Goal: Check status: Check status

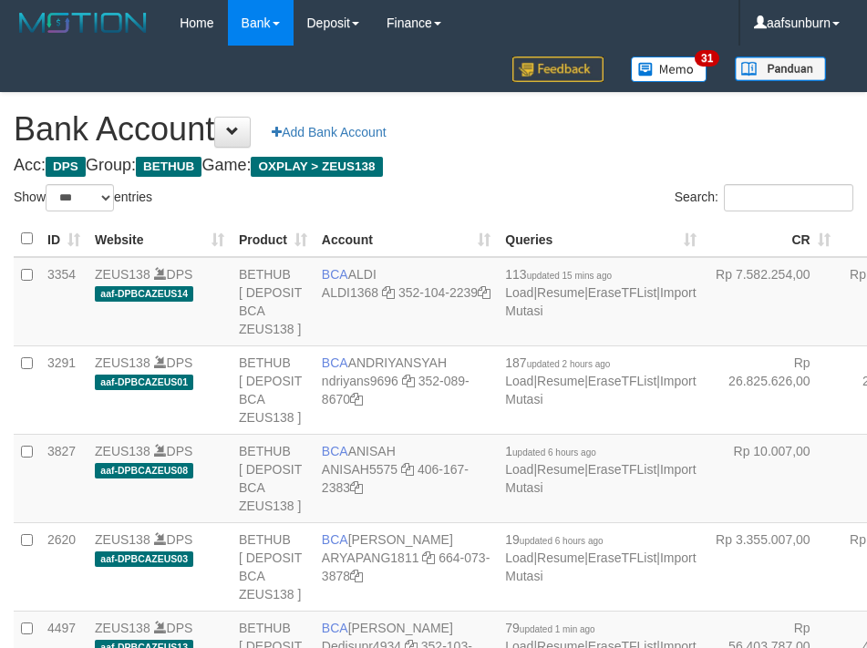
select select "***"
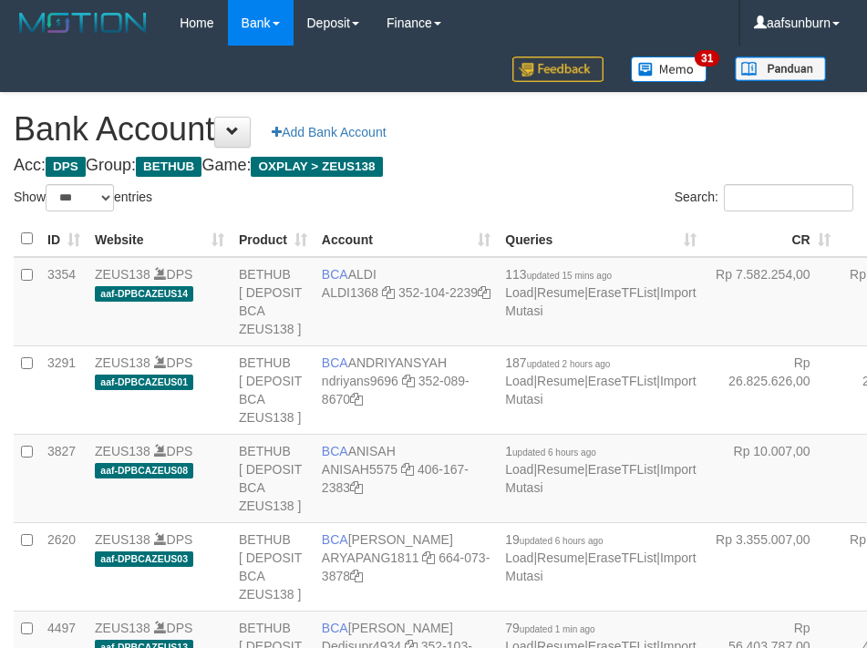
select select "***"
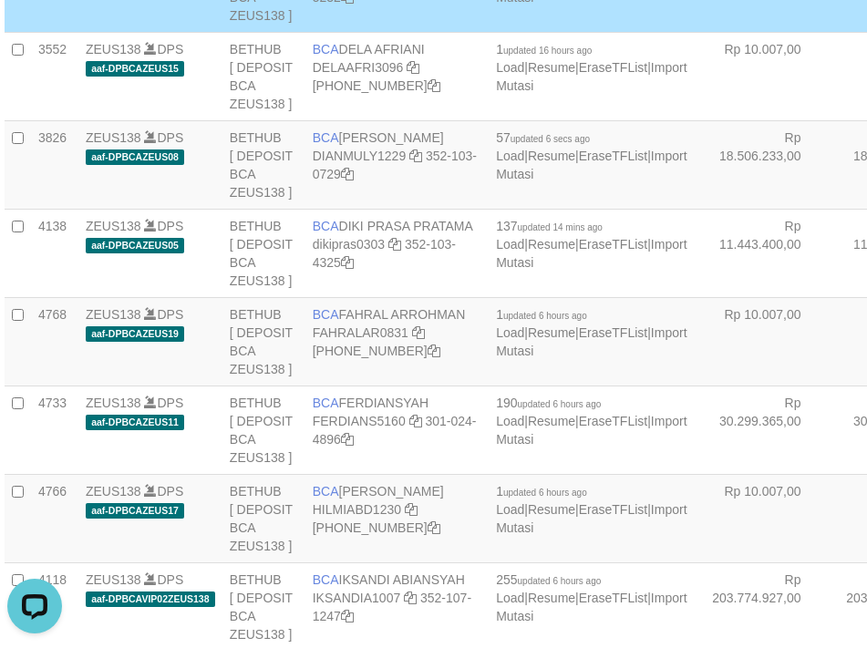
scroll to position [4046, 9]
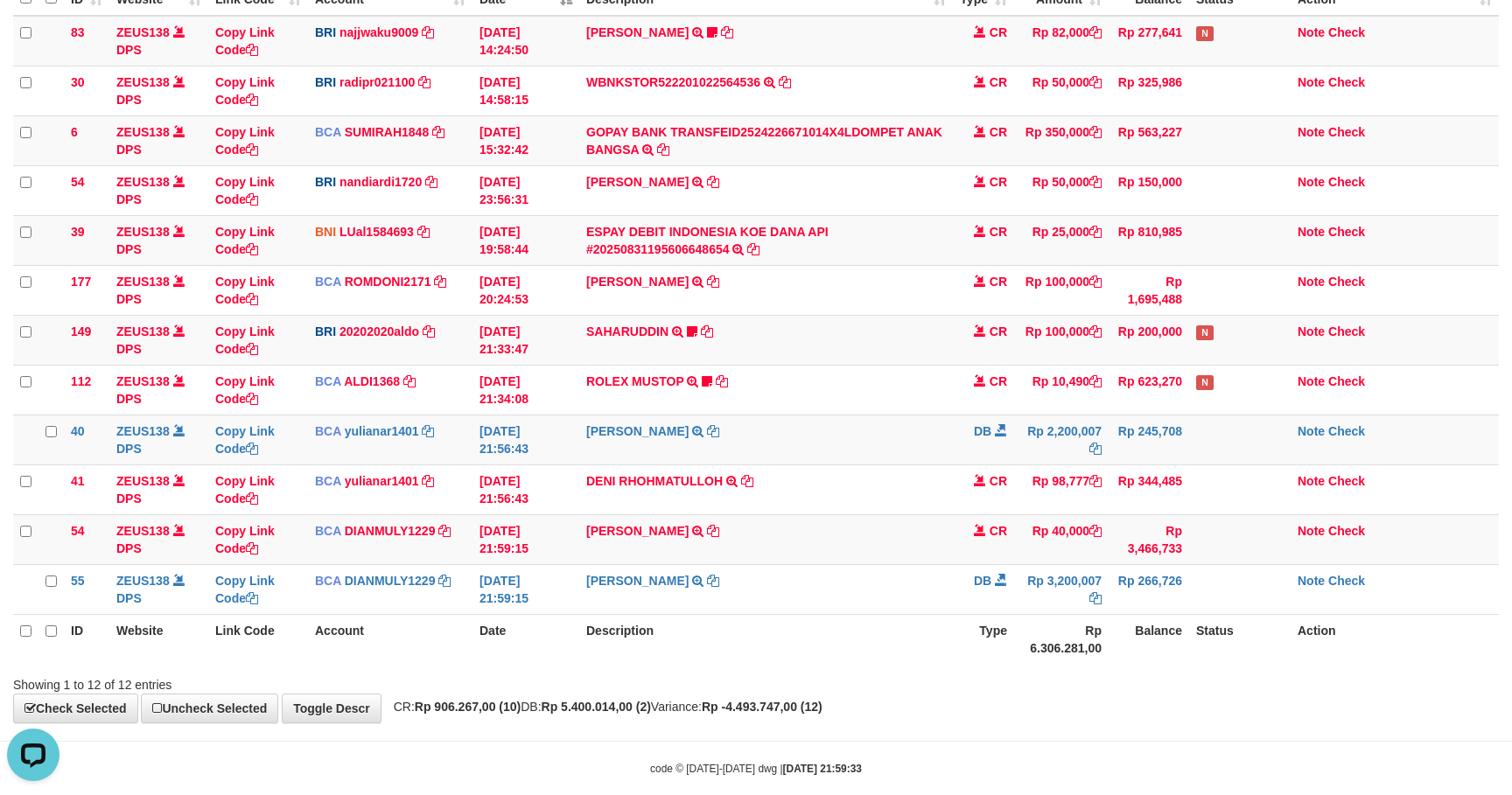
click at [1158, 677] on div "Showing 1 to 12 of 12 entries" at bounding box center [756, 682] width 1512 height 25
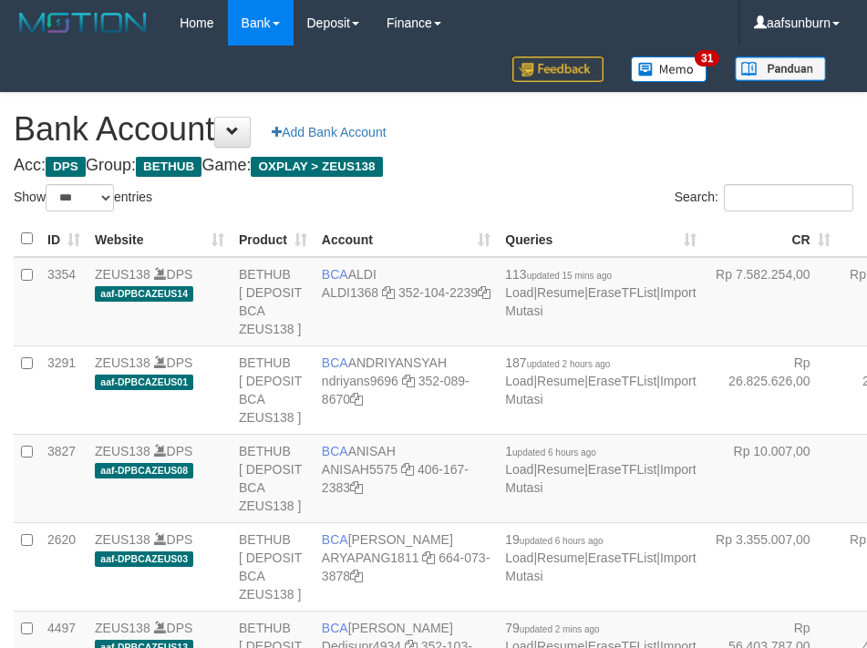
select select "***"
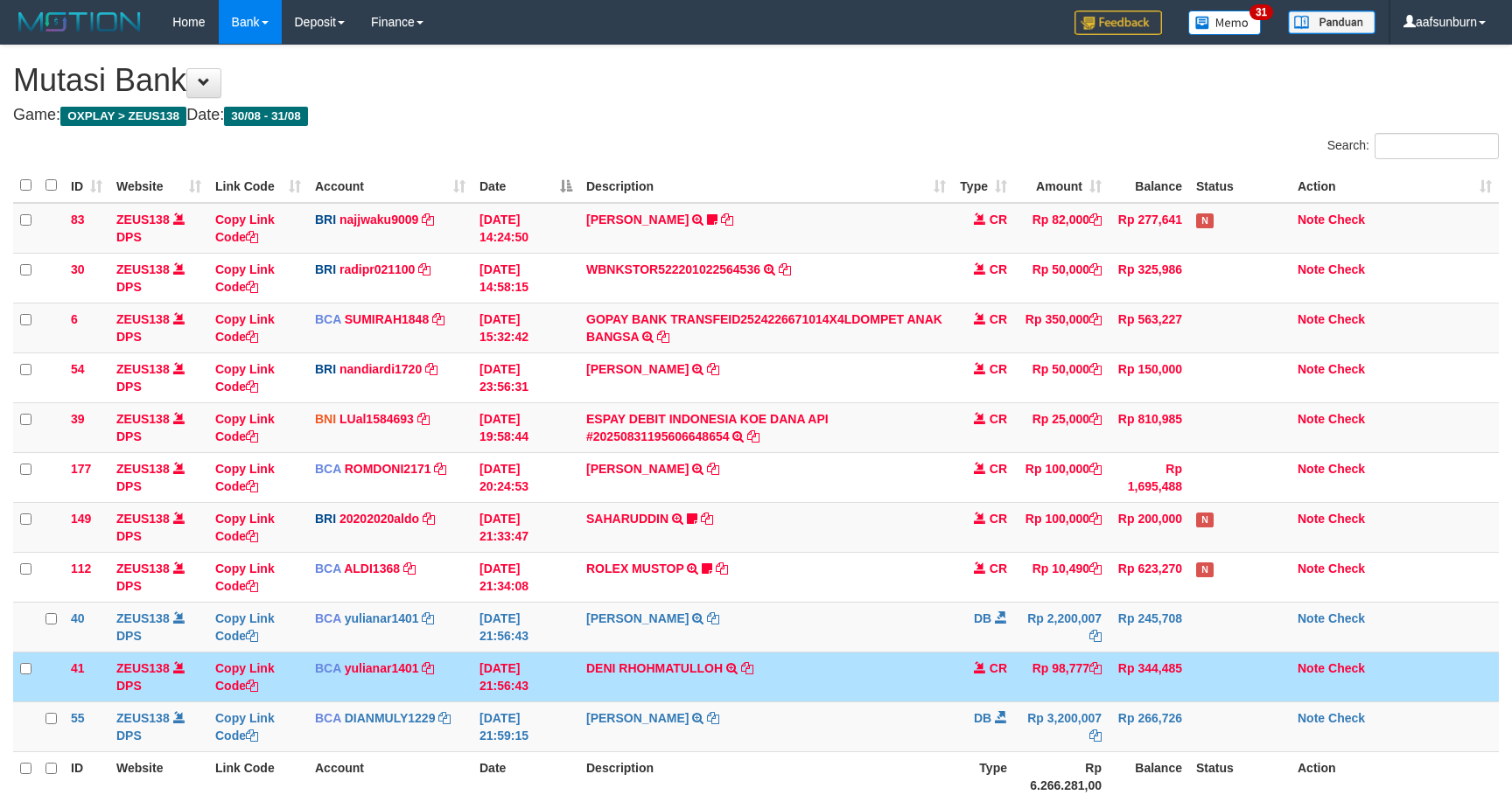
scroll to position [169, 0]
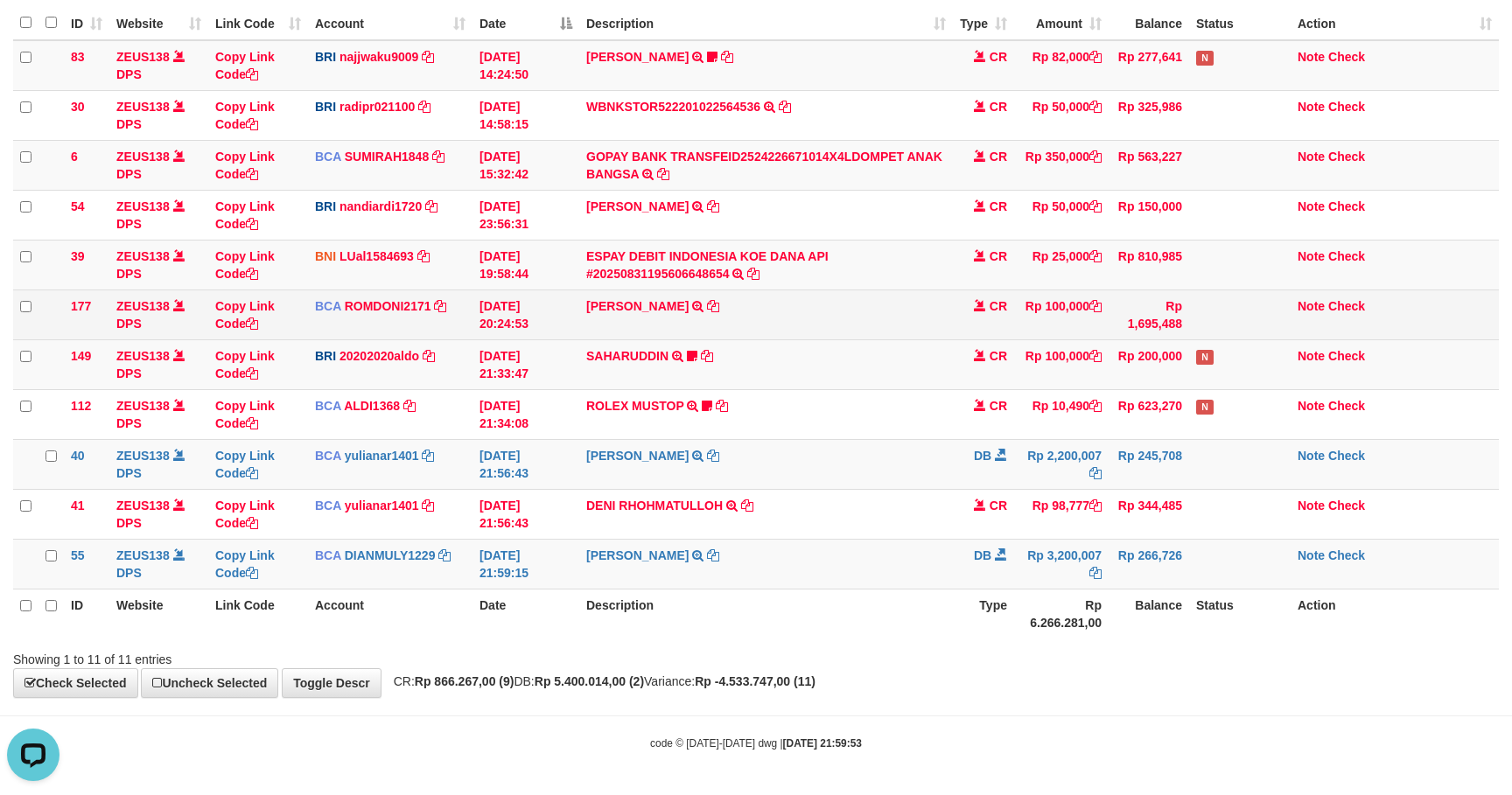
click at [1276, 329] on td at bounding box center [1240, 315] width 102 height 50
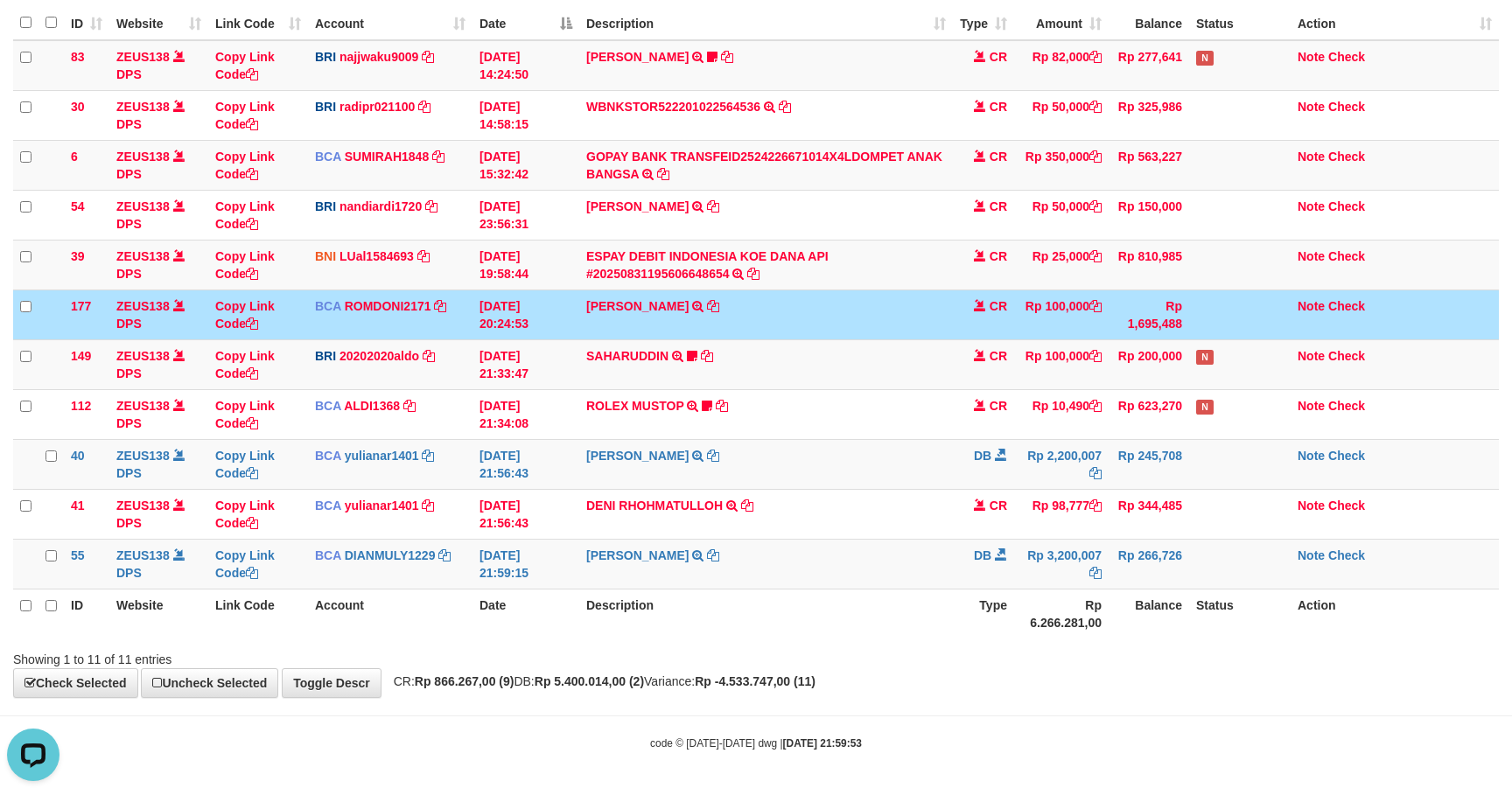
click at [1274, 329] on td at bounding box center [1240, 315] width 102 height 50
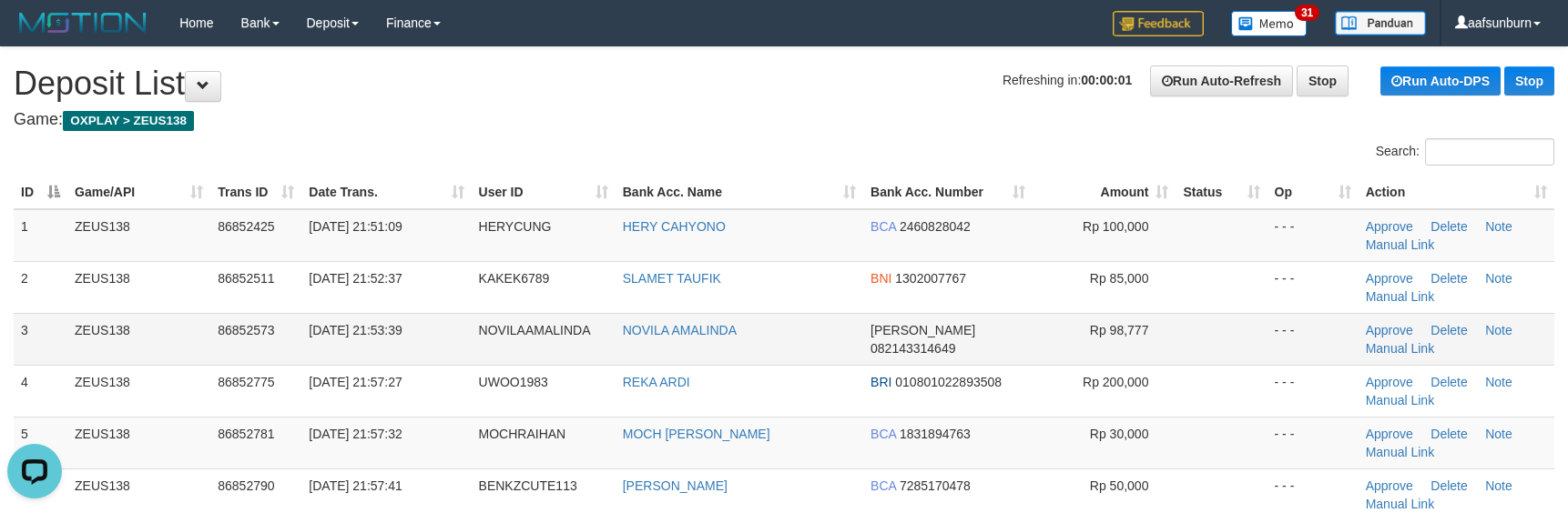
click at [1133, 317] on td "Rp 98,777" at bounding box center [1104, 339] width 143 height 52
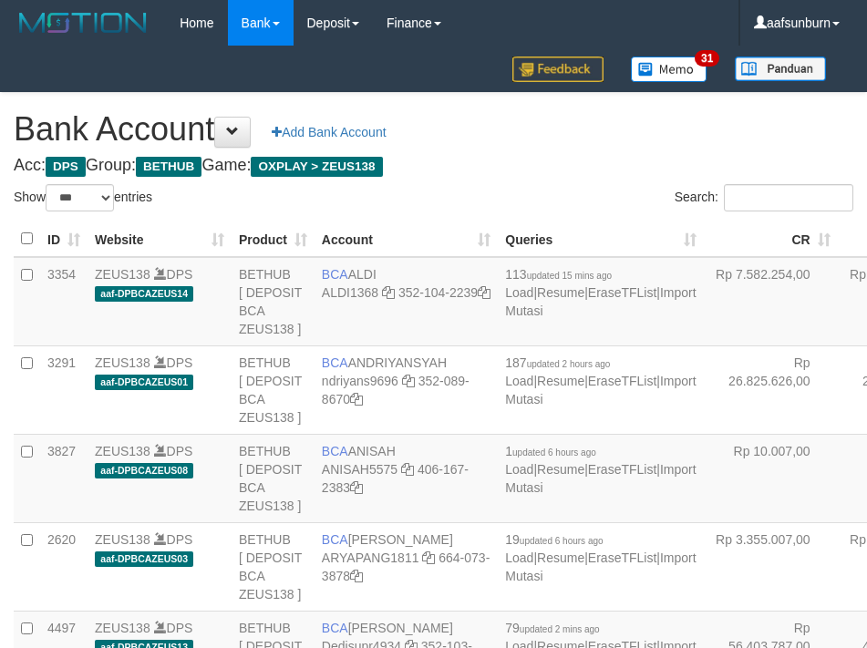
select select "***"
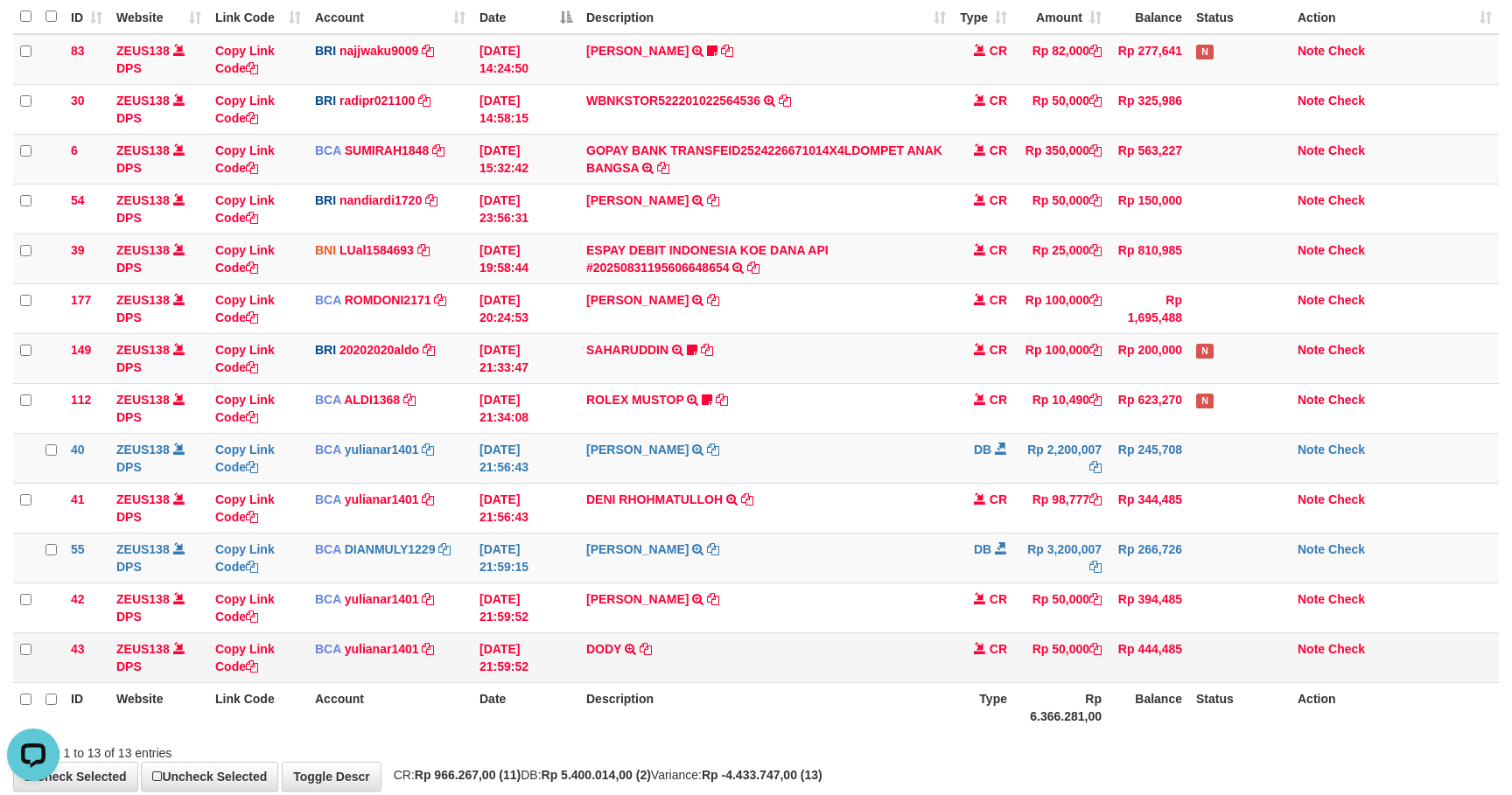
click at [718, 666] on td "DODY TRSF E-BANKING CR 3108/FTSCY/WS95031 50000.00DODY" at bounding box center [766, 657] width 373 height 50
click at [717, 666] on td "DODY TRSF E-BANKING CR 3108/FTSCY/WS95031 50000.00DODY" at bounding box center [766, 657] width 373 height 50
copy tr "DODY TRSF E-BANKING CR 3108/FTSCY/WS95031 50000.00DODY"
click at [857, 471] on td "SHANTI WASTUTI TRSF E-BANKING DB 3108/FTSCY/WS95031 2200007.00SHANTI WASTUTI" at bounding box center [766, 457] width 373 height 50
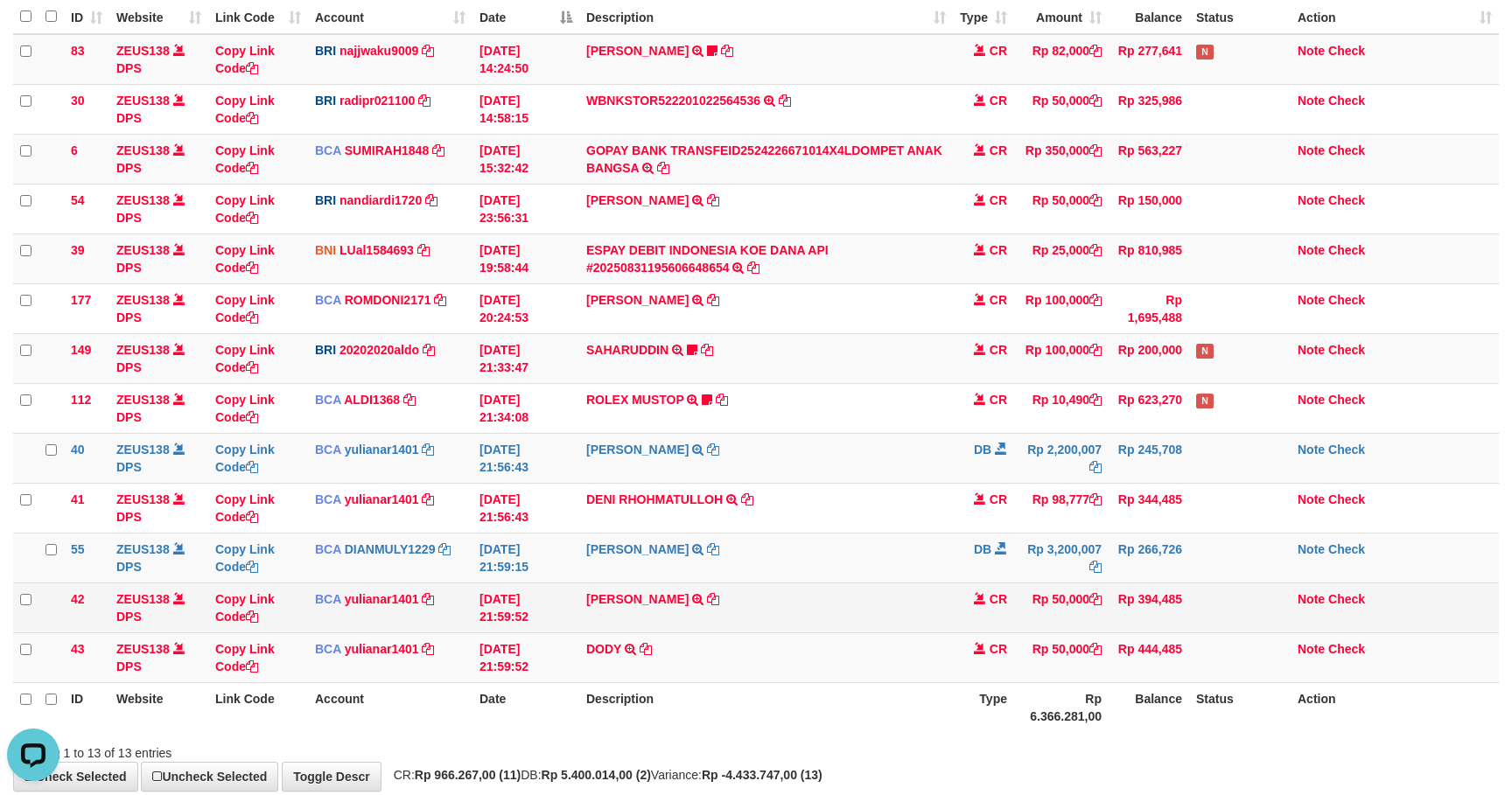
click at [765, 620] on td "BAMBANG KURNIAWAN TRSF E-BANKING CR 3108/FTSCY/WS95031 50000.00BAMBANG KURNIAWAN" at bounding box center [766, 607] width 373 height 50
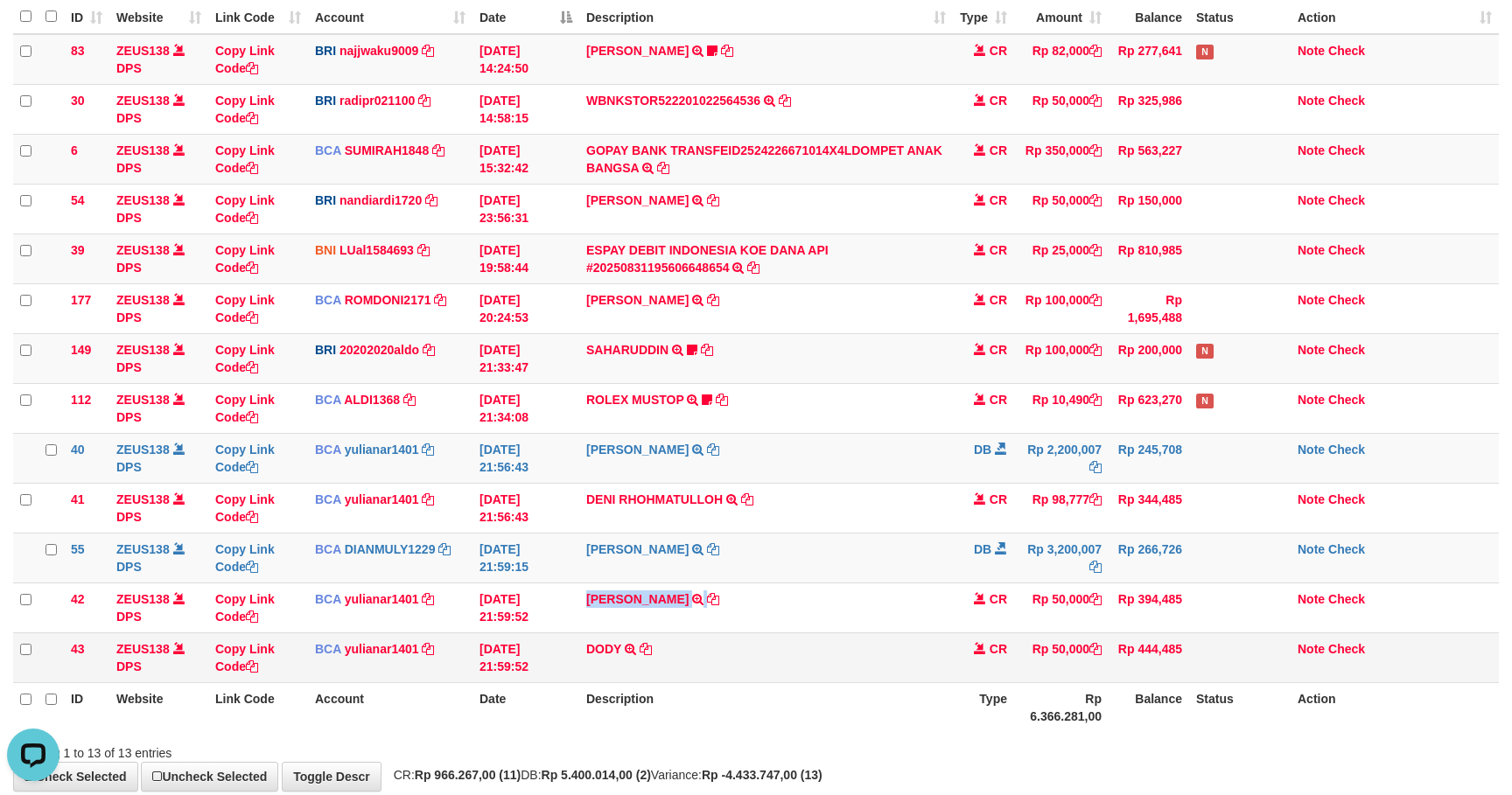
copy tr "BAMBANG KURNIAWAN TRSF E-BANKING CR 3108/FTSCY/WS95031 50000.00BAMBANG KURNIAWAN"
click at [906, 452] on td "SHANTI WASTUTI TRSF E-BANKING DB 3108/FTSCY/WS95031 2200007.00SHANTI WASTUTI" at bounding box center [766, 457] width 373 height 50
click at [910, 464] on td "SHANTI WASTUTI TRSF E-BANKING DB 3108/FTSCY/WS95031 2200007.00SHANTI WASTUTI" at bounding box center [766, 457] width 373 height 50
click at [910, 479] on td "SHANTI WASTUTI TRSF E-BANKING DB 3108/FTSCY/WS95031 2200007.00SHANTI WASTUTI" at bounding box center [766, 457] width 373 height 50
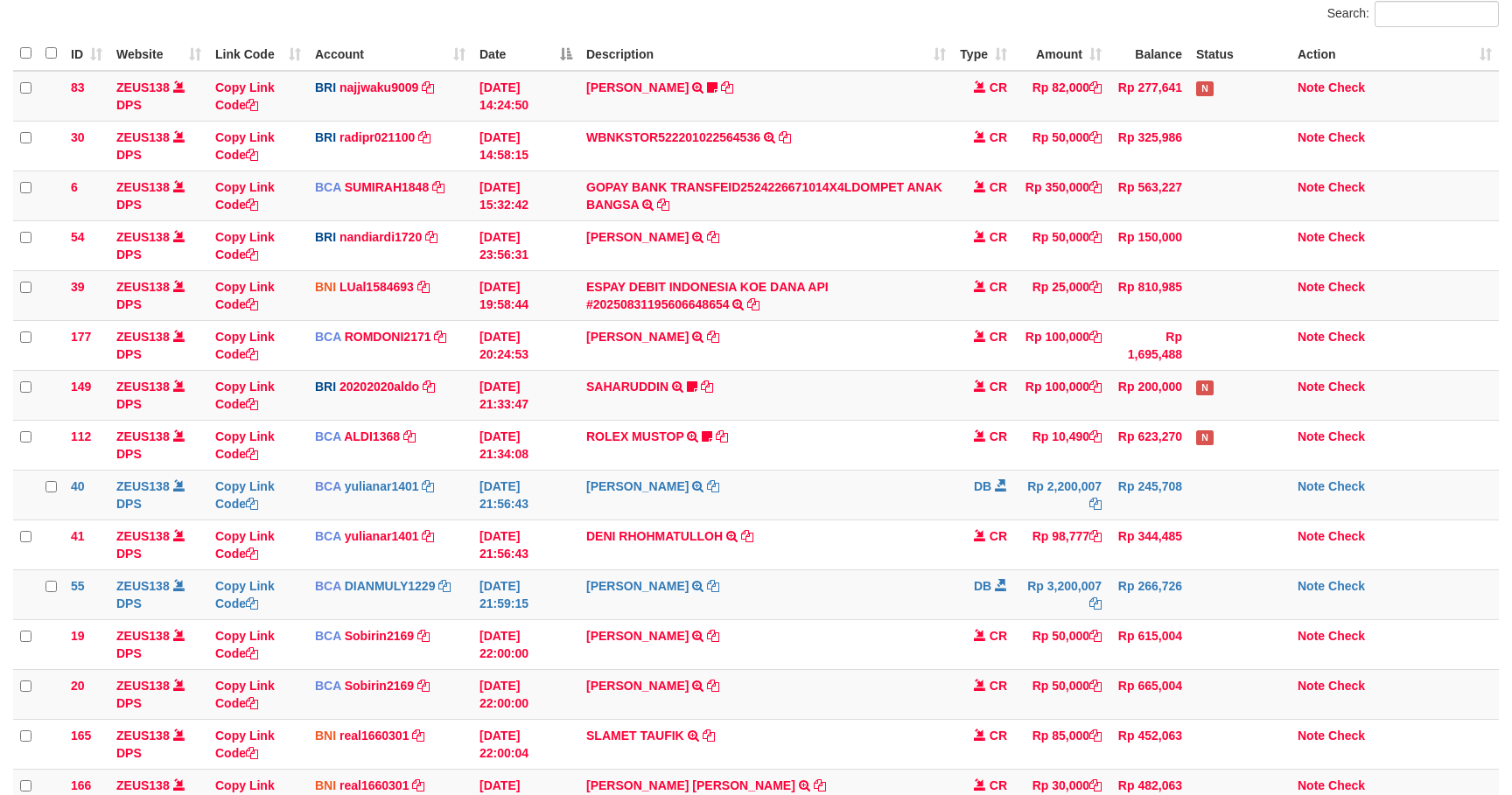
scroll to position [169, 0]
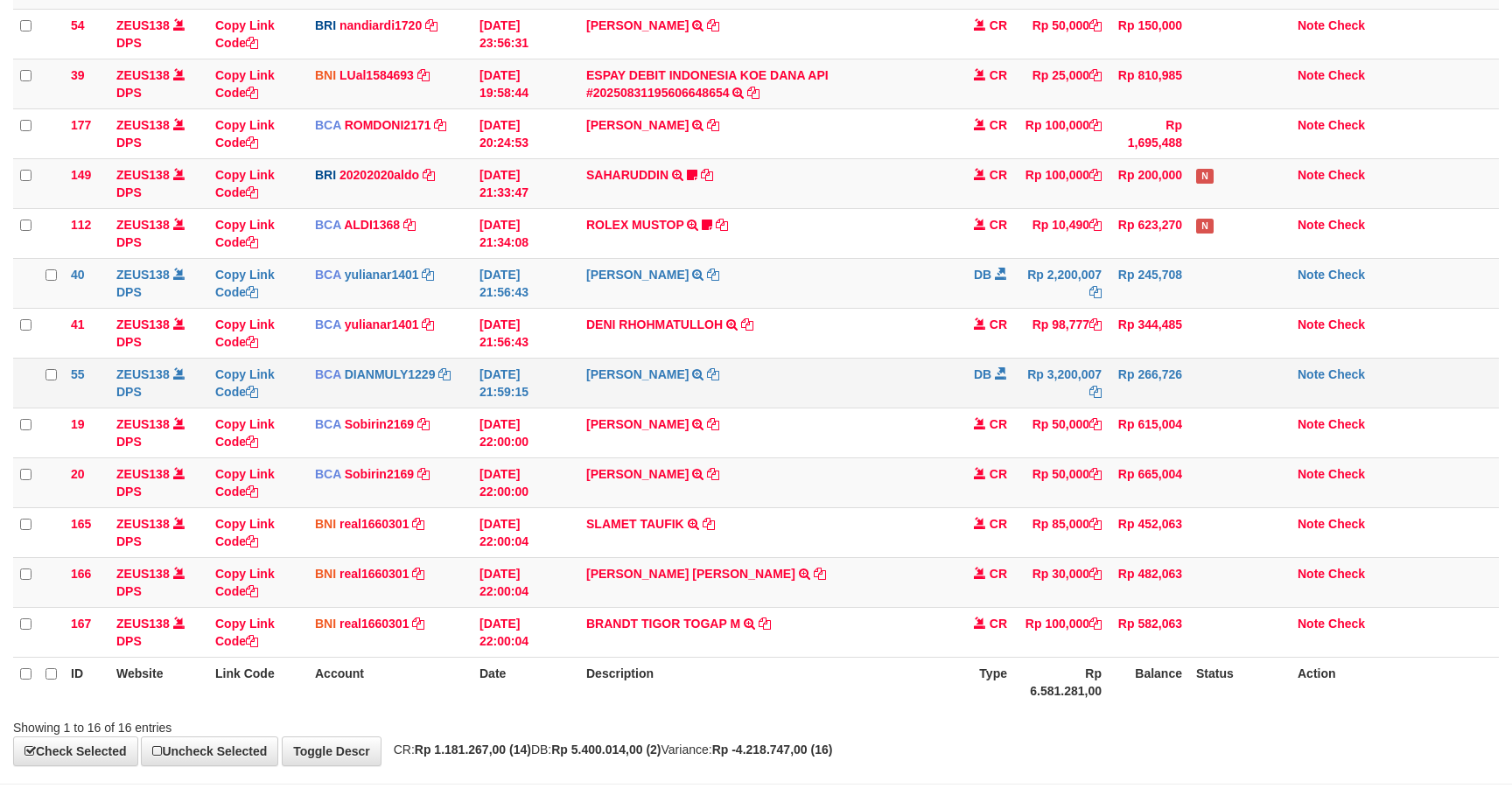
scroll to position [420, 0]
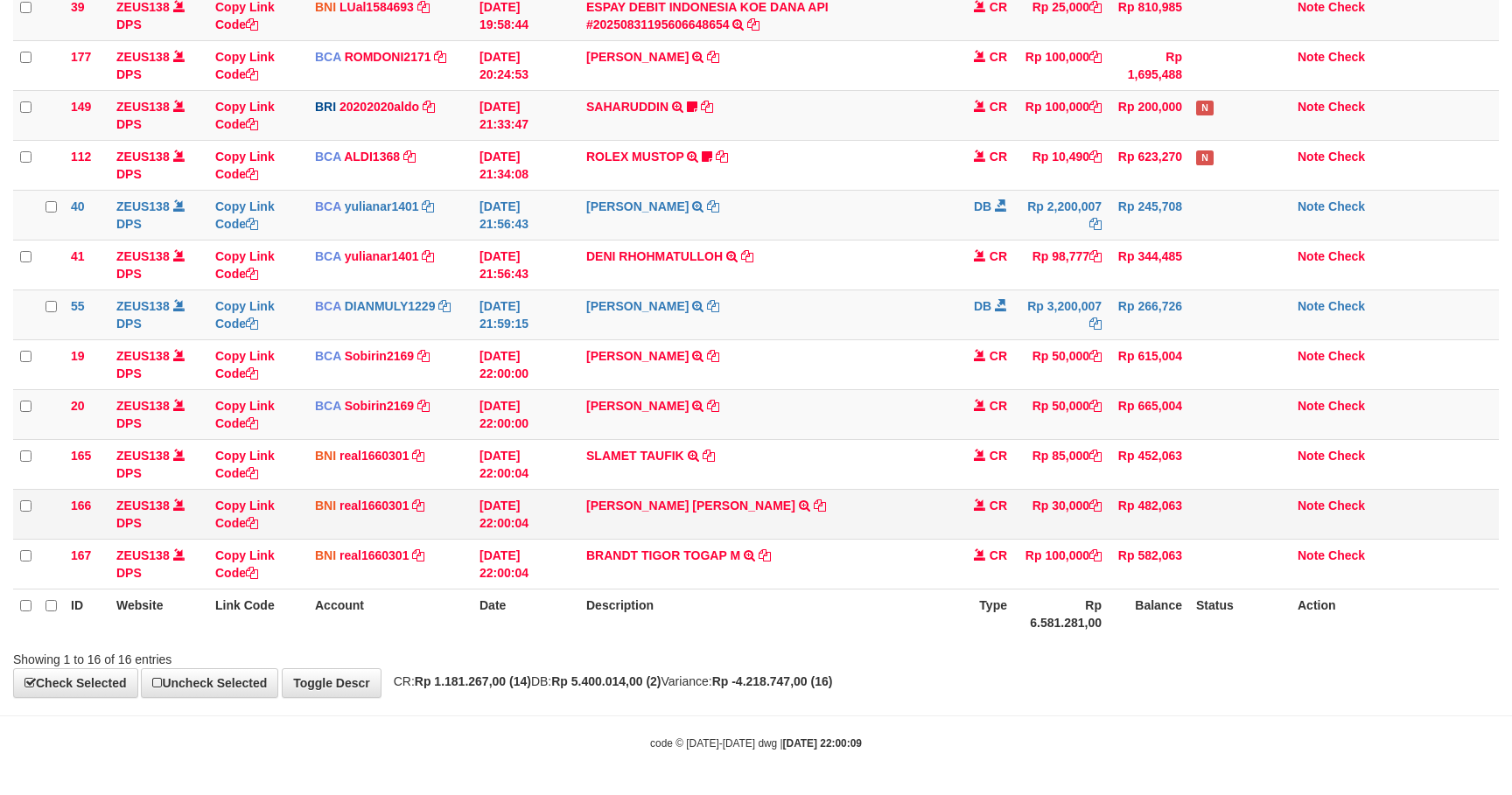
click at [916, 531] on td "MOCH RAIHAN SAIDUL ROHMAN TRANSFER DARI SDR MOCH RAIHAN SAIDUL ROHMAN" at bounding box center [766, 514] width 373 height 50
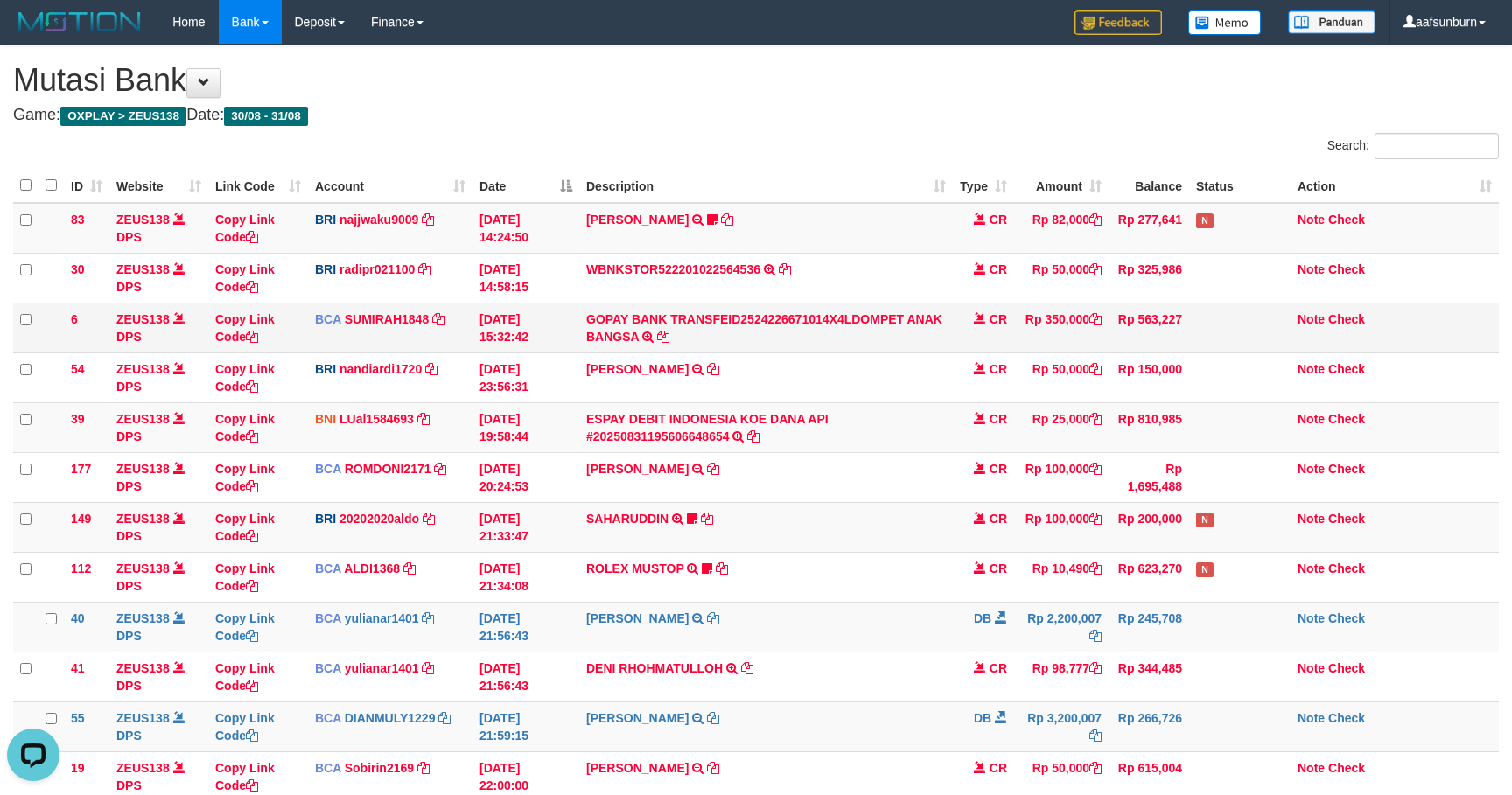
click at [914, 343] on td "GOPAY BANK TRANSFEID2524226671014X4LDOMPET ANAK BANGSA TRSF E-BANKING CR 3008/F…" at bounding box center [766, 328] width 373 height 50
click at [850, 407] on td "ESPAY DEBIT INDONESIA KOE DANA API #20250831195606648654 TRANSFER DARI ESPAY DE…" at bounding box center [766, 427] width 373 height 50
click at [943, 436] on td "ESPAY DEBIT INDONESIA KOE DANA API #20250831195606648654 TRANSFER DARI ESPAY DE…" at bounding box center [766, 427] width 373 height 50
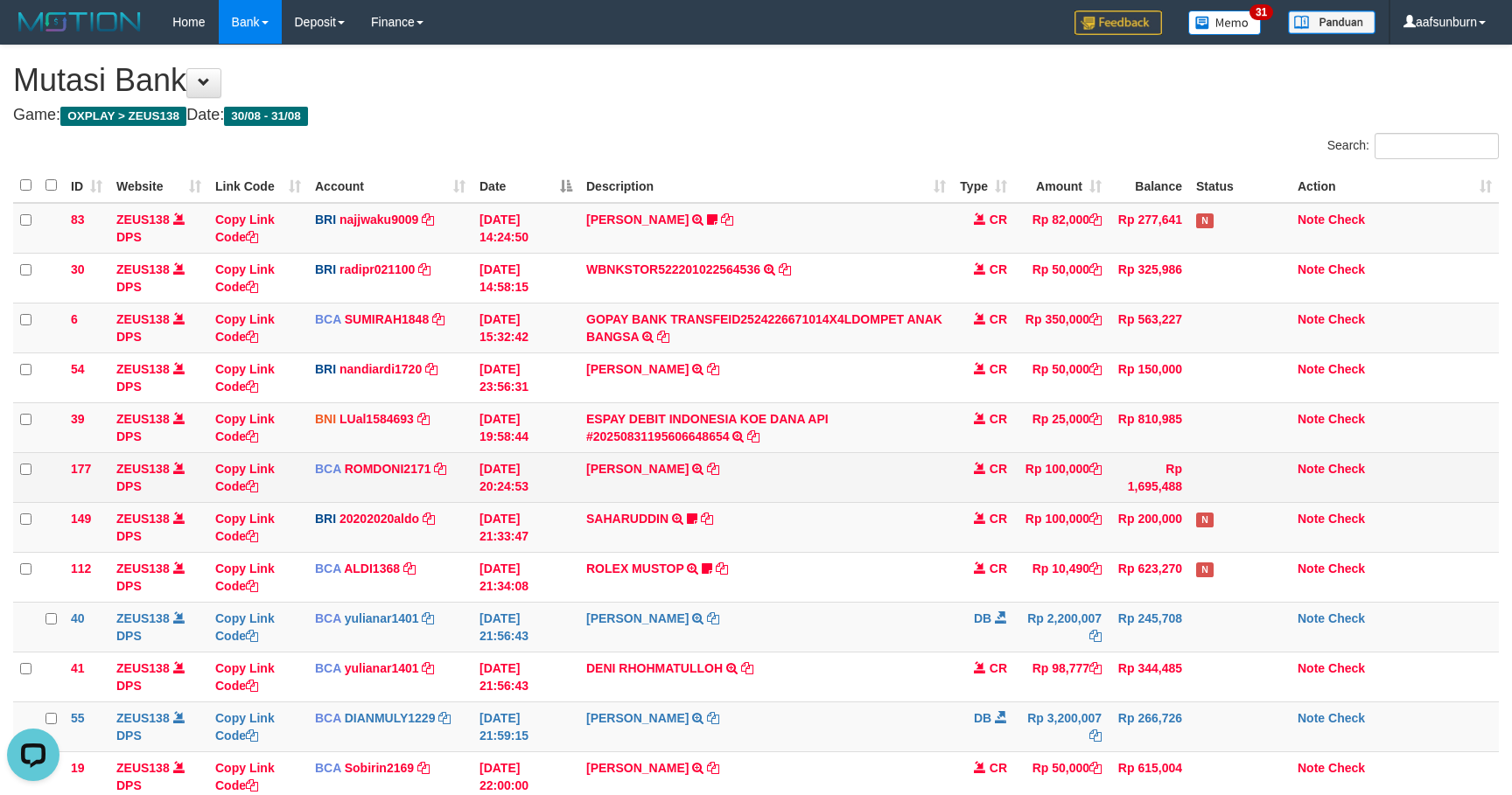
drag, startPoint x: 1079, startPoint y: 494, endPoint x: 1124, endPoint y: 499, distance: 45.3
click at [1079, 494] on td "Rp 100,000" at bounding box center [1061, 477] width 94 height 50
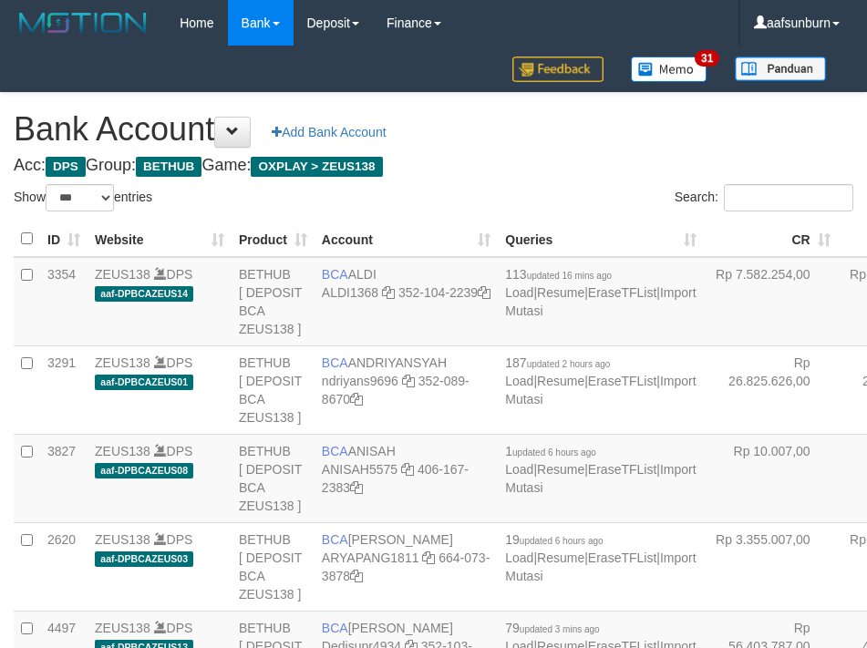
select select "***"
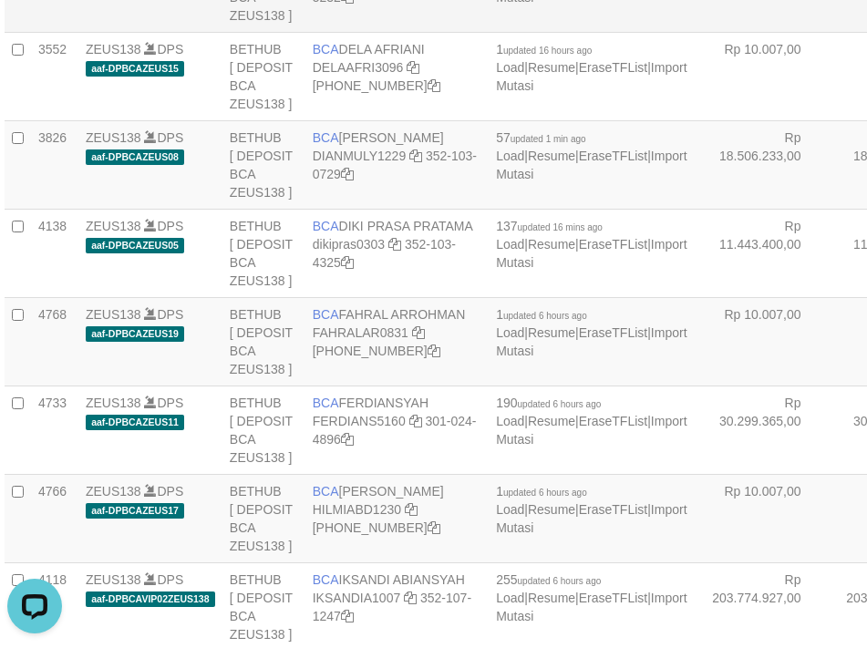
drag, startPoint x: 703, startPoint y: 233, endPoint x: 594, endPoint y: 283, distance: 120.4
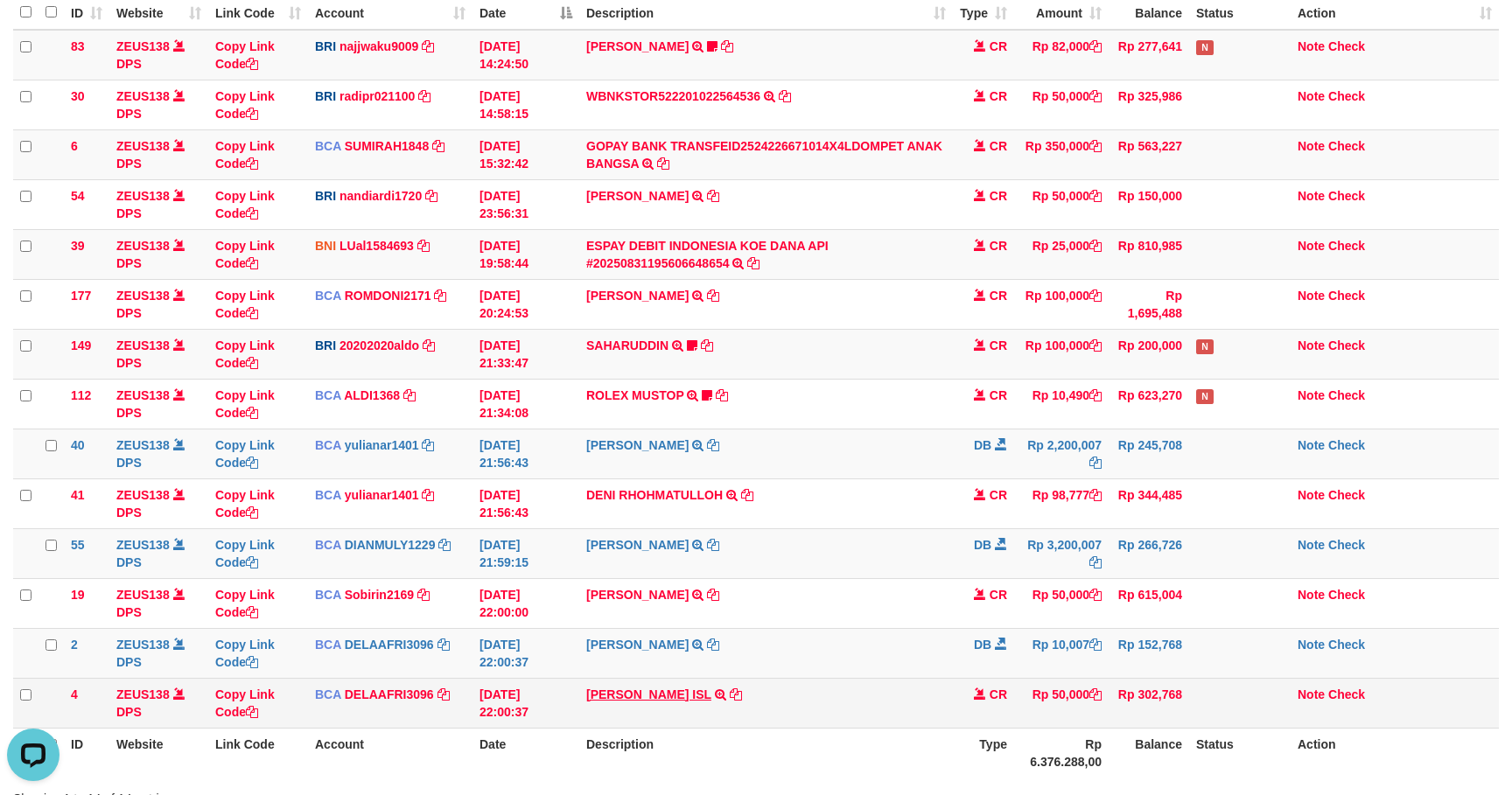
scroll to position [320, 0]
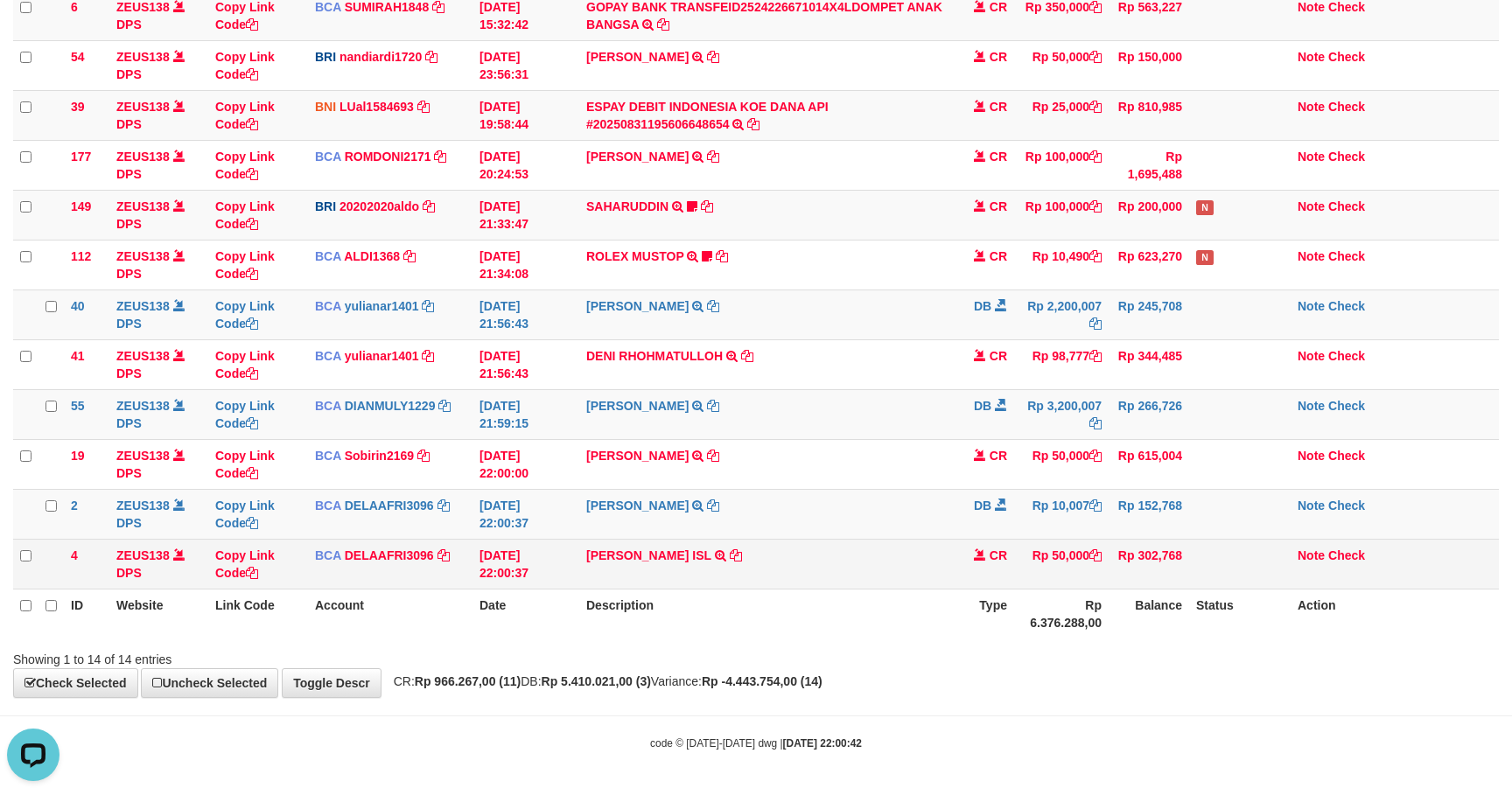
click at [591, 562] on td "HAFIZ NURUDDIN ISL TRSF E-BANKING CR 3108/FTSCY/WS95031 50000.00HAFIZ NURUDDIN …" at bounding box center [766, 564] width 373 height 50
copy td "[PERSON_NAME] ISL"
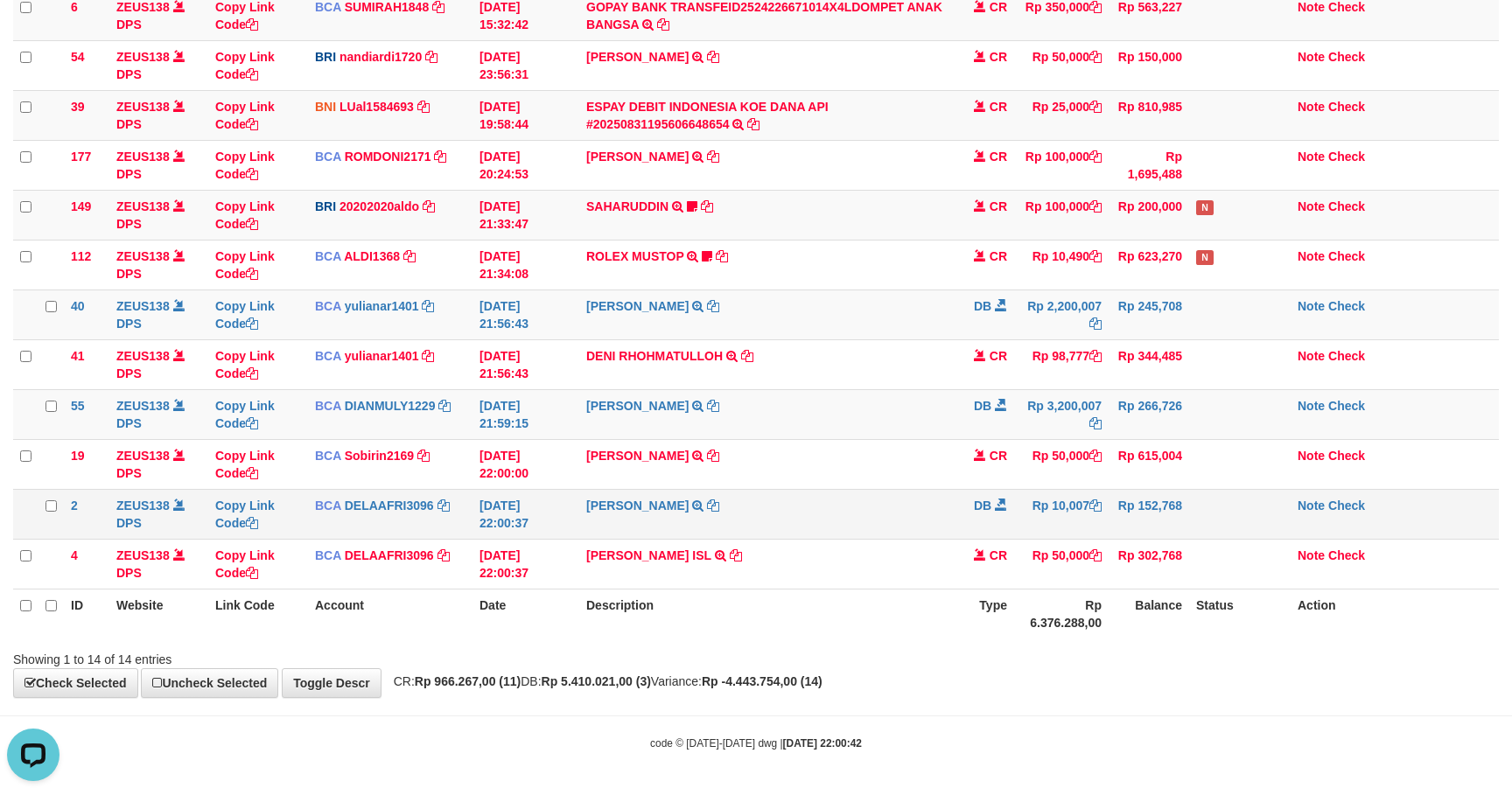
click at [830, 525] on td "SHANTI WASTUTI TRSF E-BANKING DB 3108/FTSCY/WS95031 10007.00SHANTI WASTUTI" at bounding box center [766, 514] width 373 height 50
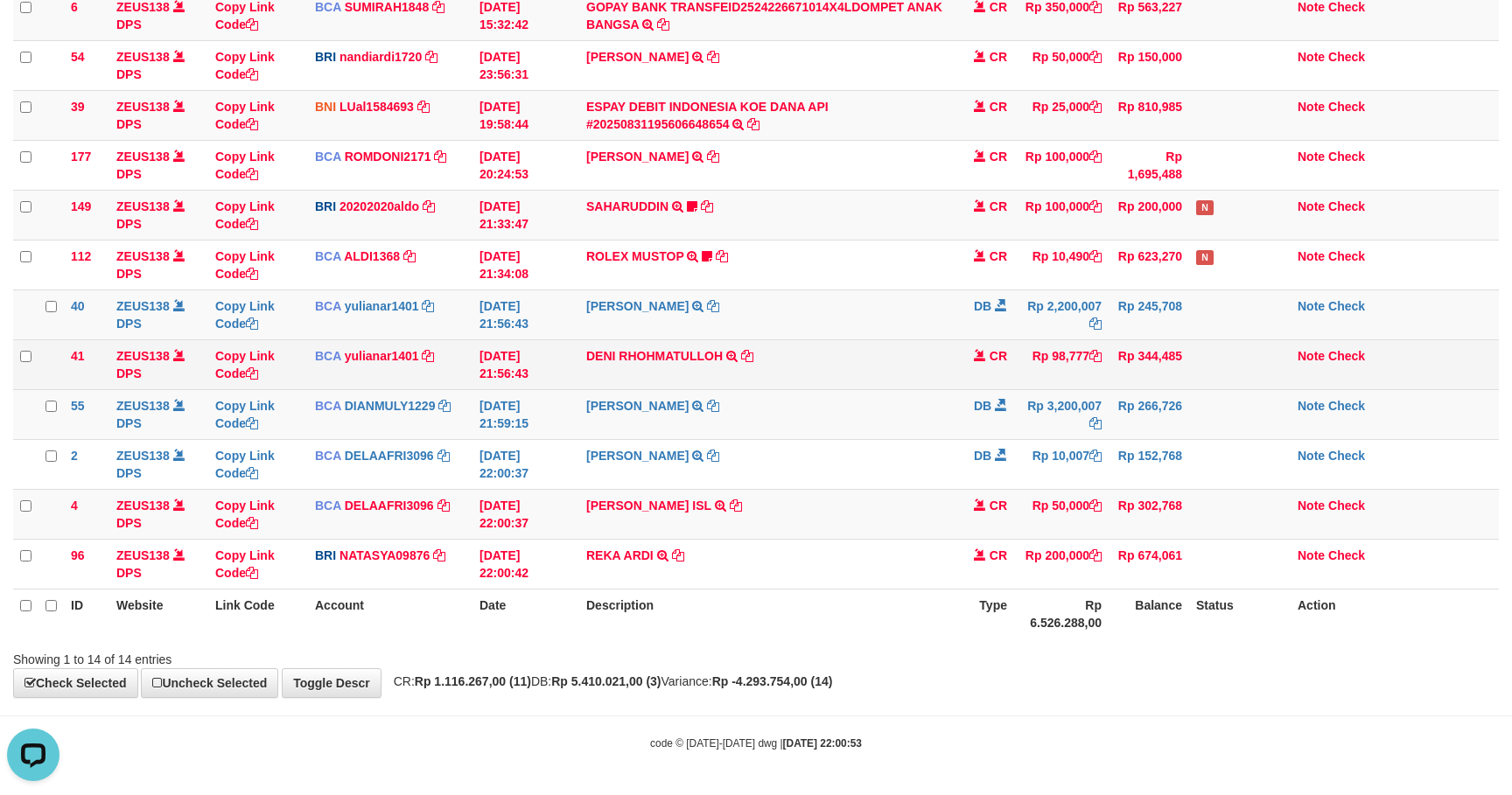
click at [1316, 342] on td "Note Check" at bounding box center [1394, 364] width 208 height 50
click at [1316, 349] on link "Note" at bounding box center [1311, 356] width 27 height 14
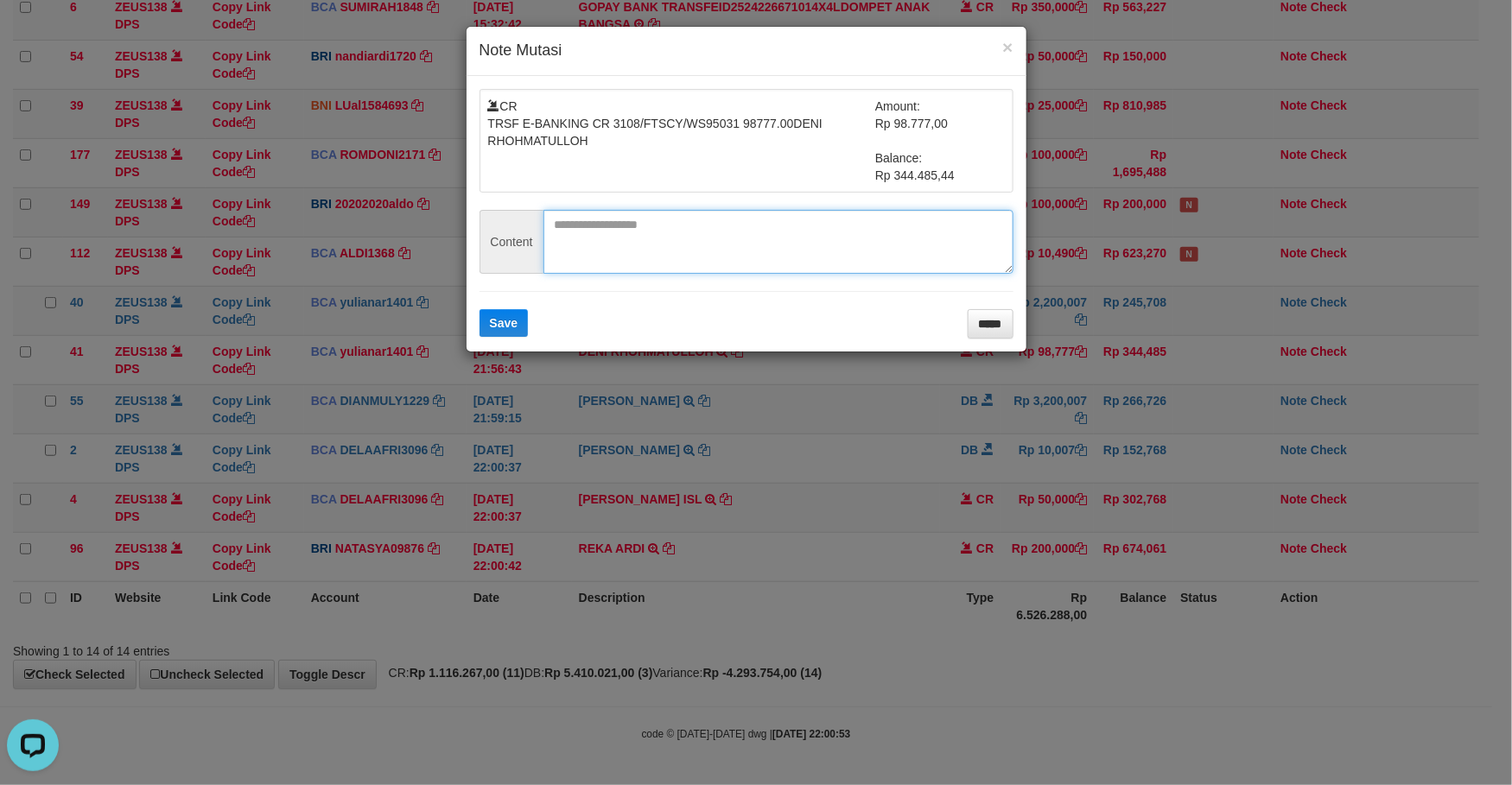
paste textarea "**********"
click at [672, 234] on textarea "**********" at bounding box center [779, 241] width 470 height 63
type textarea "**********"
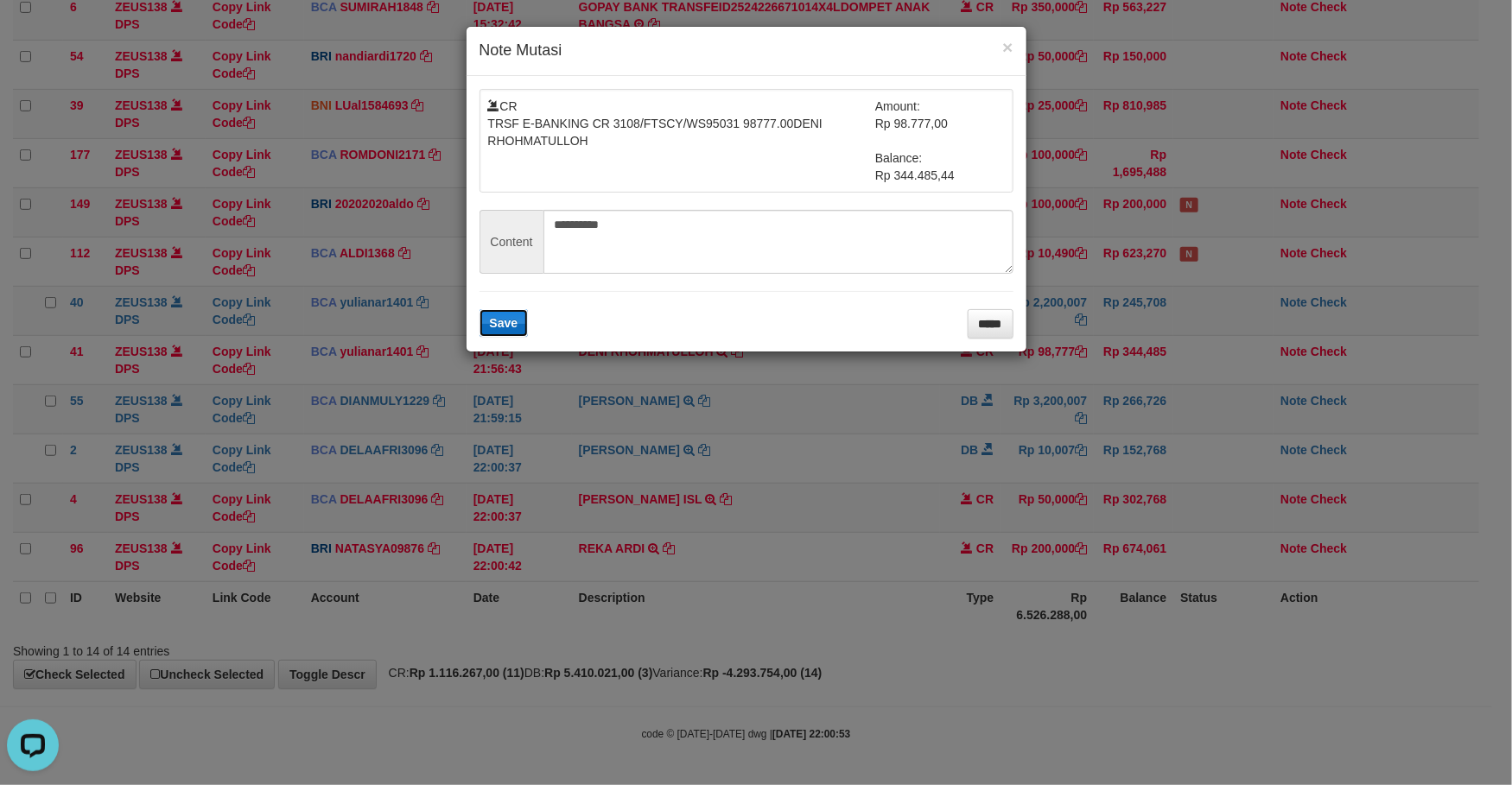
click at [505, 322] on span "Save" at bounding box center [504, 323] width 28 height 14
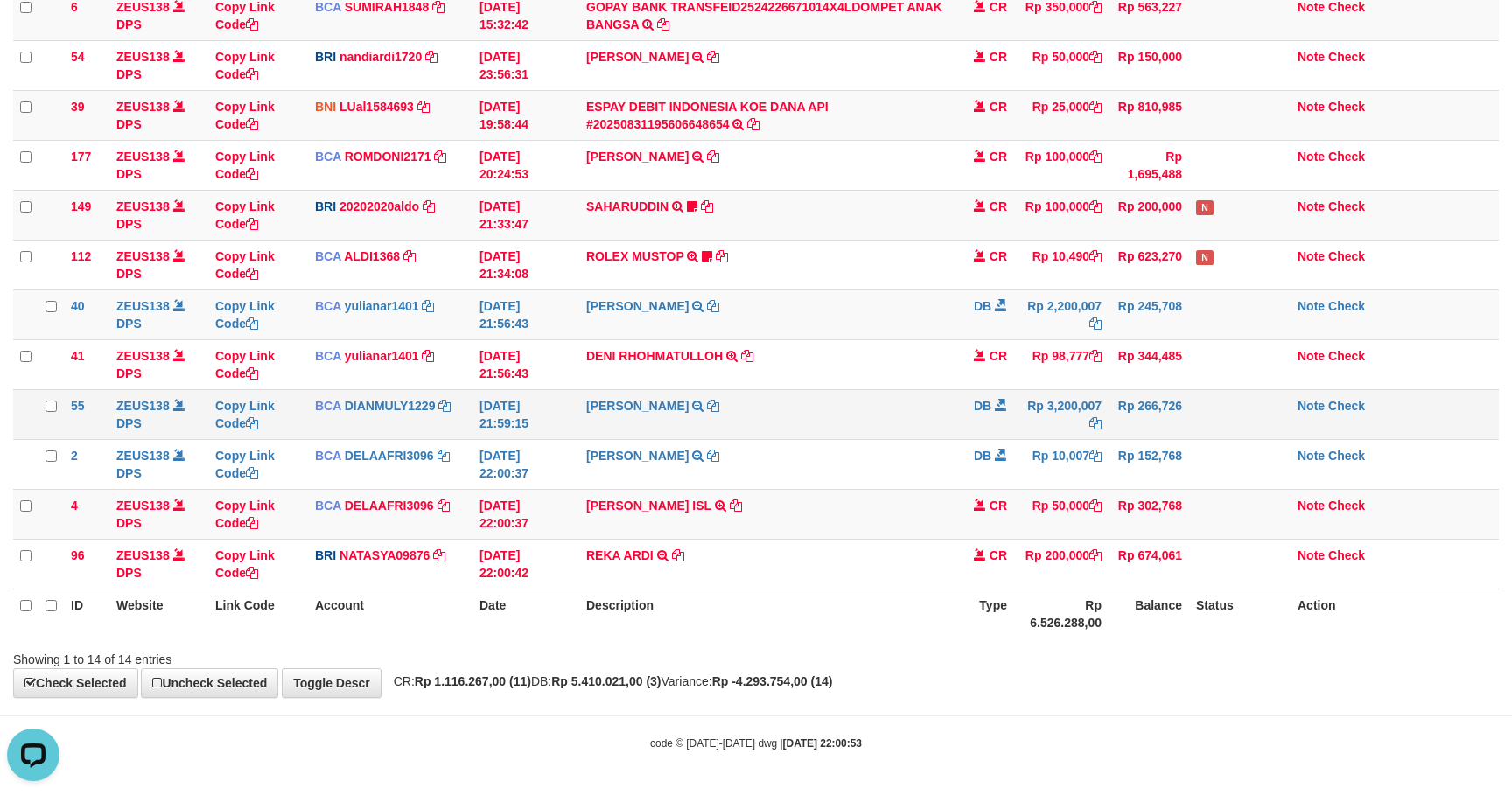
click at [896, 389] on td "SHANTI WASTUTI TRSF E-BANKING DB 3108/FTSCY/WS95031 3200007.00SHANTI WASTUTI" at bounding box center [766, 414] width 373 height 50
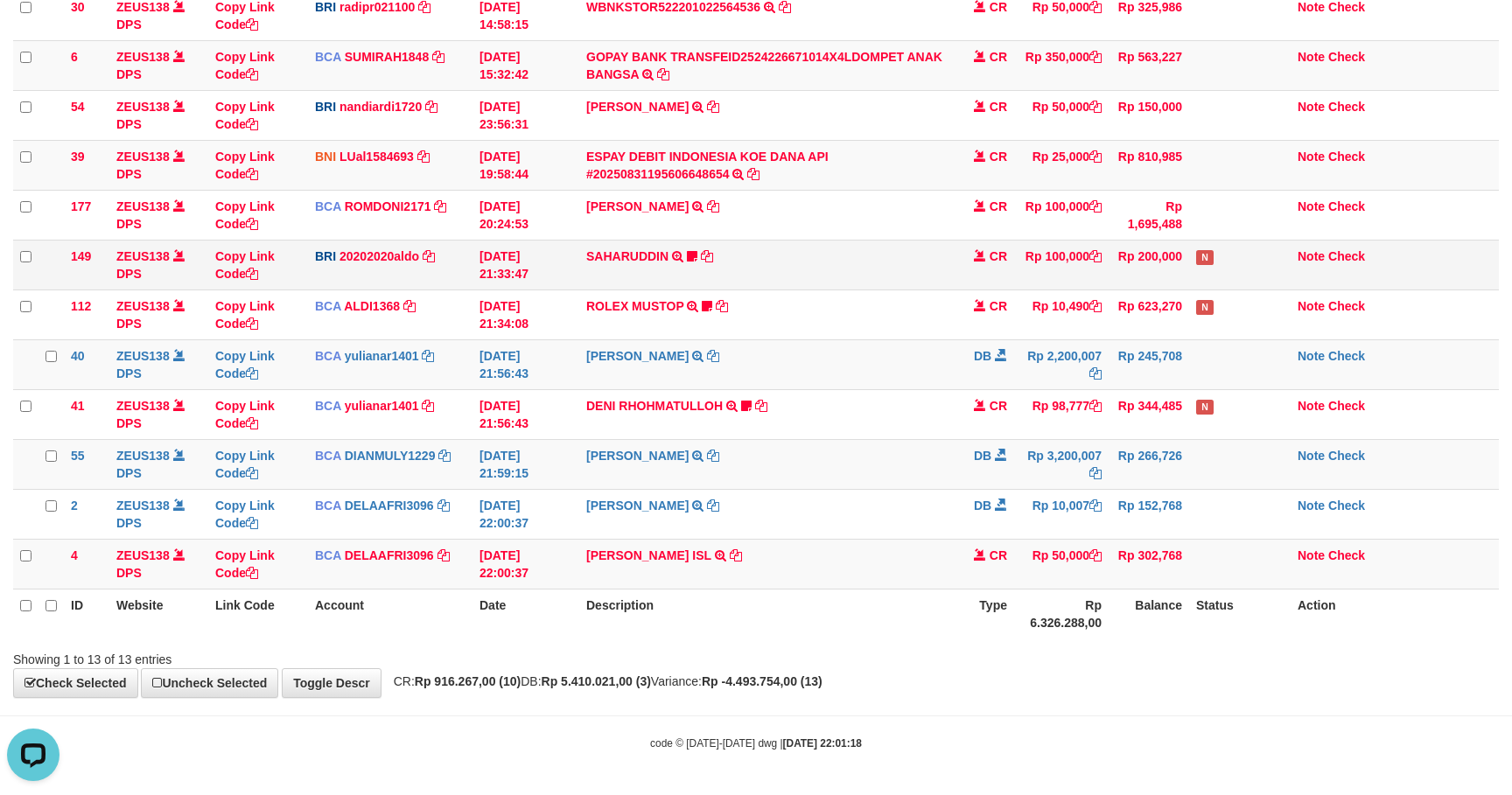
click at [966, 276] on td "CR" at bounding box center [983, 265] width 61 height 50
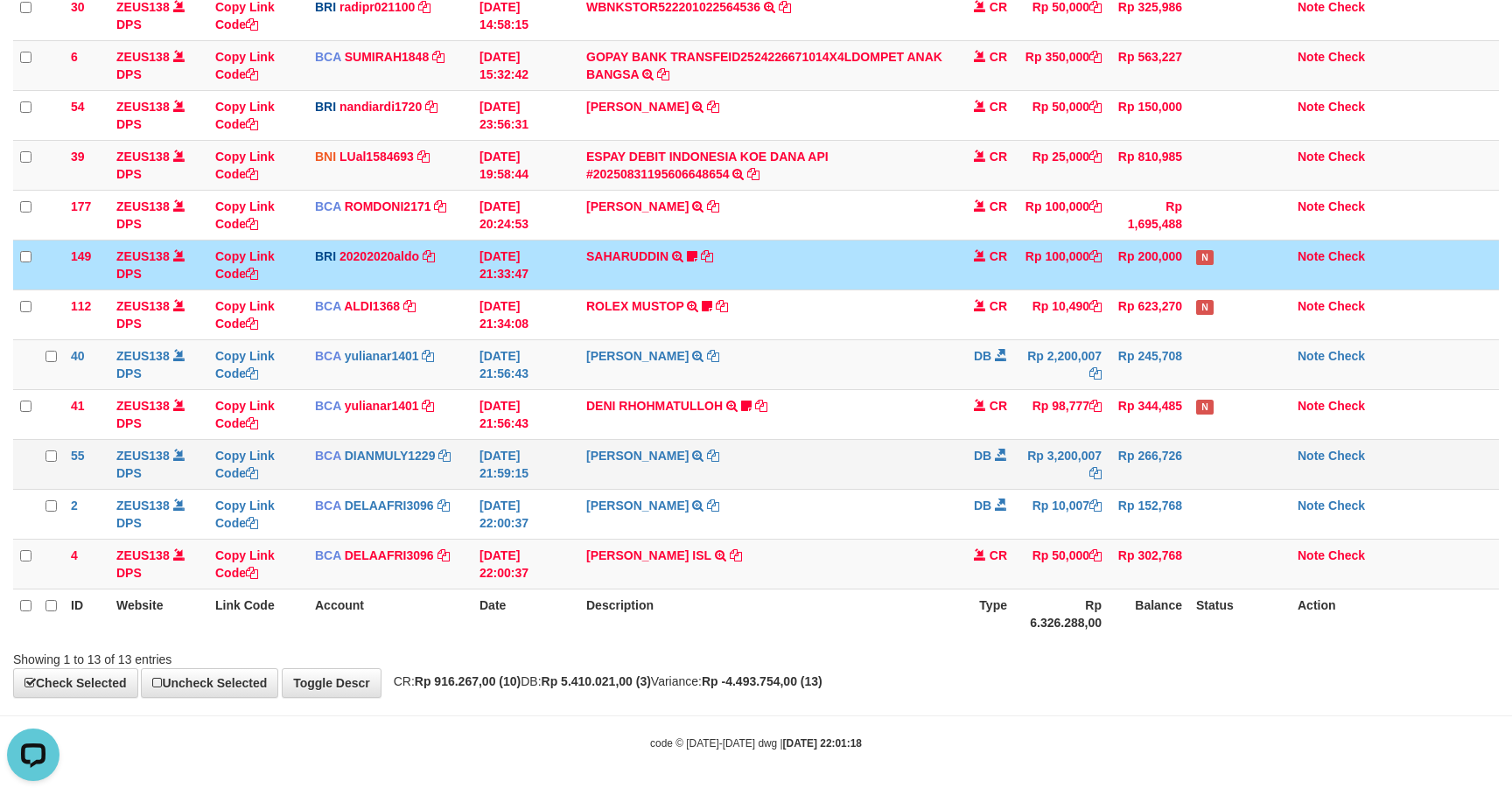
click at [919, 485] on td "SHANTI WASTUTI TRSF E-BANKING DB 3108/FTSCY/WS95031 3200007.00SHANTI WASTUTI" at bounding box center [766, 464] width 373 height 50
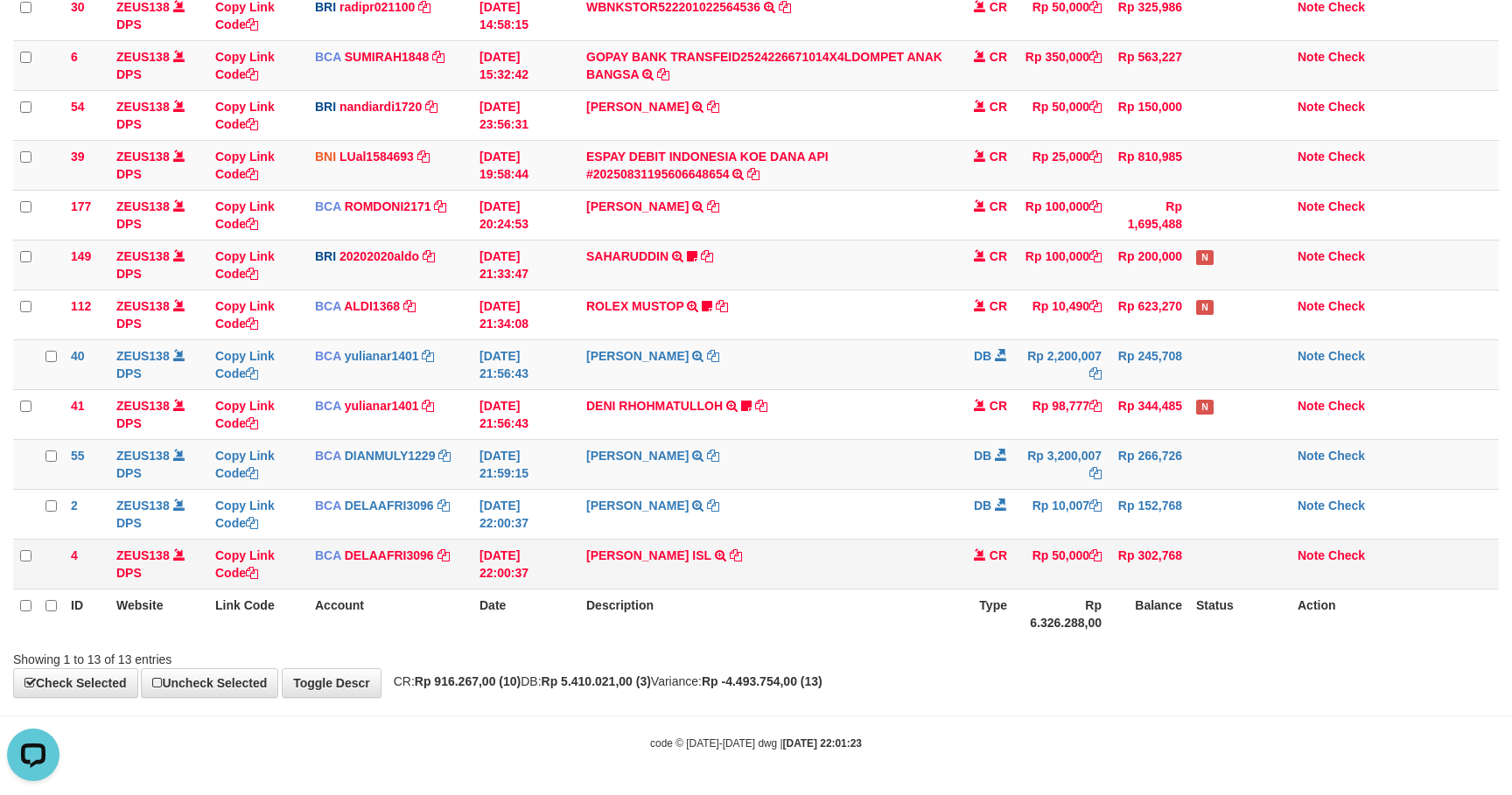
click at [1108, 541] on td "Rp 302,768" at bounding box center [1148, 564] width 81 height 50
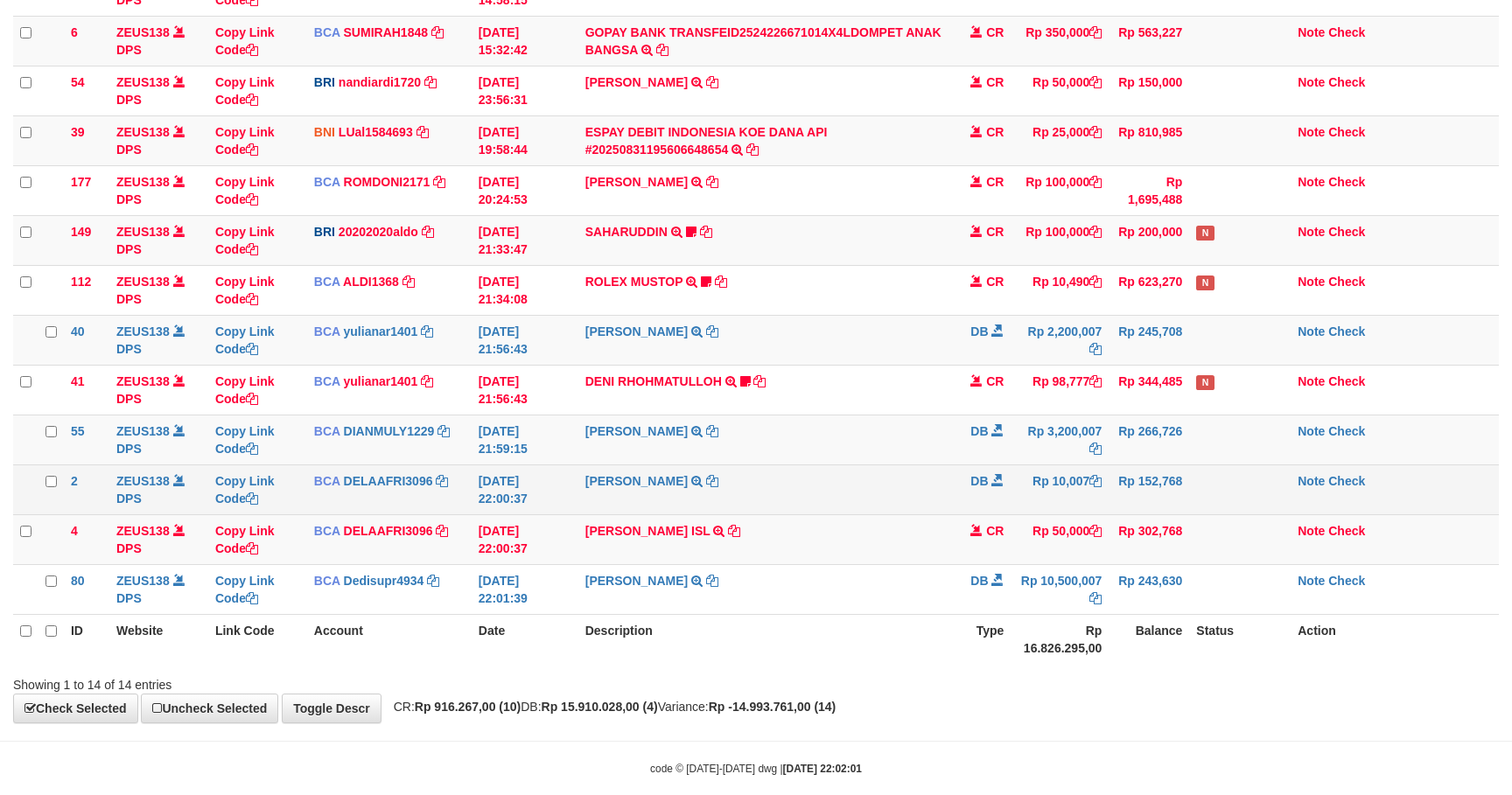
scroll to position [269, 0]
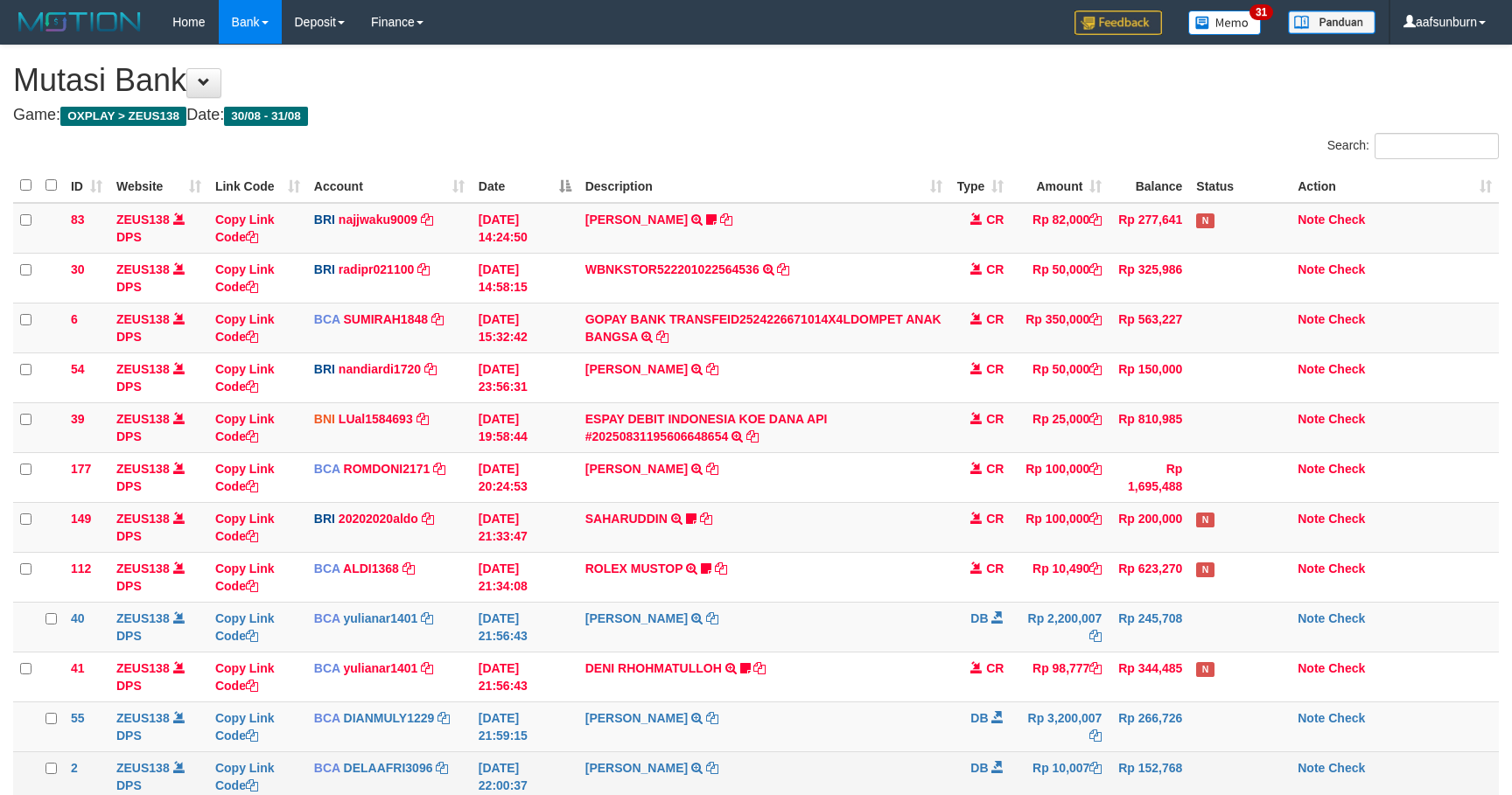
scroll to position [269, 0]
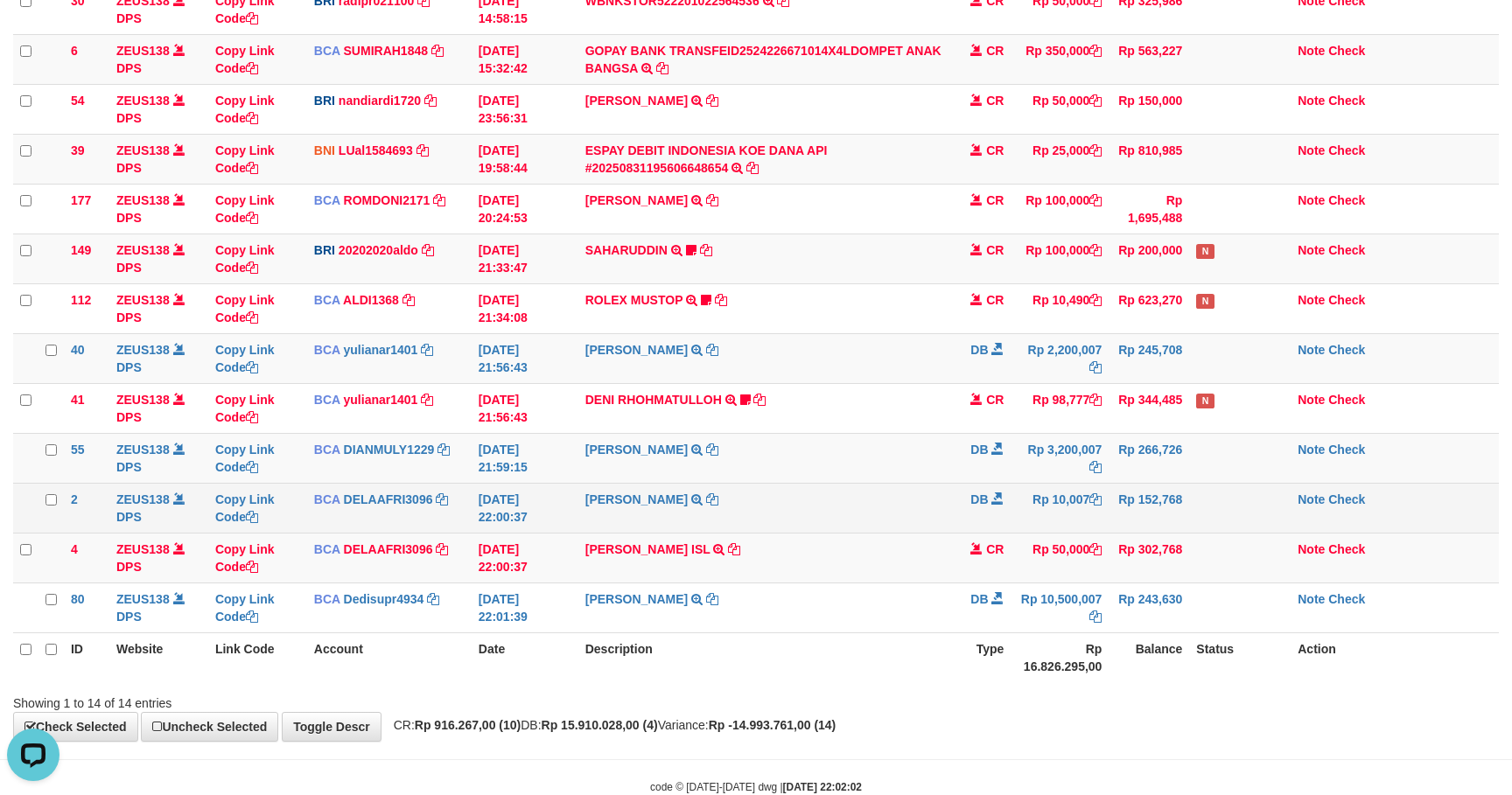
click at [1058, 499] on td "Rp 10,007" at bounding box center [1059, 507] width 98 height 50
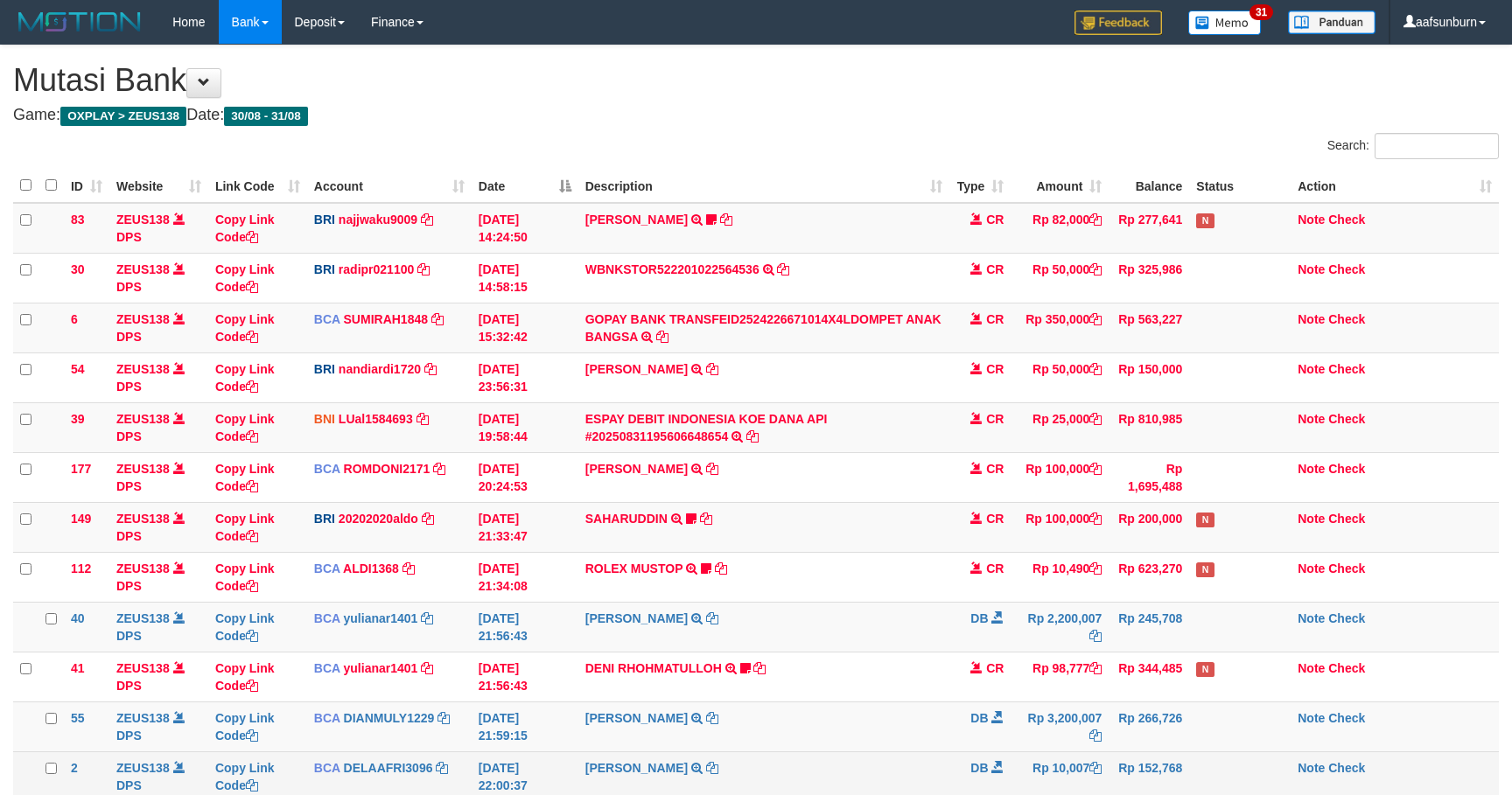
scroll to position [269, 0]
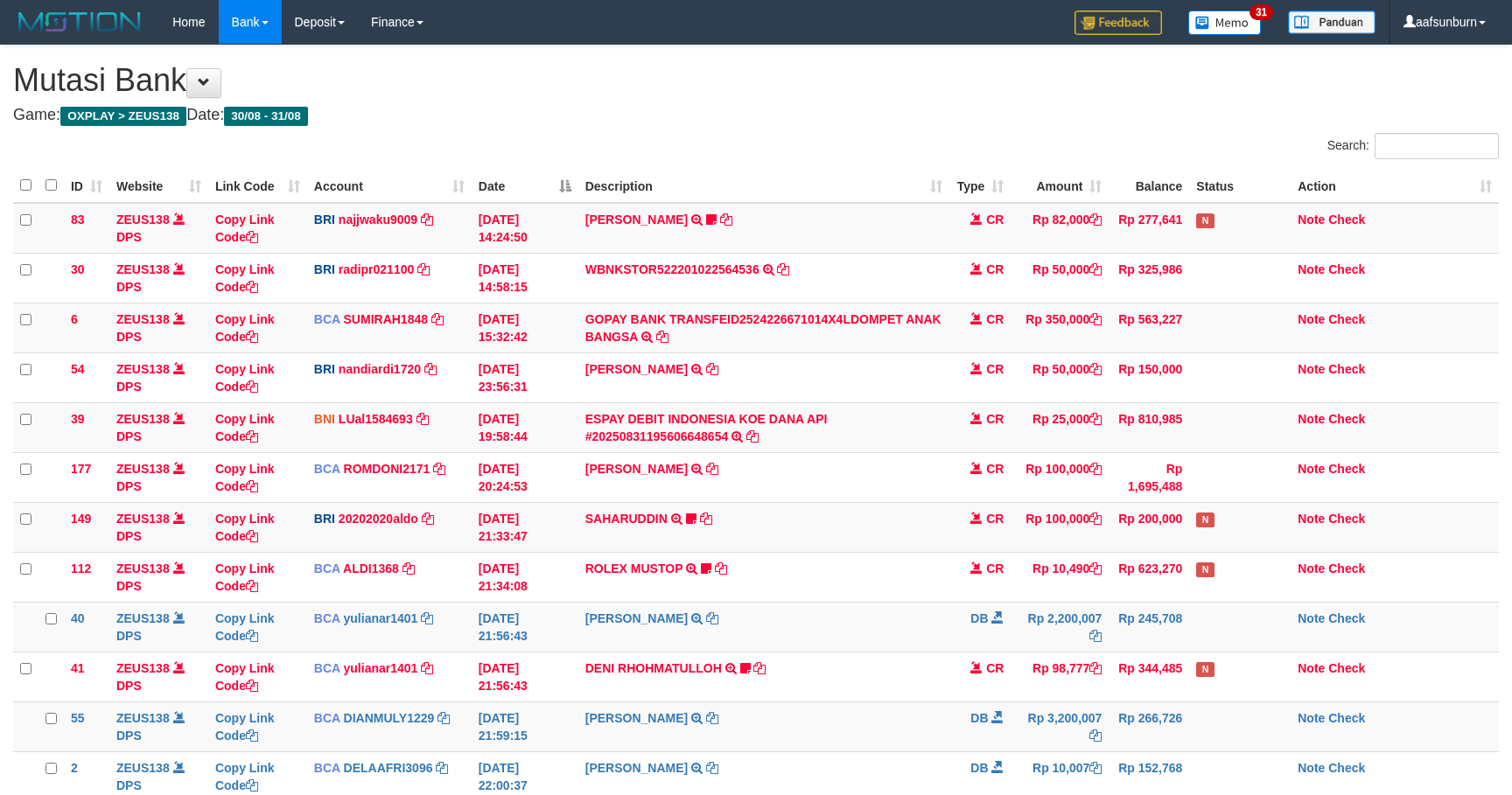
scroll to position [269, 0]
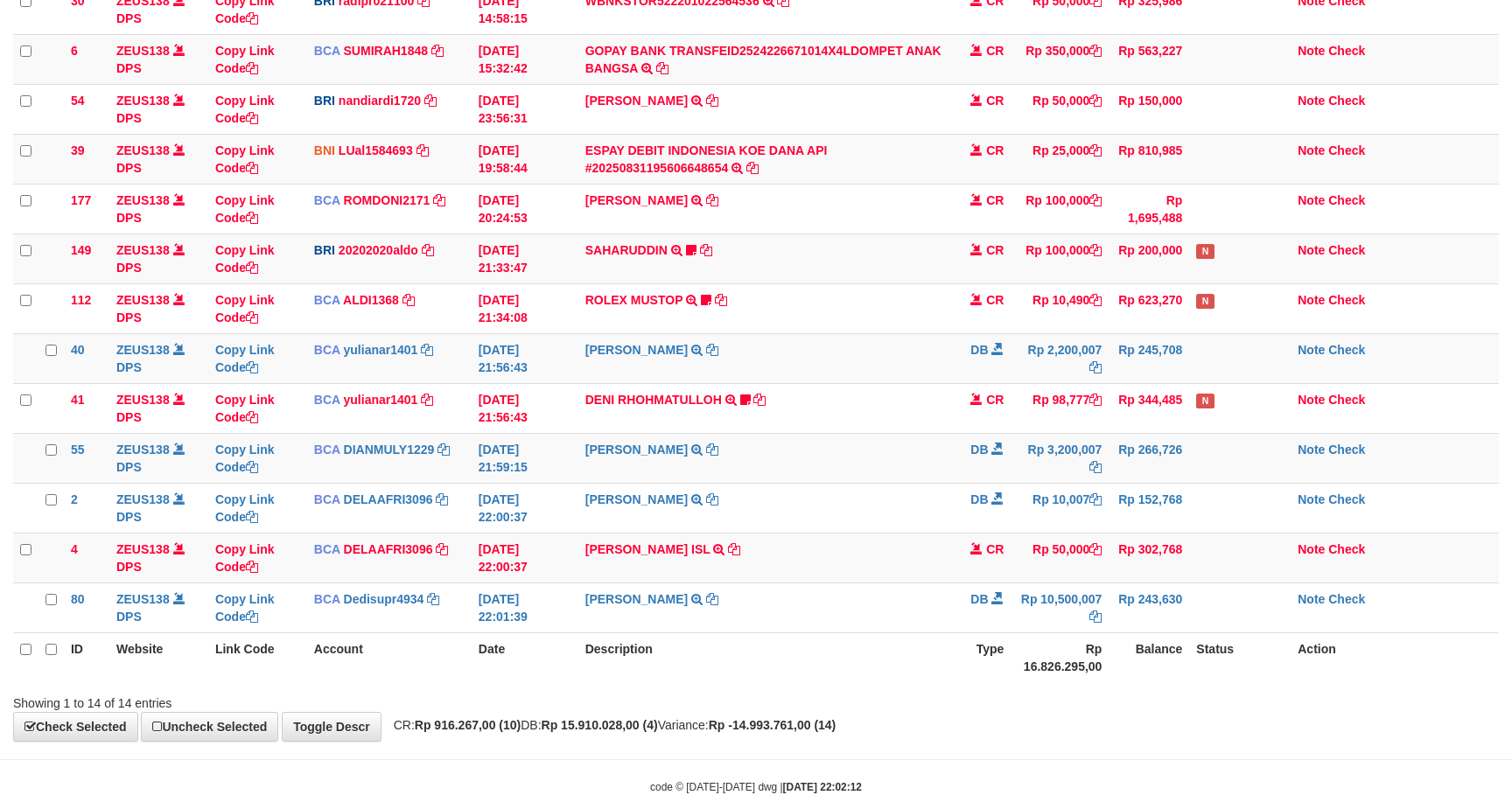
click at [1058, 493] on td "Rp 10,007" at bounding box center [1059, 507] width 98 height 50
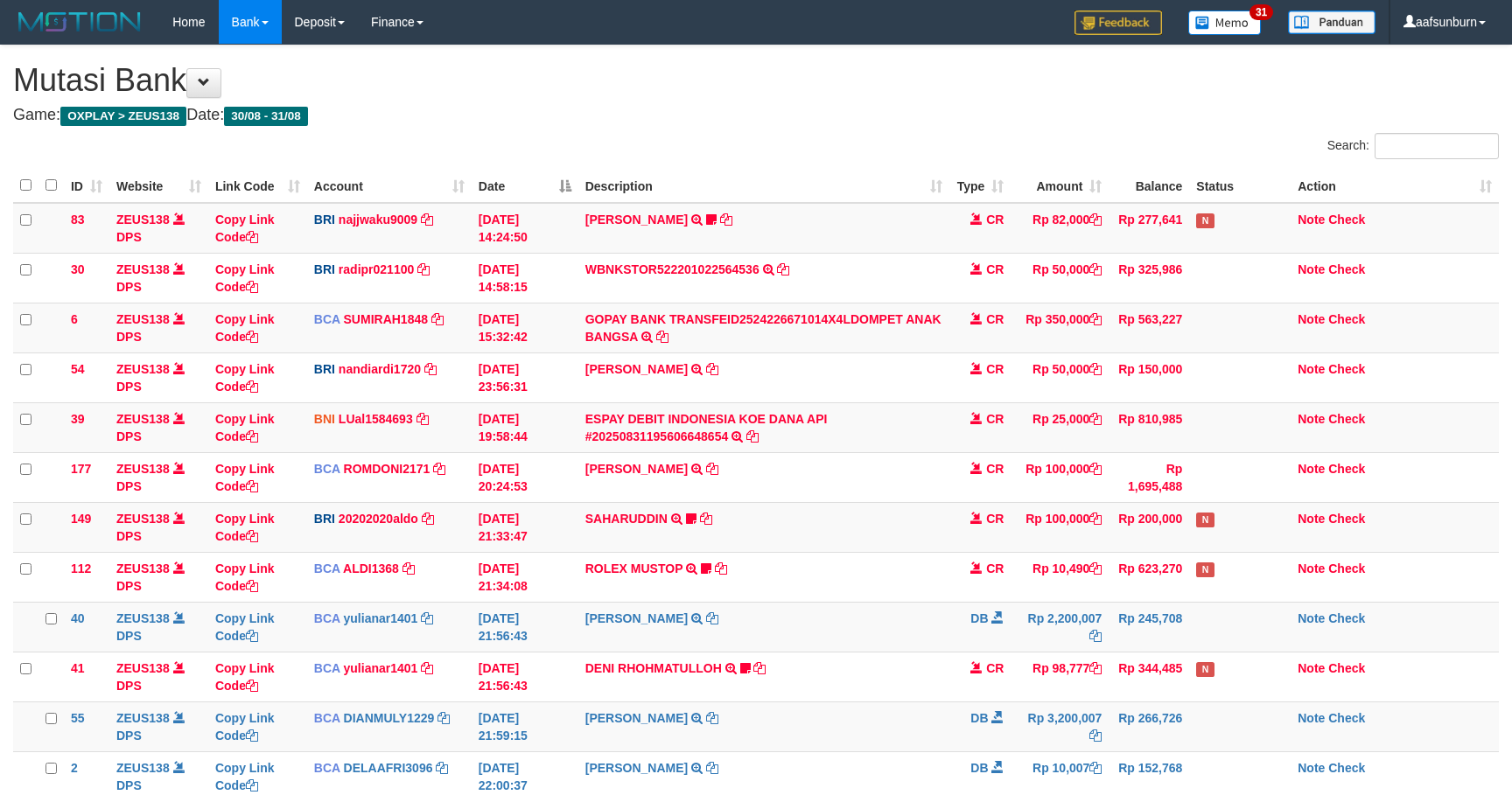
scroll to position [269, 0]
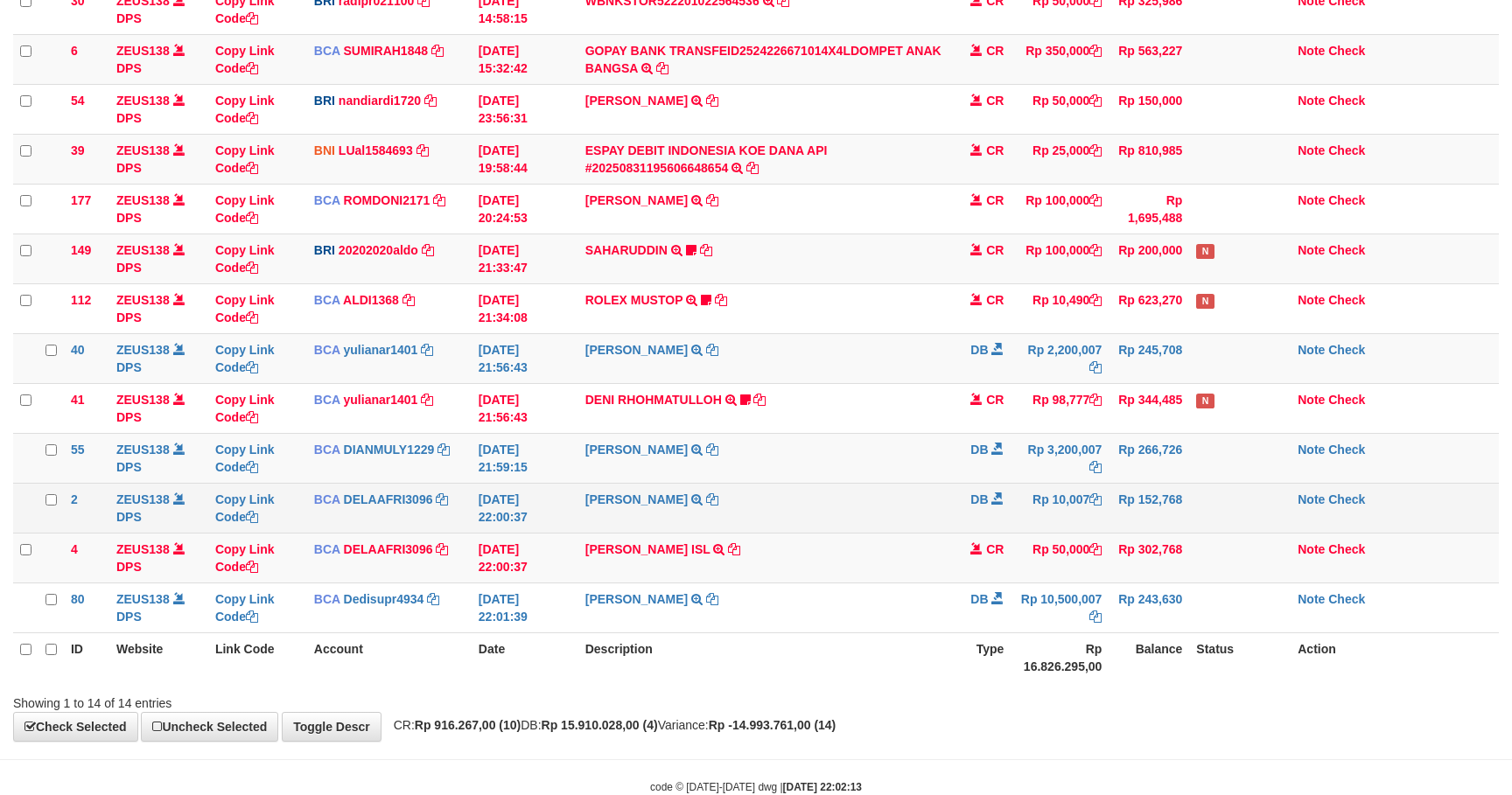
drag, startPoint x: 0, startPoint y: 0, endPoint x: 1061, endPoint y: 492, distance: 1169.5
click at [1061, 492] on td "Rp 10,007" at bounding box center [1059, 507] width 98 height 50
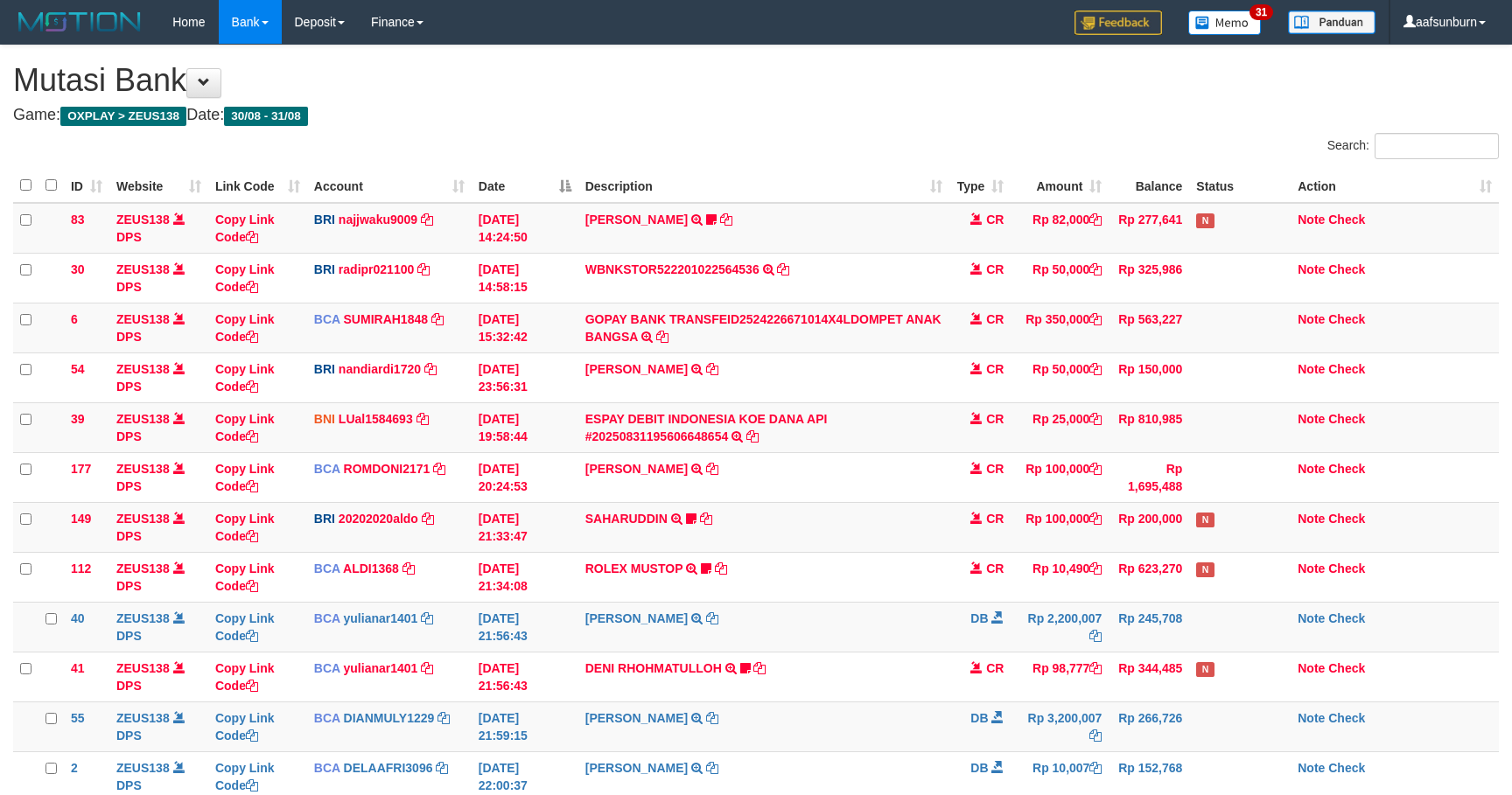
scroll to position [269, 0]
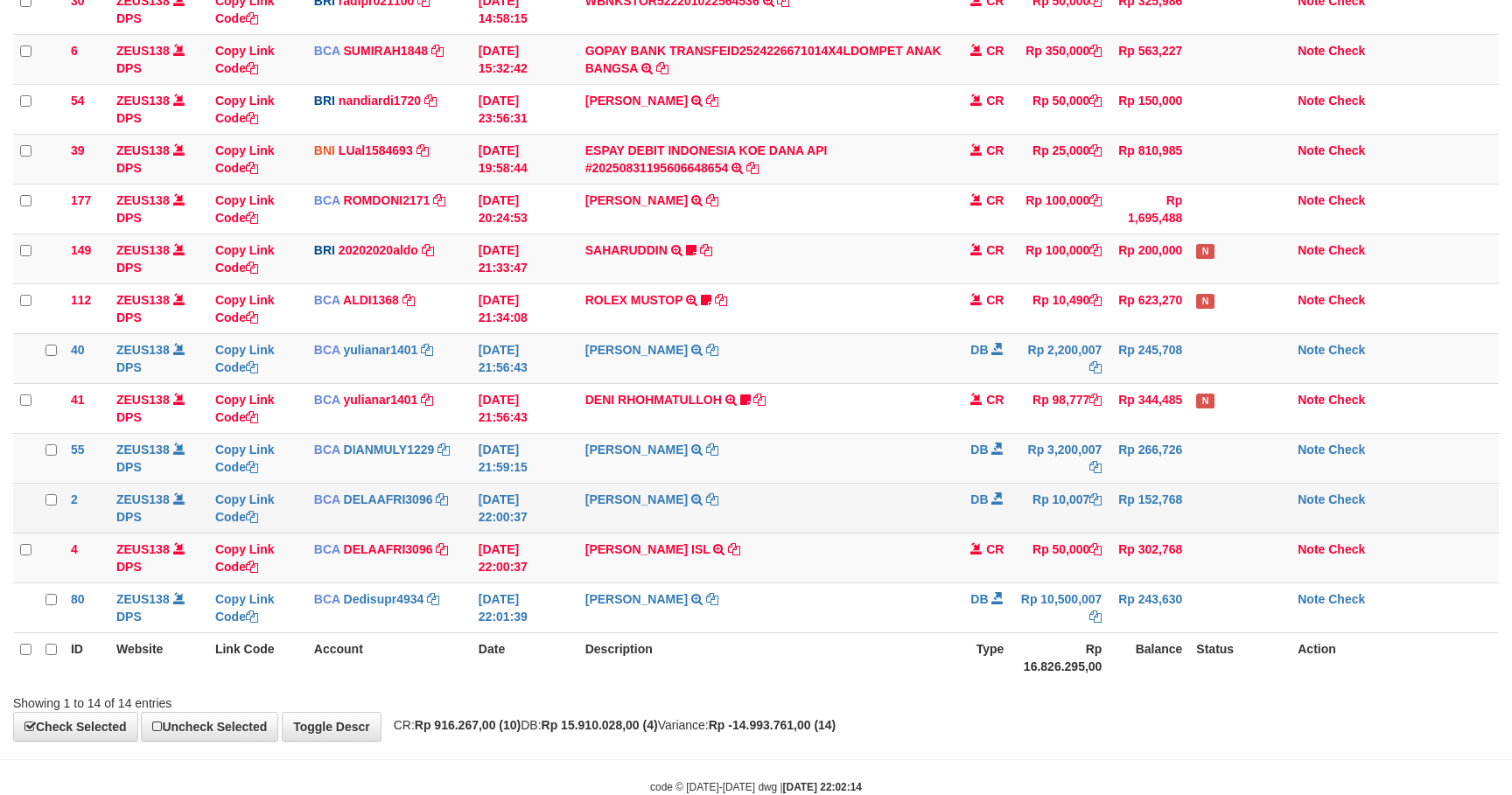
drag, startPoint x: 0, startPoint y: 0, endPoint x: 1064, endPoint y: 492, distance: 1172.2
click at [1064, 492] on td "Rp 10,007" at bounding box center [1059, 507] width 98 height 50
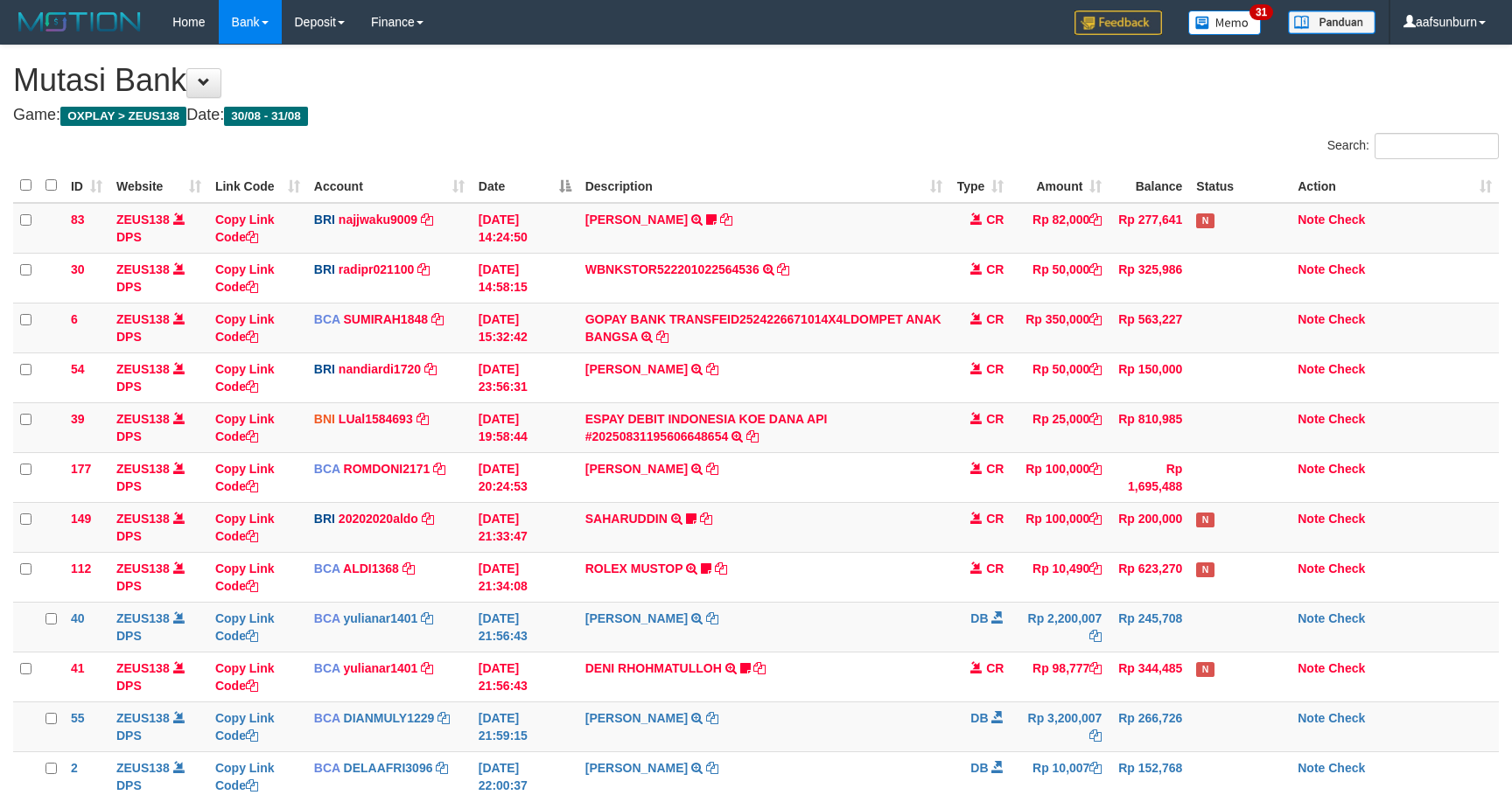
scroll to position [269, 0]
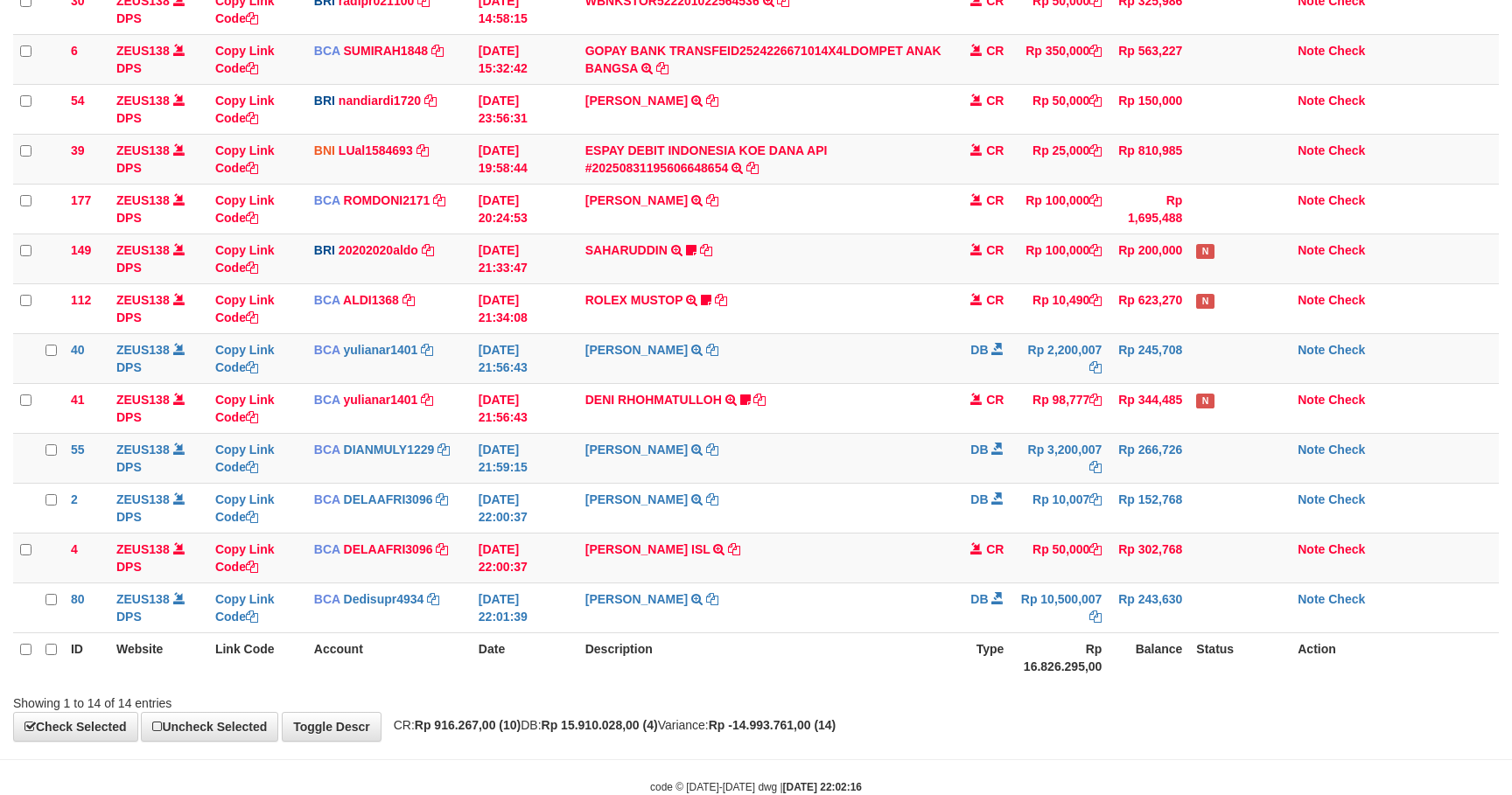
click at [1071, 491] on td "Rp 10,007" at bounding box center [1059, 507] width 98 height 50
click at [977, 473] on td "DB" at bounding box center [980, 457] width 61 height 50
click at [883, 454] on td "SHANTI WASTUTI TRSF E-BANKING DB 3108/FTSCY/WS95031 3200007.00SHANTI WASTUTI" at bounding box center [765, 457] width 372 height 50
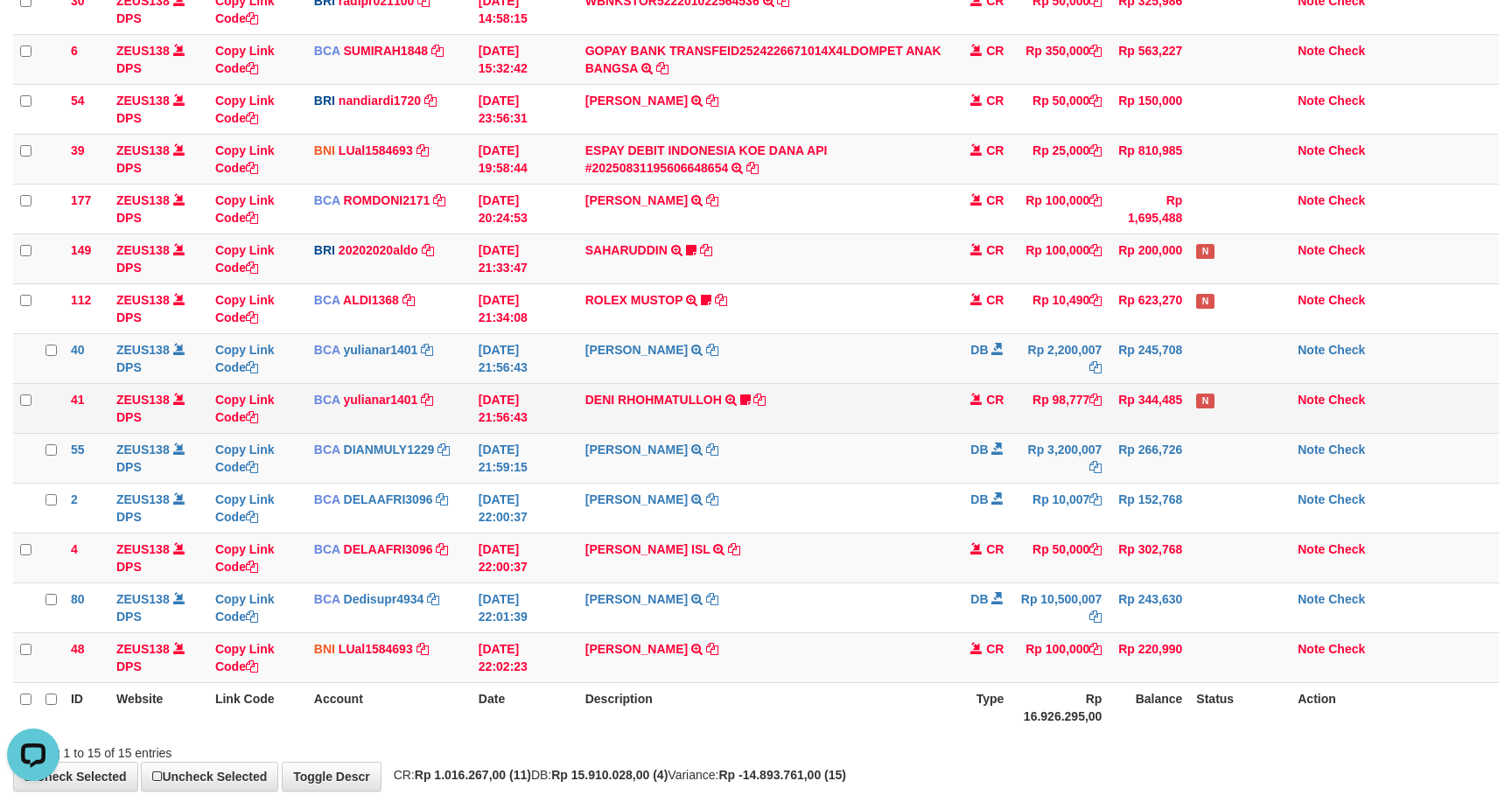
click at [850, 421] on td "DENI RHOHMATULLOH TRSF E-BANKING CR 3108/FTSCY/WS95031 98777.00DENI RHOHMATULLO…" at bounding box center [765, 408] width 372 height 50
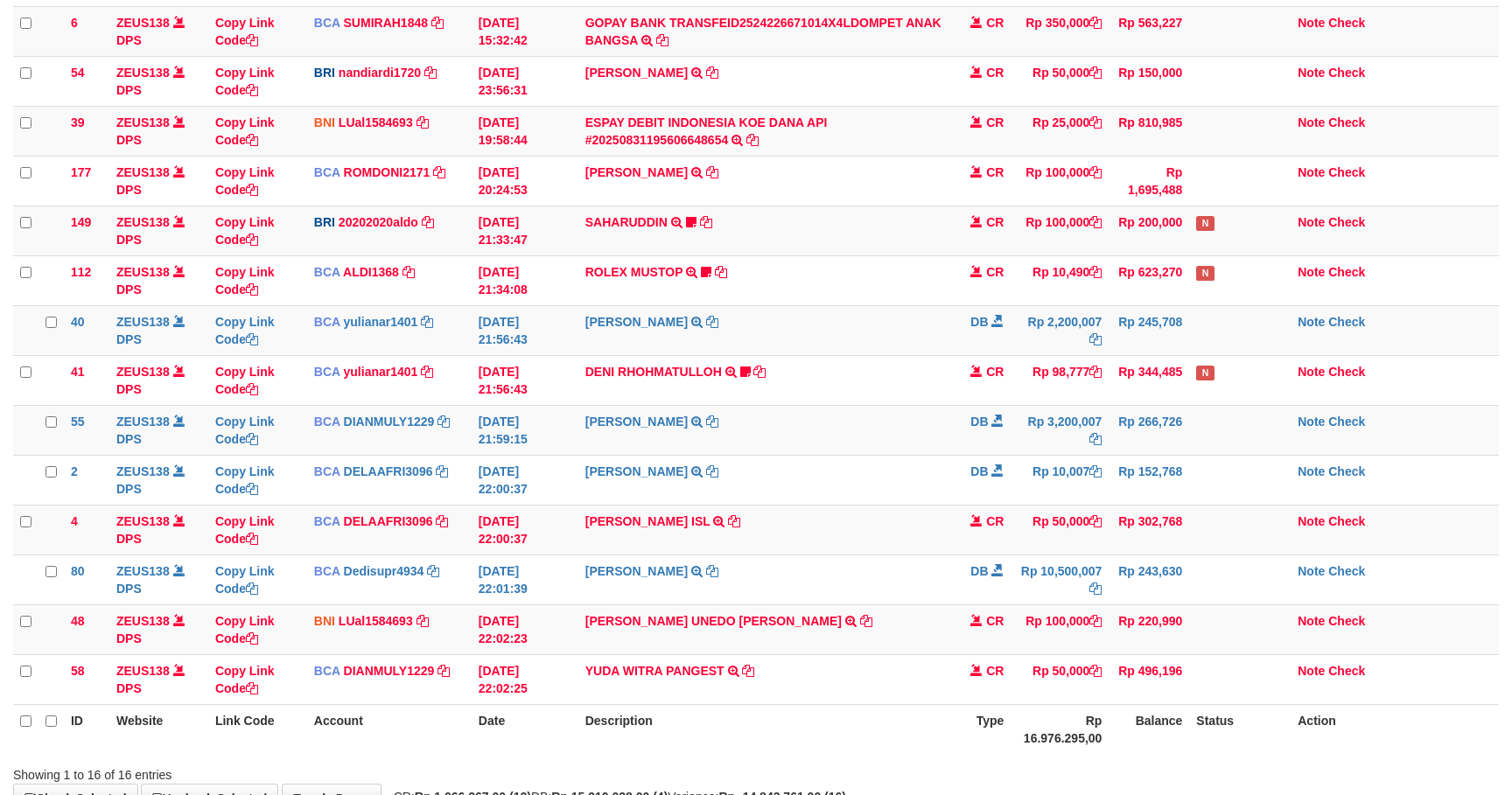
scroll to position [269, 0]
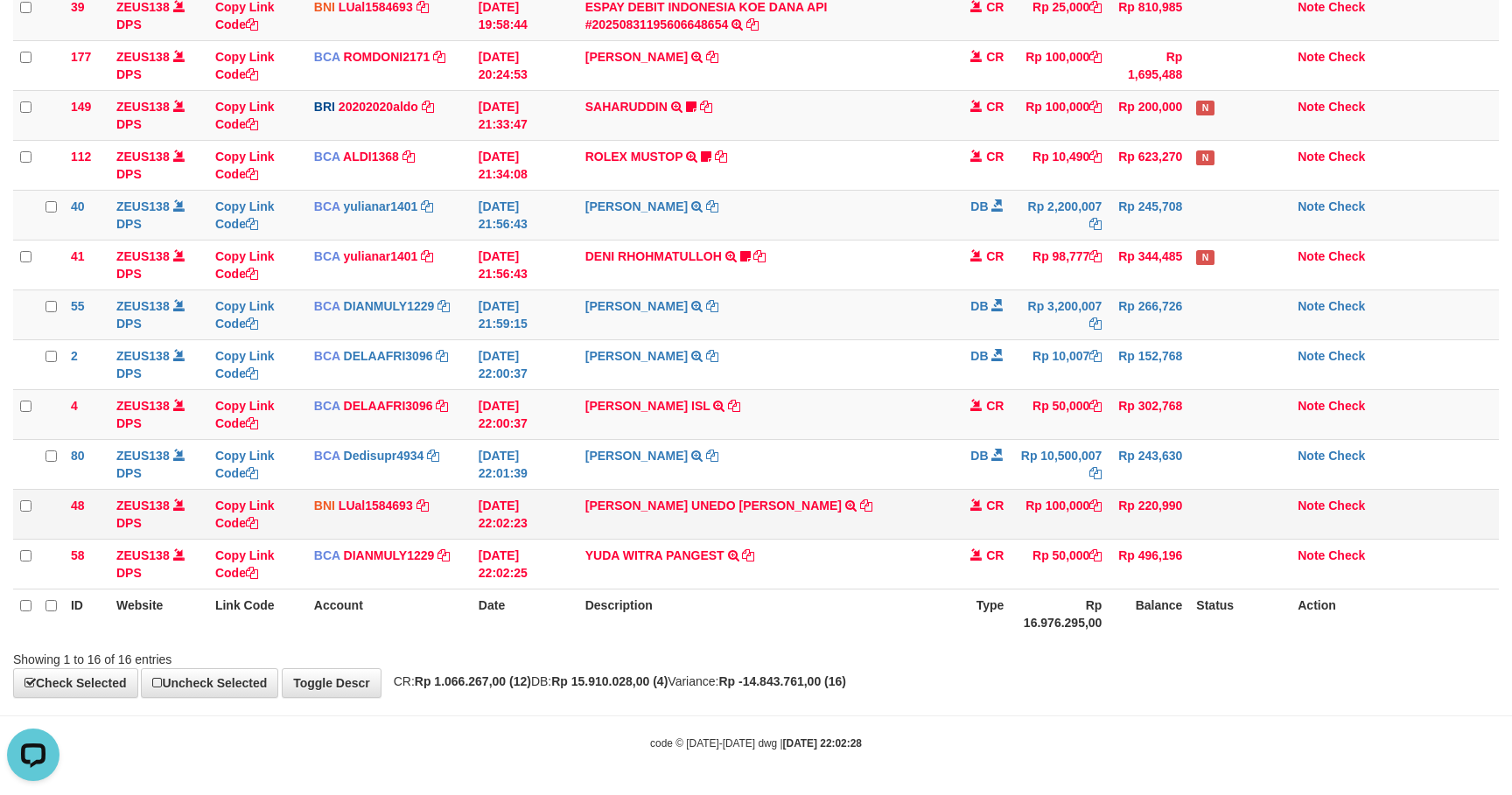
click at [596, 528] on td "SAMUEL UNEDO SIMBOLON TRANSFER DARI SDR SAMUEL UNEDO SIMBOLON" at bounding box center [765, 514] width 372 height 50
drag, startPoint x: 596, startPoint y: 528, endPoint x: 672, endPoint y: 525, distance: 76.1
click at [672, 525] on td "SAMUEL UNEDO SIMBOLON TRANSFER DARI SDR SAMUEL UNEDO SIMBOLON" at bounding box center [765, 514] width 372 height 50
copy link "SAMUEL UNEDO"
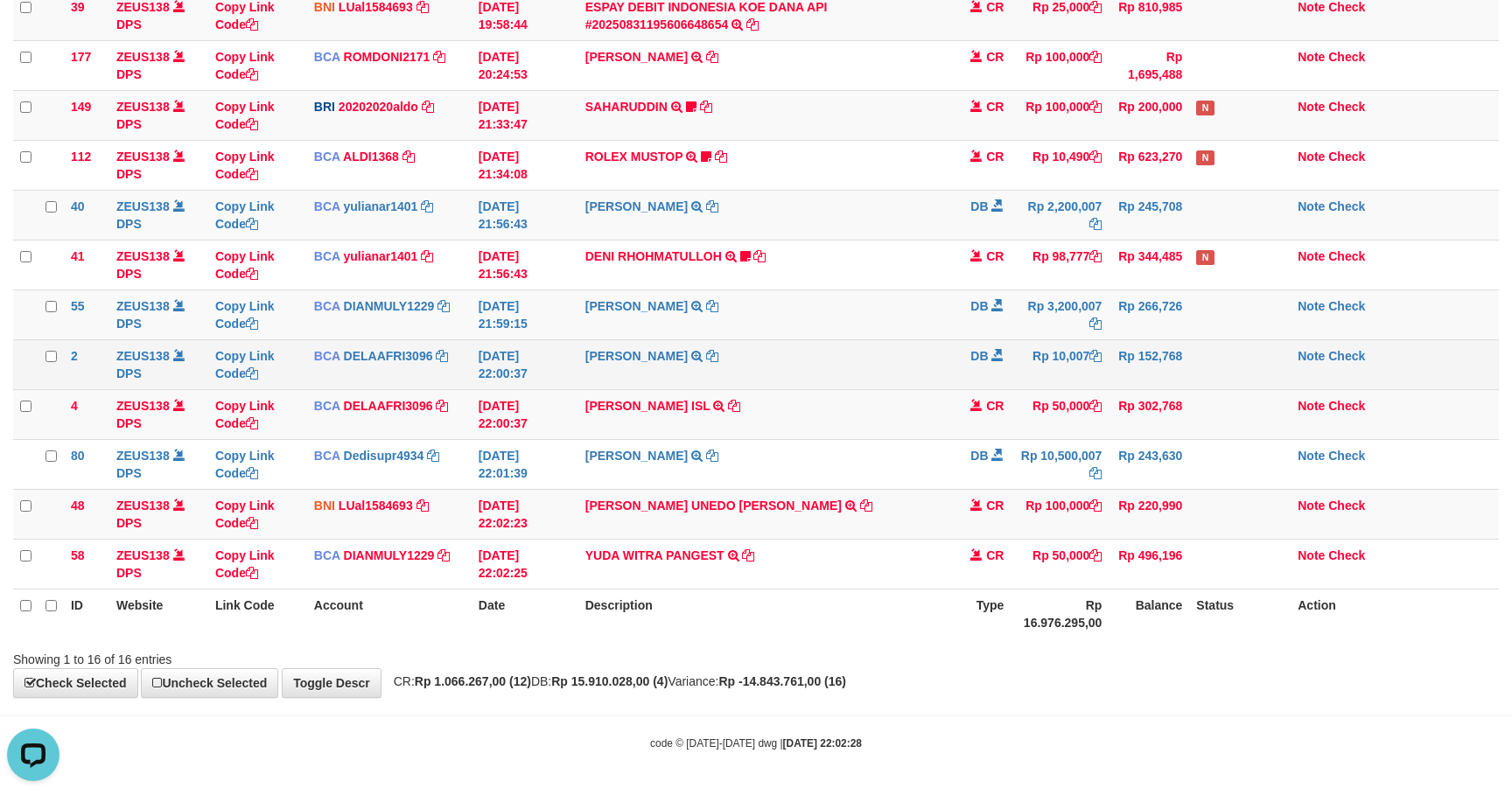
click at [933, 381] on td "SHANTI WASTUTI TRSF E-BANKING DB 3108/FTSCY/WS95031 10007.00SHANTI WASTUTI" at bounding box center [765, 364] width 372 height 50
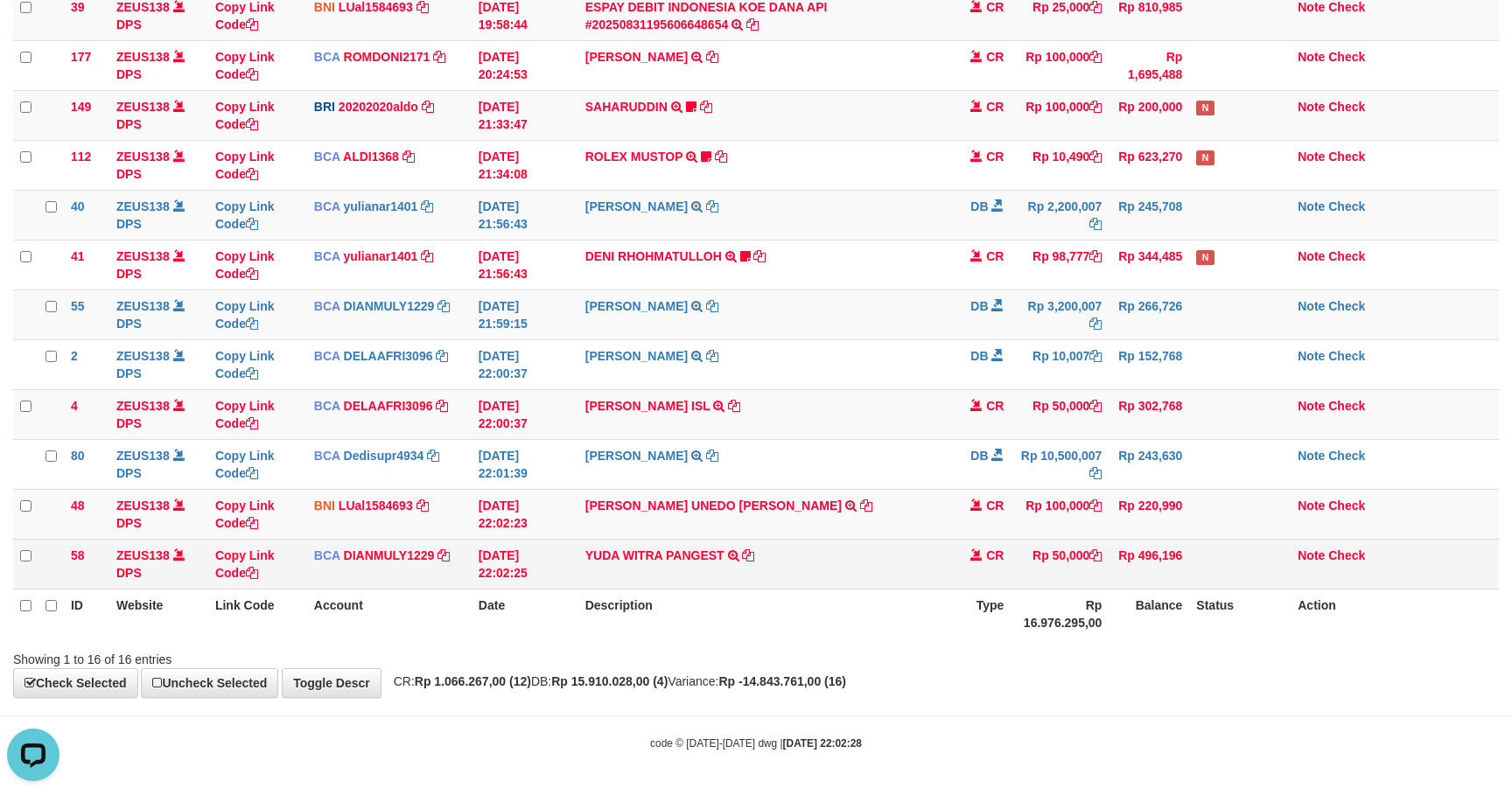
click at [622, 580] on td "YUDA WITRA PANGEST TRSF E-BANKING CR 3108/FTSCY/WS95031 50000.00YUDA WITRA PANG…" at bounding box center [765, 564] width 372 height 50
click at [600, 571] on td "YUDA WITRA PANGEST TRSF E-BANKING CR 3108/FTSCY/WS95031 50000.00YUDA WITRA PANG…" at bounding box center [765, 564] width 372 height 50
drag, startPoint x: 600, startPoint y: 571, endPoint x: 651, endPoint y: 571, distance: 51.0
click at [651, 571] on td "YUDA WITRA PANGEST TRSF E-BANKING CR 3108/FTSCY/WS95031 50000.00YUDA WITRA PANG…" at bounding box center [765, 564] width 372 height 50
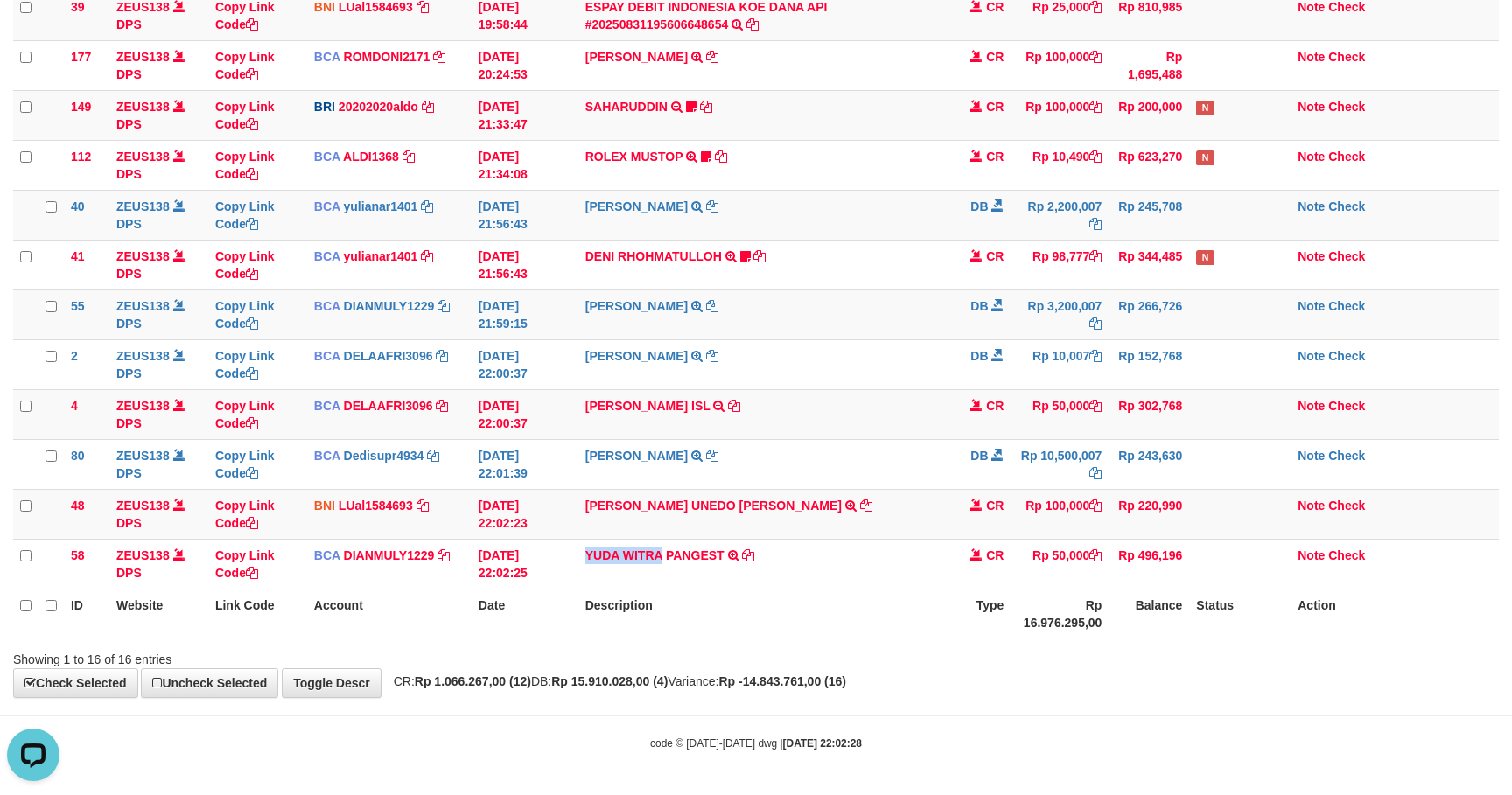
copy link "YUDA WITRA"
click at [950, 428] on td "CR" at bounding box center [980, 414] width 61 height 50
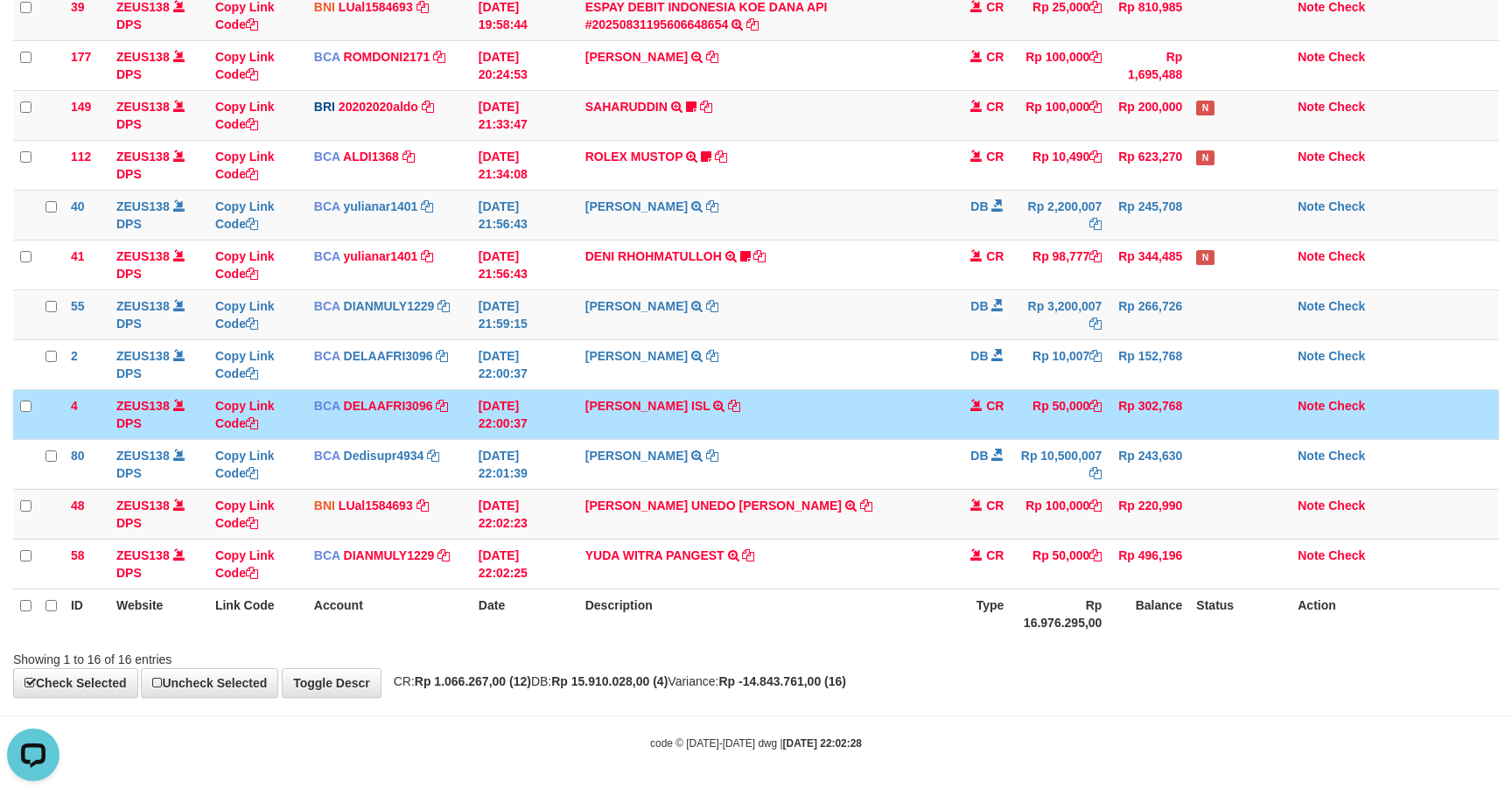
click at [946, 435] on td "HAFIZ NURUDDIN ISL TRSF E-BANKING CR 3108/FTSCY/WS95031 50000.00HAFIZ NURUDDIN …" at bounding box center [765, 414] width 372 height 50
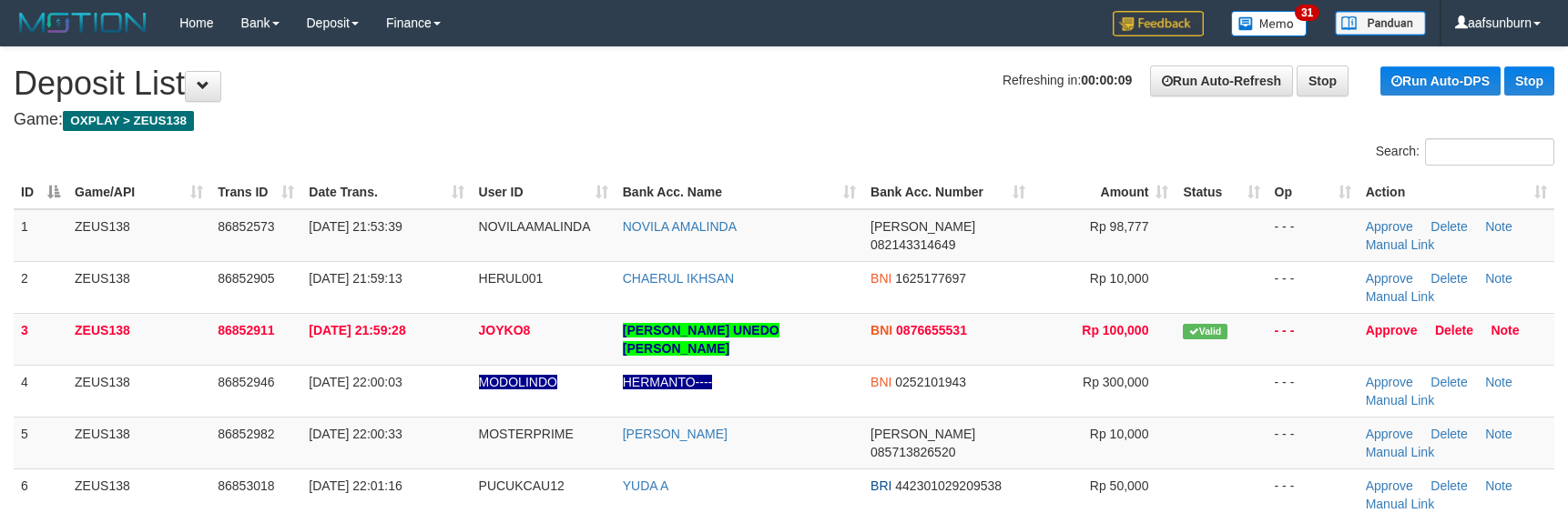
click at [1208, 187] on th "Status" at bounding box center [1220, 193] width 91 height 34
click at [1210, 190] on th "Status" at bounding box center [1220, 193] width 91 height 34
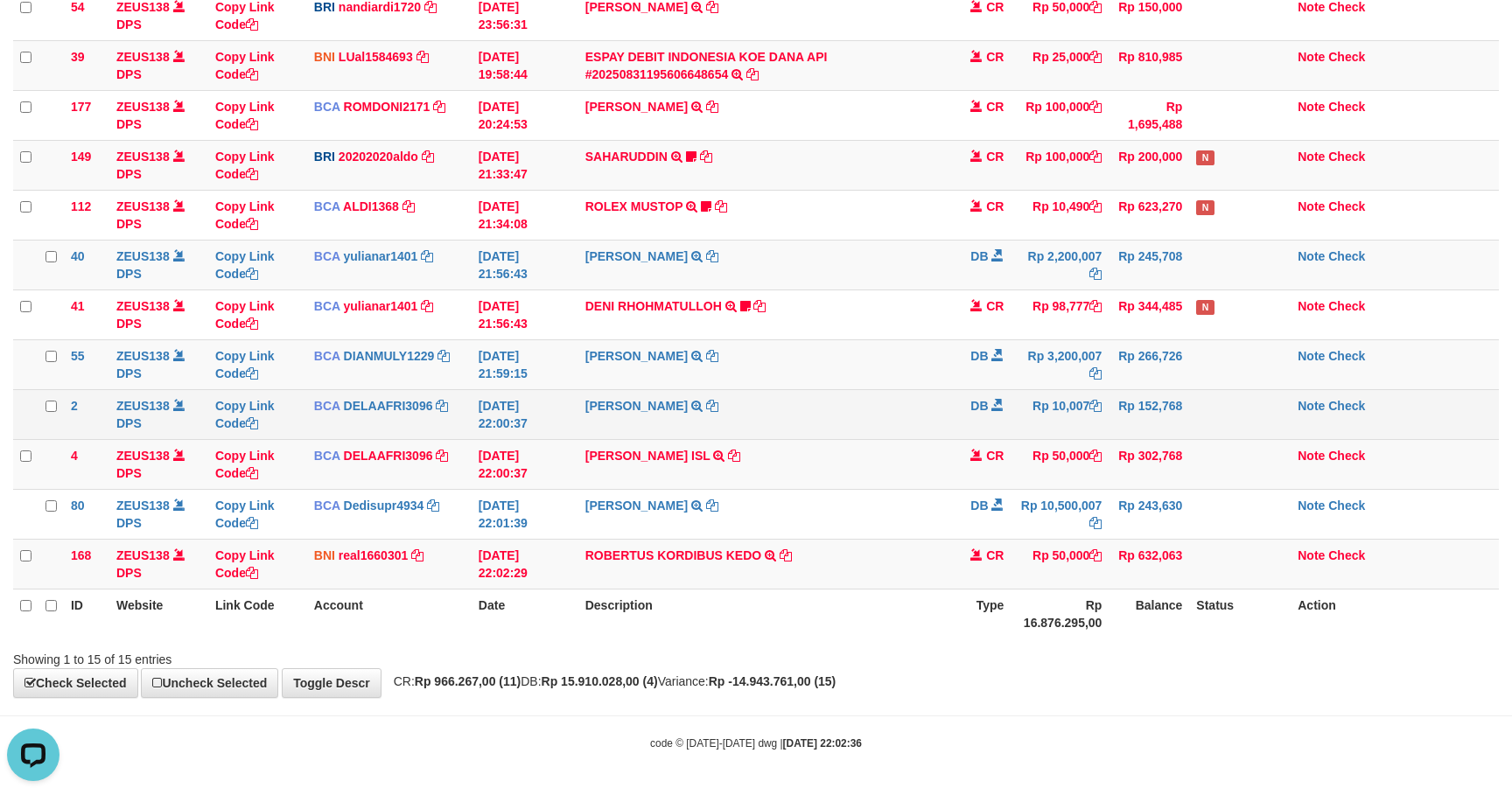
click at [950, 423] on td "DB" at bounding box center [980, 414] width 61 height 50
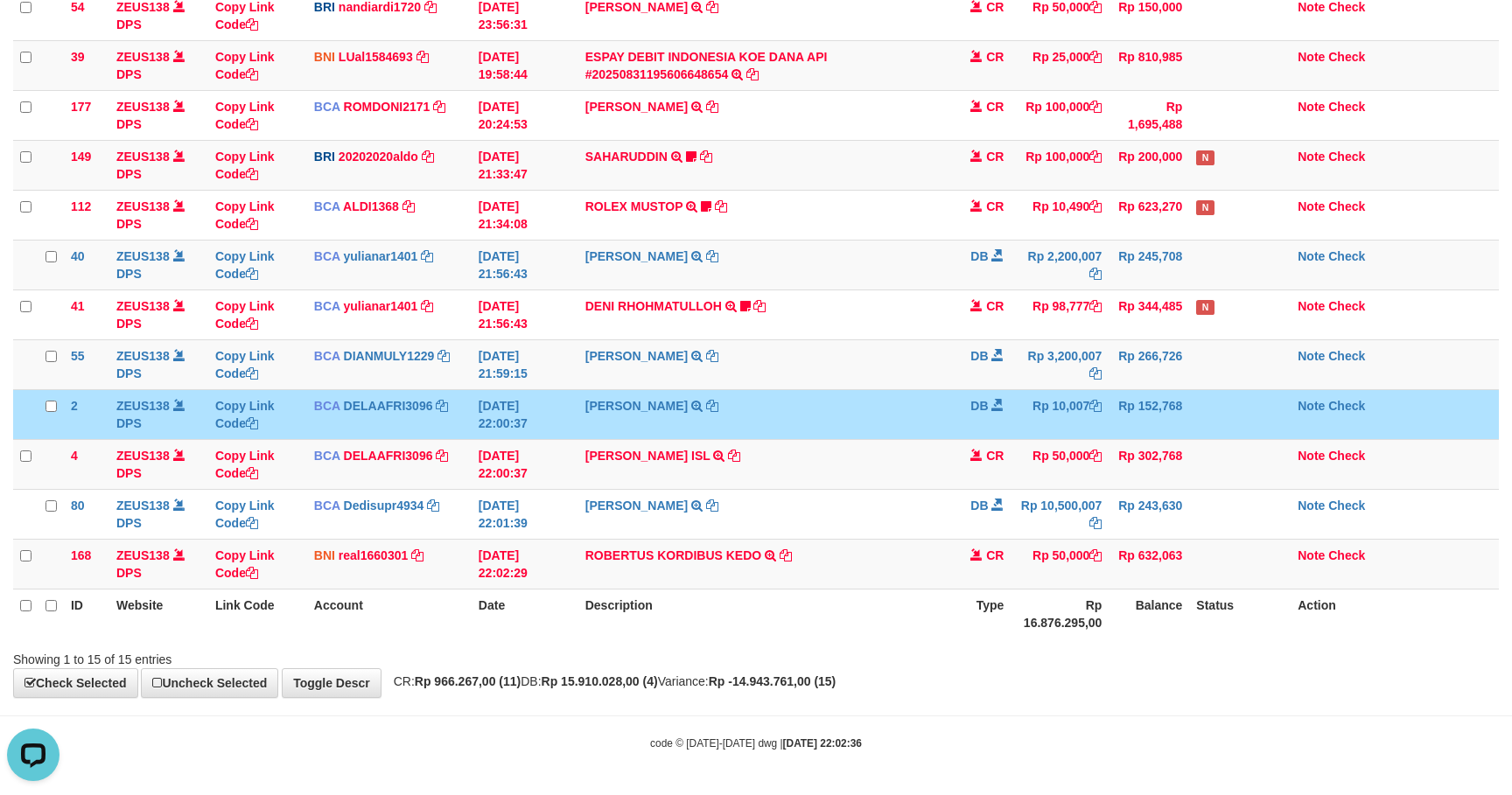
click at [950, 423] on td "DB" at bounding box center [980, 414] width 61 height 50
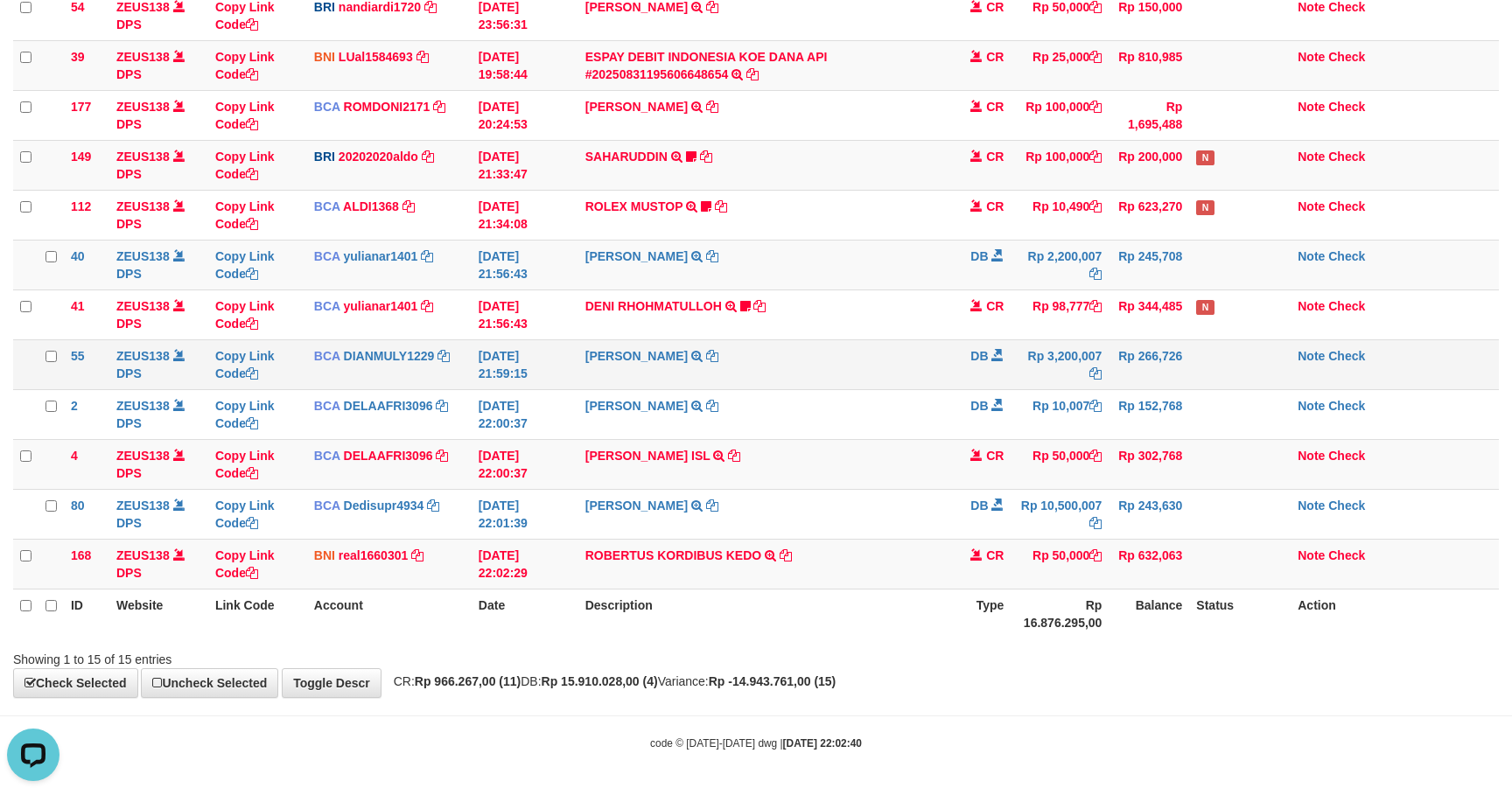
click at [935, 352] on td "SHANTI WASTUTI TRSF E-BANKING DB 3108/FTSCY/WS95031 3200007.00SHANTI WASTUTI" at bounding box center [765, 364] width 372 height 50
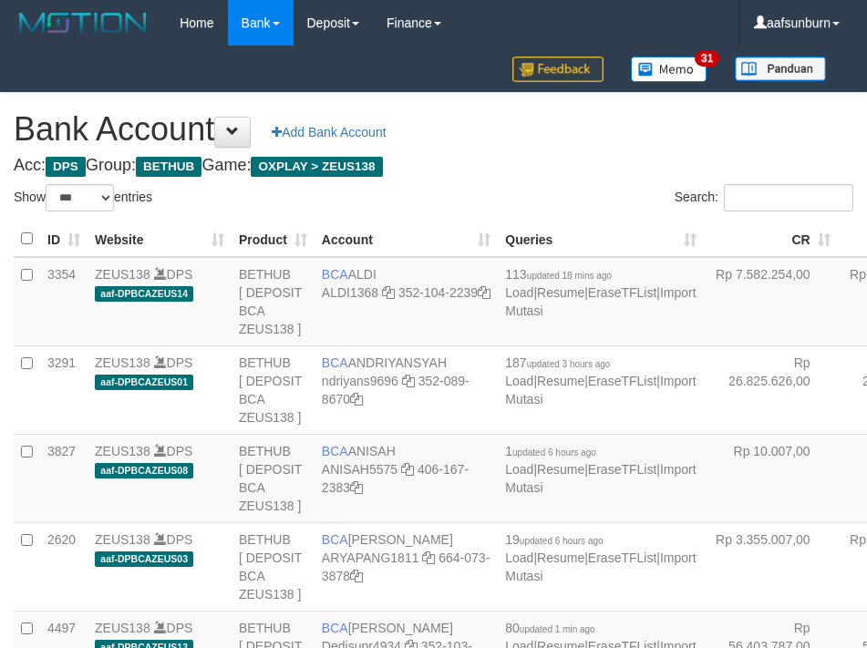
select select "***"
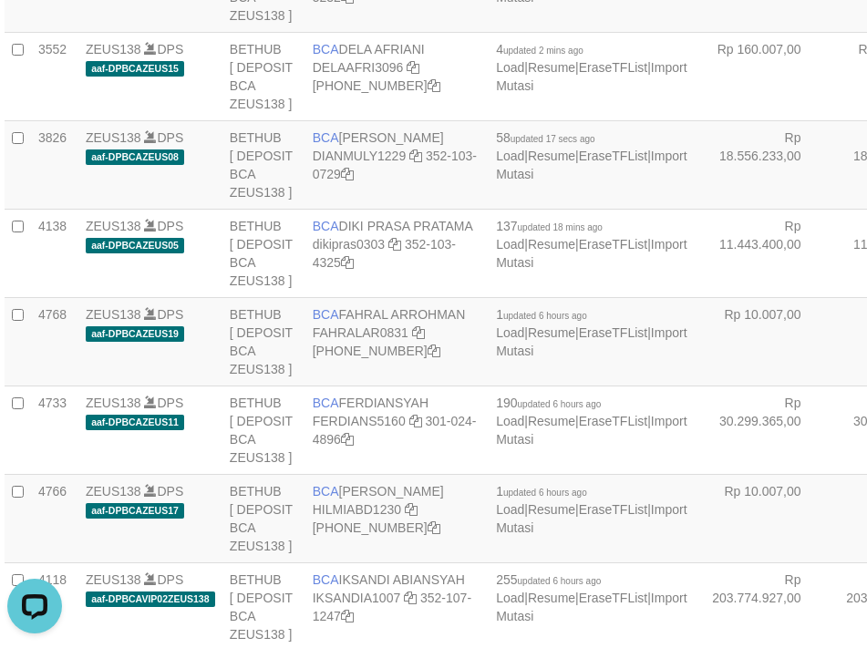
drag, startPoint x: 777, startPoint y: 64, endPoint x: 703, endPoint y: 1, distance: 97.0
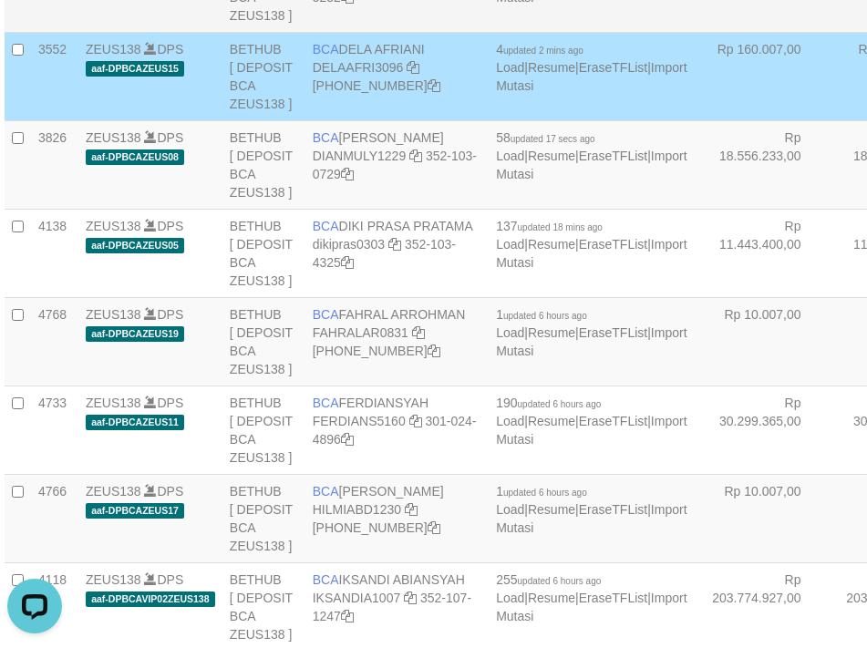
drag, startPoint x: 815, startPoint y: 261, endPoint x: 767, endPoint y: 253, distance: 49.0
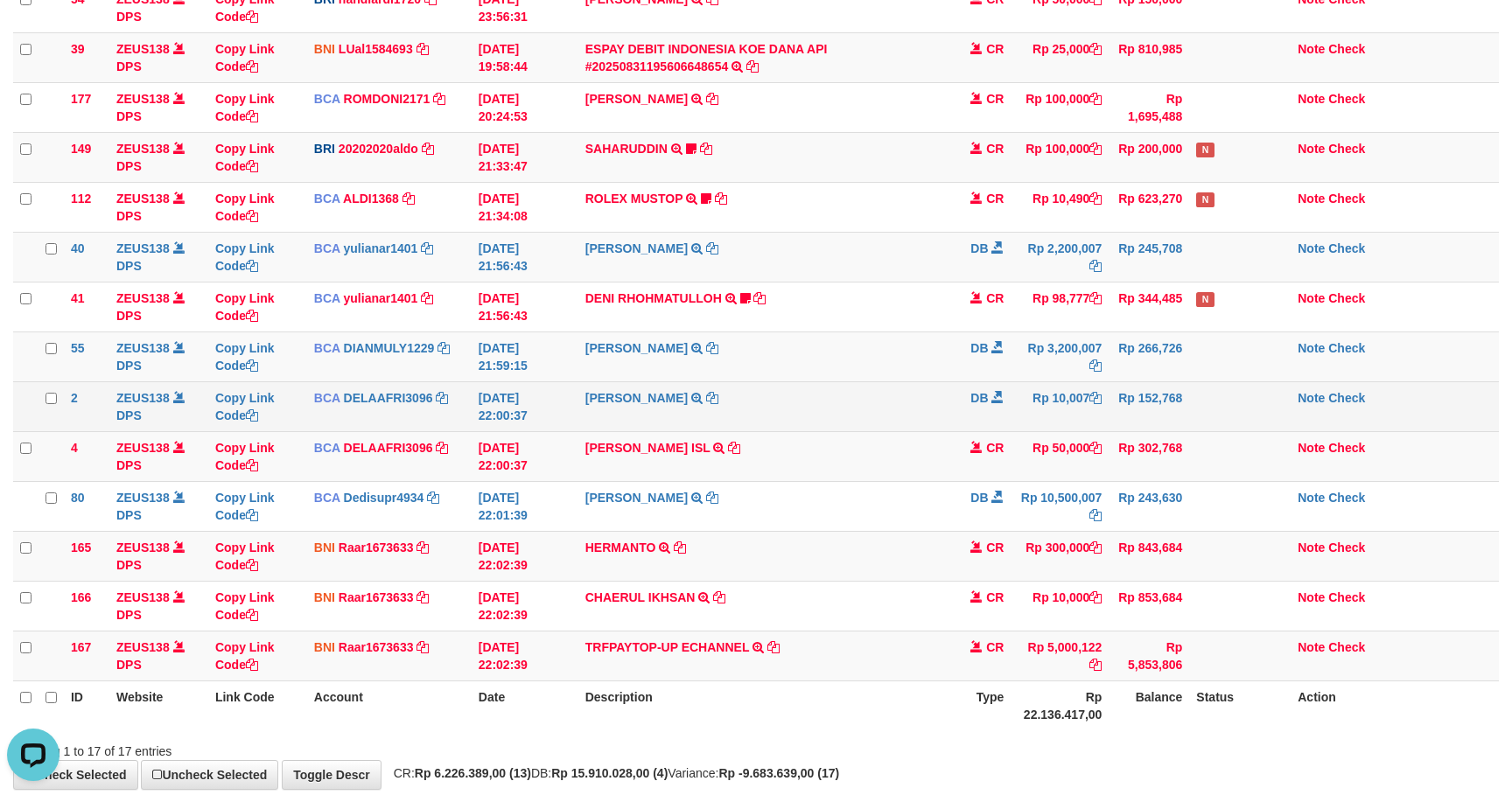
click at [877, 391] on td "SHANTI WASTUTI TRSF E-BANKING DB 3108/FTSCY/WS95031 10007.00SHANTI WASTUTI" at bounding box center [765, 407] width 372 height 50
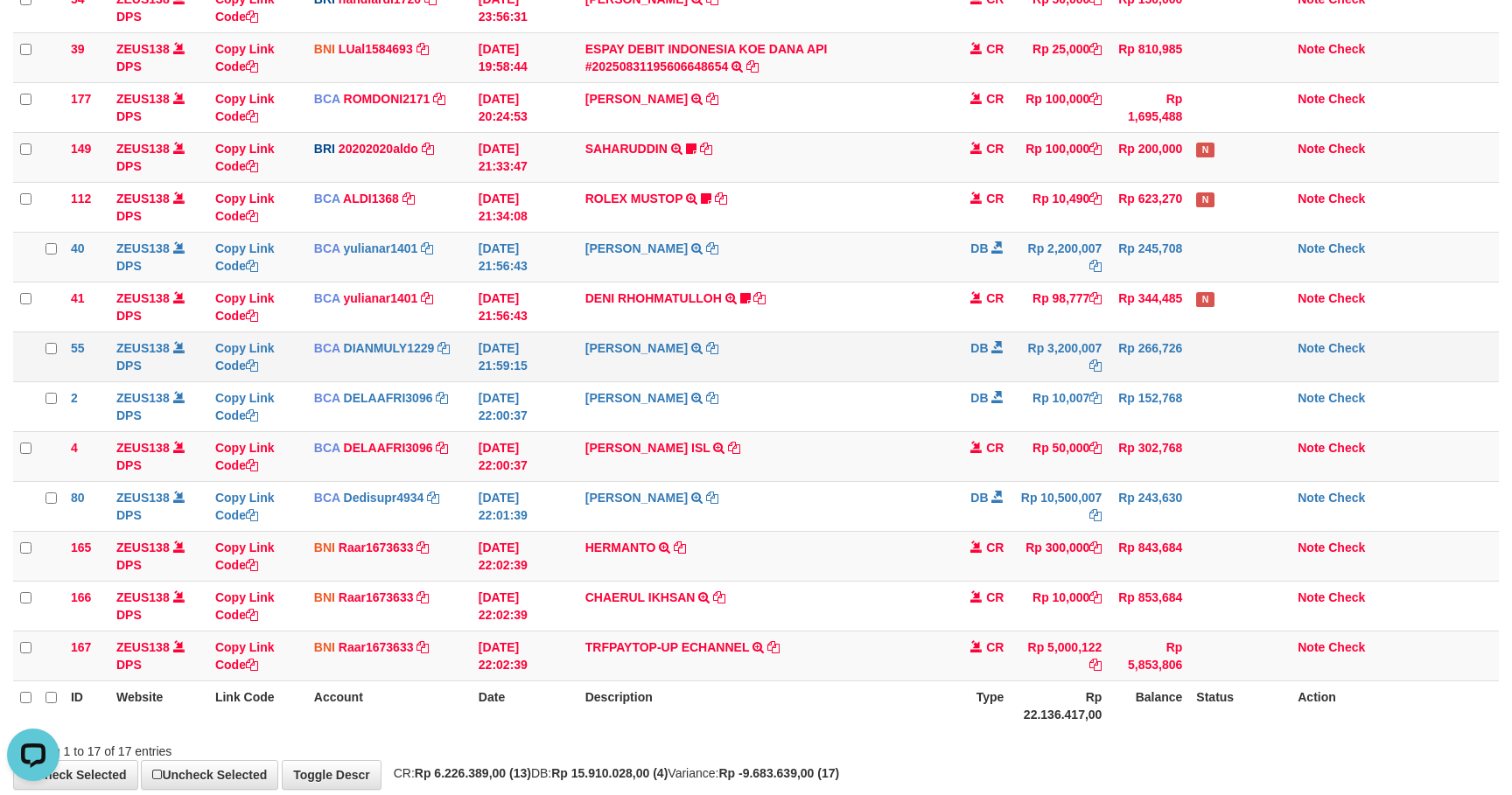
click at [893, 382] on td "SHANTI WASTUTI TRSF E-BANKING DB 3108/FTSCY/WS95031 3200007.00SHANTI WASTUTI" at bounding box center [765, 357] width 372 height 50
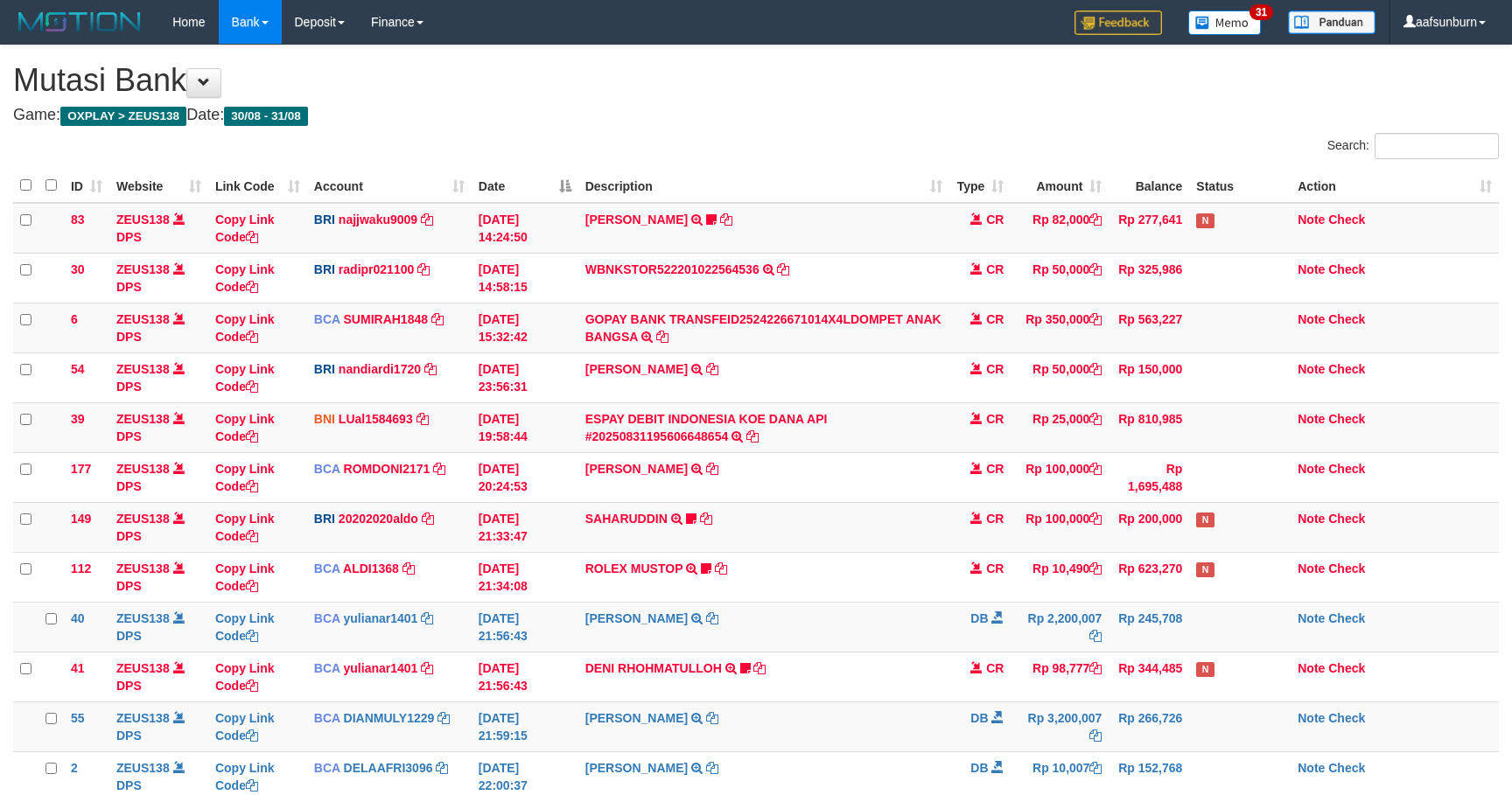
scroll to position [370, 0]
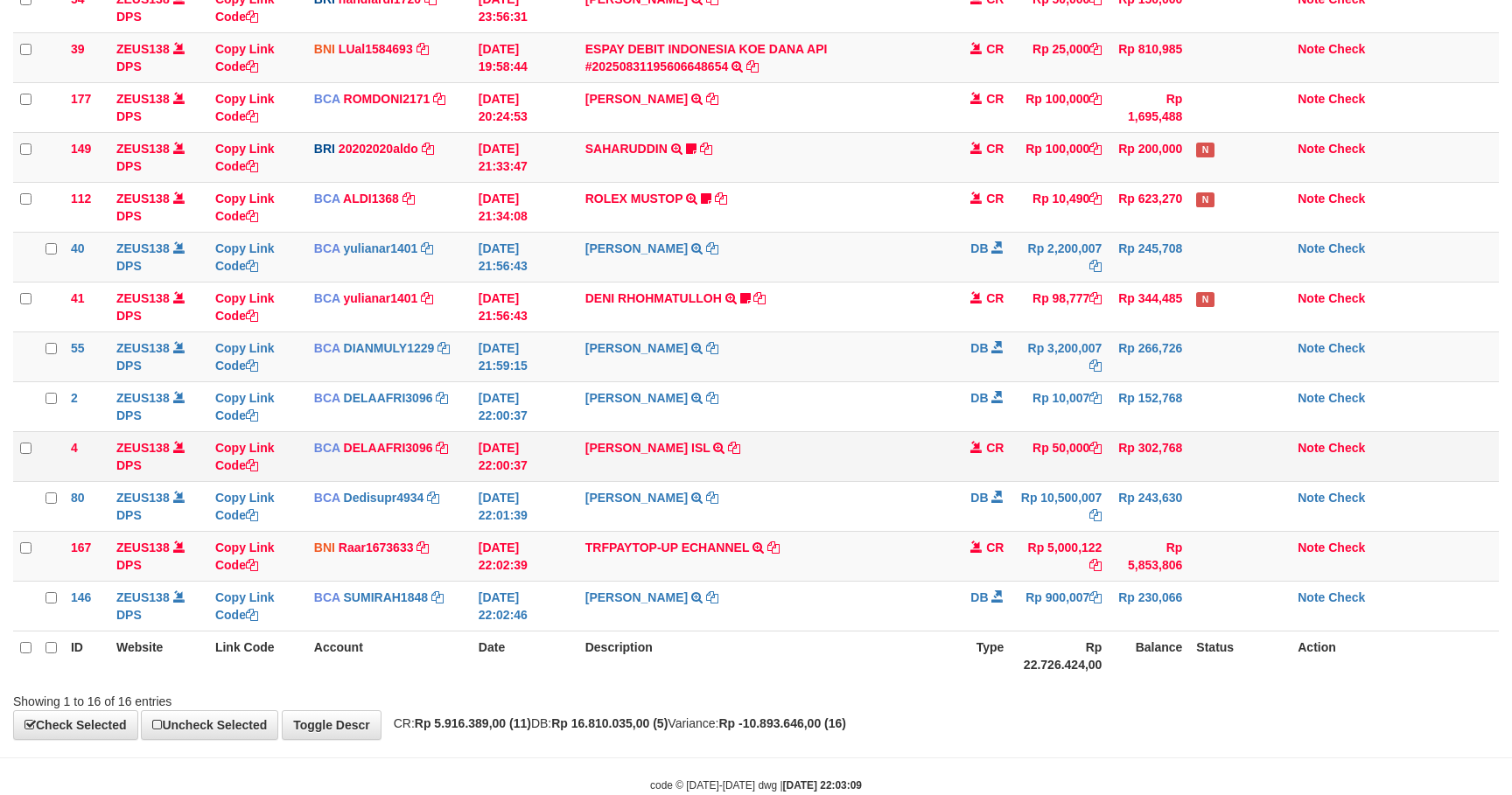
drag, startPoint x: 0, startPoint y: 0, endPoint x: 1005, endPoint y: 464, distance: 1106.9
click at [1005, 464] on td "CR" at bounding box center [980, 456] width 61 height 50
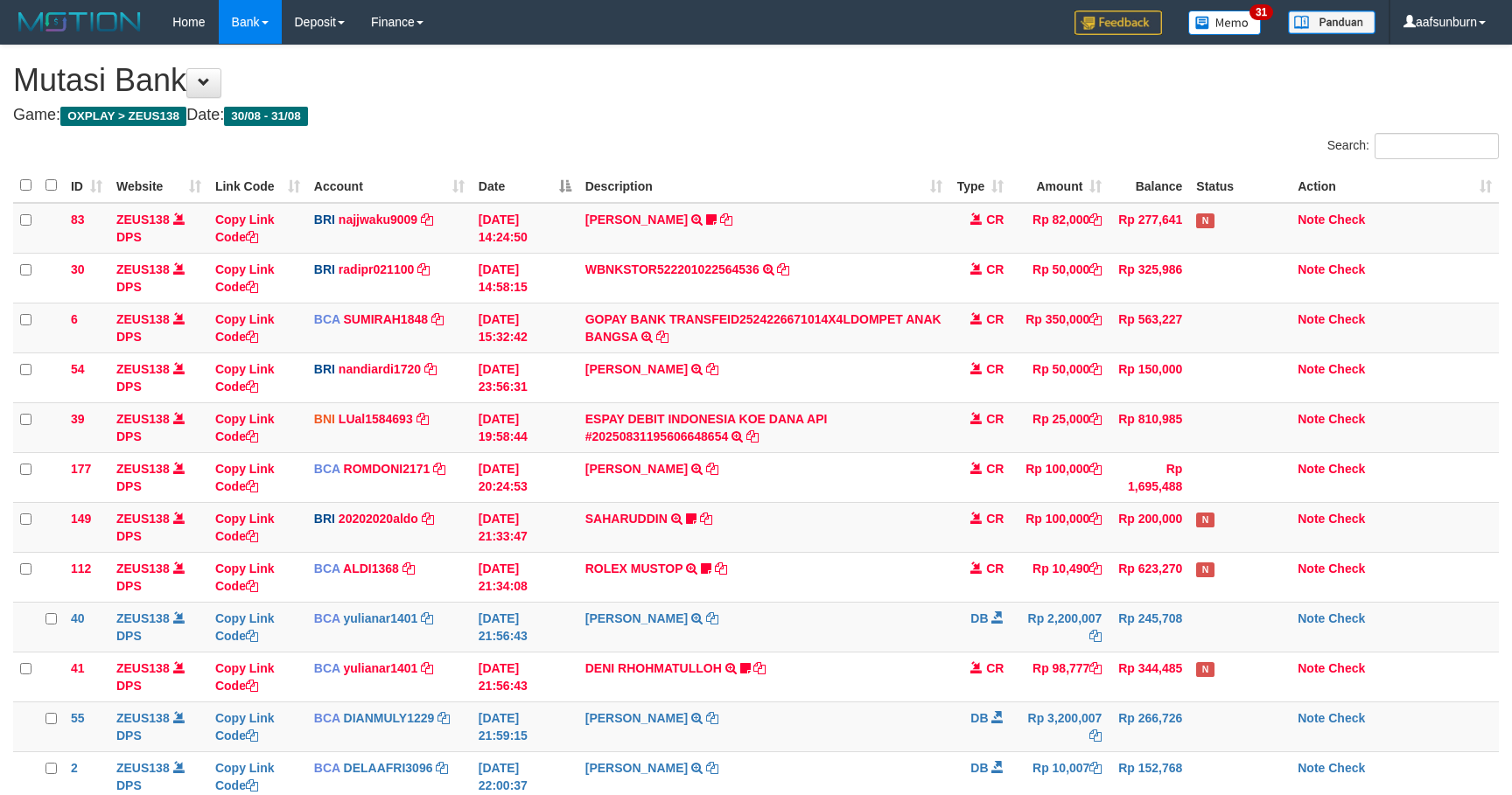
scroll to position [370, 0]
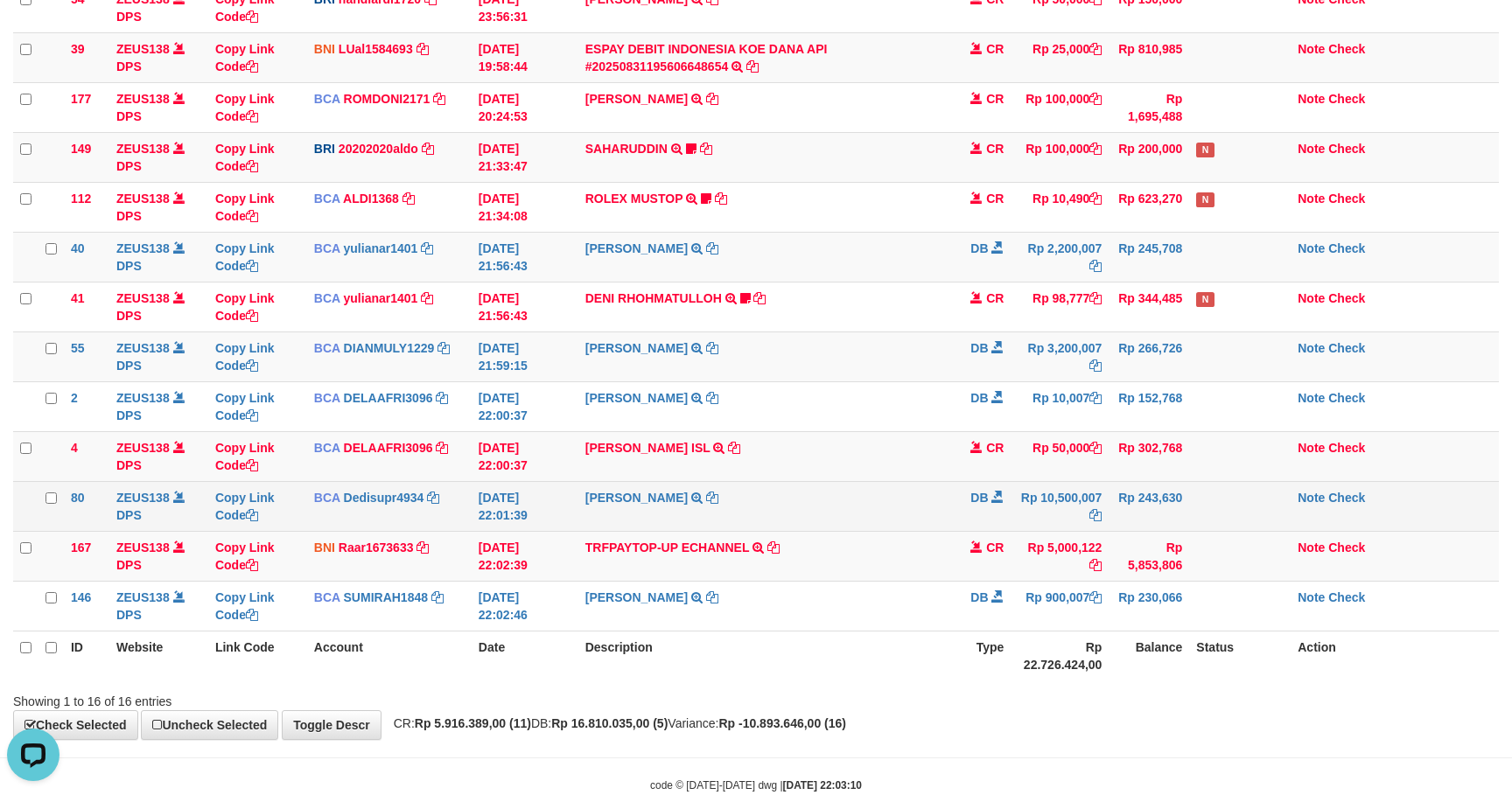
drag, startPoint x: 735, startPoint y: 504, endPoint x: 849, endPoint y: 509, distance: 114.1
click at [828, 507] on td "SHANTI WASTUTI TRSF E-BANKING DB 3108/FTSCY/WS95031 10500007.00SHANTI WASTUTI" at bounding box center [765, 506] width 372 height 50
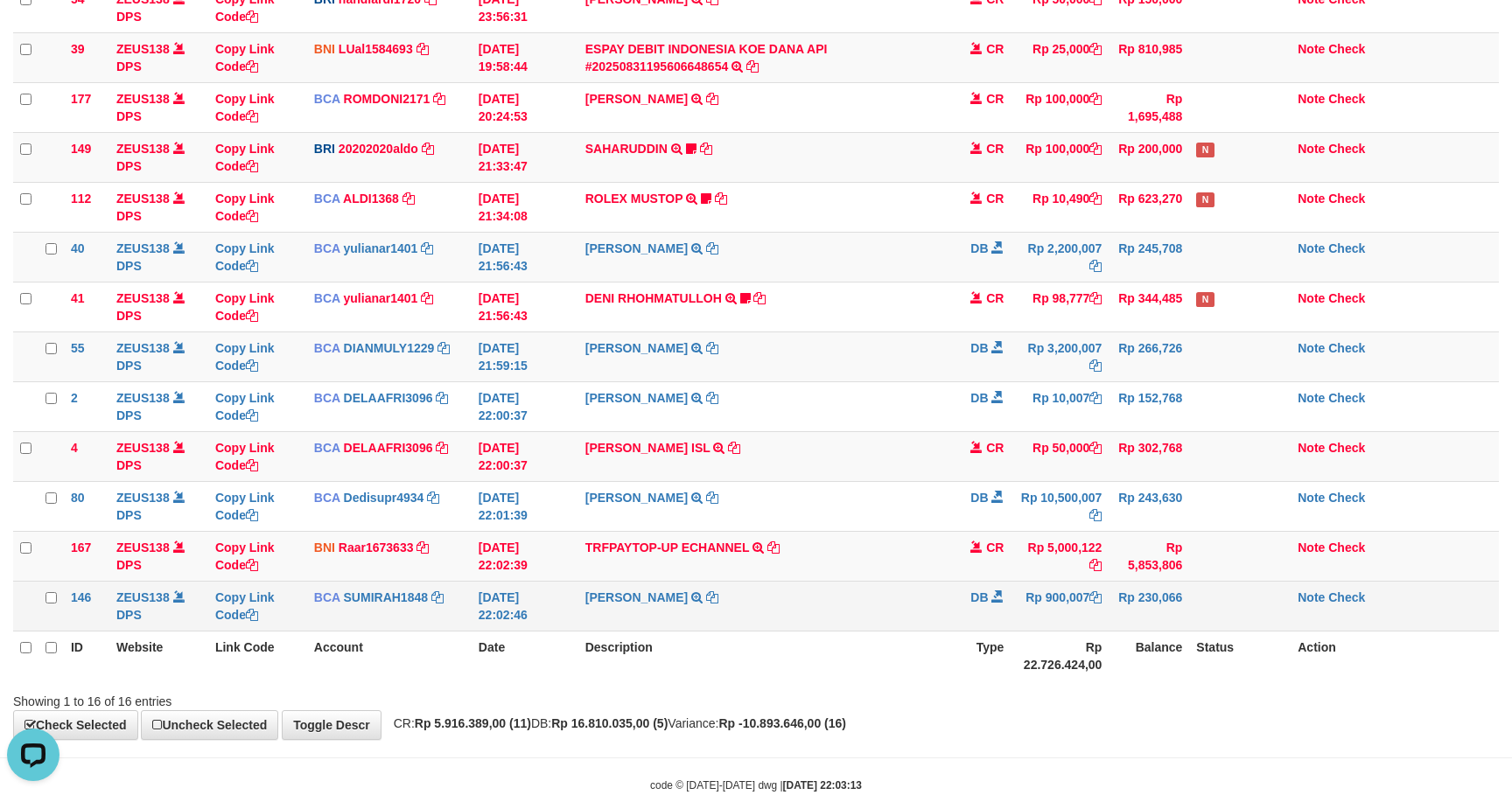
click at [1067, 603] on td "Rp 900,007" at bounding box center [1059, 606] width 98 height 50
click at [1055, 594] on td "Rp 900,007" at bounding box center [1059, 606] width 98 height 50
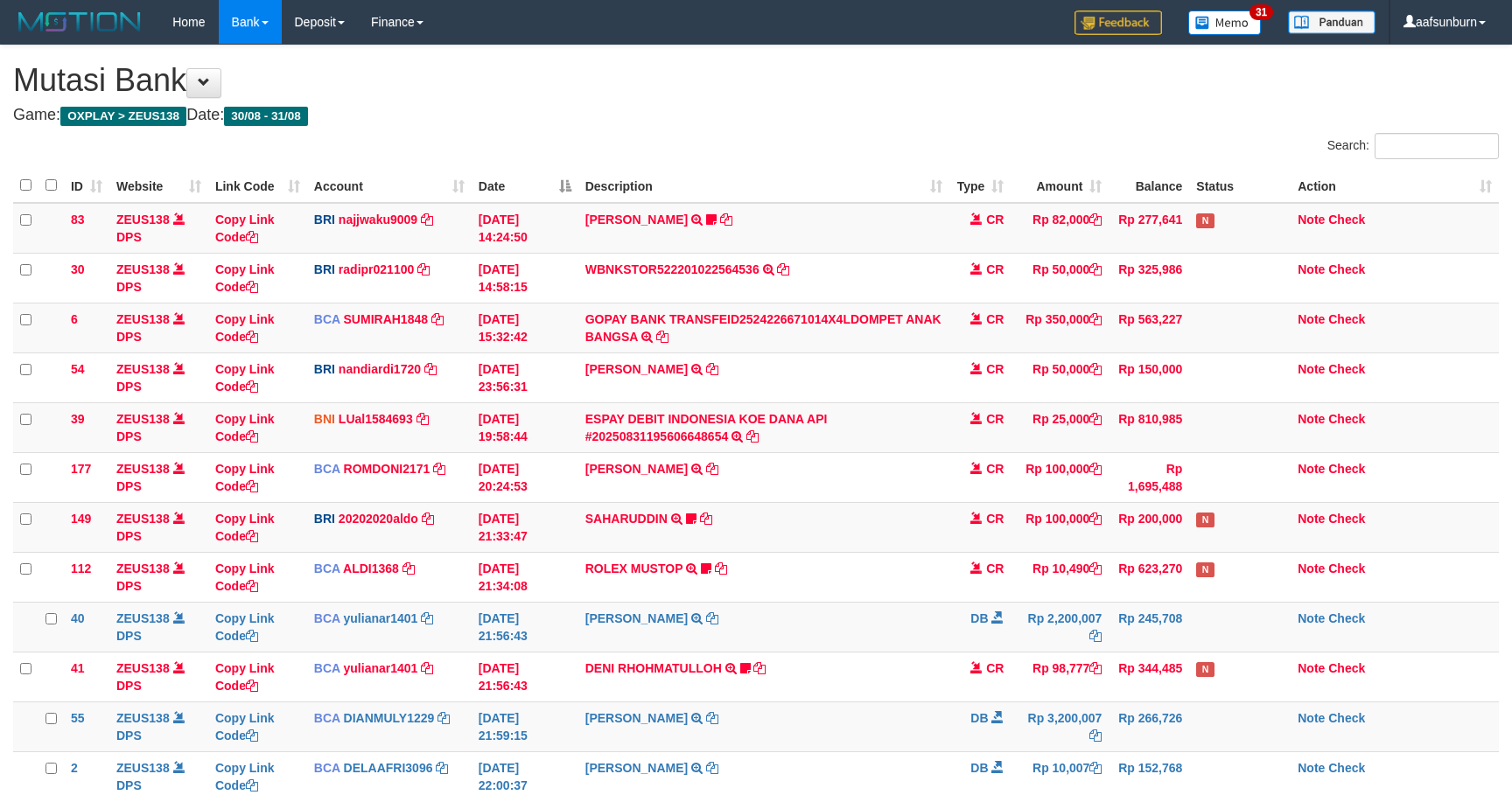
scroll to position [370, 0]
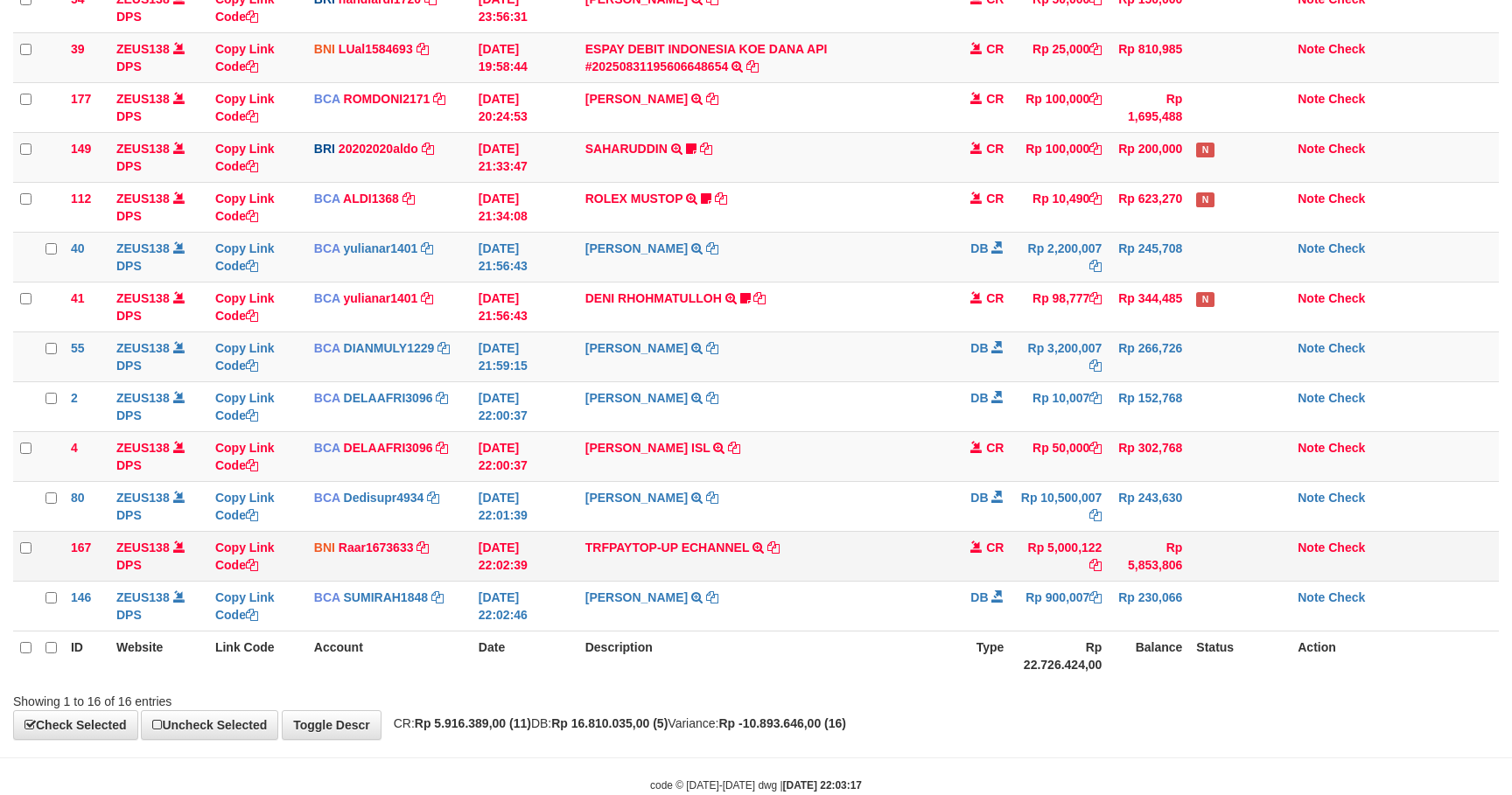
click at [921, 551] on td "TRFPAYTOP-UP ECHANNEL TRF/PAY/TOP-UP ECHANNEL" at bounding box center [765, 556] width 372 height 50
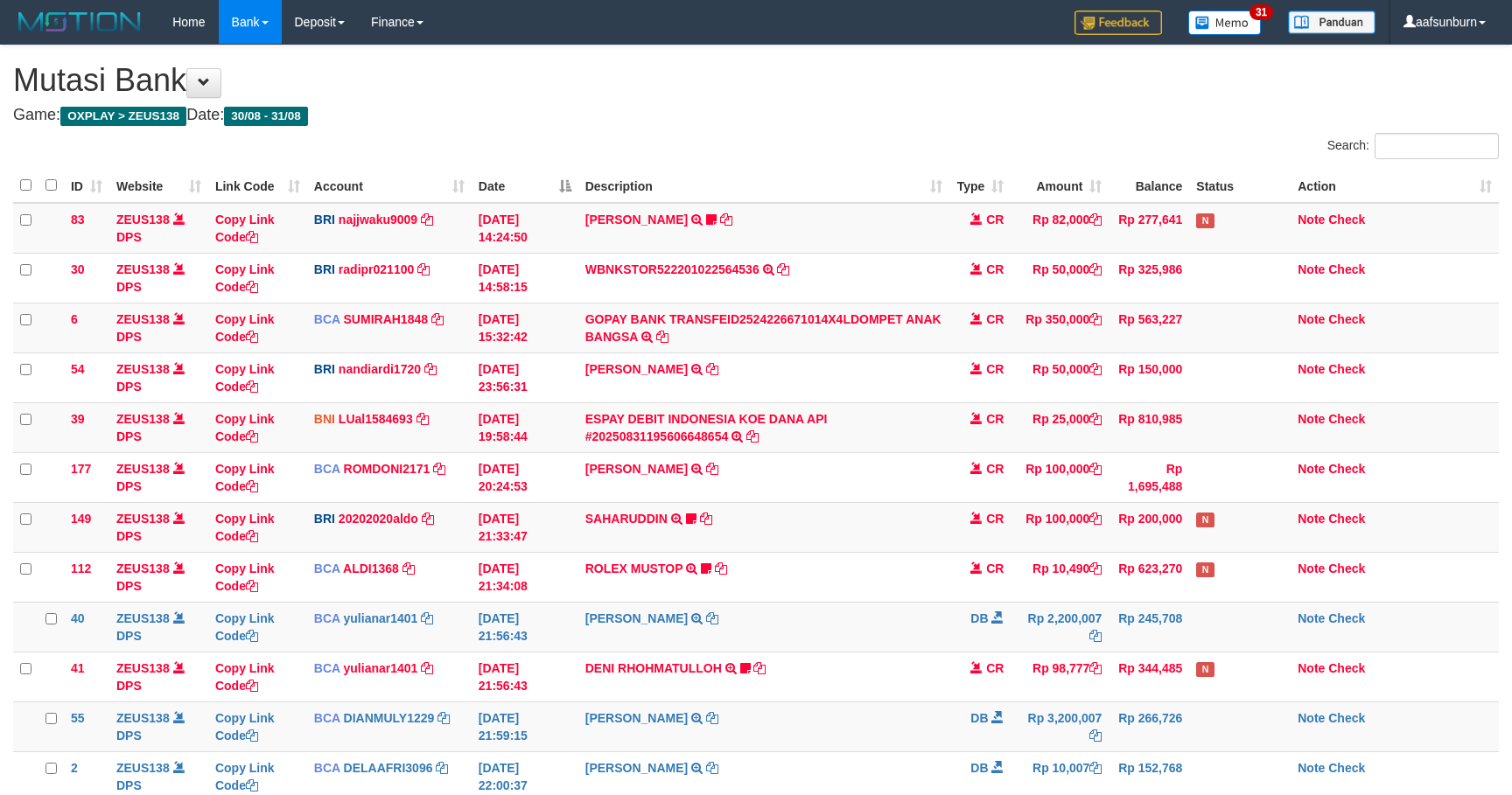
scroll to position [370, 0]
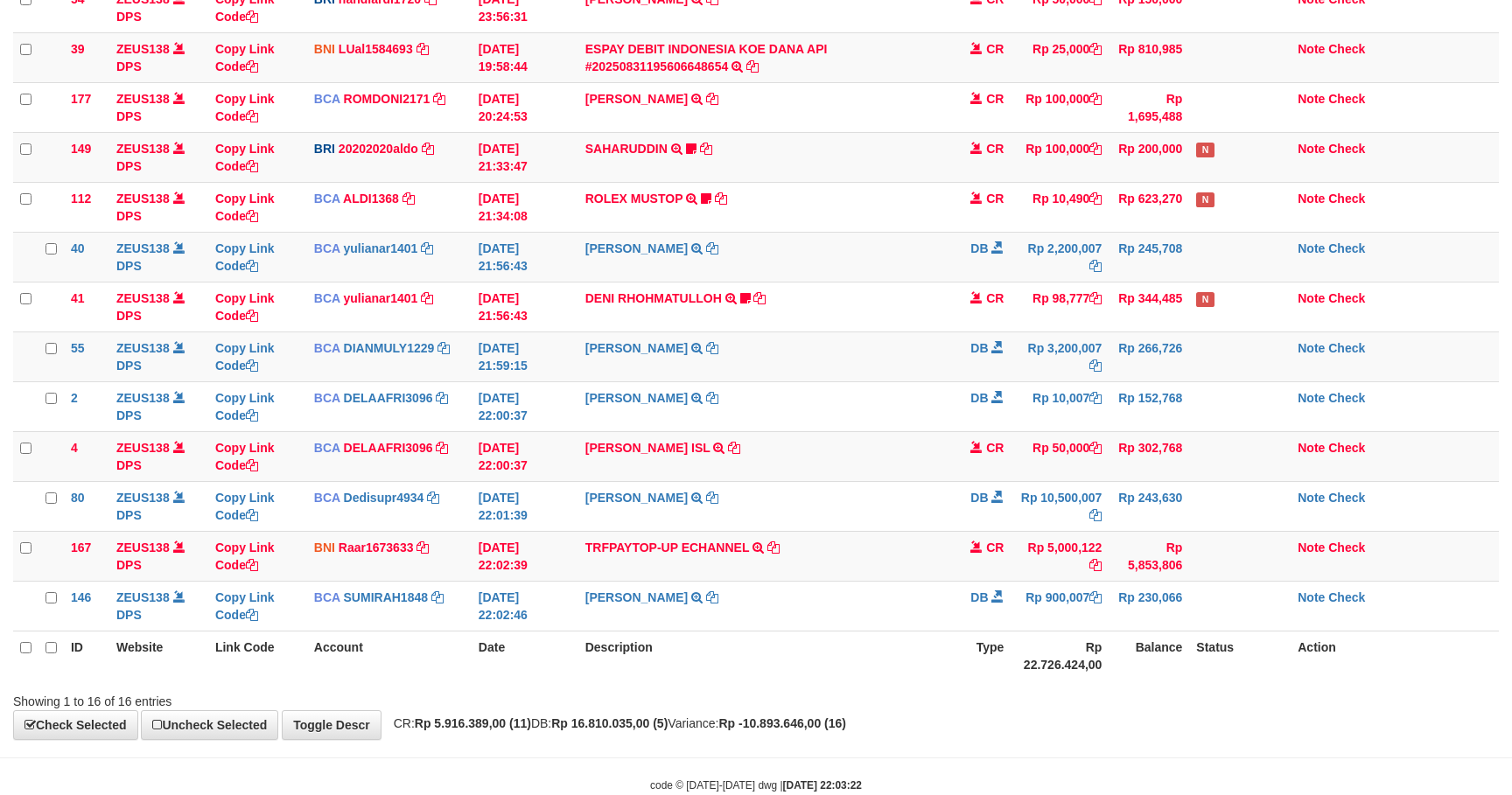
click at [924, 541] on td "TRFPAYTOP-UP ECHANNEL TRF/PAY/TOP-UP ECHANNEL" at bounding box center [765, 556] width 372 height 50
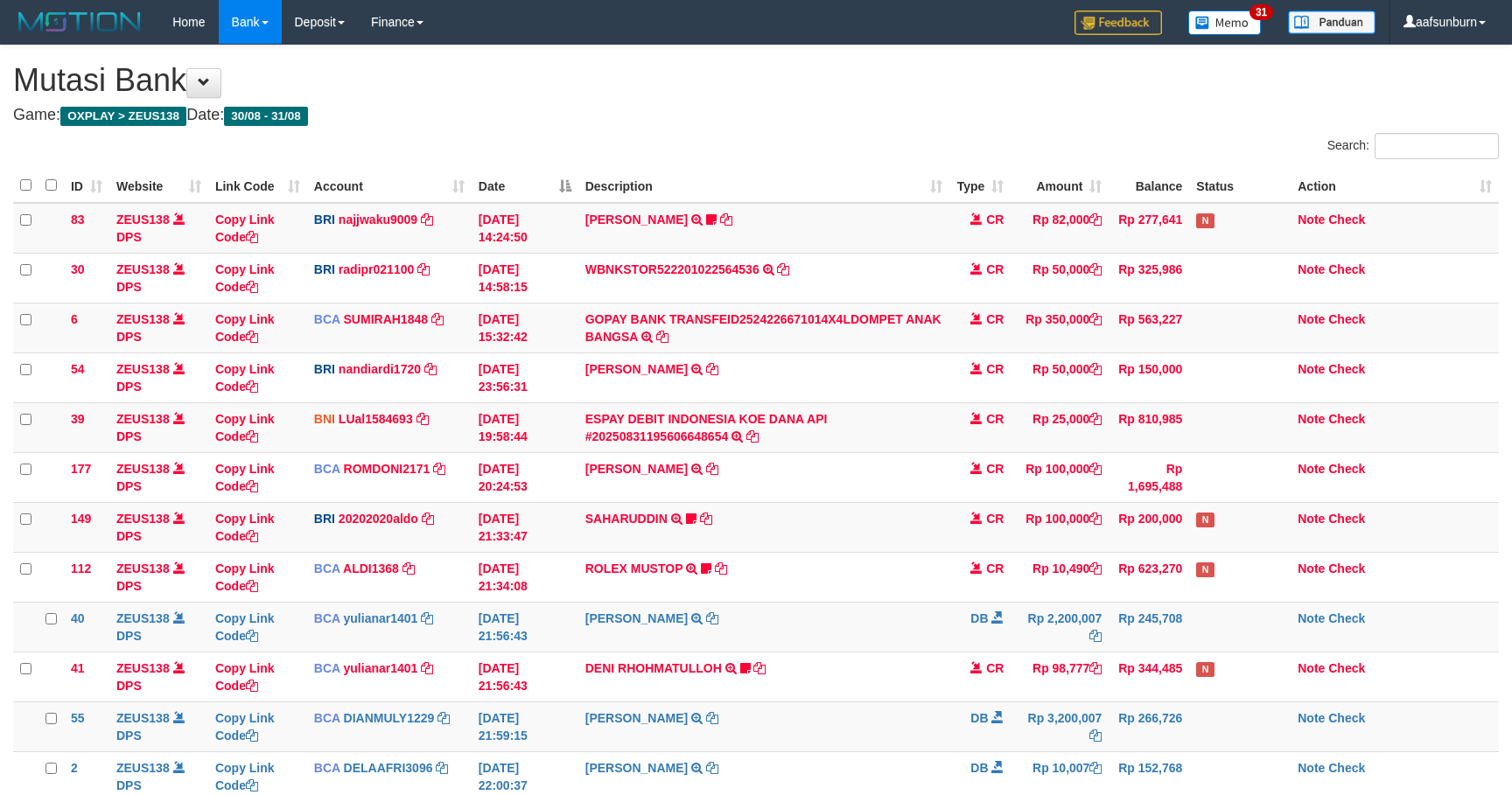
scroll to position [370, 0]
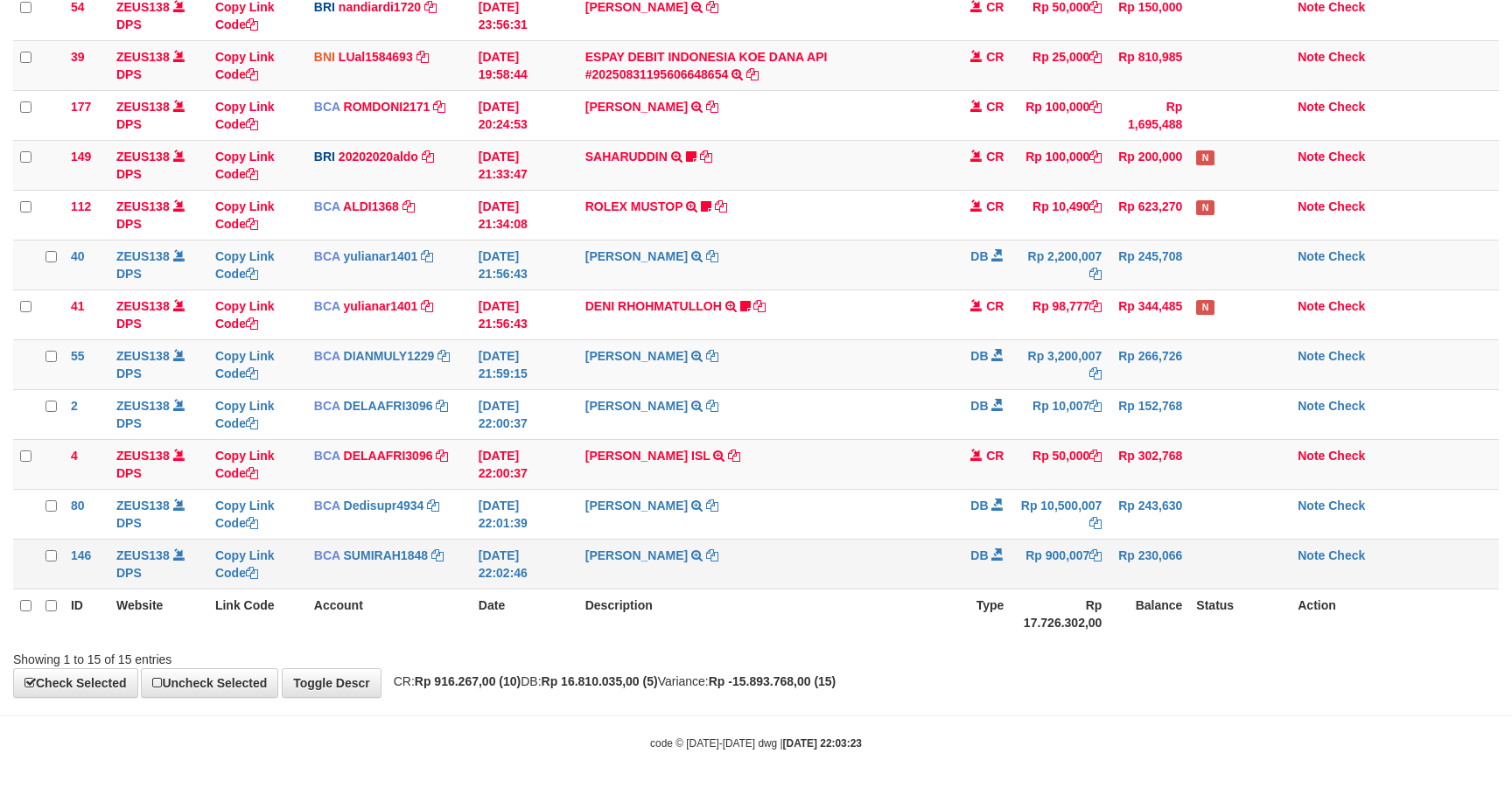
drag, startPoint x: 799, startPoint y: 543, endPoint x: 877, endPoint y: 547, distance: 78.1
click at [800, 543] on td "SHANTI WASTUTI TRSF E-BANKING DB 3108/FTSCY/WS95031 900007.00SHANTI WASTUTI" at bounding box center [765, 564] width 372 height 50
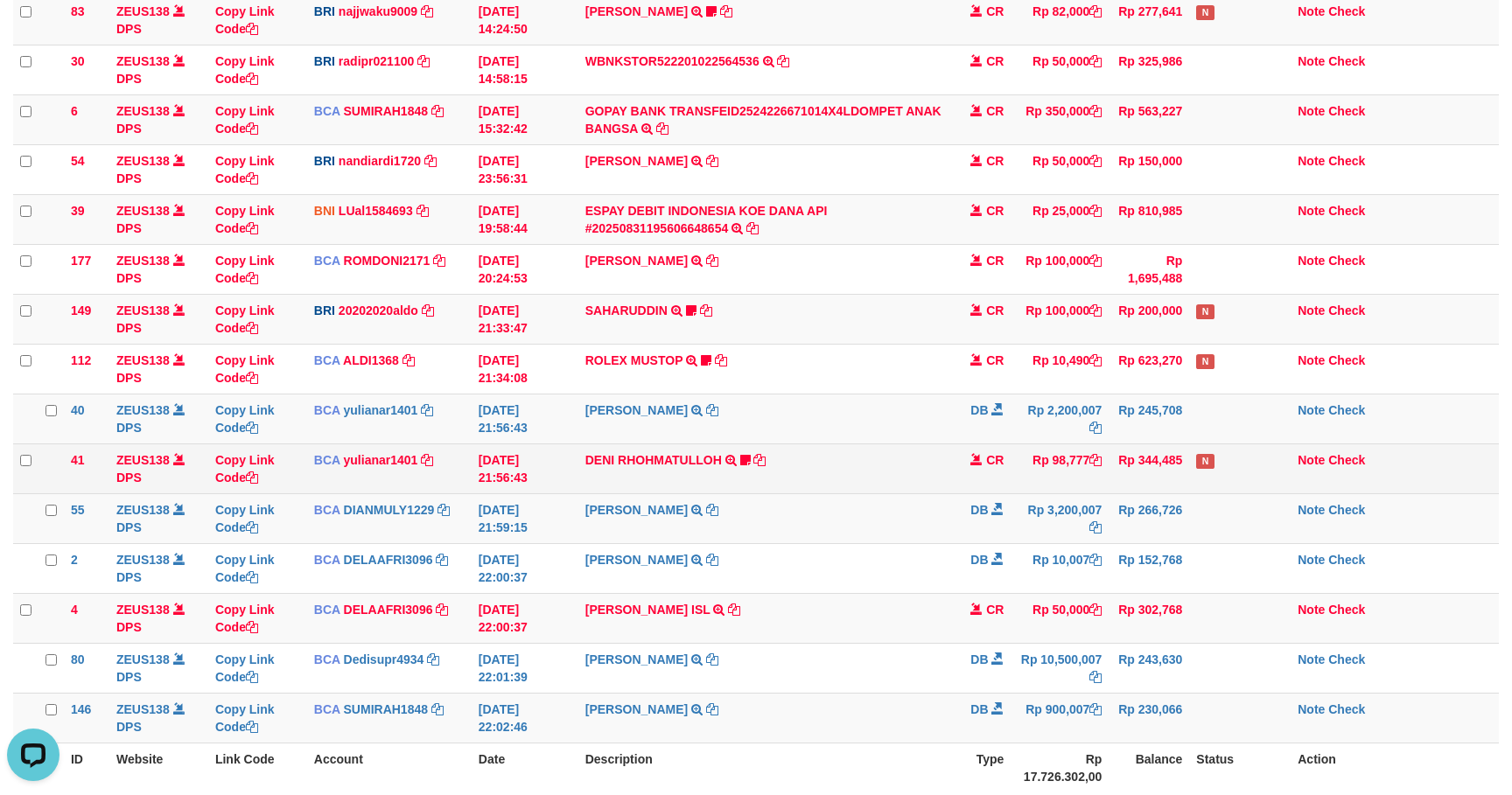
click at [963, 455] on td "CR" at bounding box center [980, 468] width 61 height 50
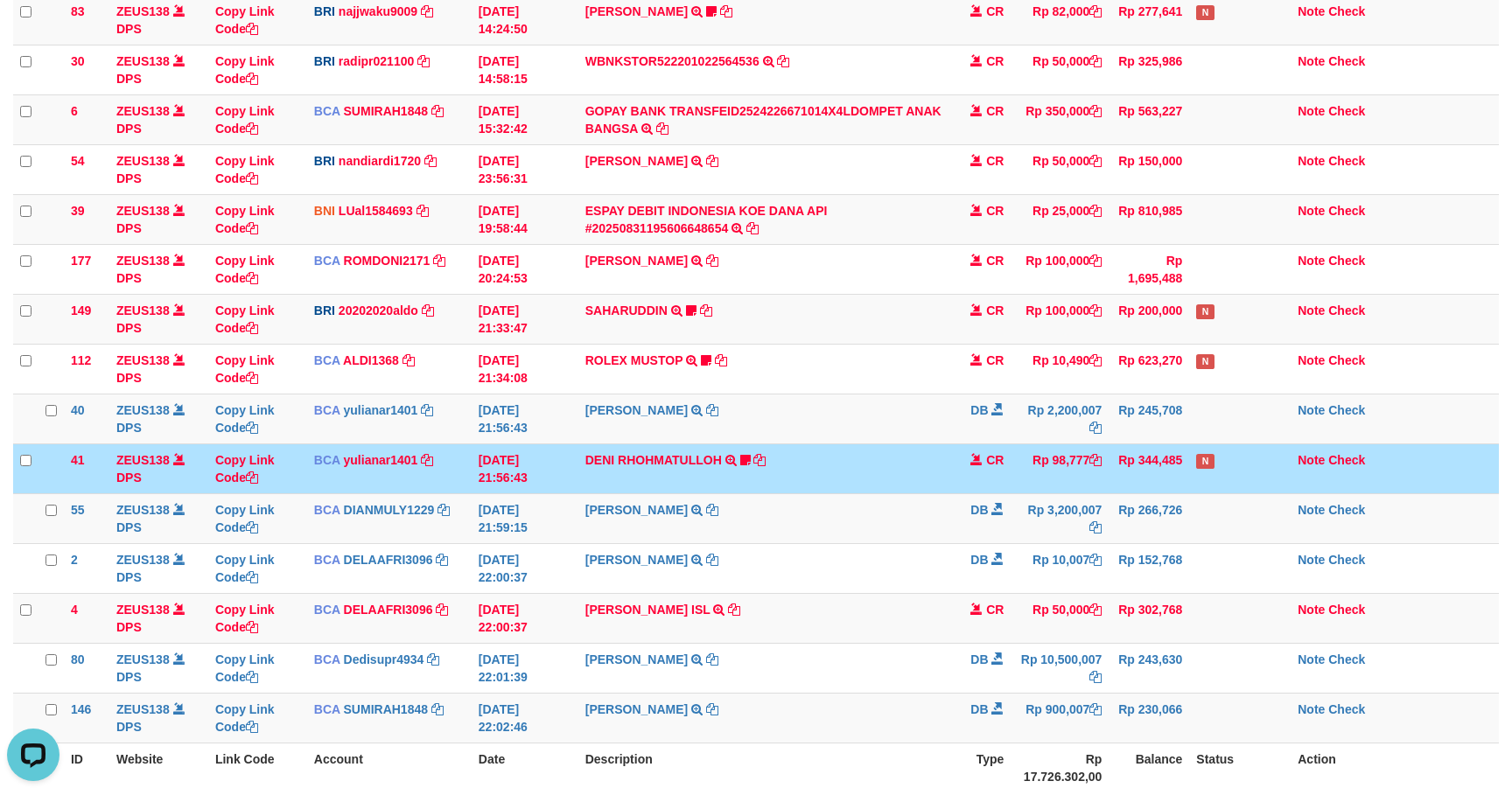
click at [960, 454] on td "CR" at bounding box center [980, 468] width 61 height 50
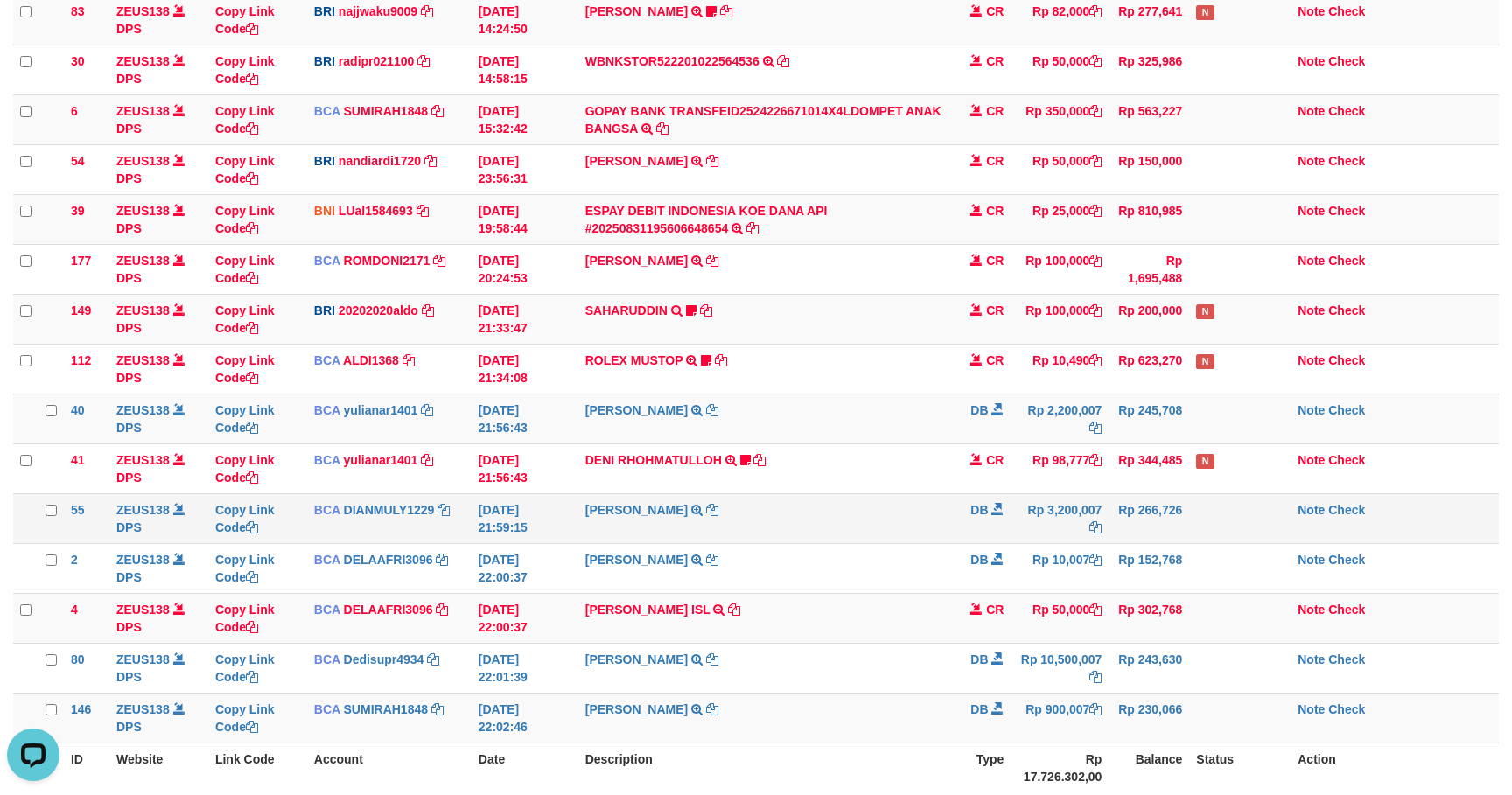
click at [1040, 532] on td "Rp 3,200,007" at bounding box center [1059, 518] width 98 height 50
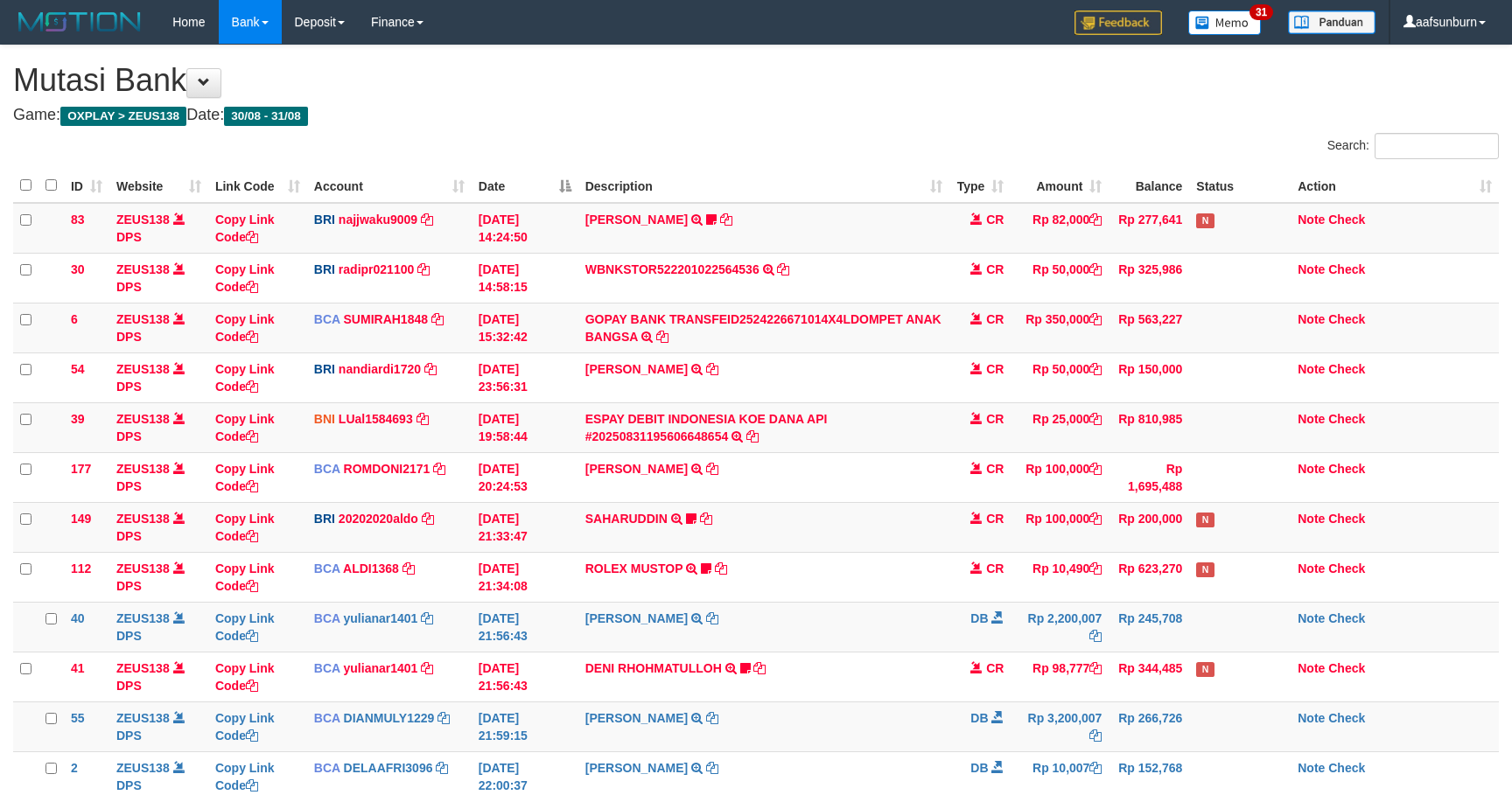
scroll to position [174, 0]
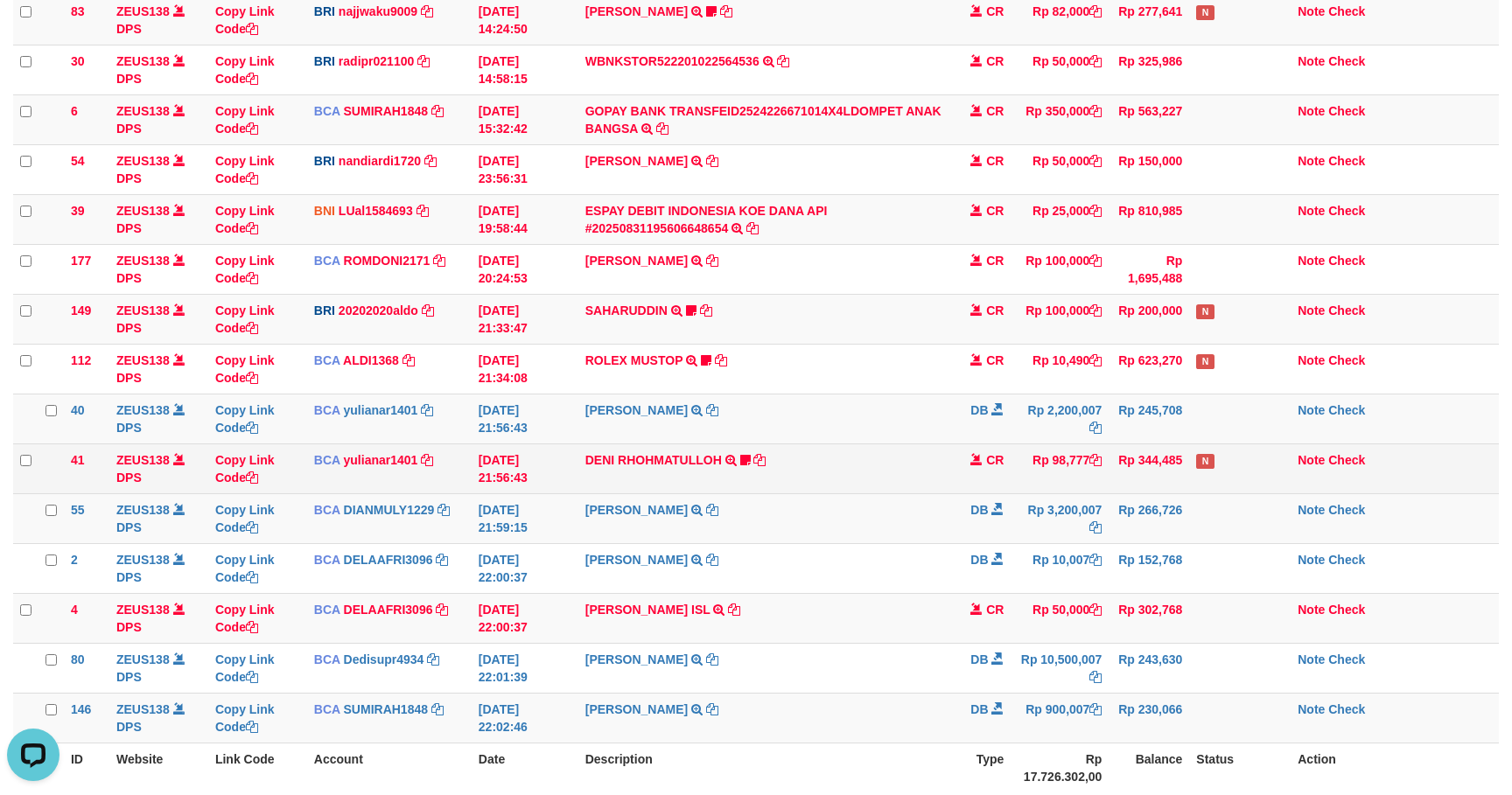
drag, startPoint x: 1211, startPoint y: 470, endPoint x: 1199, endPoint y: 467, distance: 12.4
click at [1207, 469] on span "N" at bounding box center [1205, 461] width 17 height 15
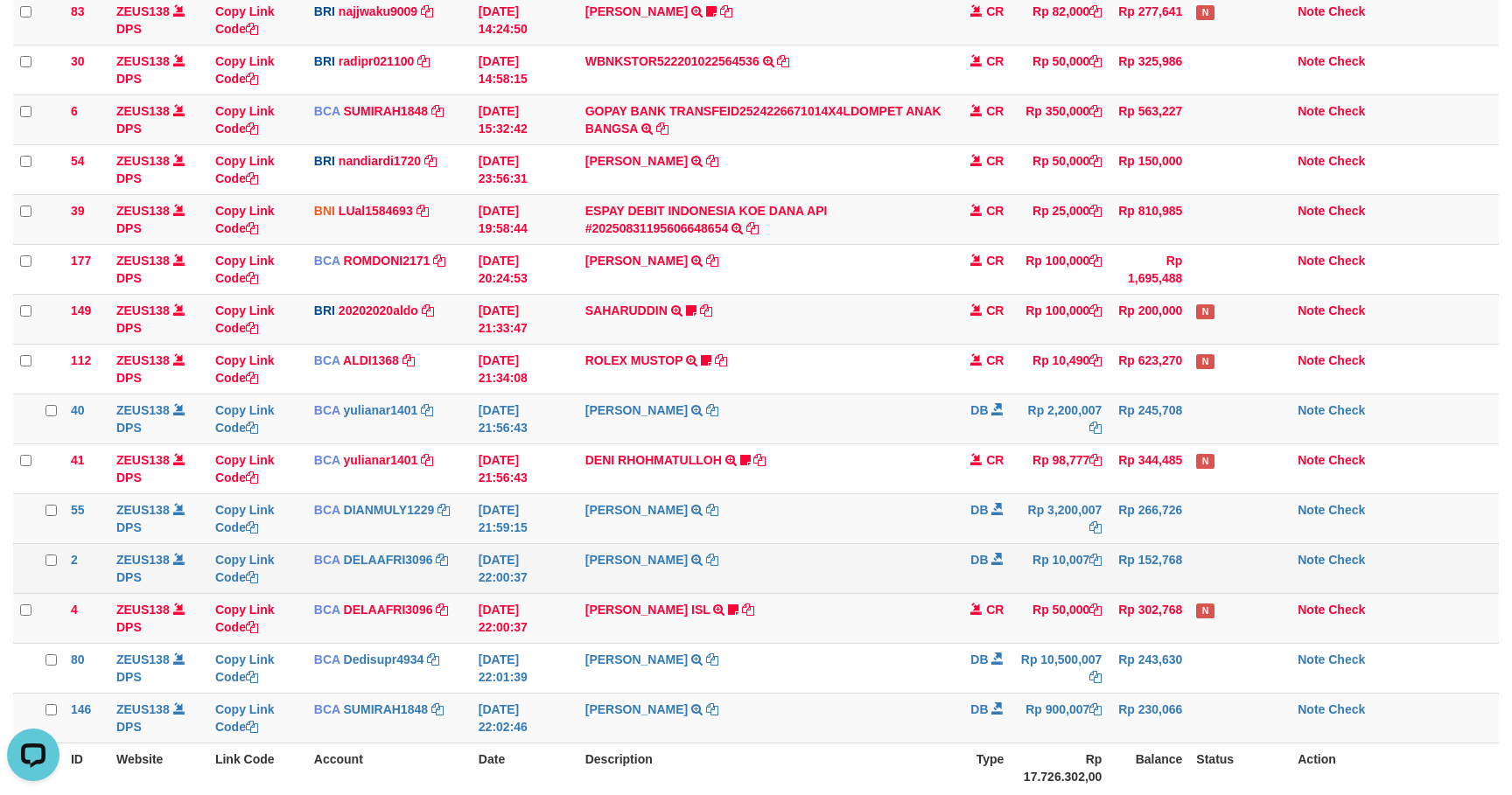
click at [1022, 557] on td "Rp 10,007" at bounding box center [1059, 568] width 98 height 50
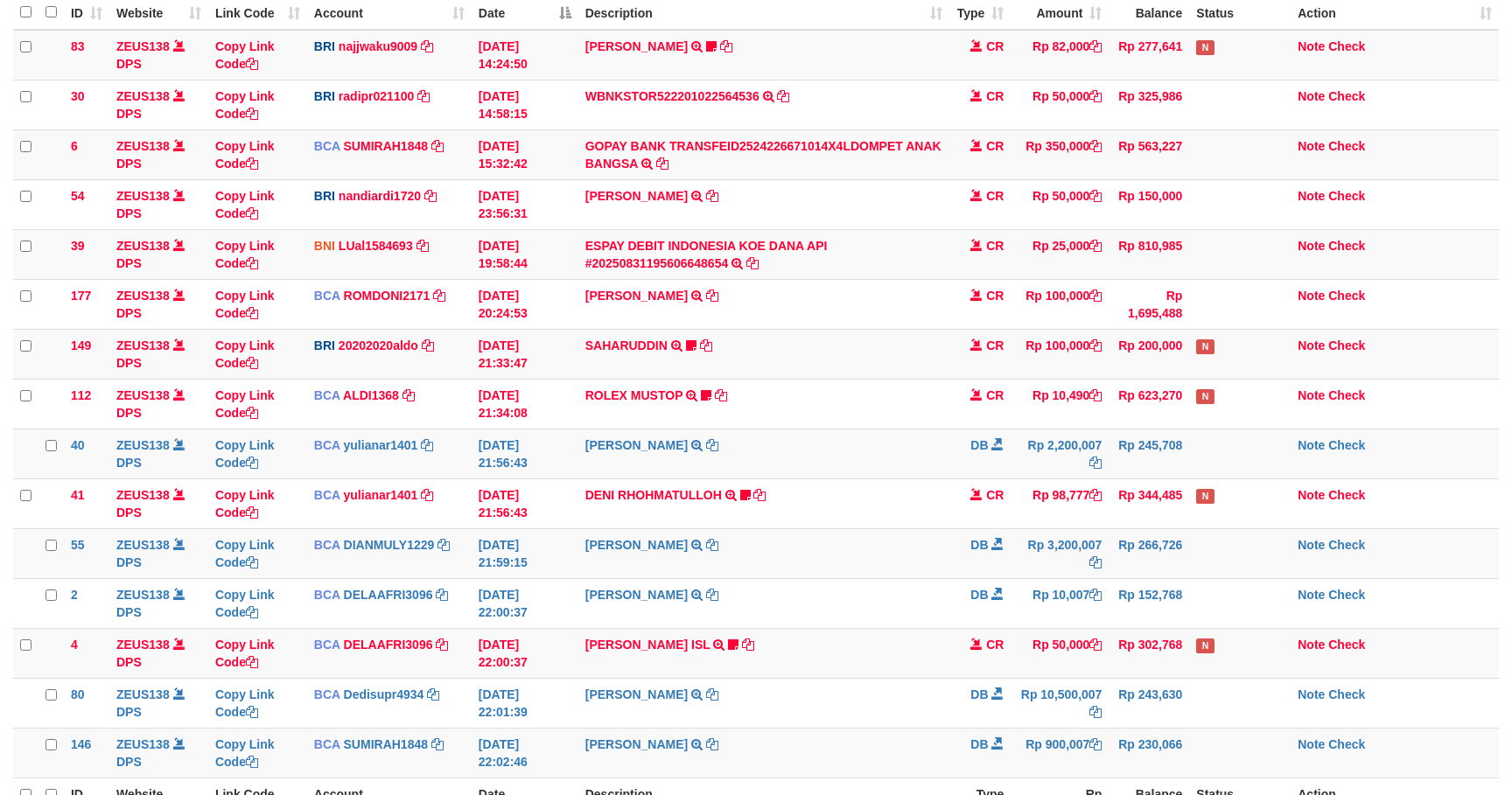
scroll to position [208, 0]
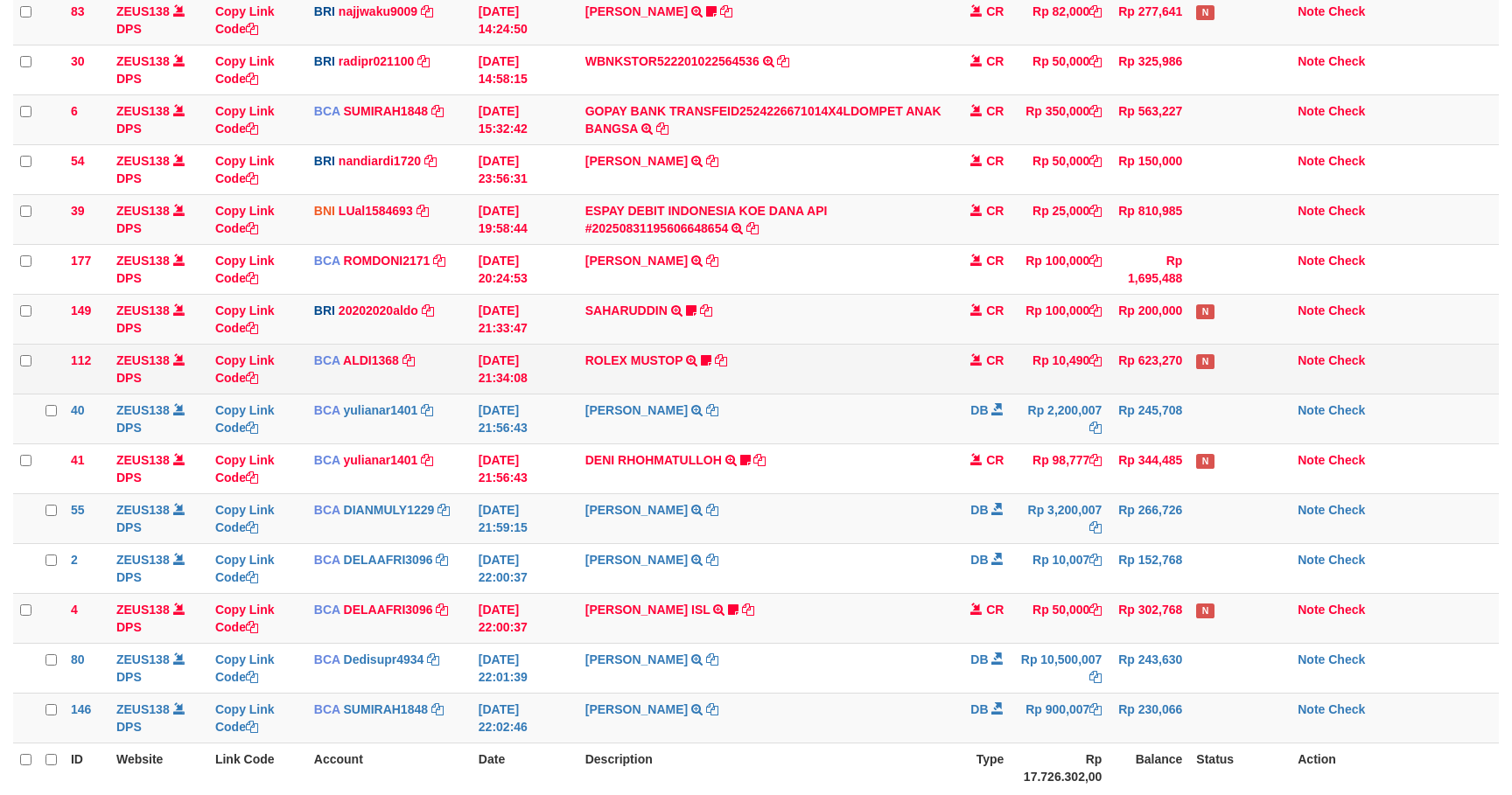
click at [1164, 364] on td "Rp 623,270" at bounding box center [1148, 368] width 81 height 50
click at [1163, 362] on td "Rp 623,270" at bounding box center [1148, 368] width 81 height 50
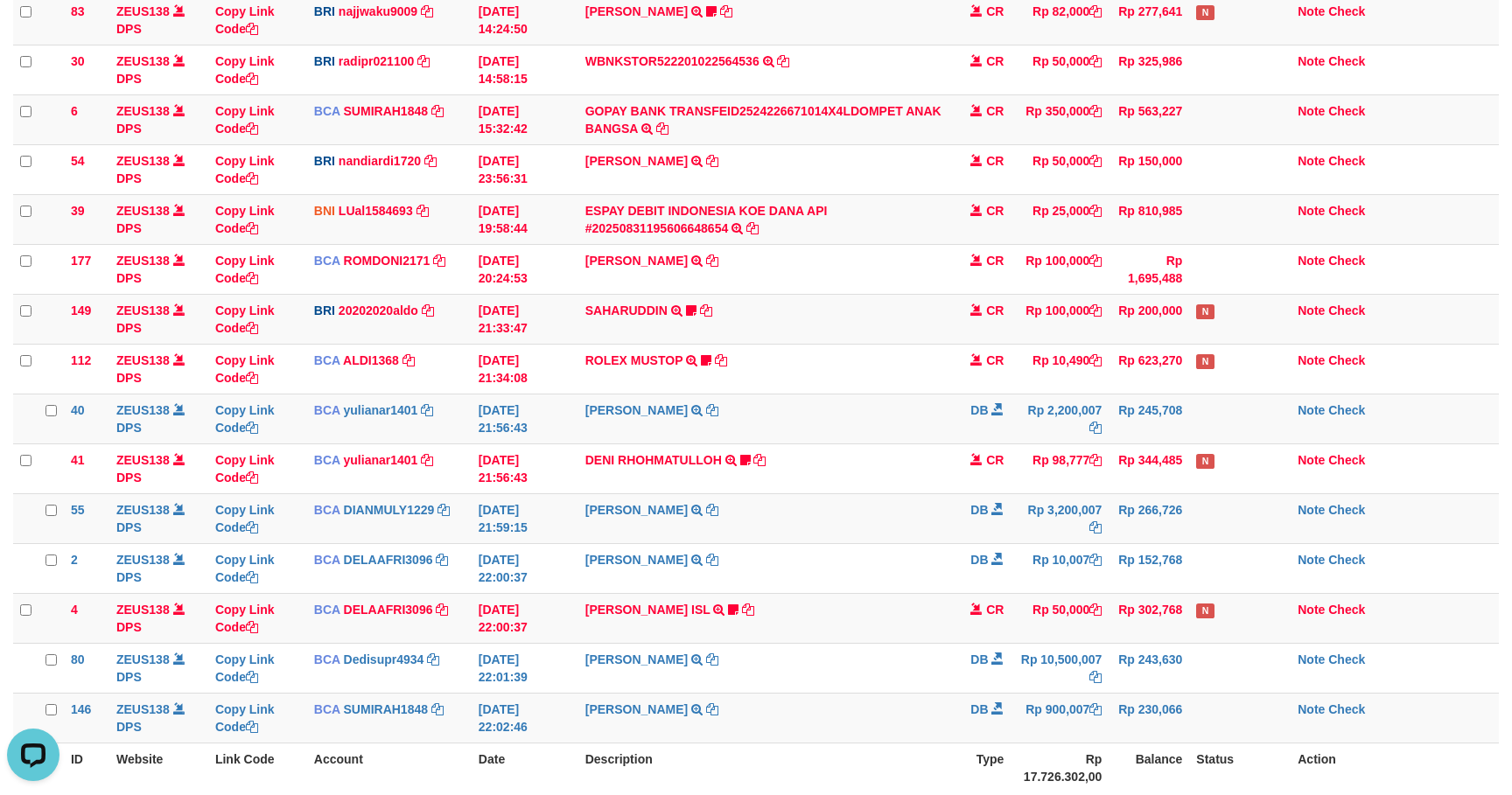
scroll to position [0, 0]
drag, startPoint x: 1129, startPoint y: 420, endPoint x: 1214, endPoint y: 400, distance: 87.3
click at [1132, 418] on td "Rp 245,708" at bounding box center [1148, 418] width 81 height 50
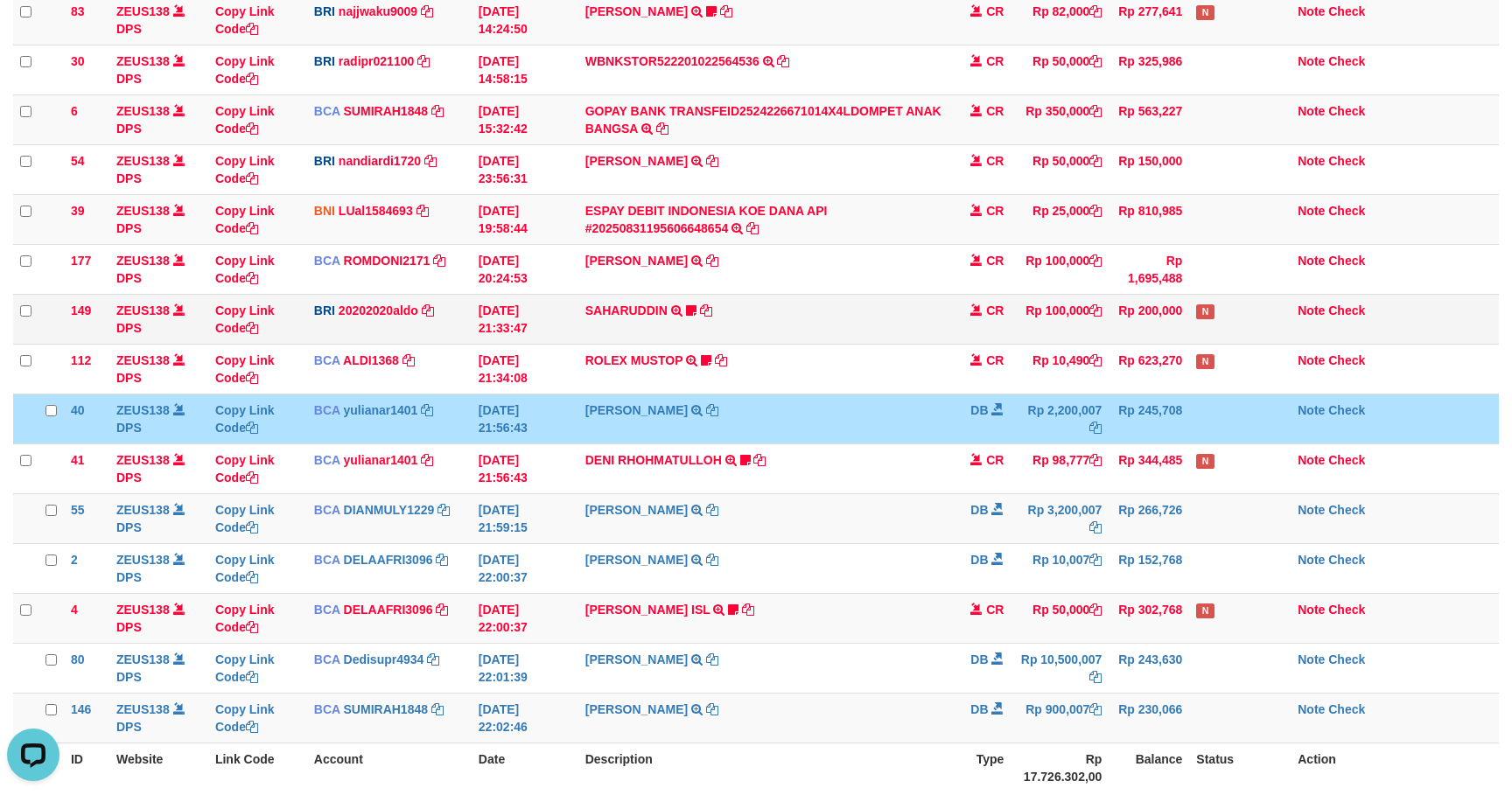
click at [1137, 313] on td "Rp 200,000" at bounding box center [1148, 318] width 81 height 50
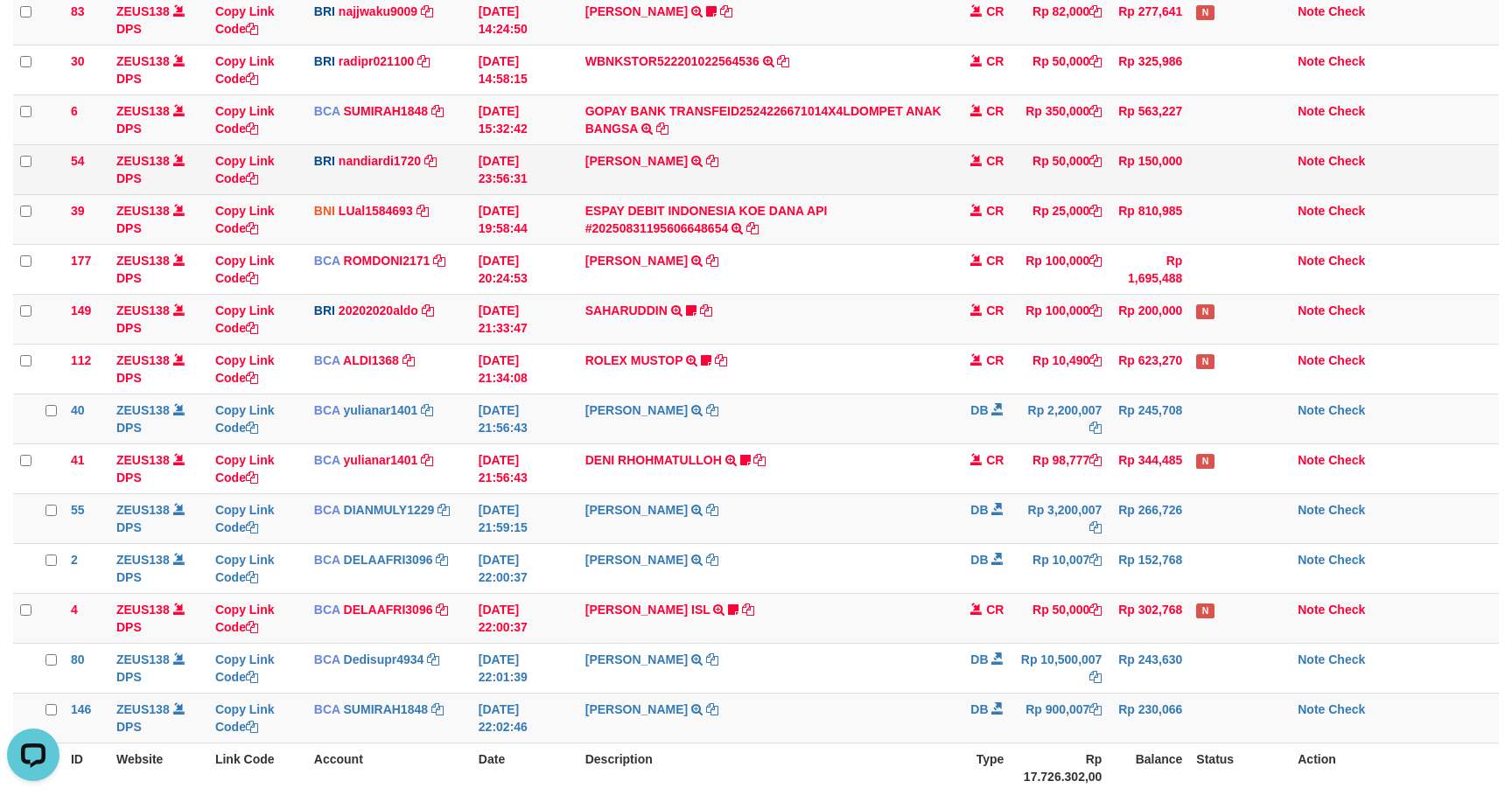
click at [1197, 151] on td at bounding box center [1240, 169] width 102 height 50
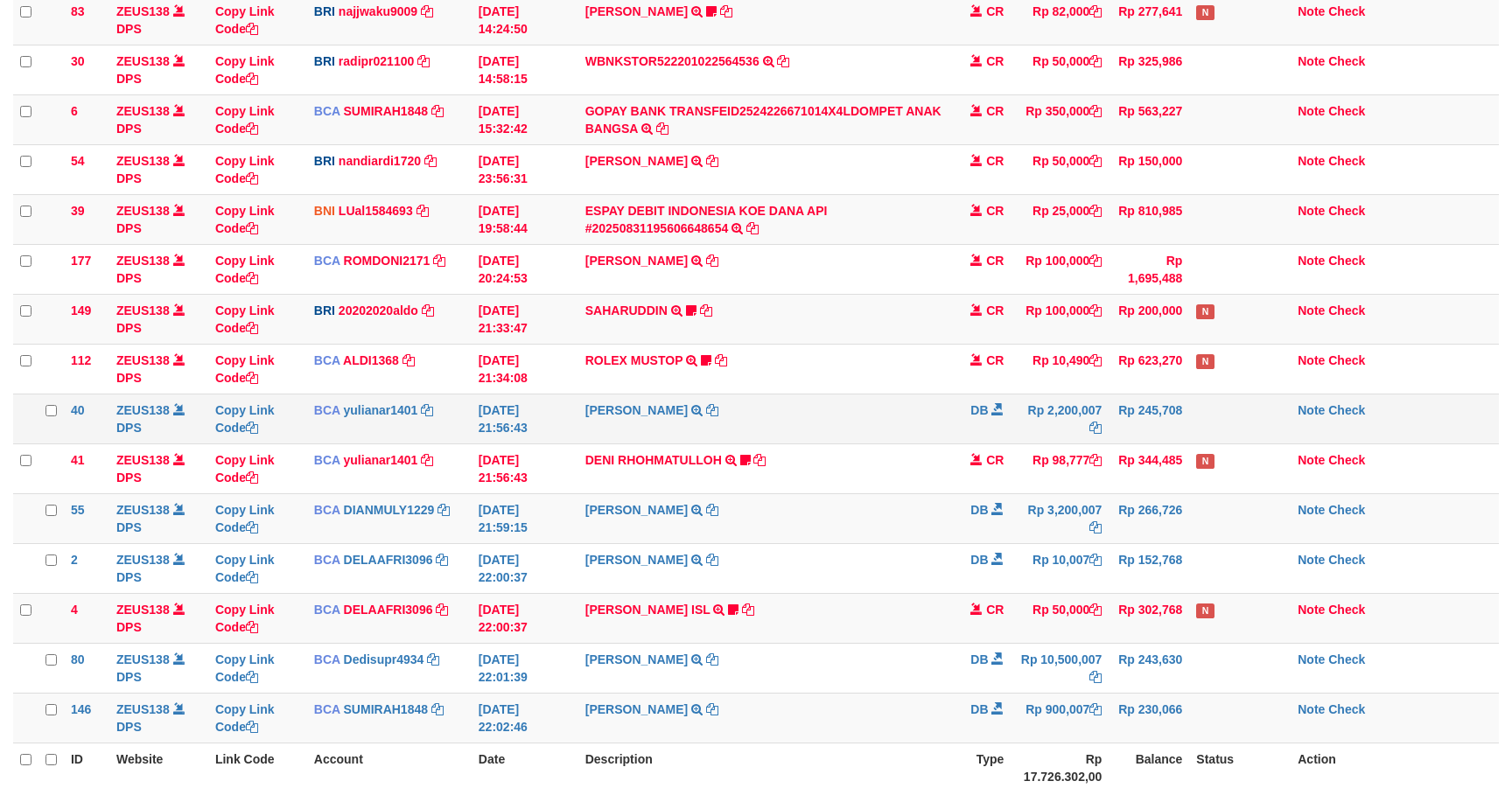
drag, startPoint x: 938, startPoint y: 412, endPoint x: 956, endPoint y: 405, distance: 19.3
click at [942, 410] on td "SHANTI WASTUTI TRSF E-BANKING DB 3108/FTSCY/WS95031 2200007.00SHANTI WASTUTI" at bounding box center [765, 418] width 372 height 50
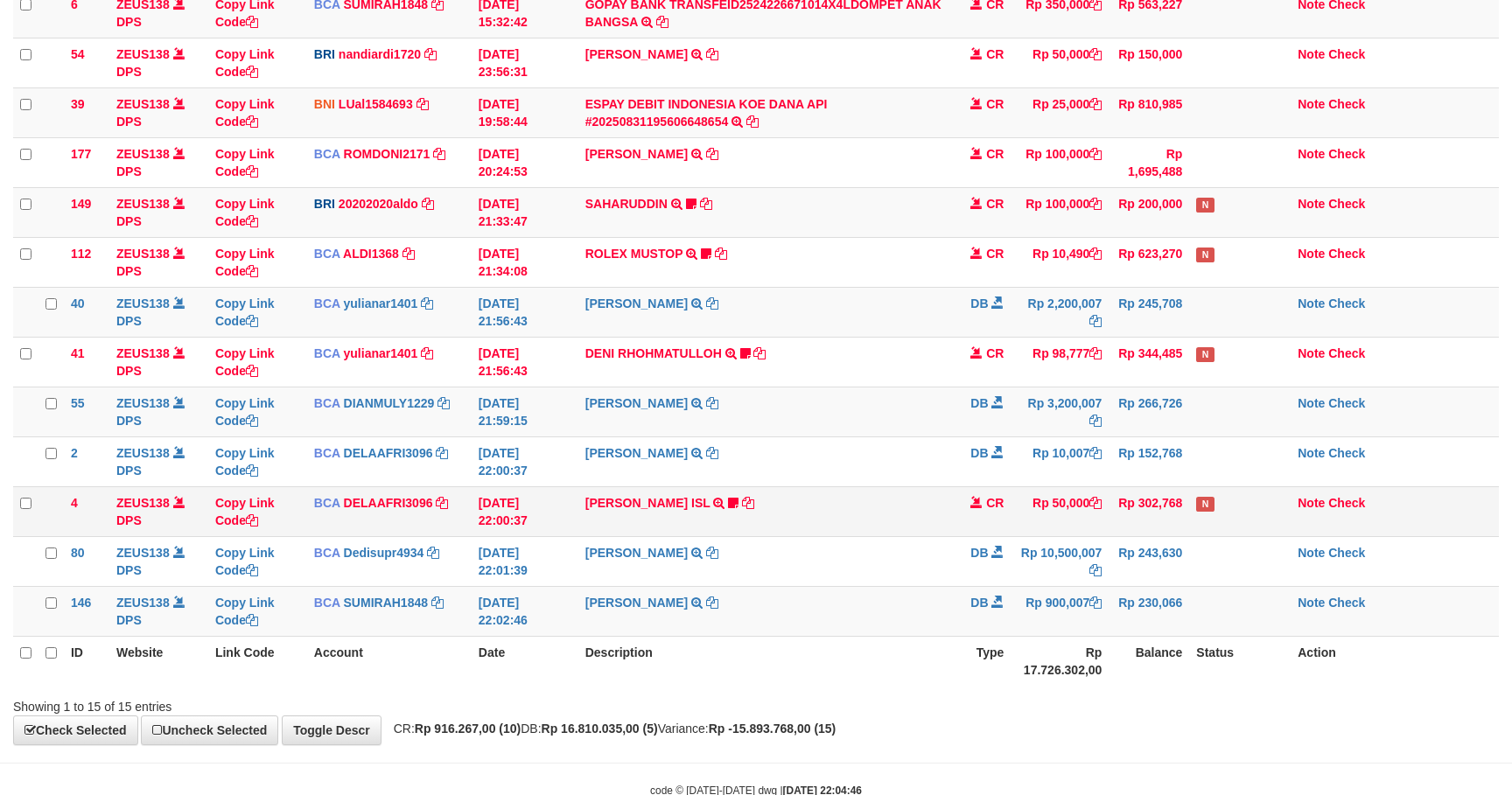
scroll to position [370, 0]
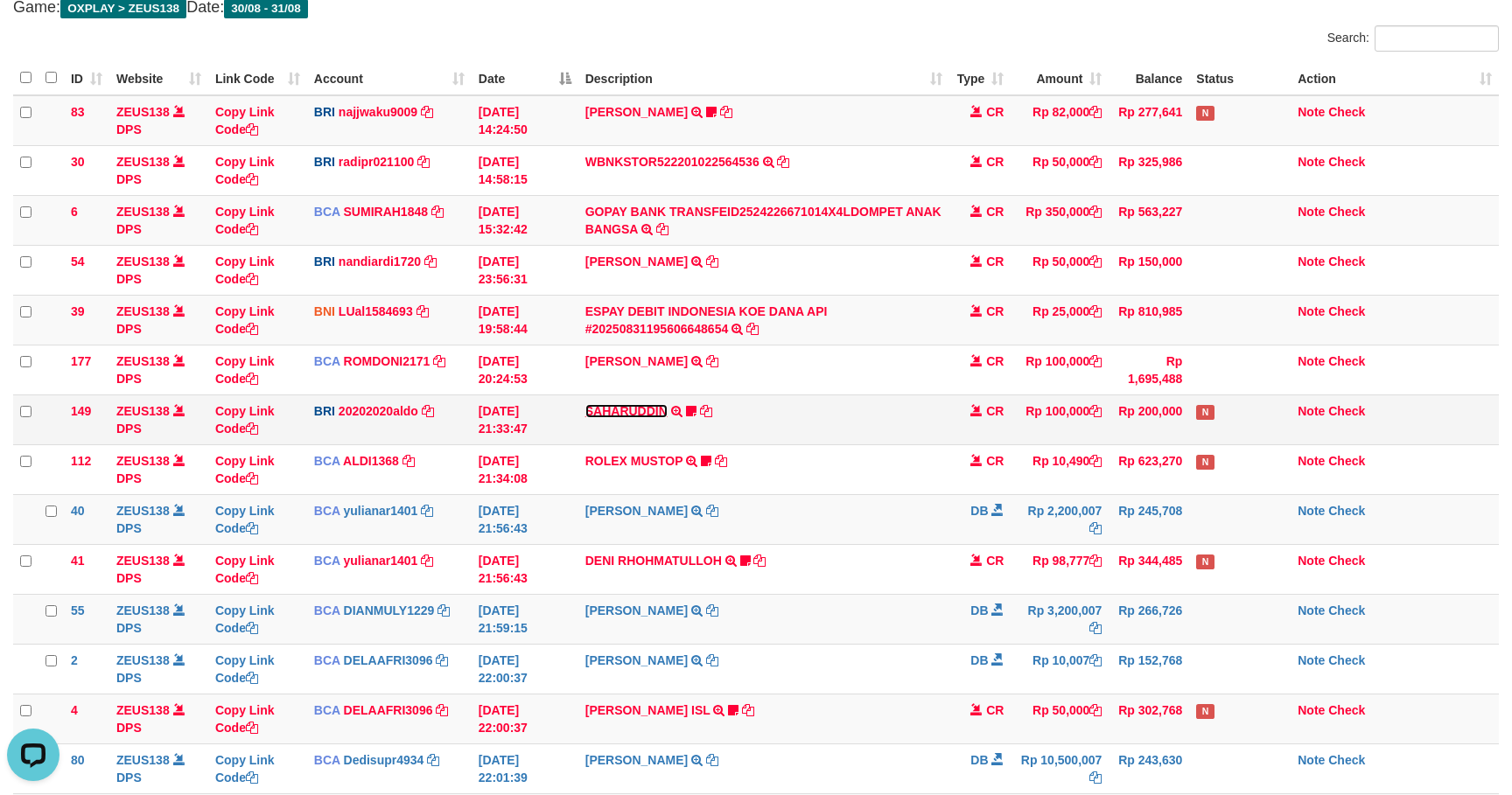
click at [620, 417] on link "SAHARUDDIN" at bounding box center [626, 410] width 83 height 14
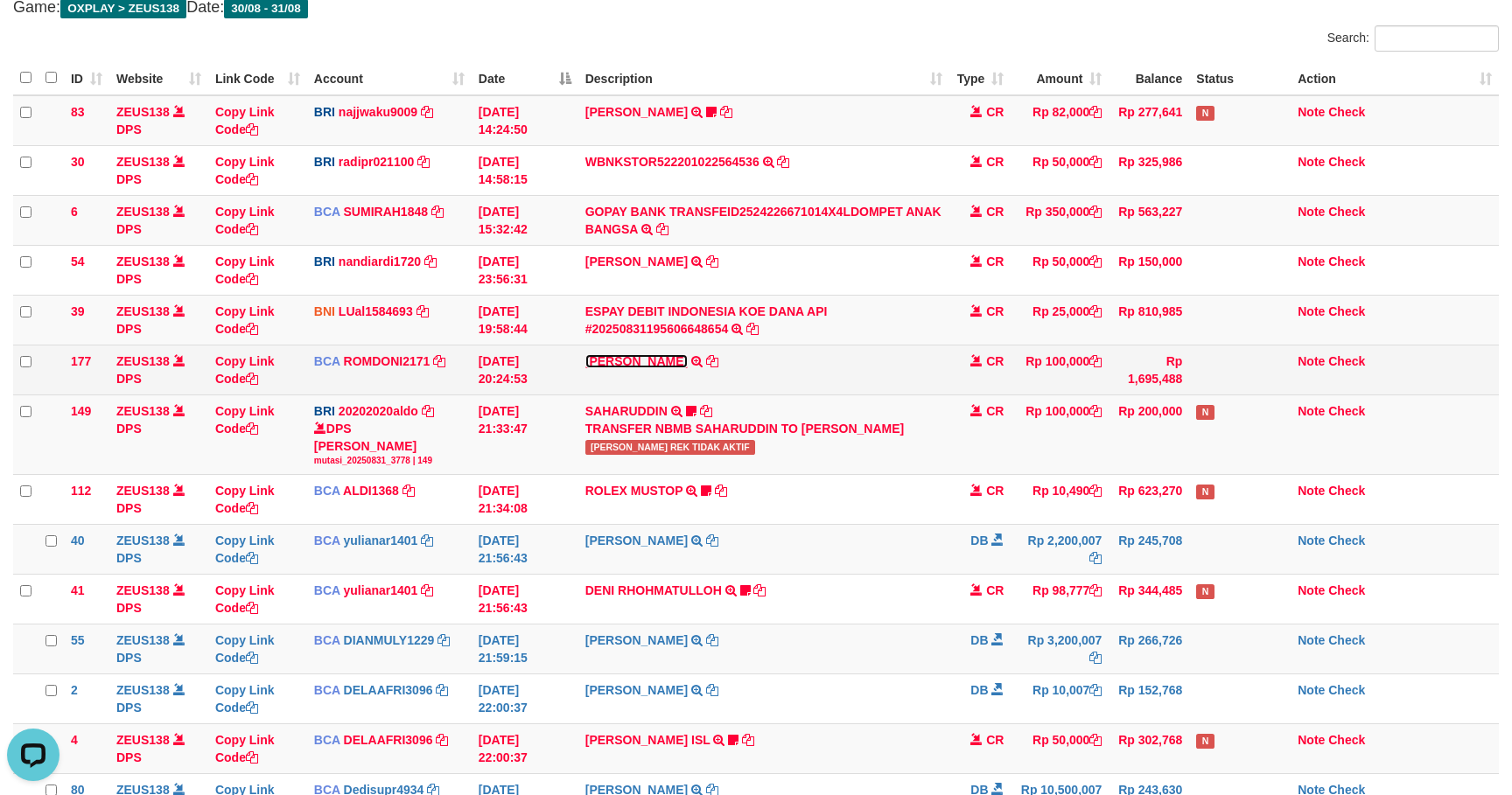
click at [632, 362] on link "ABDUL GAFUR" at bounding box center [636, 361] width 103 height 14
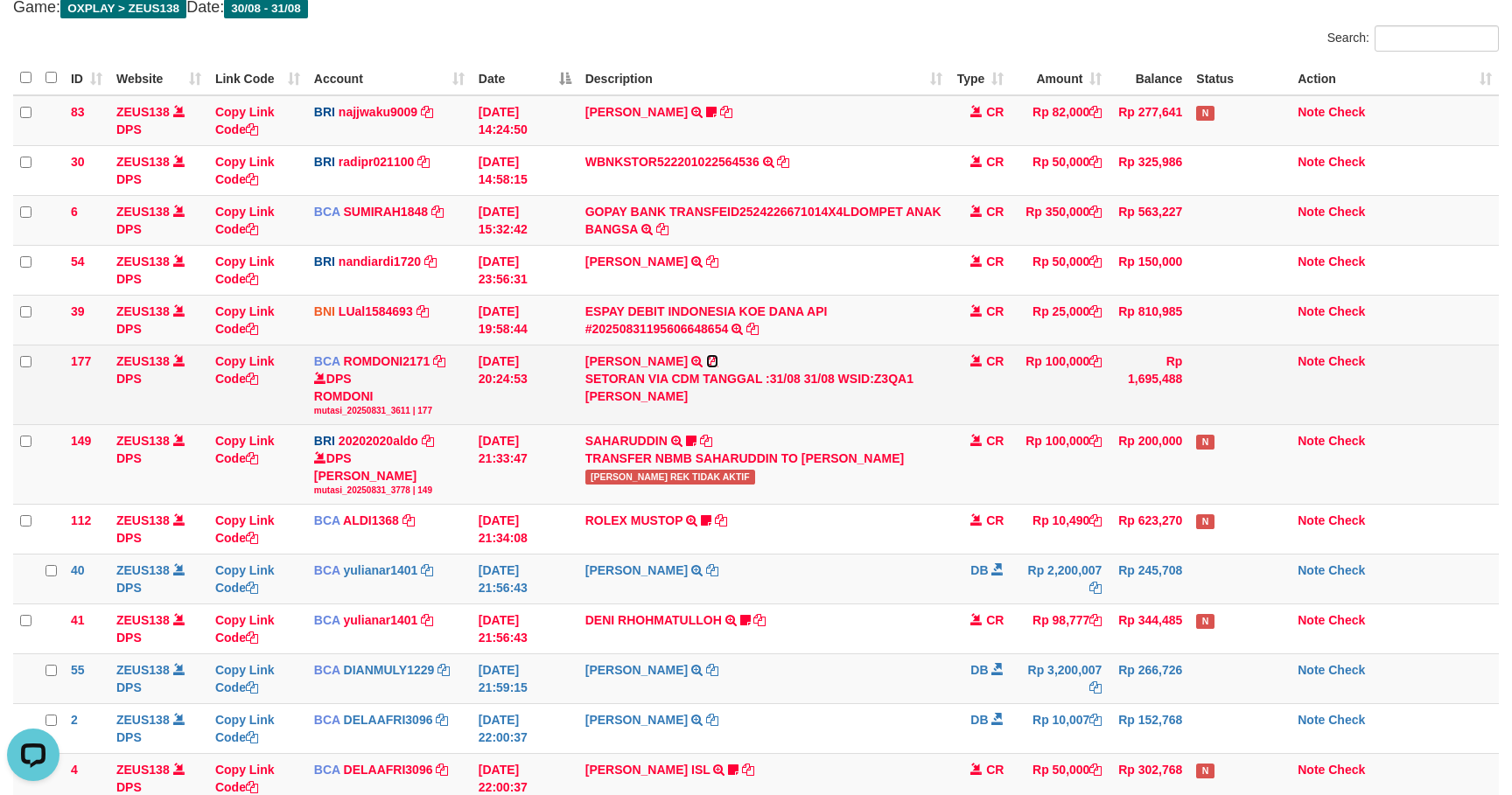
click at [706, 361] on icon at bounding box center [712, 361] width 12 height 12
click at [706, 362] on icon at bounding box center [712, 361] width 12 height 12
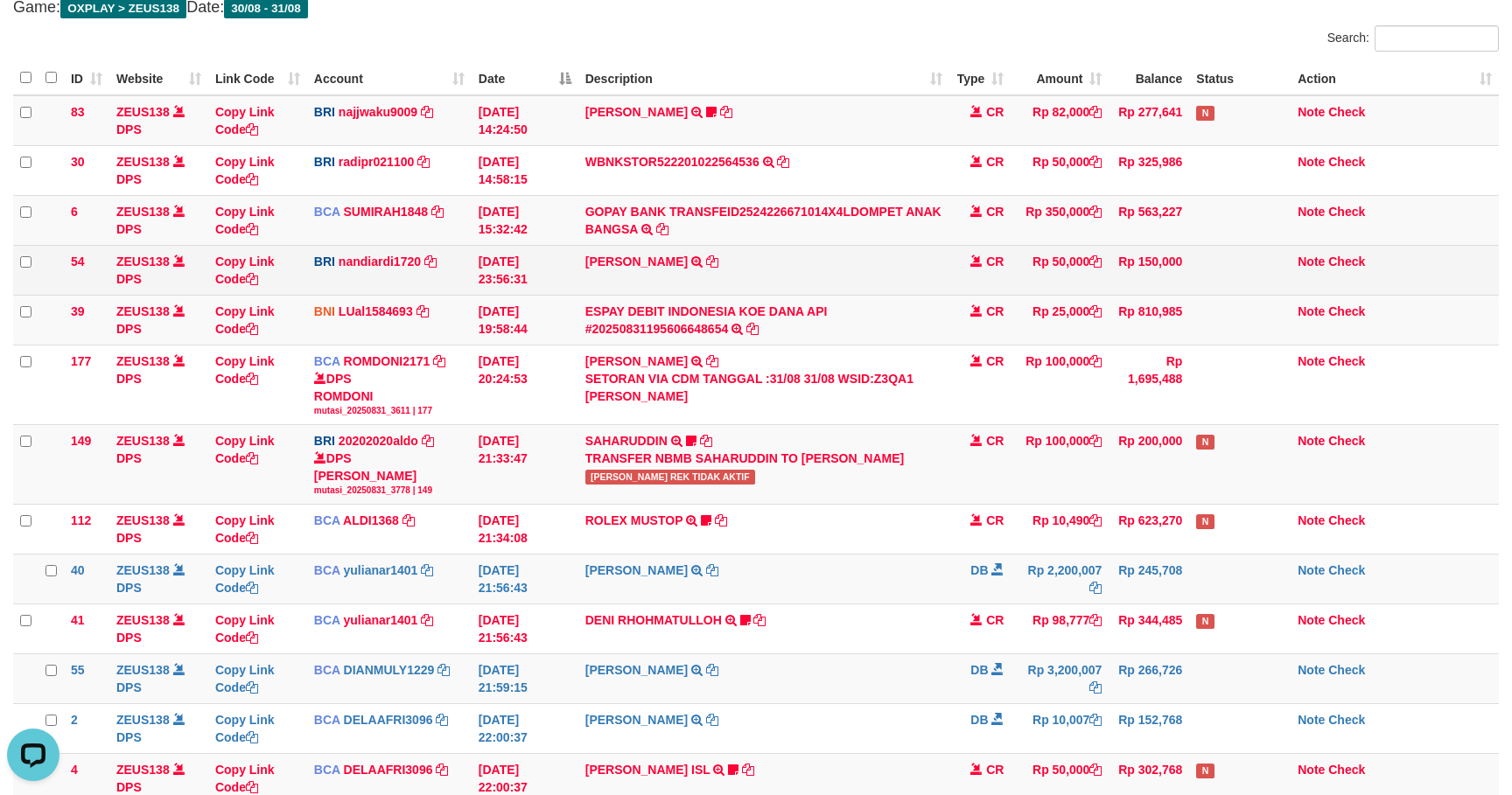
click at [1038, 270] on td "Rp 50,000" at bounding box center [1059, 269] width 98 height 50
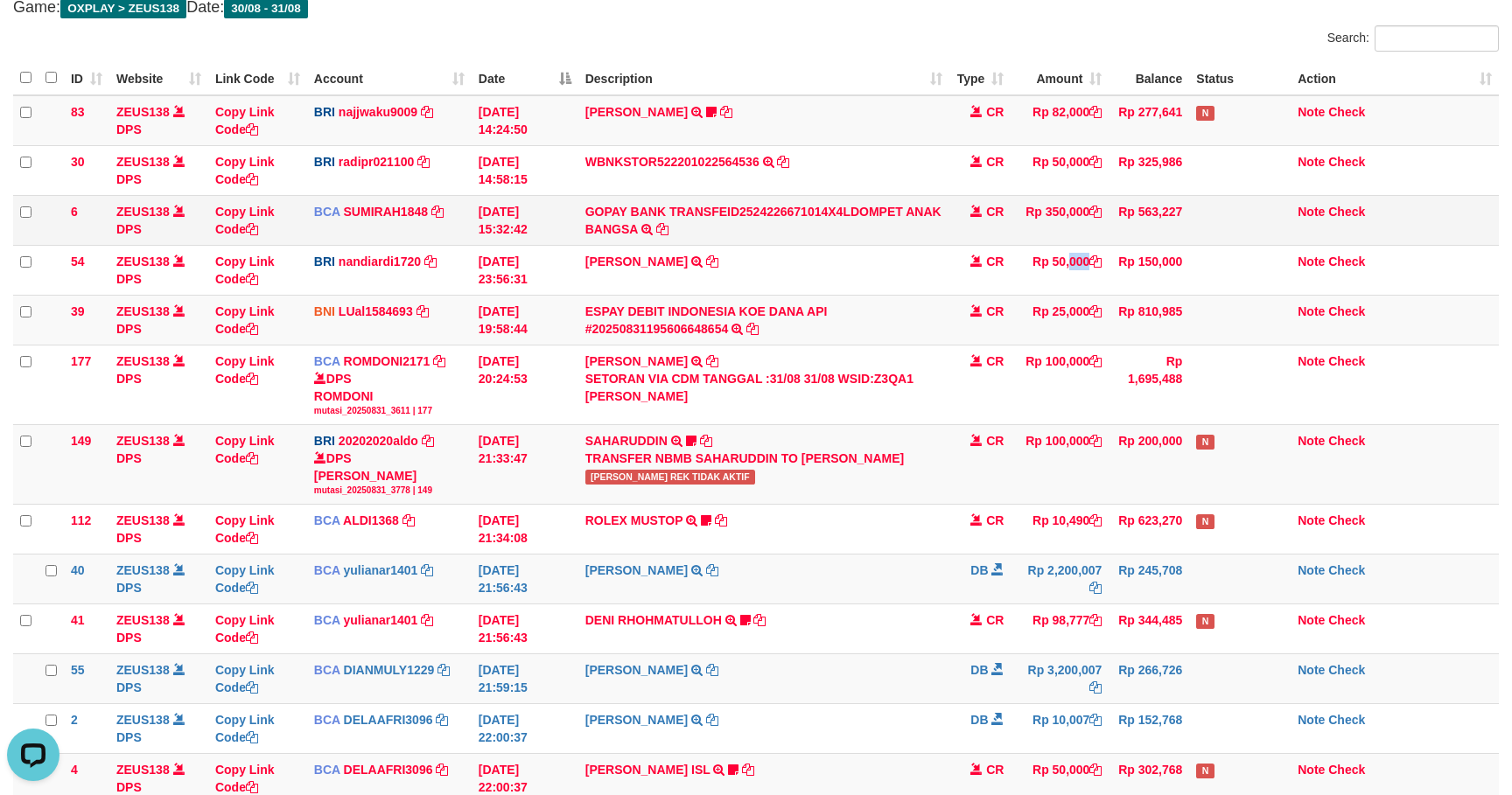
click at [1061, 263] on td "Rp 50,000" at bounding box center [1059, 269] width 98 height 50
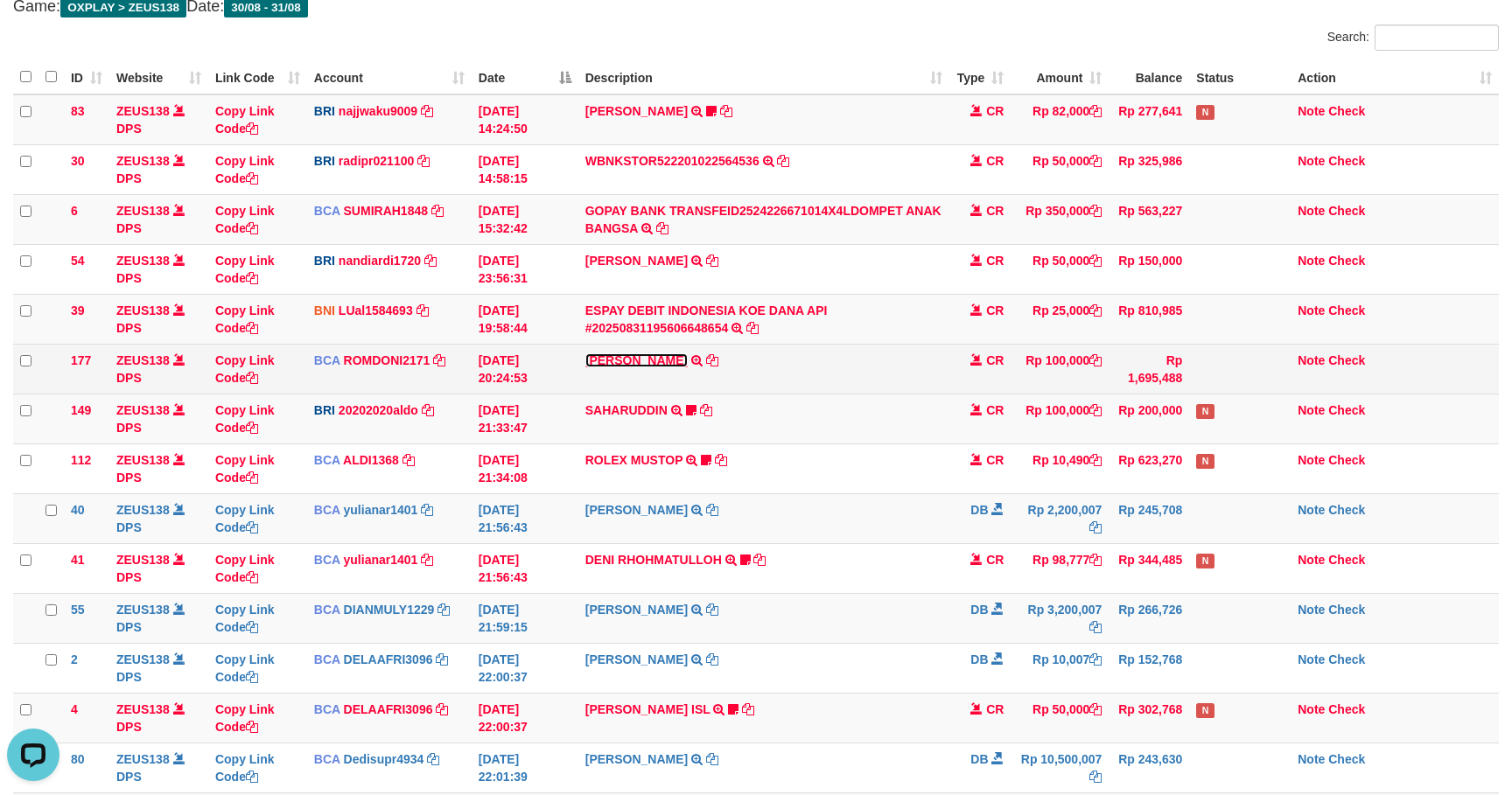
click at [631, 357] on link "ABDUL GAFUR" at bounding box center [636, 360] width 103 height 14
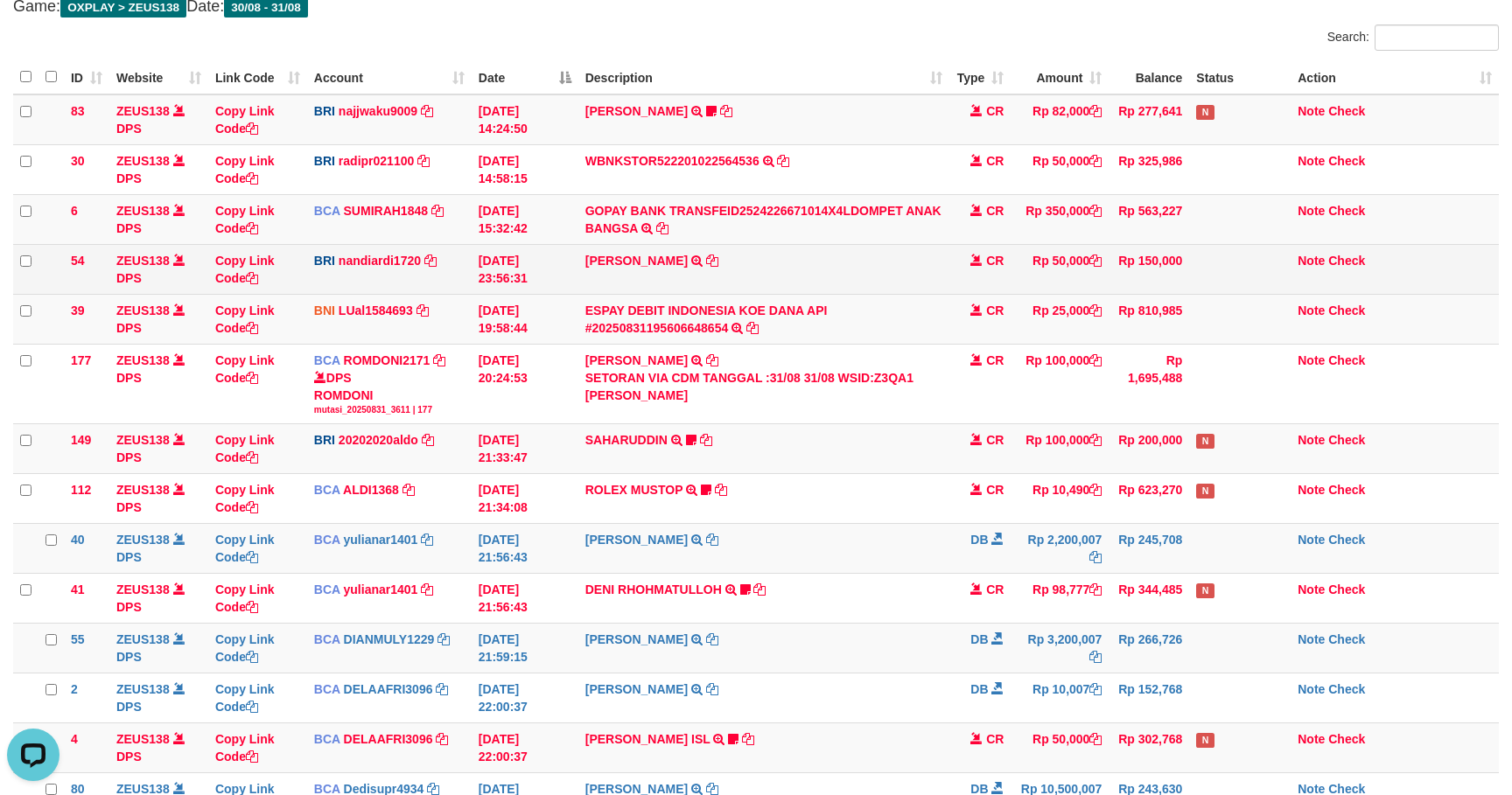
click at [730, 260] on td "VALENTINO LAHU TRANSFER NBMB VALENTINO LAHU TO NANDI ARDIANSYAH" at bounding box center [765, 269] width 372 height 50
click at [733, 255] on td "VALENTINO LAHU TRANSFER NBMB VALENTINO LAHU TO NANDI ARDIANSYAH" at bounding box center [765, 269] width 372 height 50
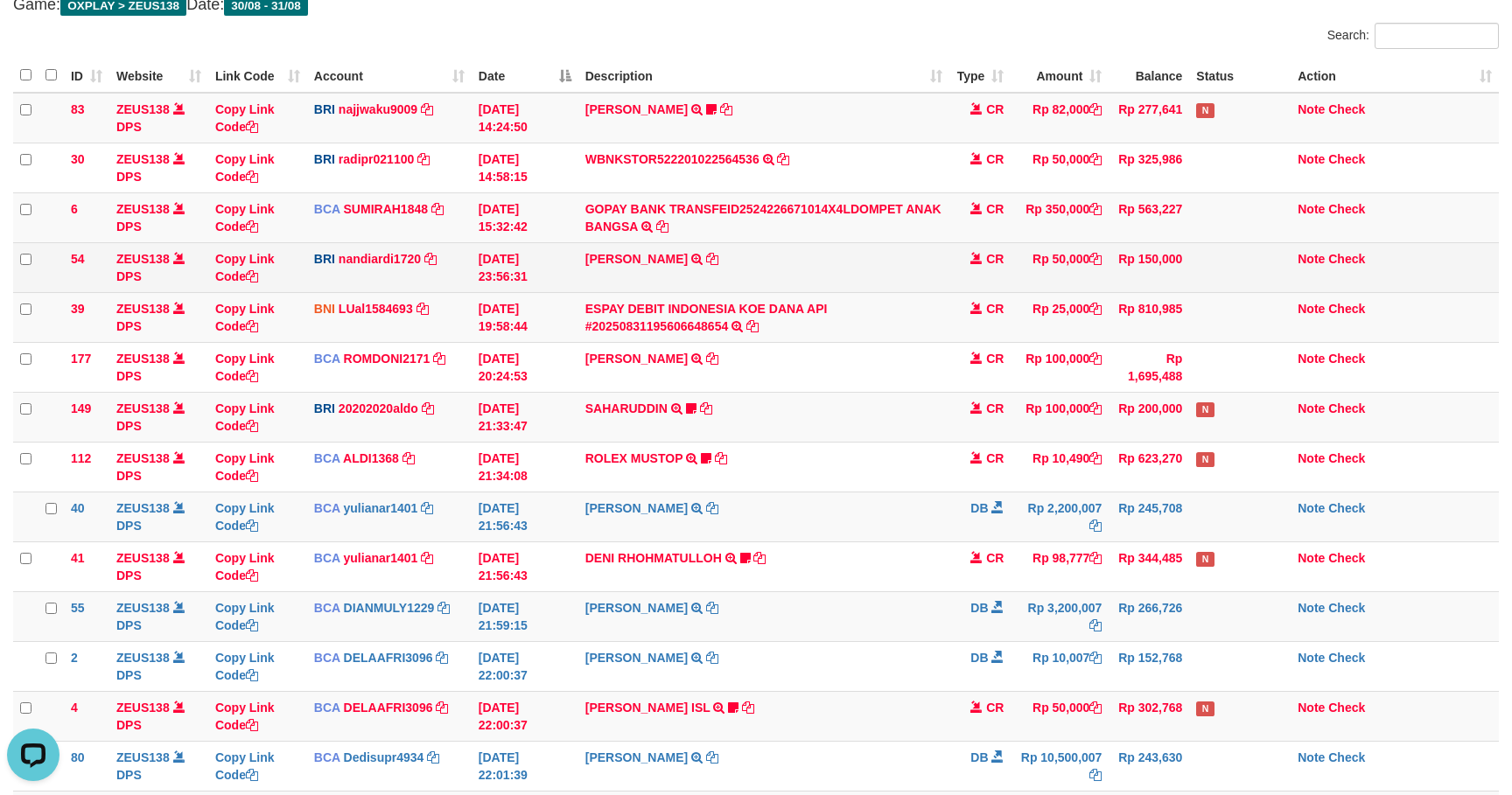
drag, startPoint x: 946, startPoint y: 254, endPoint x: 957, endPoint y: 261, distance: 13.0
click at [956, 261] on tr "54 ZEUS138 DPS Copy Link Code BRI nandiardi1720 DPS NANDI ARDIANSYAH mutasi_202…" at bounding box center [756, 268] width 1485 height 50
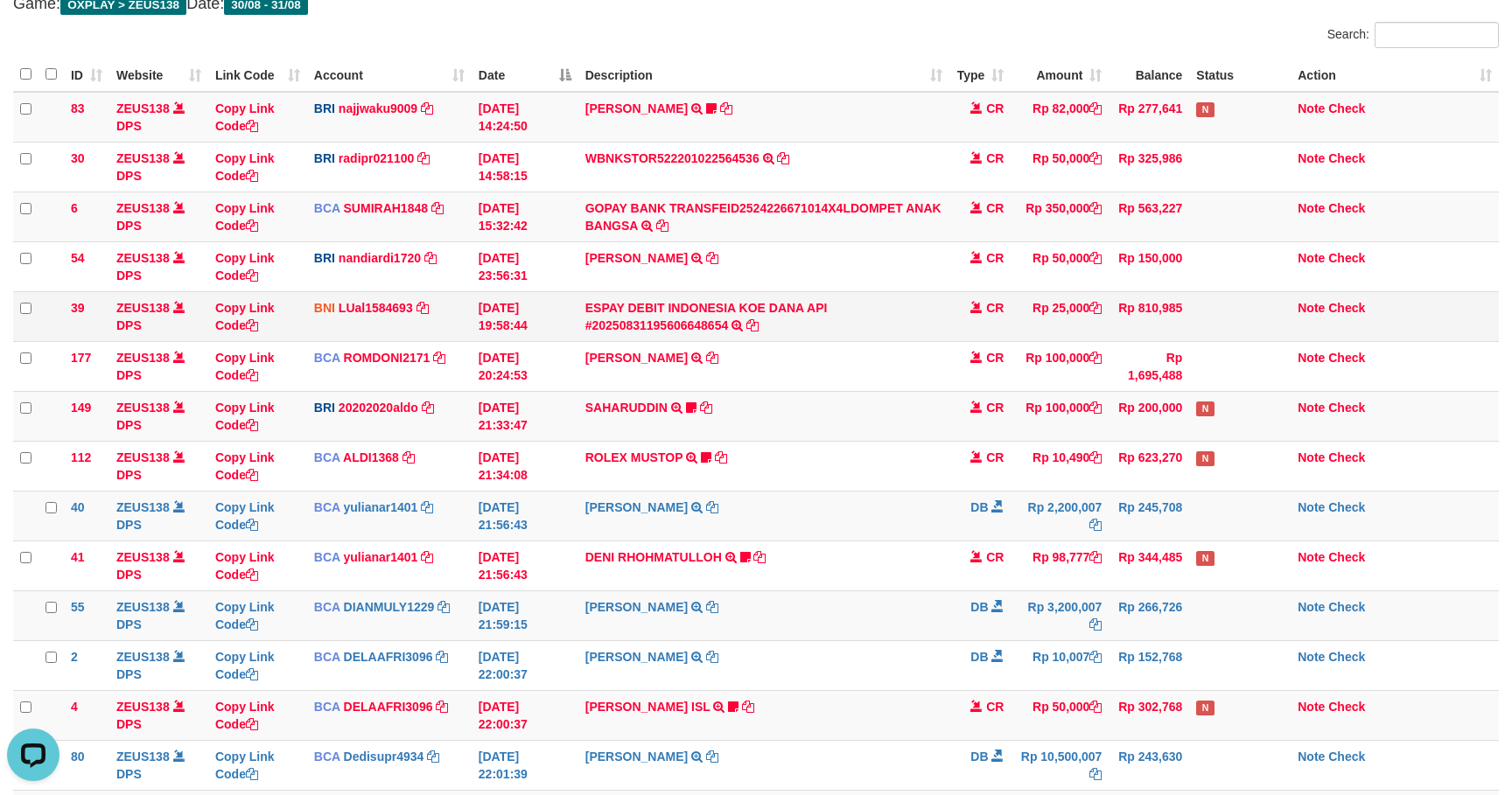
click at [846, 305] on td "ESPAY DEBIT INDONESIA KOE DANA API #20250831195606648654 TRANSFER DARI ESPAY DE…" at bounding box center [765, 316] width 372 height 50
click at [916, 397] on td "SAHARUDDIN TRANSFER NBMB SAHARUDDIN TO REVALDO SAGITA SaharuddinTRF REK TIDAK A…" at bounding box center [765, 416] width 372 height 50
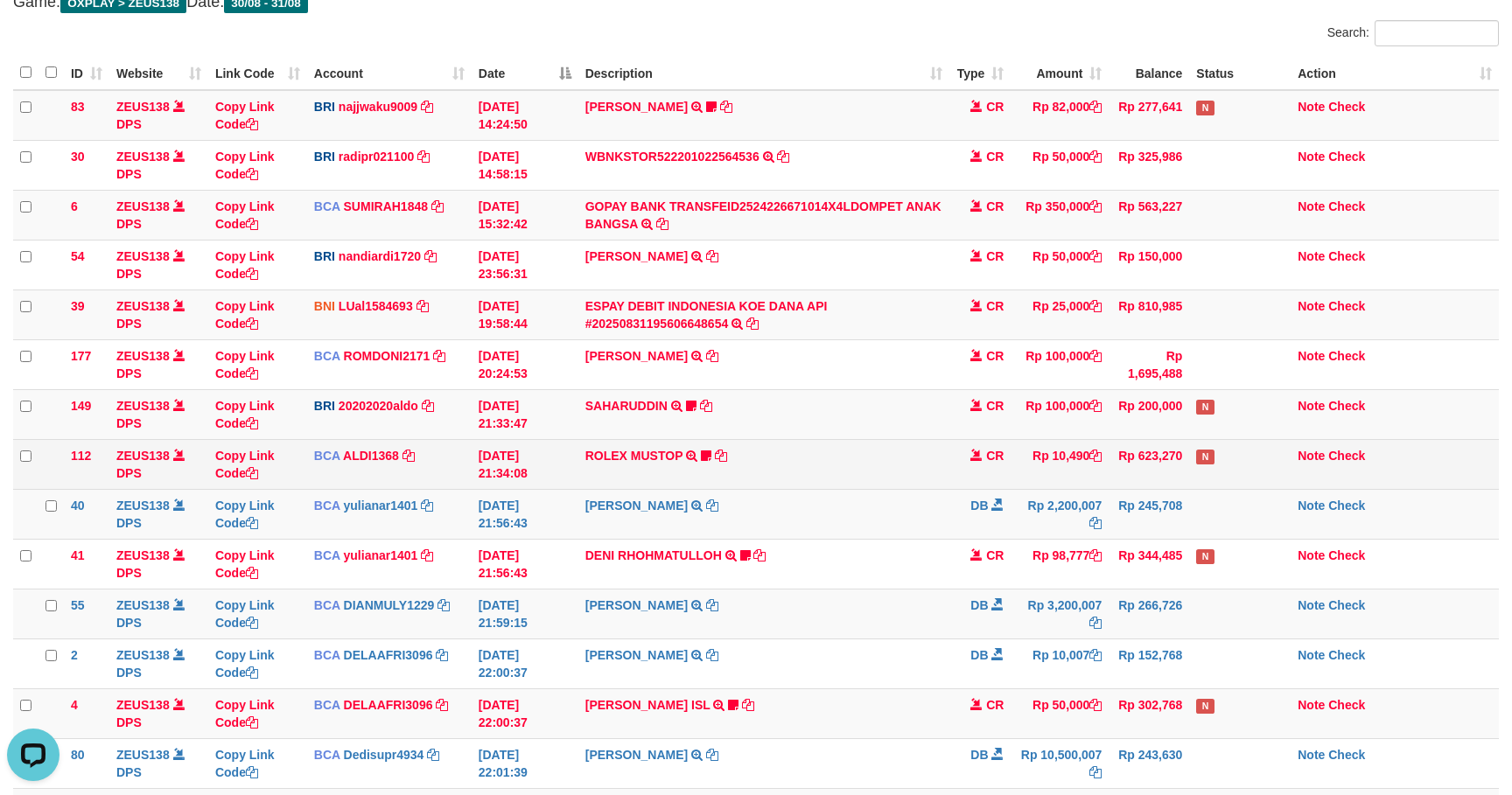
click at [1071, 473] on td "Rp 10,490" at bounding box center [1059, 464] width 98 height 50
drag, startPoint x: 789, startPoint y: 485, endPoint x: 1521, endPoint y: 606, distance: 741.9
click at [799, 488] on td "ROLEX MUSTOP TRSF E-BANKING CR 3108/FTSCY/WS95051 10490.002025083152578293 TRFD…" at bounding box center [765, 463] width 372 height 50
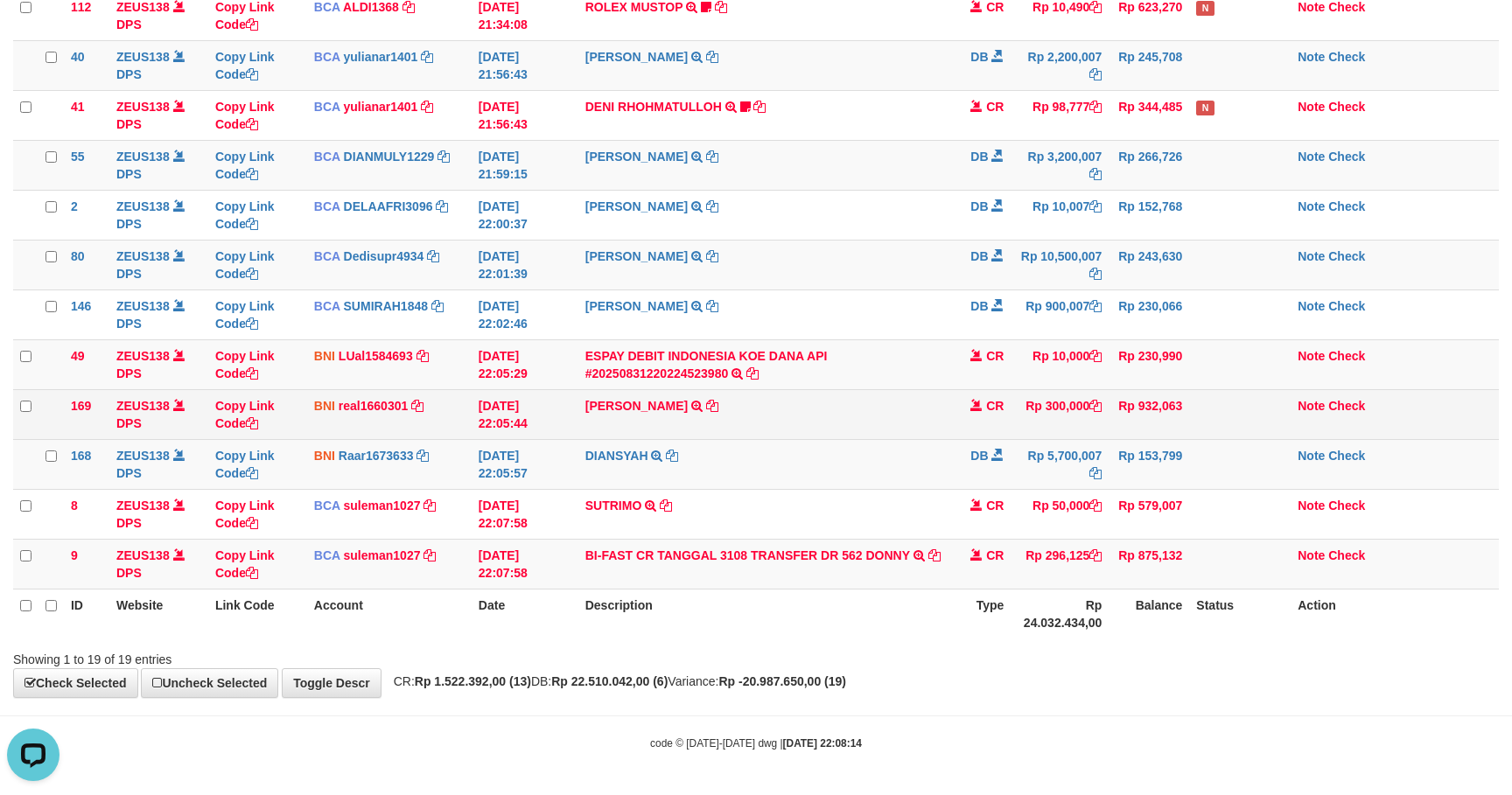
click at [1016, 402] on td "Rp 300,000" at bounding box center [1059, 414] width 98 height 50
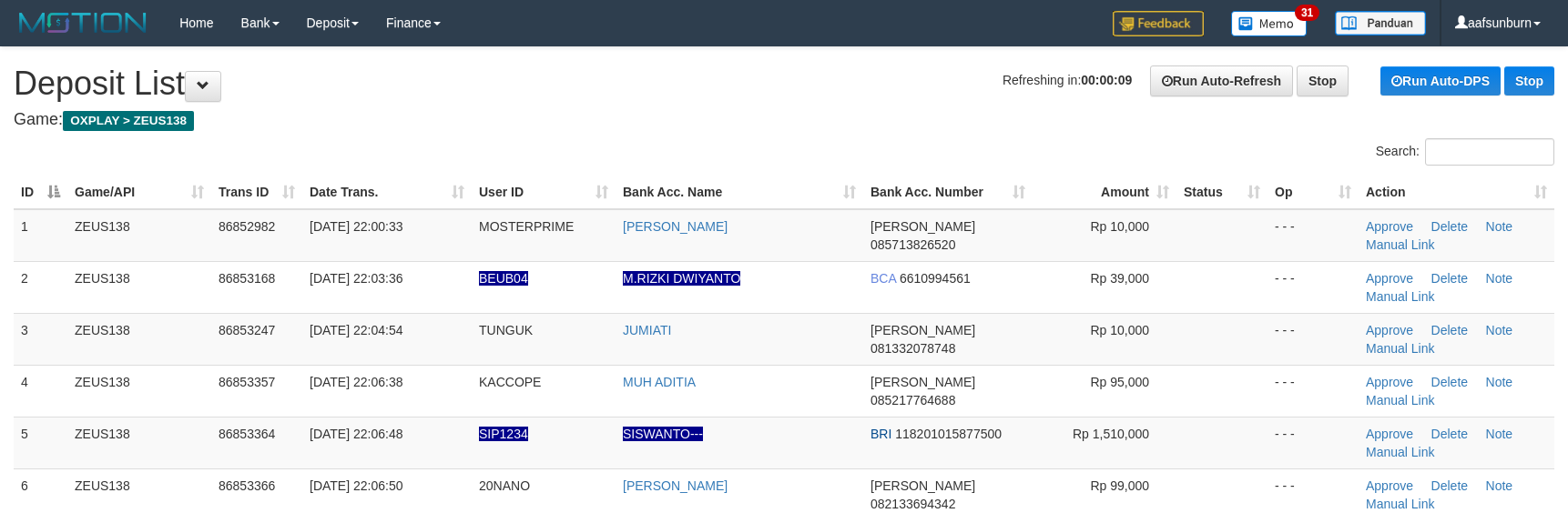
drag, startPoint x: 1061, startPoint y: 198, endPoint x: 1104, endPoint y: 161, distance: 56.7
click at [1066, 197] on th "Amount" at bounding box center [1105, 193] width 144 height 34
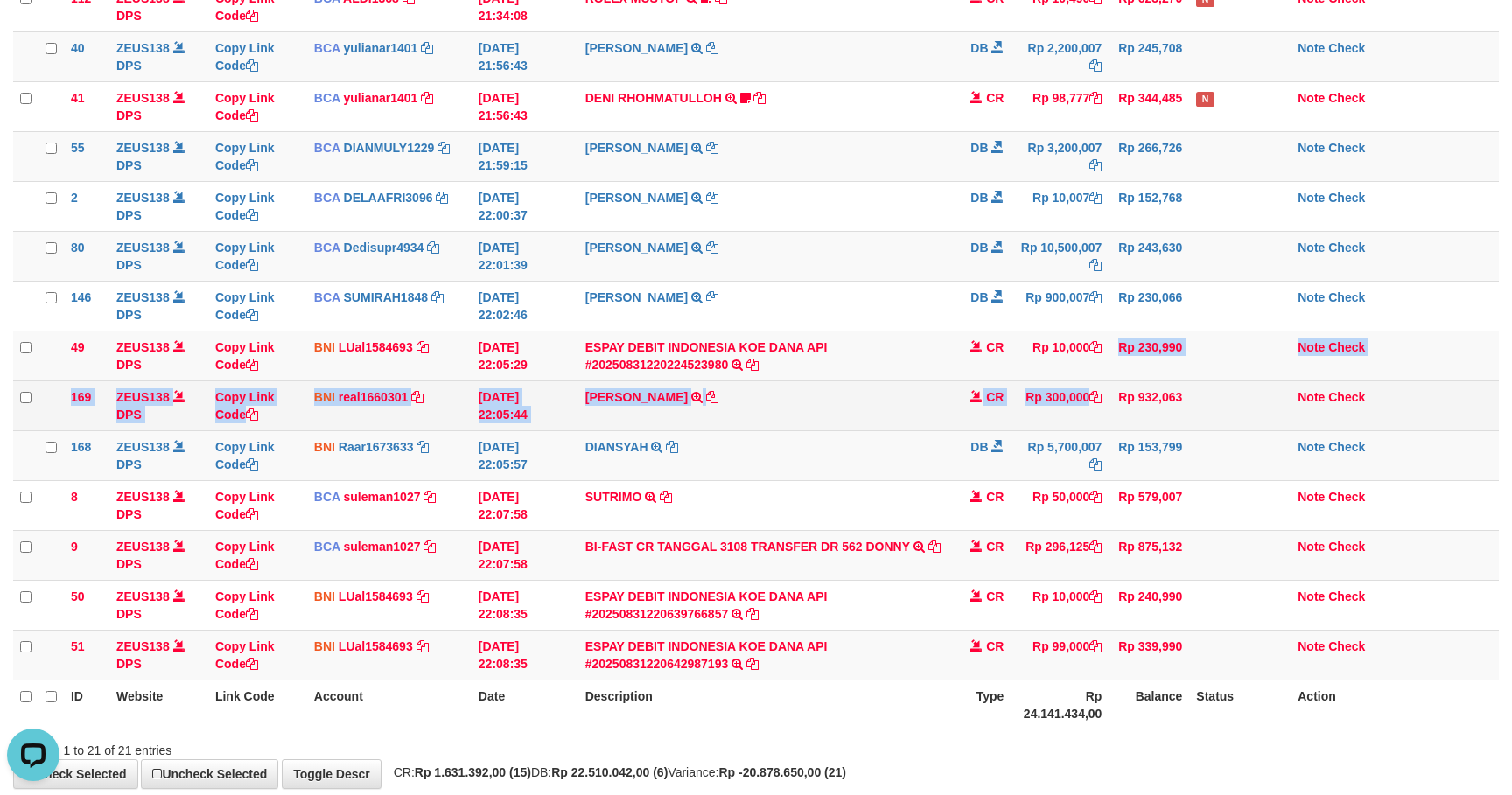
drag, startPoint x: 1098, startPoint y: 382, endPoint x: 1106, endPoint y: 388, distance: 10.0
click at [1106, 388] on tbody "83 ZEUS138 DPS Copy Link Code BRI najjwaku9009 DPS SITI KURNIA NINGSIH mutasi_2…" at bounding box center [756, 156] width 1485 height 1048
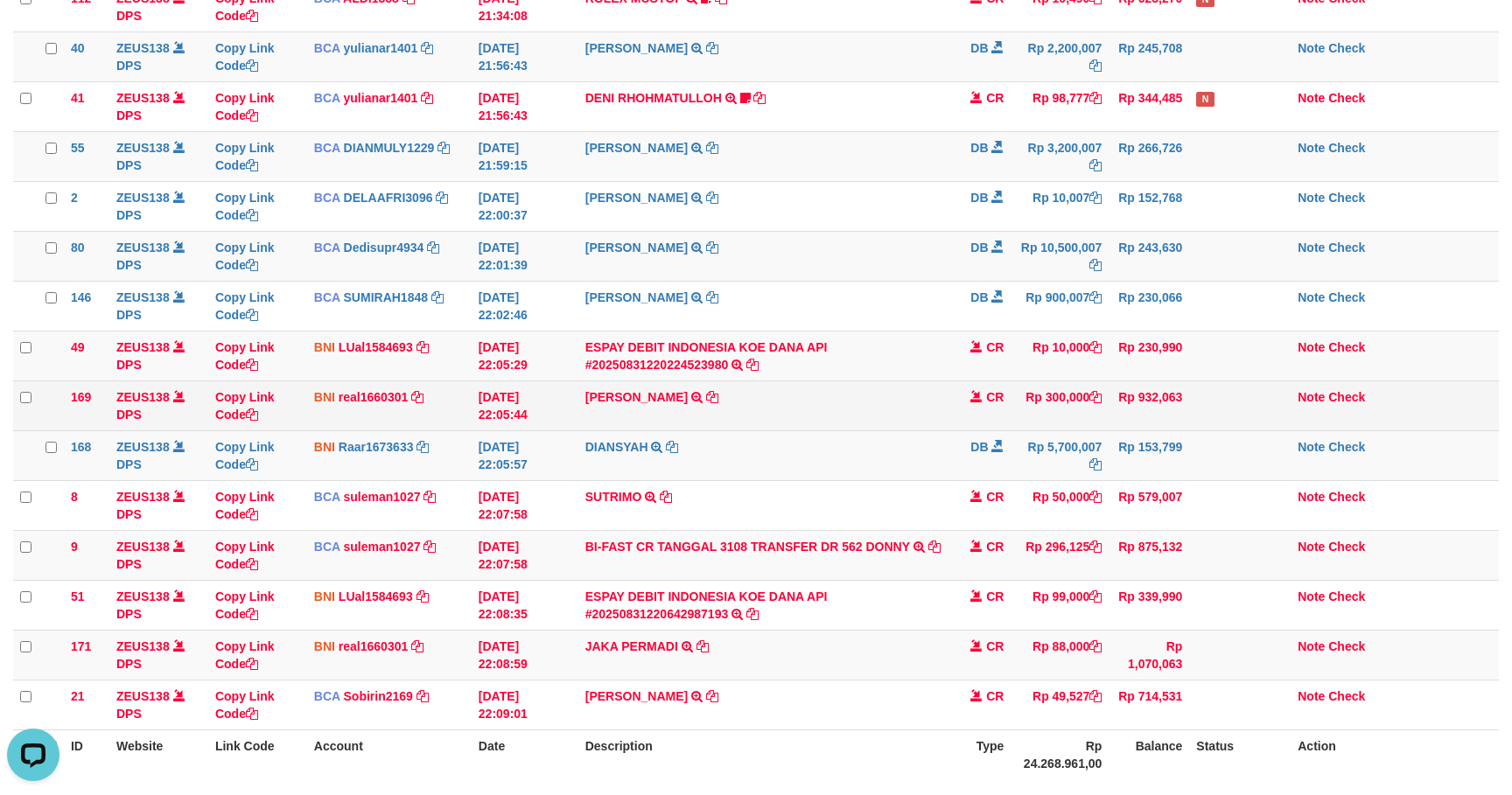
click at [1205, 431] on td at bounding box center [1240, 406] width 102 height 50
click at [1084, 410] on td "Rp 300,000" at bounding box center [1059, 406] width 98 height 50
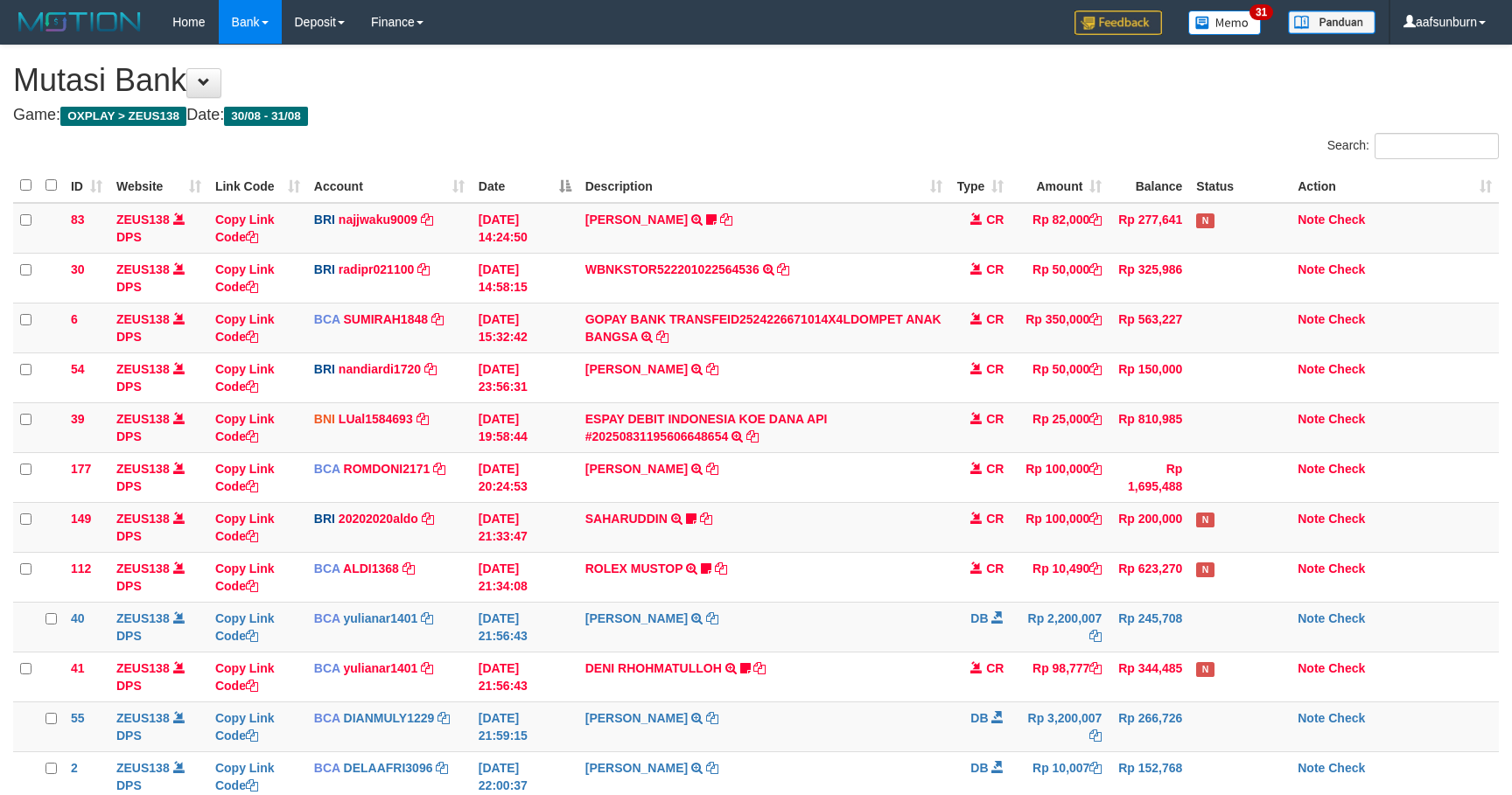
scroll to position [571, 0]
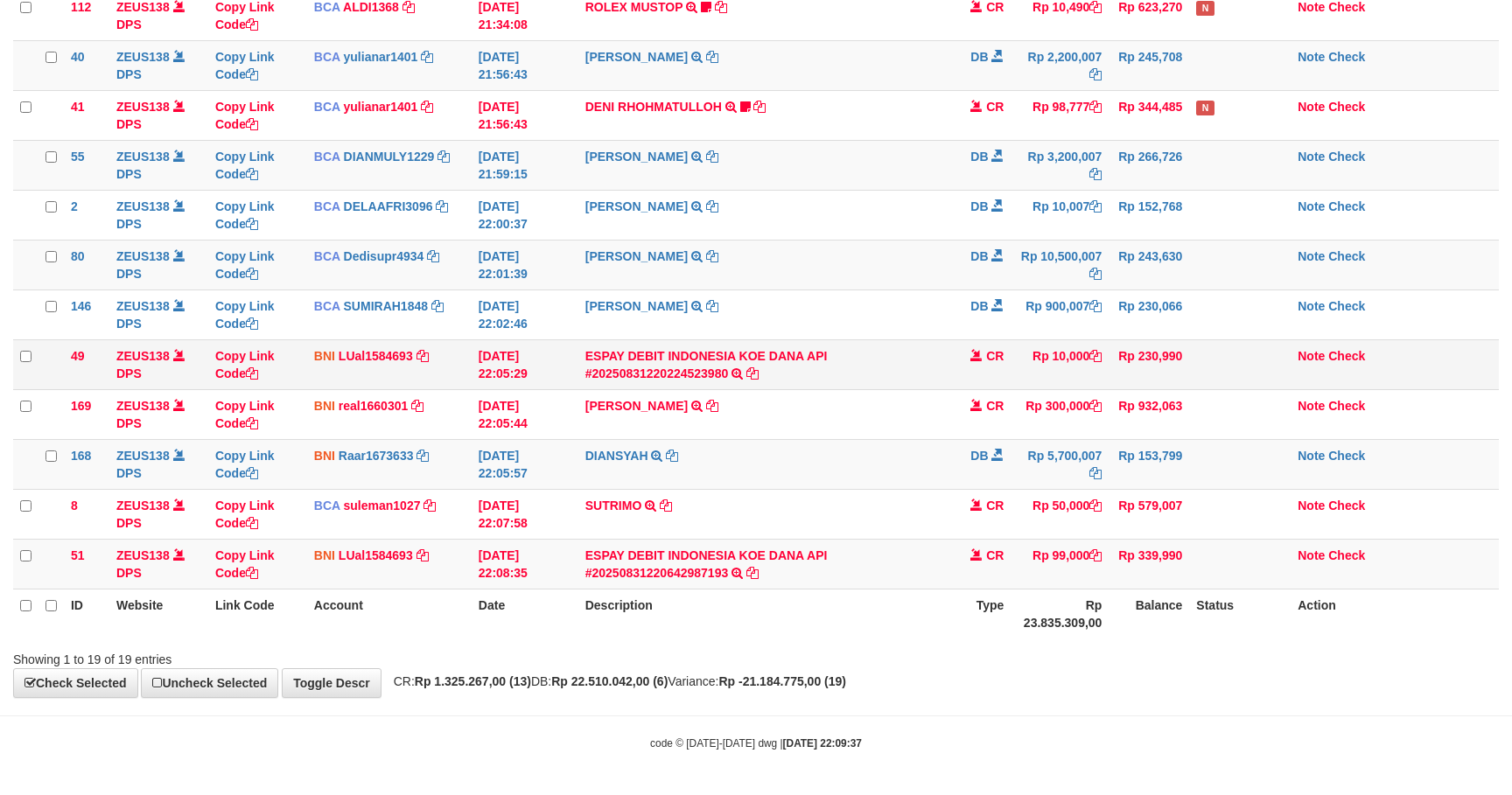
click at [1150, 339] on td "Rp 230,990" at bounding box center [1148, 364] width 81 height 50
click at [1238, 589] on th "Status" at bounding box center [1240, 614] width 102 height 50
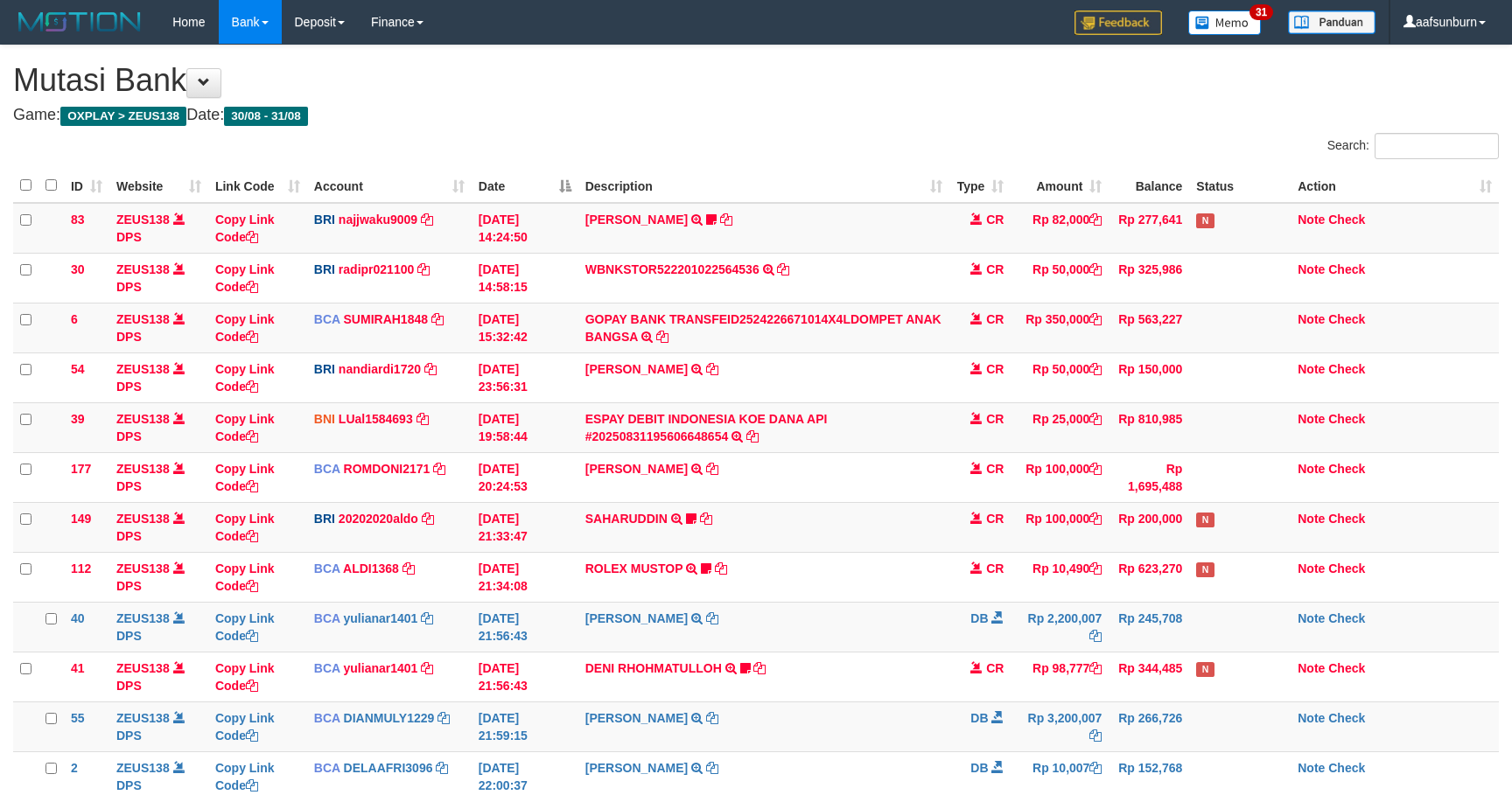
scroll to position [571, 0]
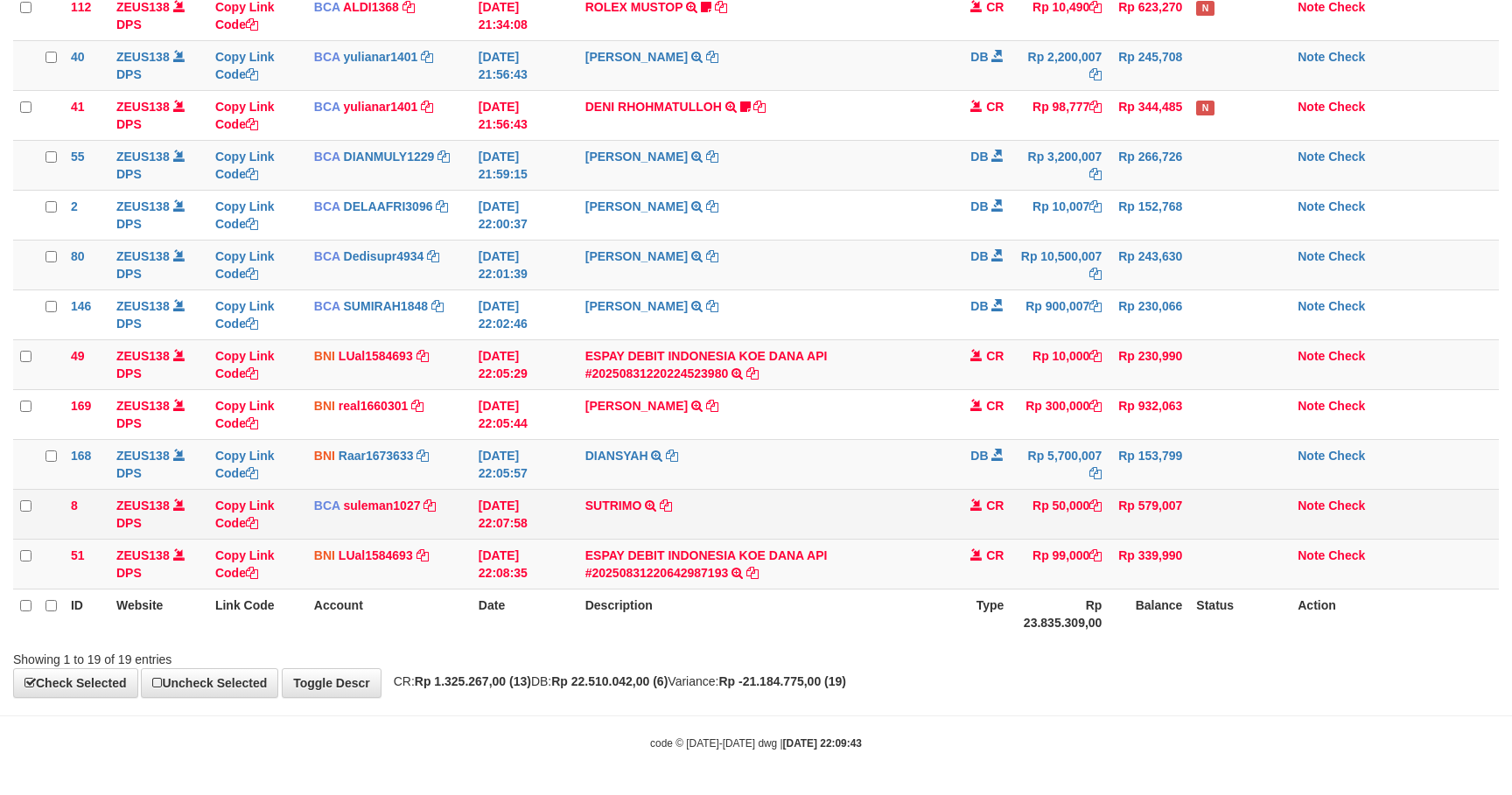
click at [1021, 499] on td "Rp 50,000" at bounding box center [1059, 514] width 98 height 50
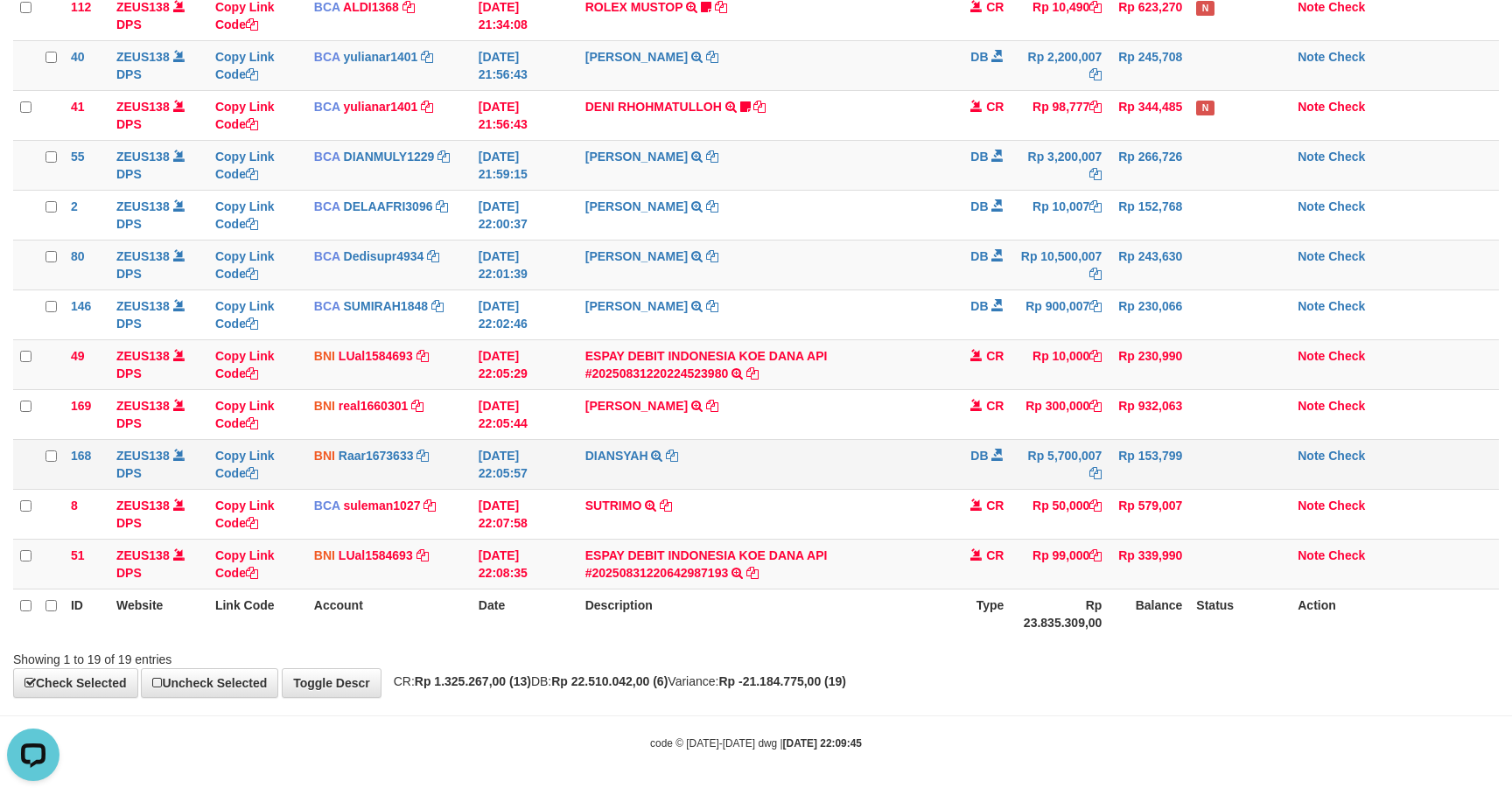
click at [949, 478] on td "DB" at bounding box center [980, 464] width 61 height 50
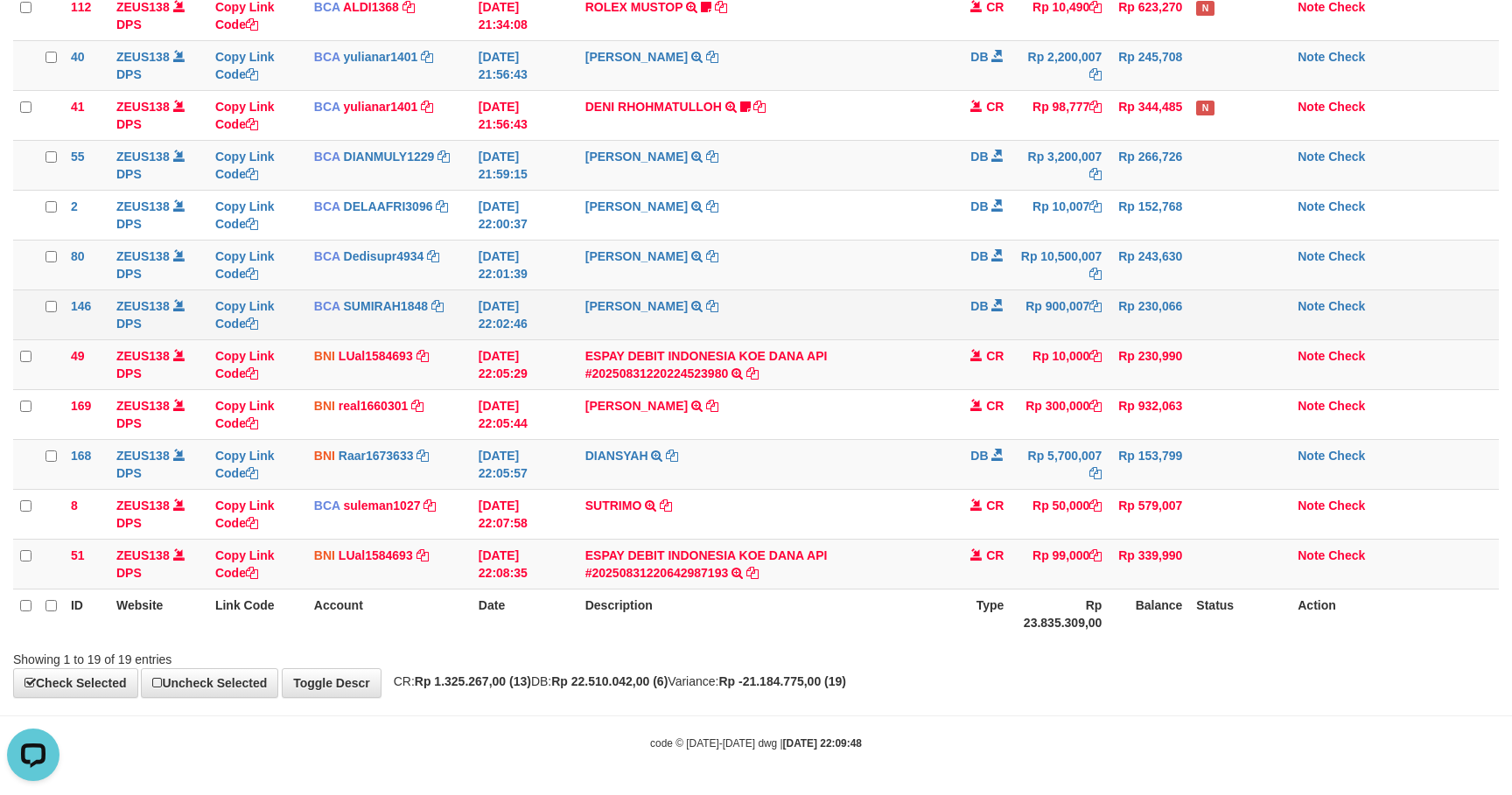
click at [809, 334] on td "SHANTI WASTUTI TRSF E-BANKING DB 3108/FTSCY/WS95031 900007.00SHANTI WASTUTI" at bounding box center [765, 315] width 372 height 50
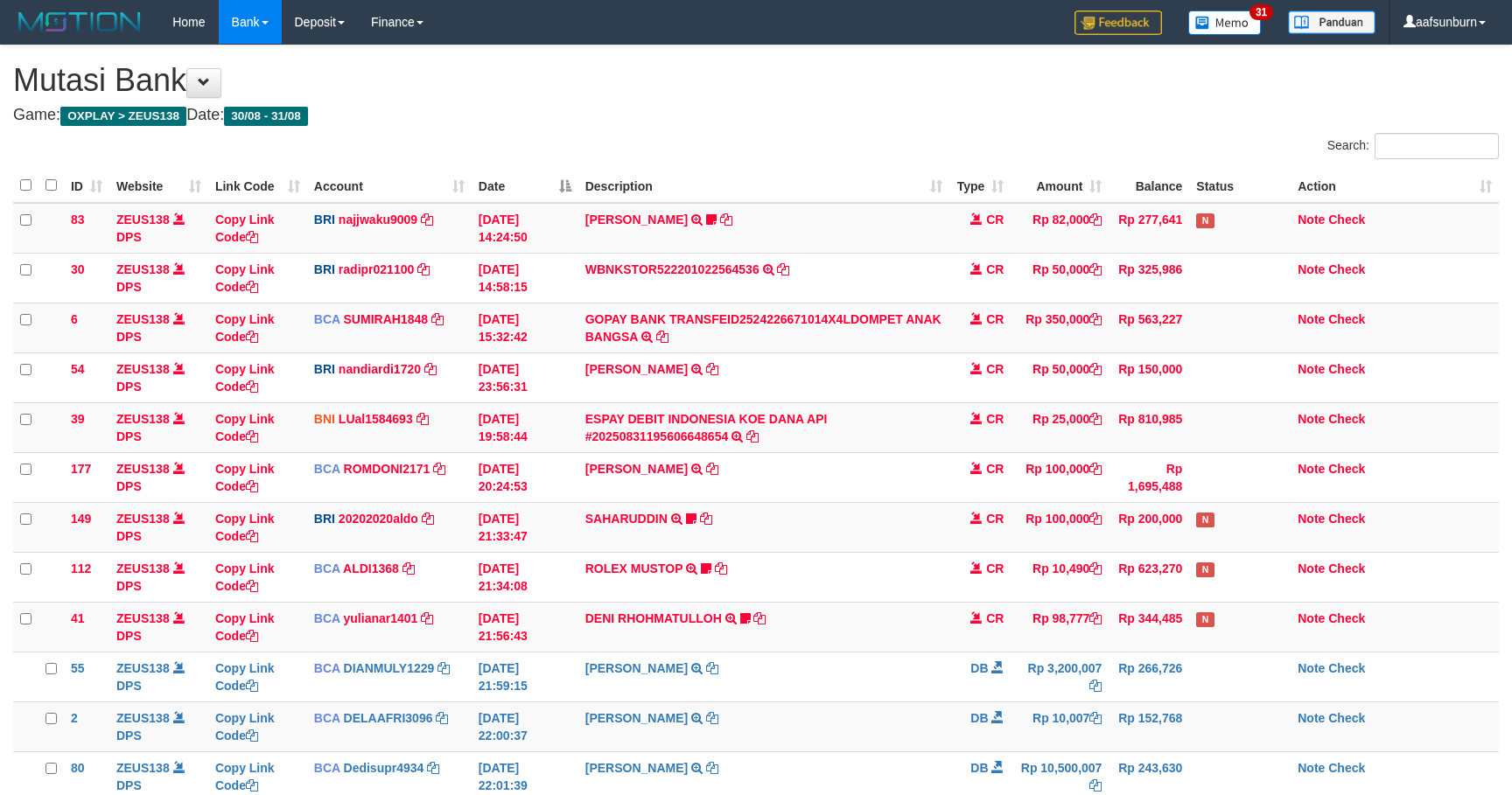
scroll to position [571, 0]
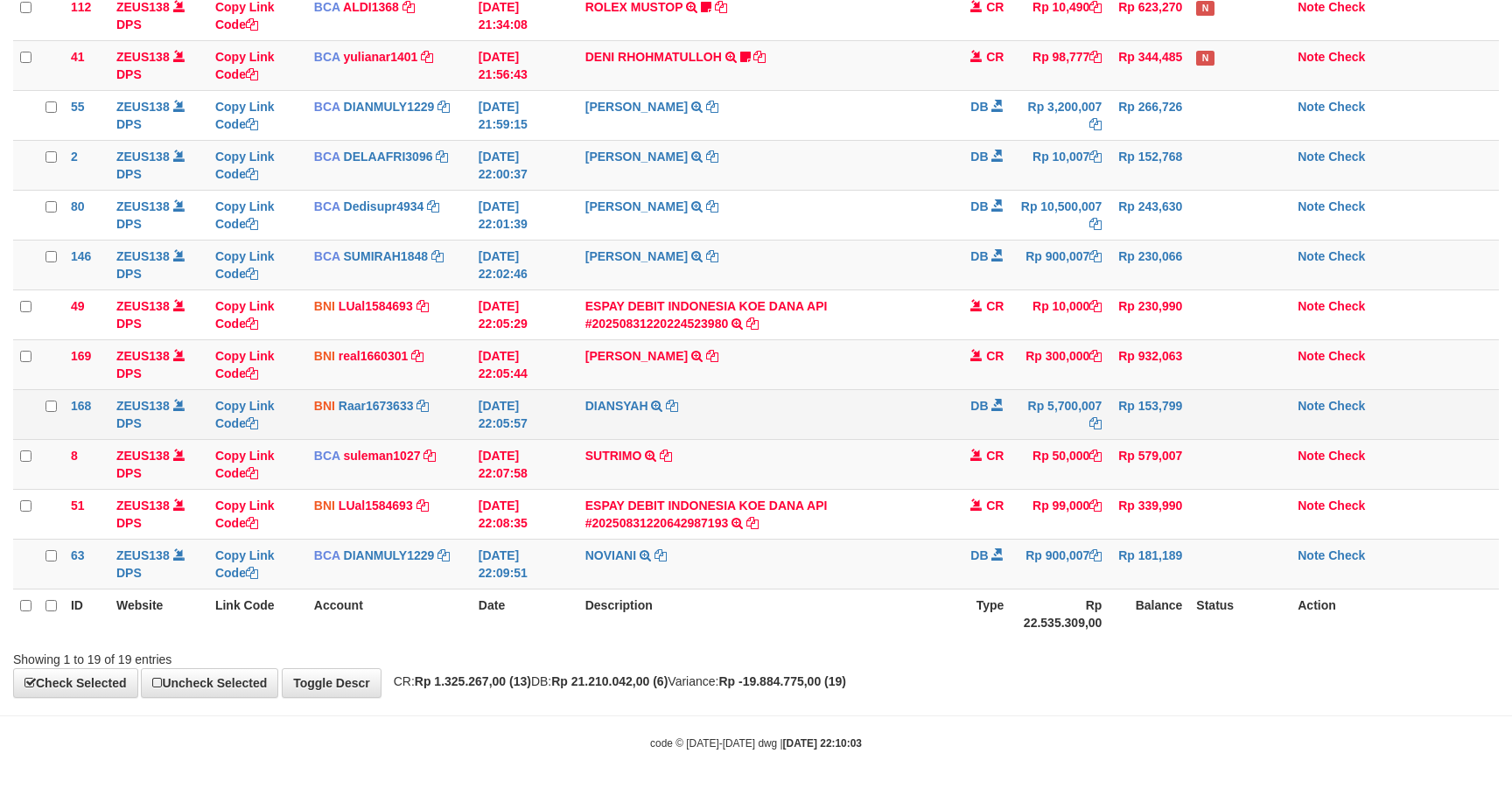
click at [935, 423] on td "DIANSYAH TRANSFER KE DIANSYAH" at bounding box center [765, 414] width 372 height 50
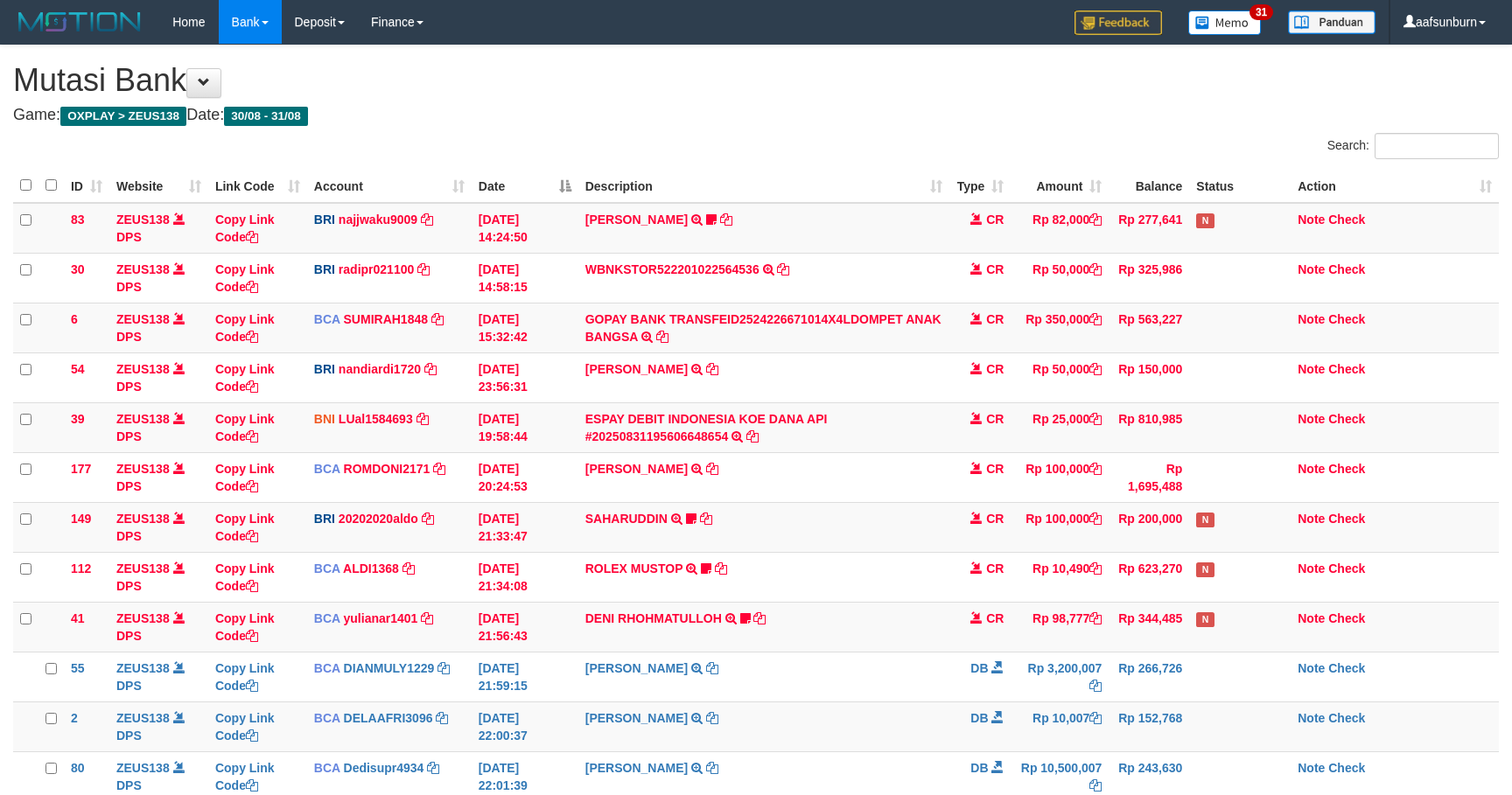
scroll to position [571, 0]
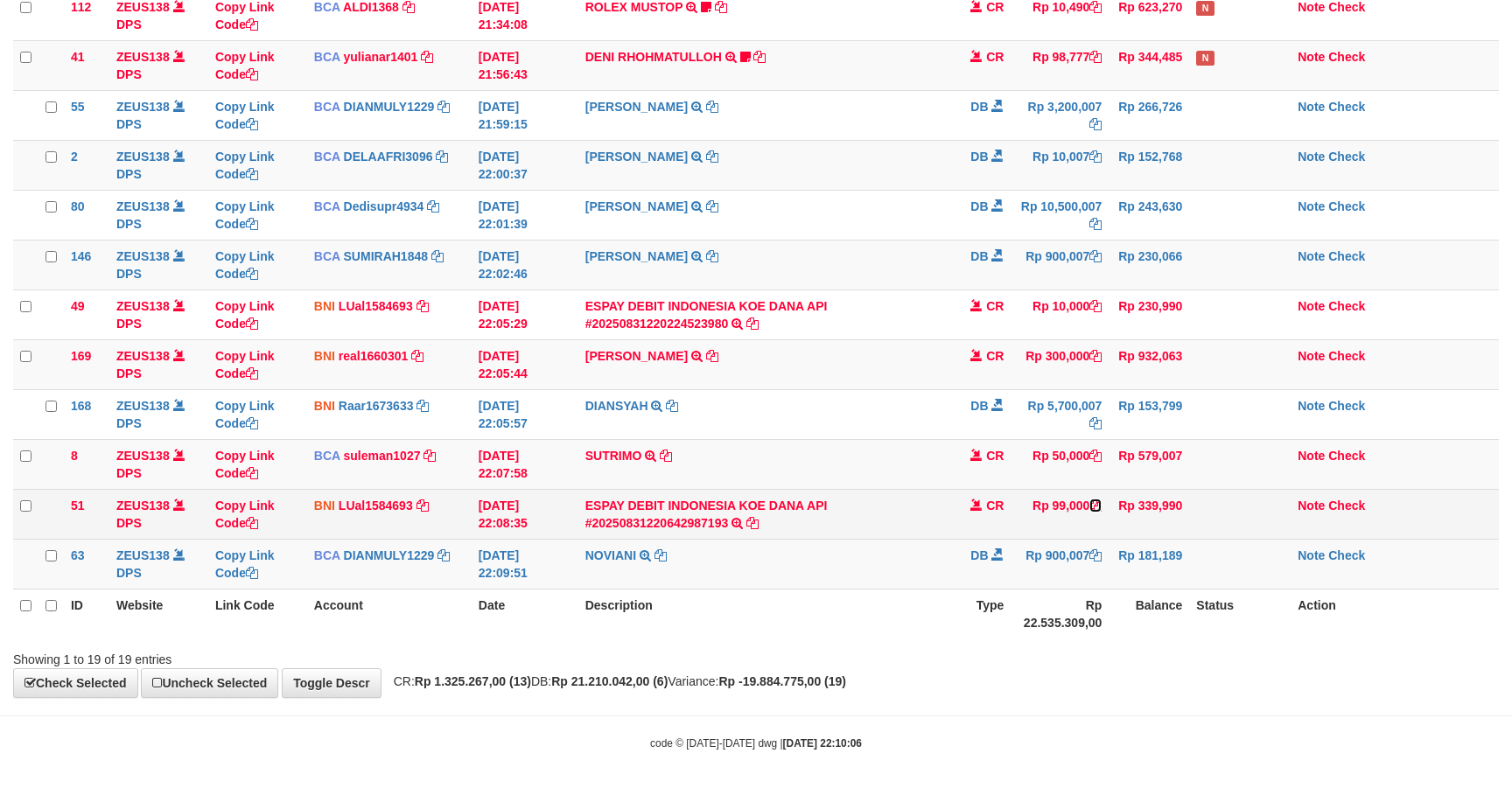
click at [1090, 500] on icon at bounding box center [1095, 505] width 12 height 12
click at [1064, 500] on td "Rp 99,000" at bounding box center [1059, 514] width 98 height 50
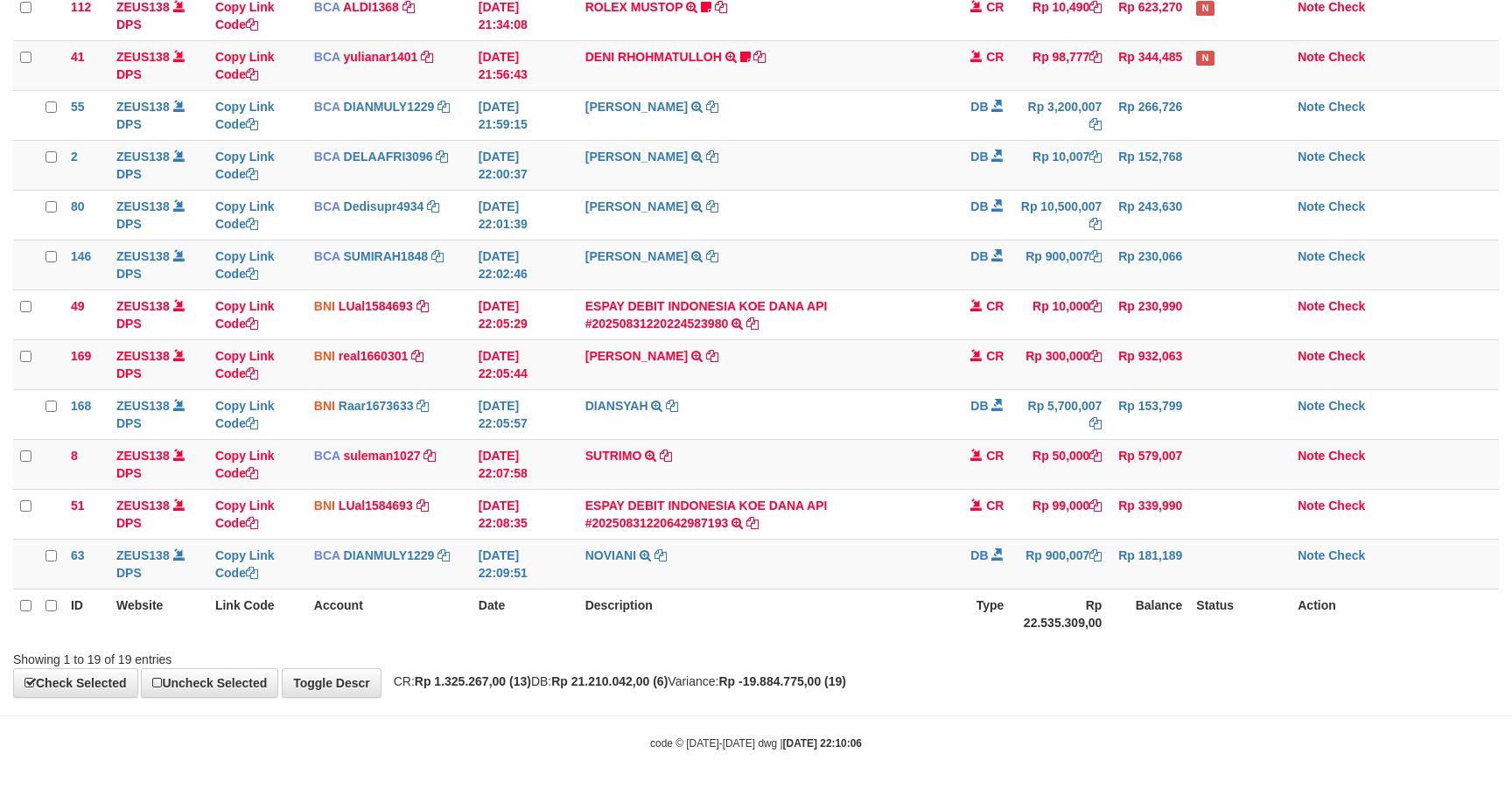
copy td "99,000"
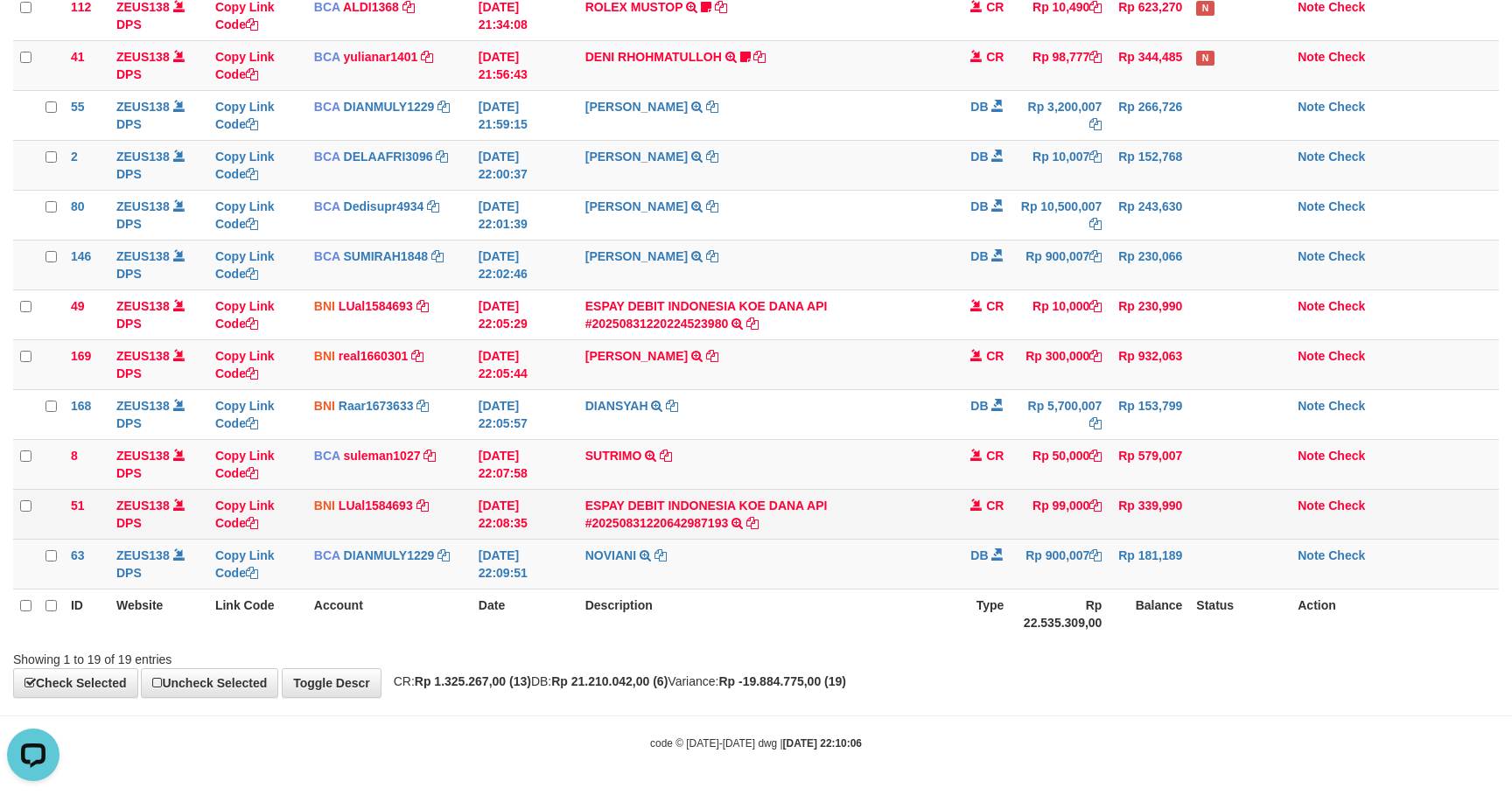
click at [1013, 503] on td "Rp 99,000" at bounding box center [1059, 514] width 98 height 50
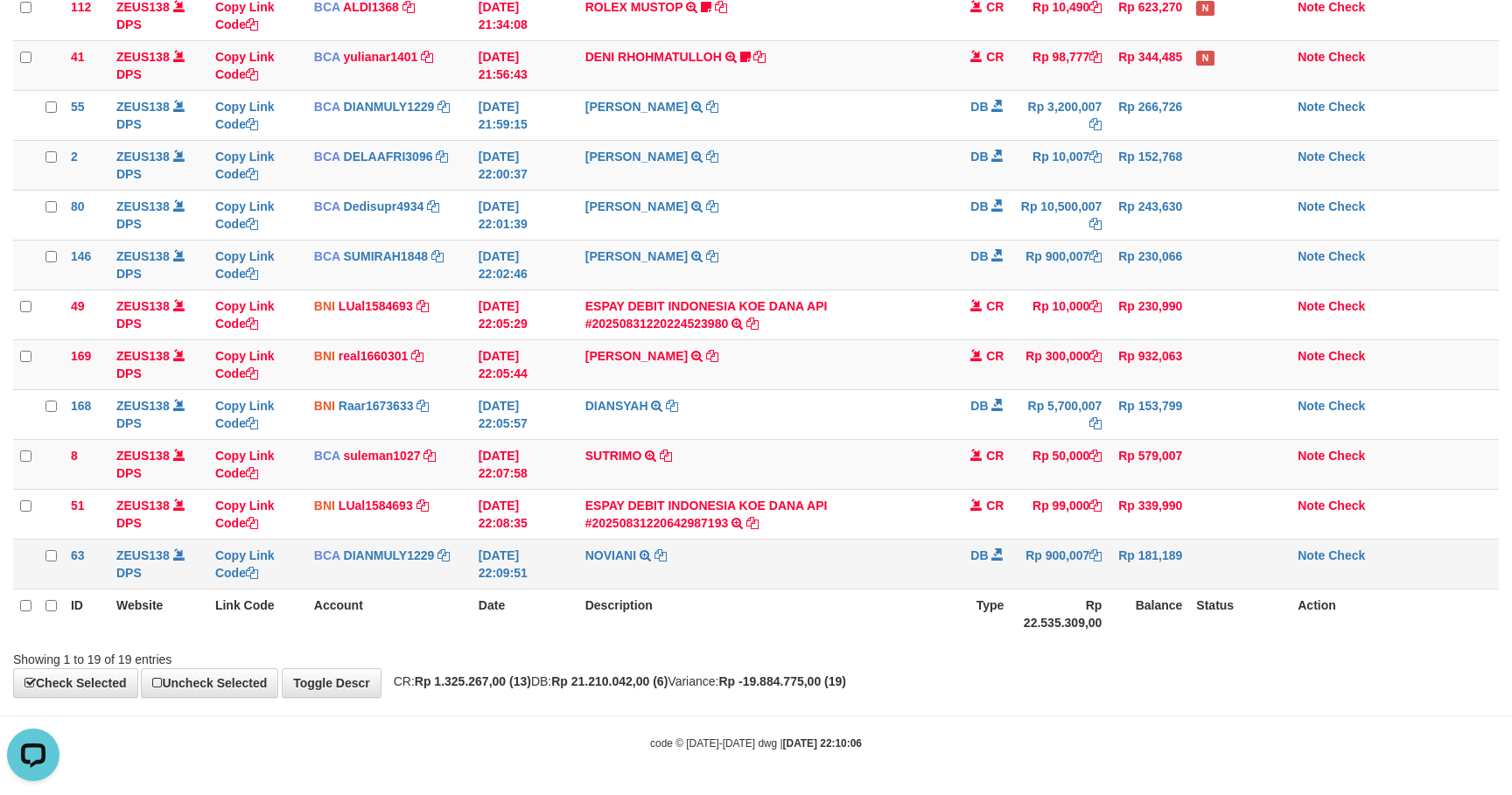
drag, startPoint x: 1050, startPoint y: 515, endPoint x: 1194, endPoint y: 564, distance: 152.1
click at [1143, 547] on tbody "83 ZEUS138 DPS Copy Link Code BRI najjwaku9009 DPS SITI KURNIA NINGSIH mutasi_2…" at bounding box center [756, 115] width 1485 height 948
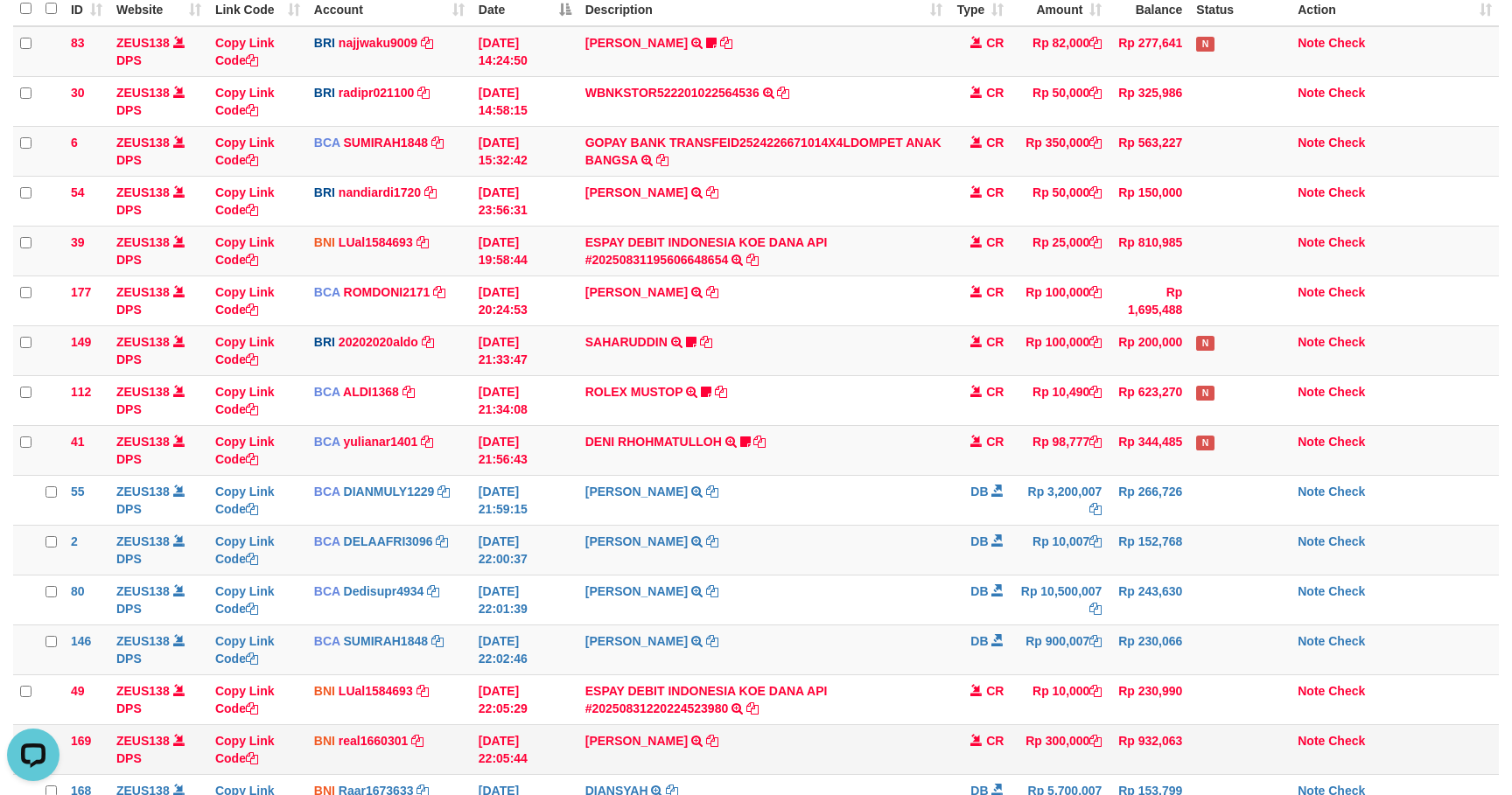
scroll to position [571, 0]
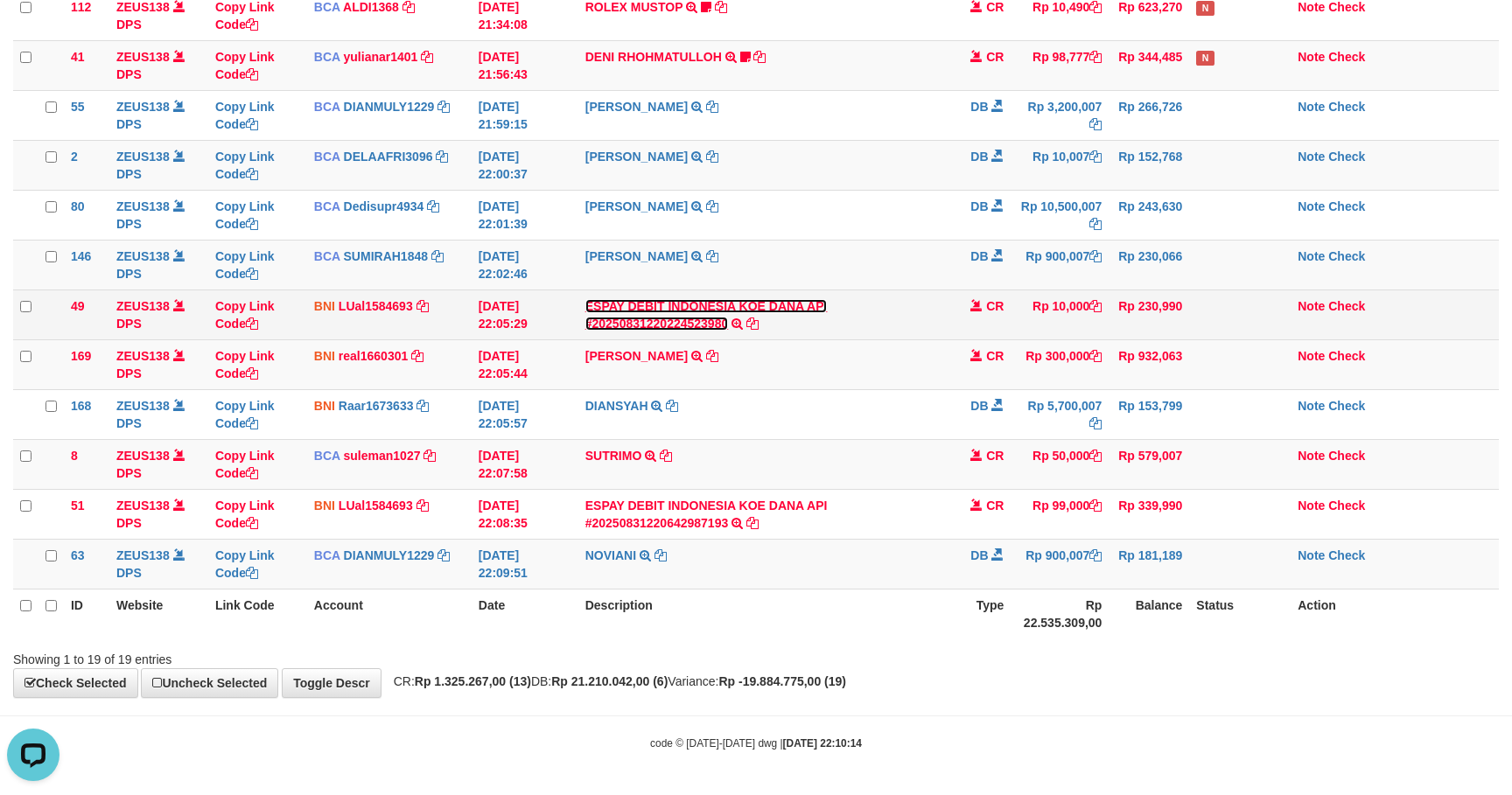
click at [704, 302] on link "ESPAY DEBIT INDONESIA KOE DANA API #20250831220224523980" at bounding box center [706, 315] width 243 height 32
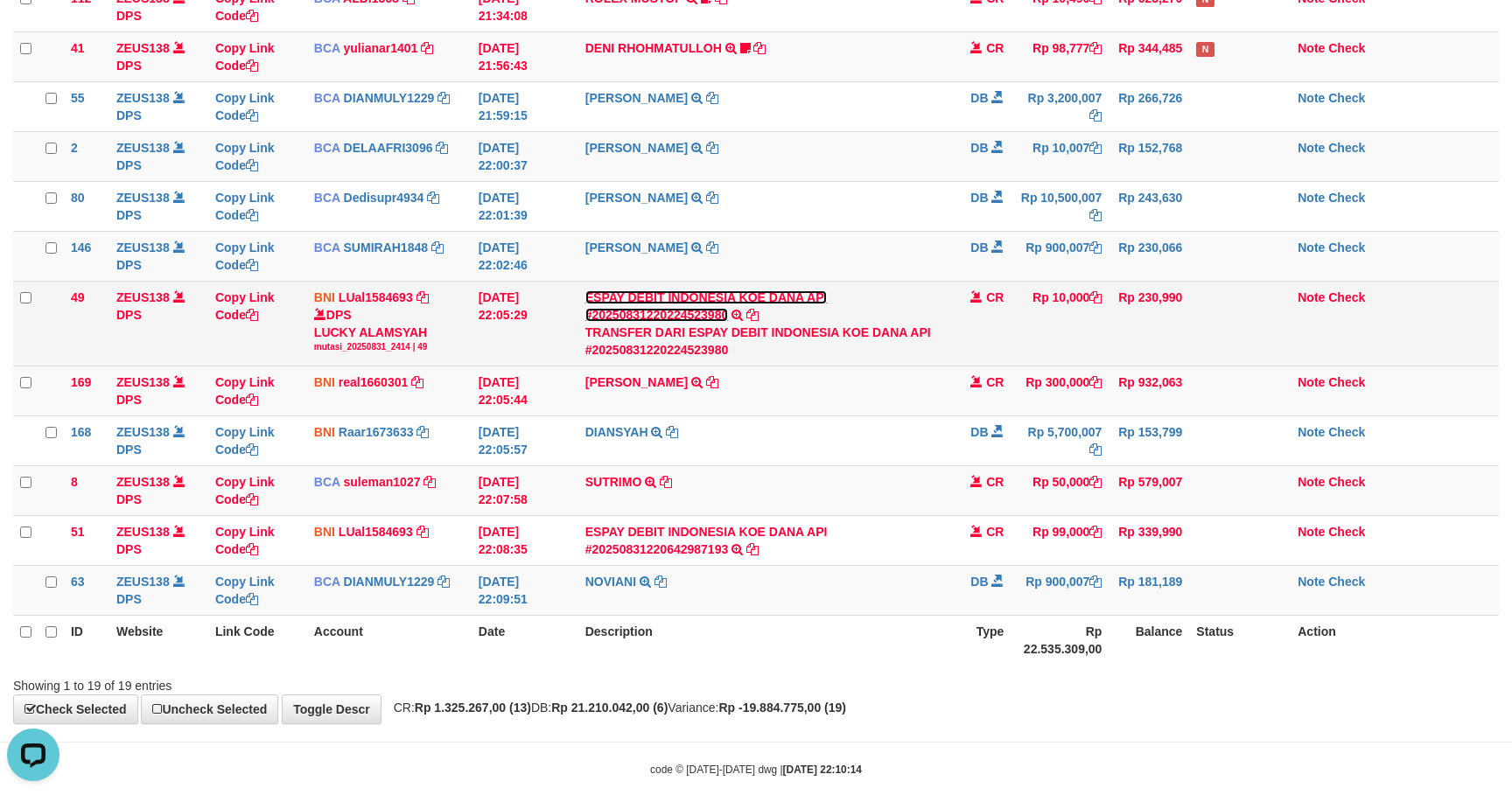
drag, startPoint x: 704, startPoint y: 302, endPoint x: 1524, endPoint y: 420, distance: 828.4
click at [706, 302] on link "ESPAY DEBIT INDONESIA KOE DANA API #20250831220224523980" at bounding box center [706, 306] width 243 height 32
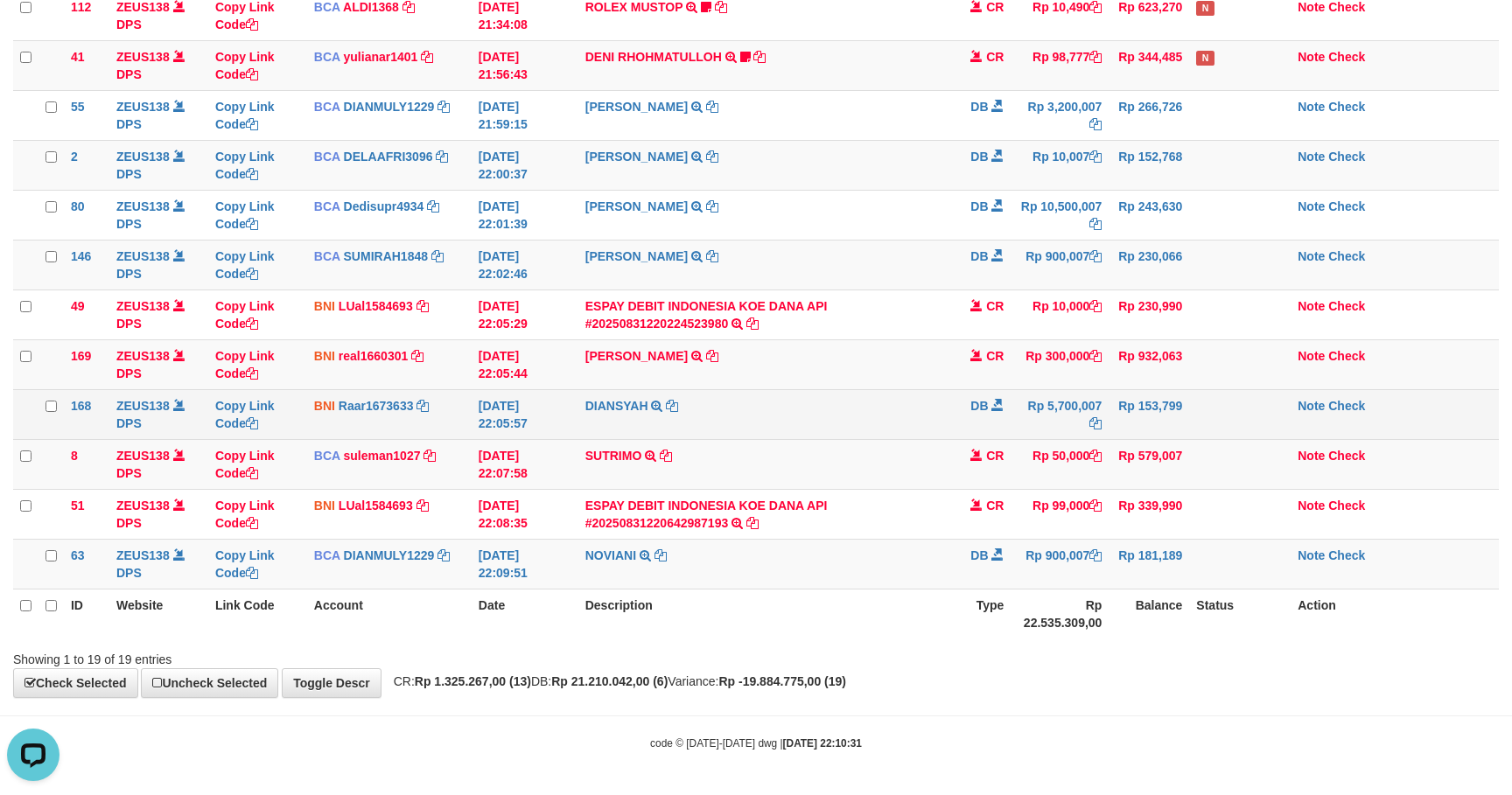
click at [1177, 414] on td "Rp 153,799" at bounding box center [1148, 414] width 81 height 50
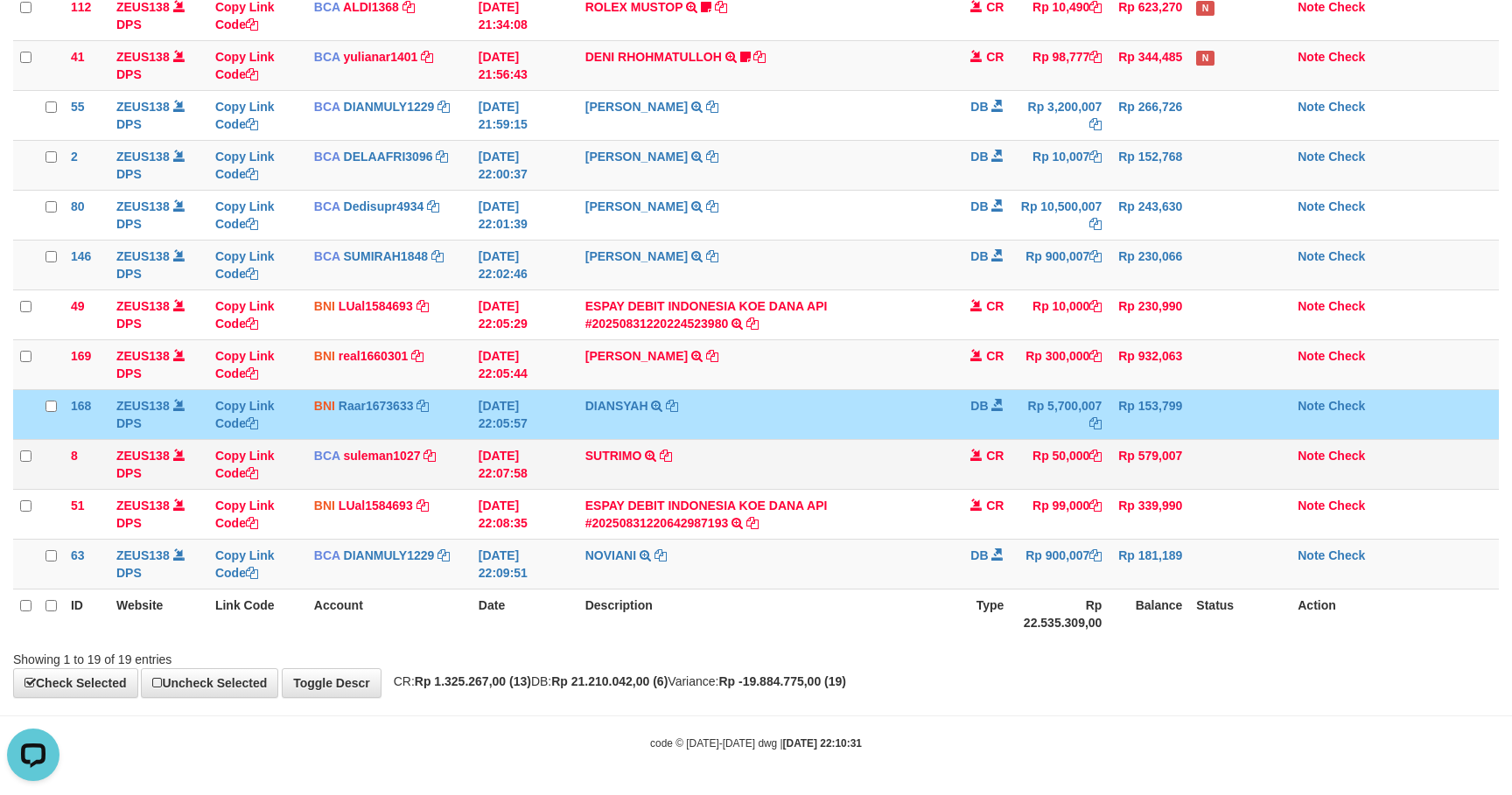
click at [1060, 462] on td "Rp 50,000" at bounding box center [1059, 464] width 98 height 50
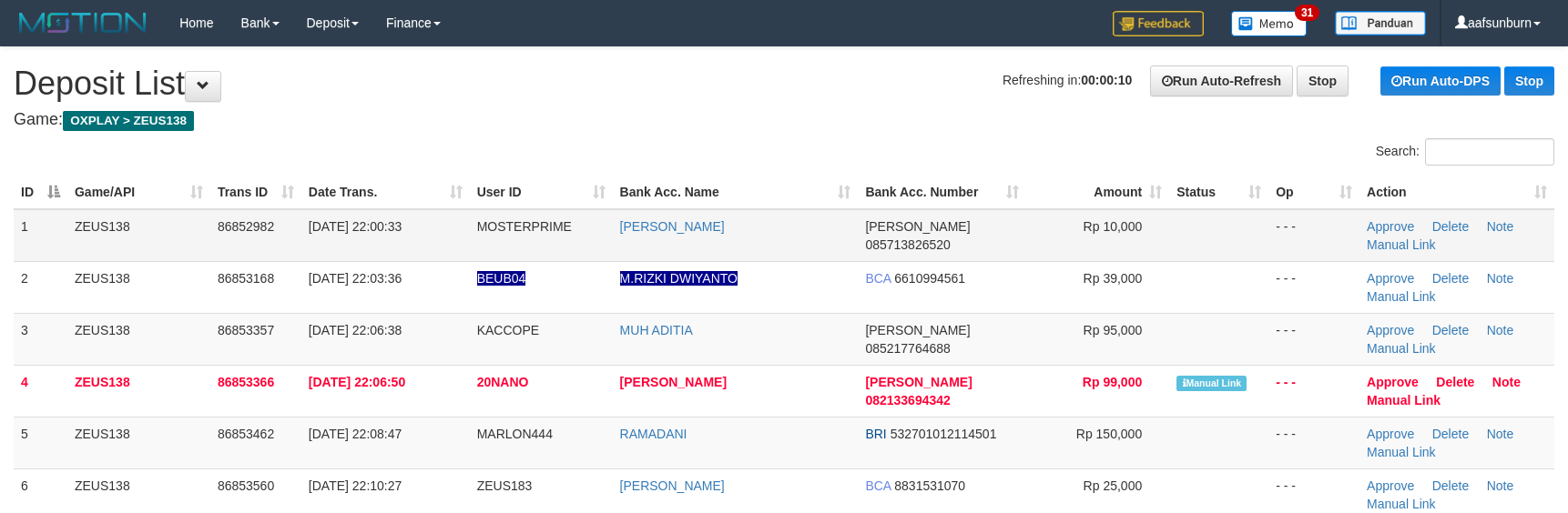
click at [1304, 239] on td "- - -" at bounding box center [1313, 236] width 91 height 53
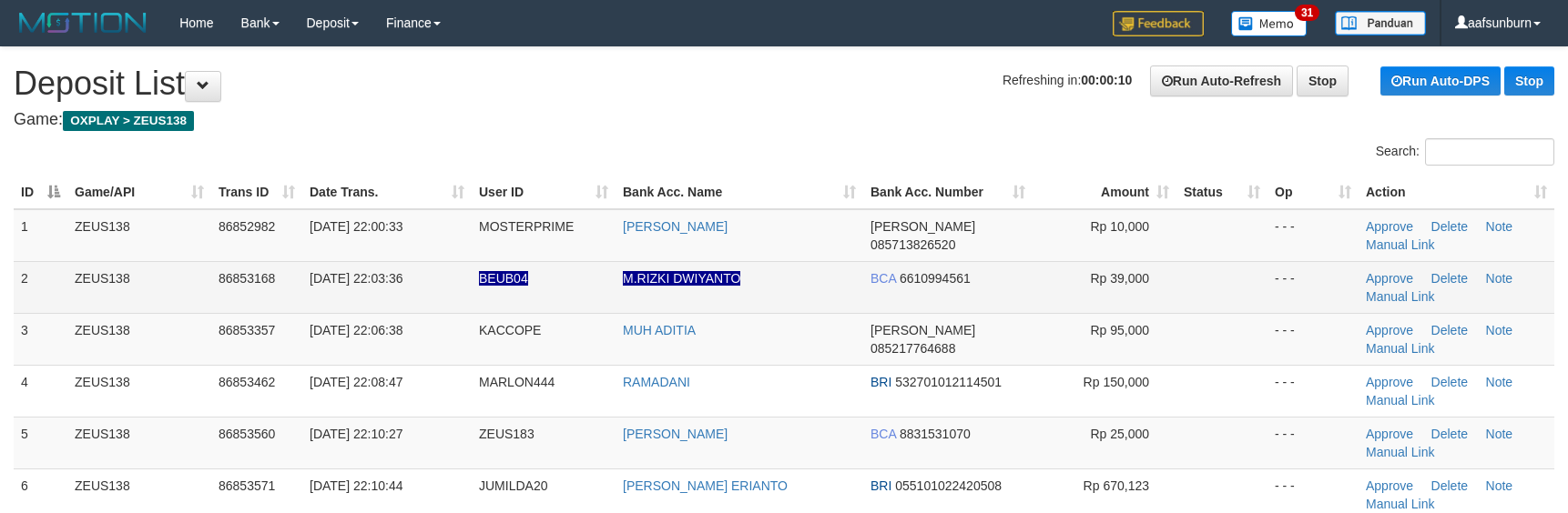
click at [1270, 306] on td "- - -" at bounding box center [1312, 287] width 91 height 52
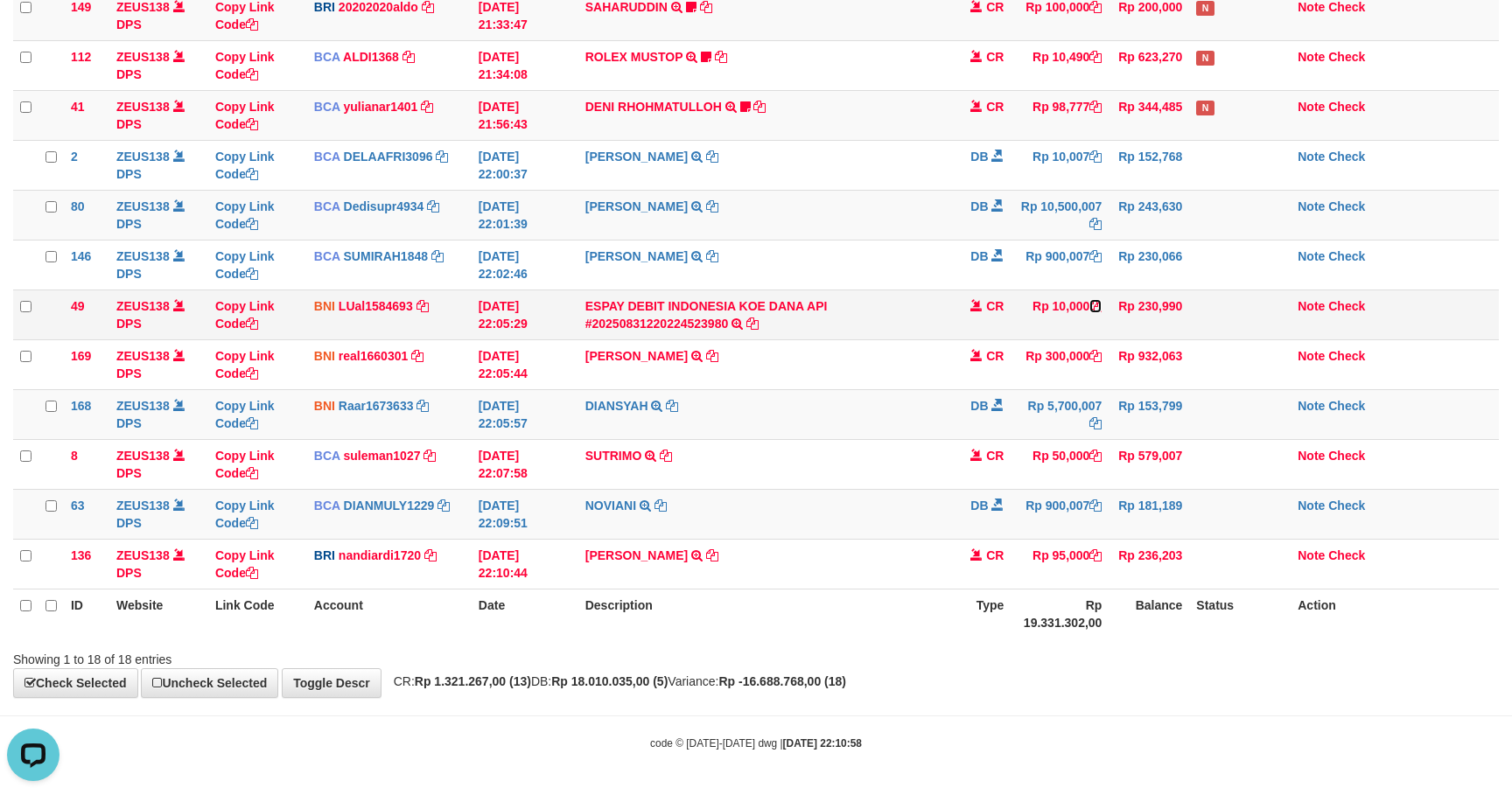
click at [1090, 300] on icon at bounding box center [1095, 306] width 12 height 12
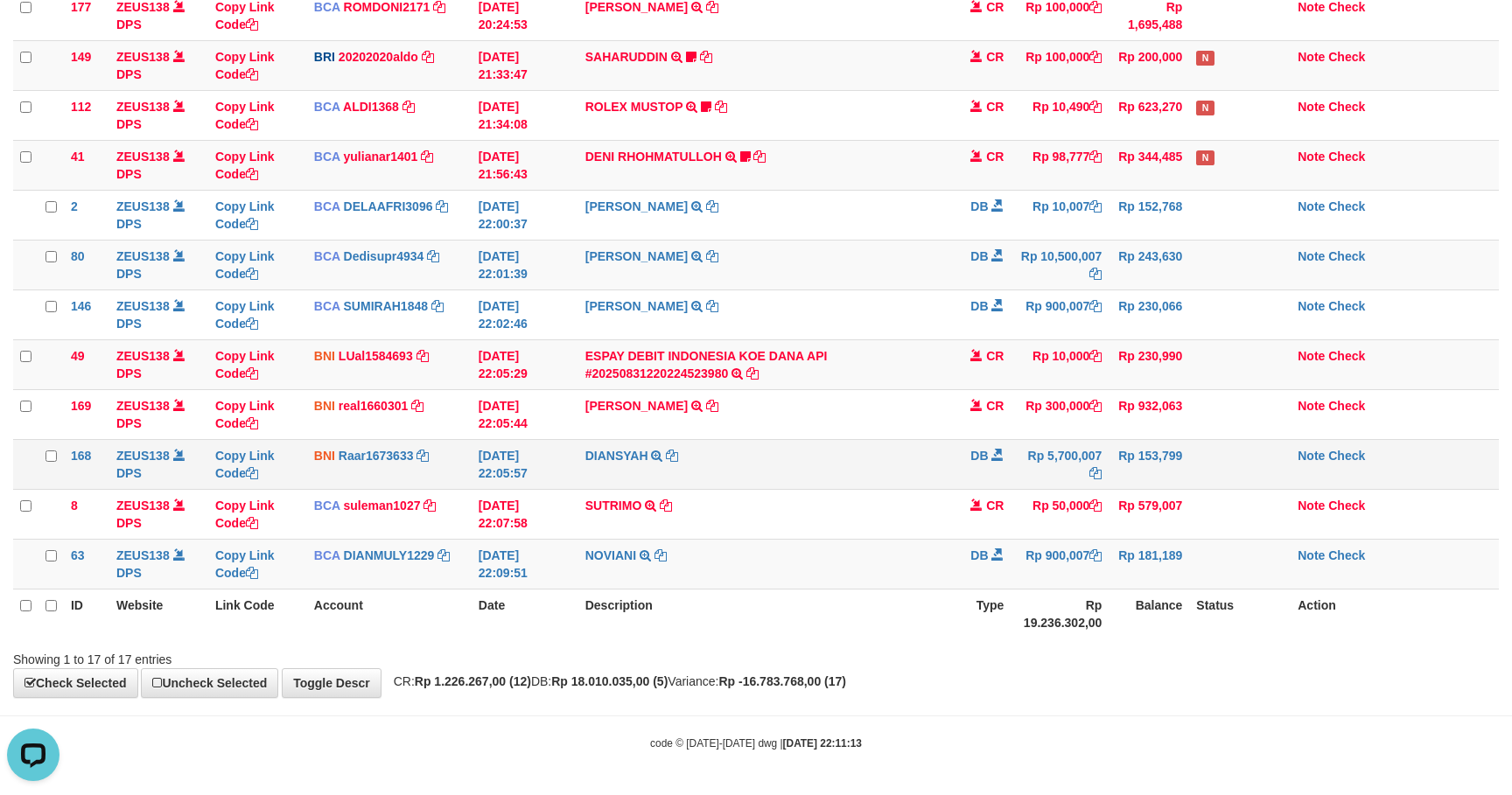
click at [882, 457] on td "DIANSYAH TRANSFER KE DIANSYAH" at bounding box center [765, 464] width 372 height 50
drag, startPoint x: 1037, startPoint y: 337, endPoint x: 1176, endPoint y: 372, distance: 143.3
click at [1046, 349] on td "Rp 10,000" at bounding box center [1059, 364] width 98 height 50
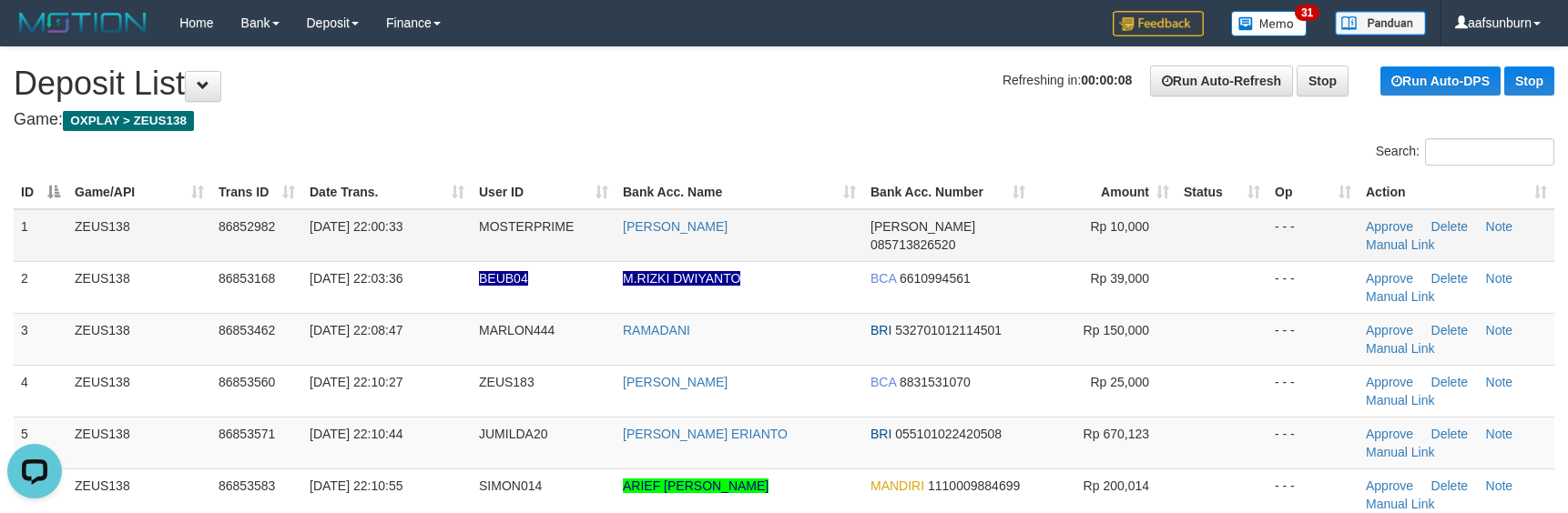
drag, startPoint x: 1274, startPoint y: 211, endPoint x: 1240, endPoint y: 224, distance: 36.4
click at [1240, 224] on tr "1 ZEUS138 86852982 [DATE] 22:00:33 MOSTERPRIME [PERSON_NAME] [PERSON_NAME] 0857…" at bounding box center [784, 236] width 1541 height 53
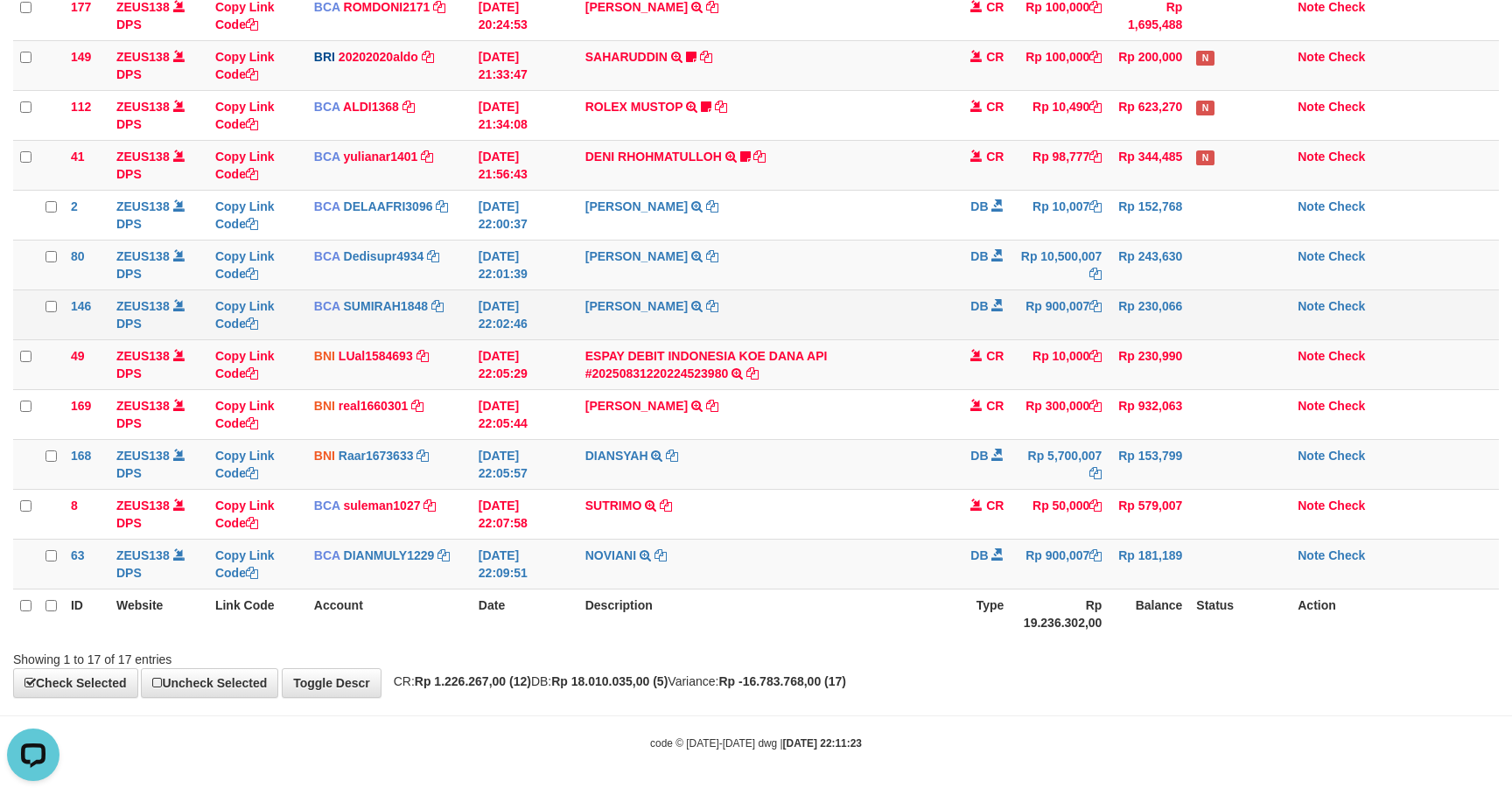
click at [895, 317] on td "SHANTI WASTUTI TRSF E-BANKING DB 3108/FTSCY/WS95031 900007.00SHANTI WASTUTI" at bounding box center [765, 315] width 372 height 50
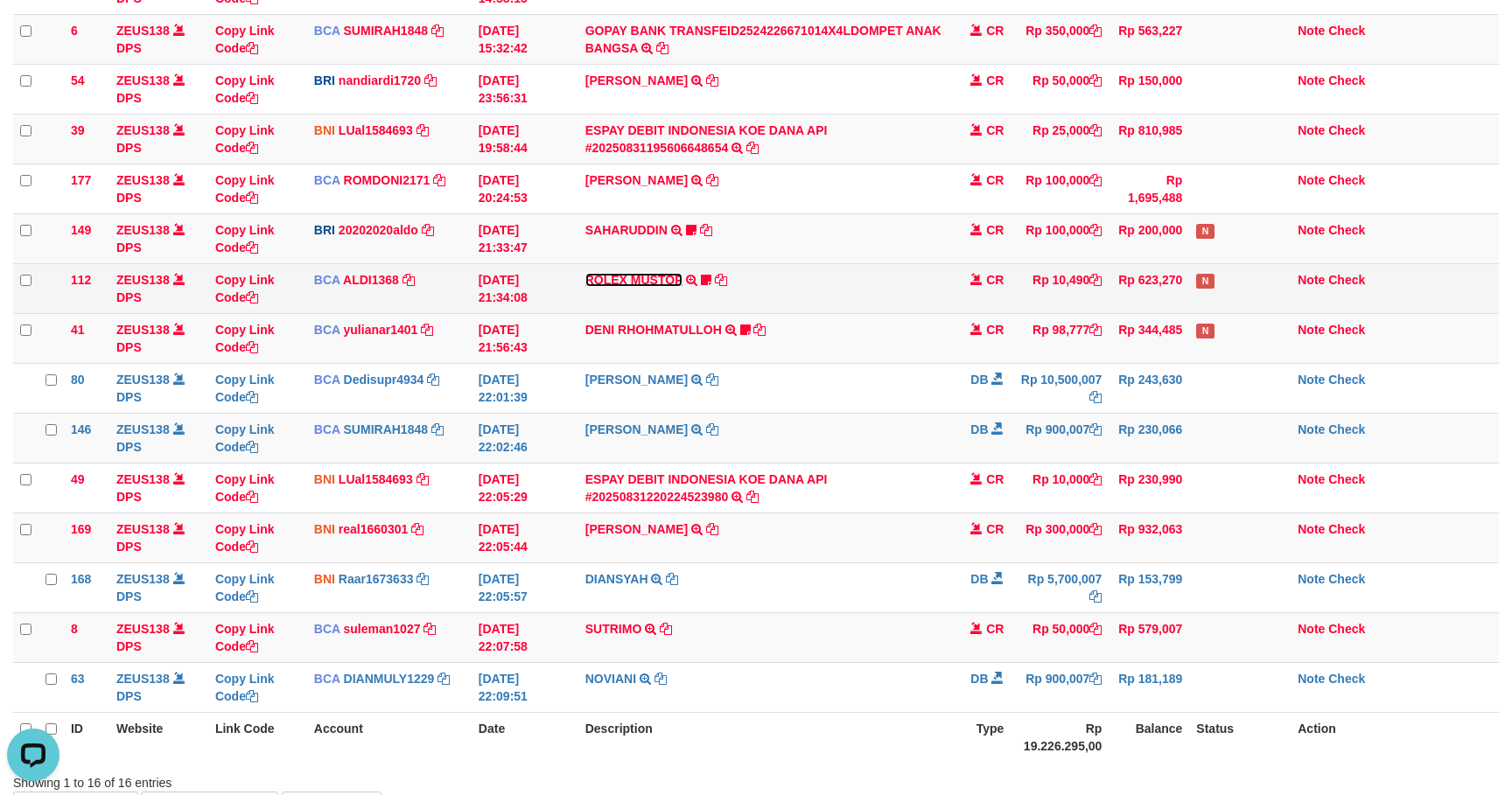
click at [615, 284] on link "ROLEX MUSTOP" at bounding box center [634, 280] width 98 height 14
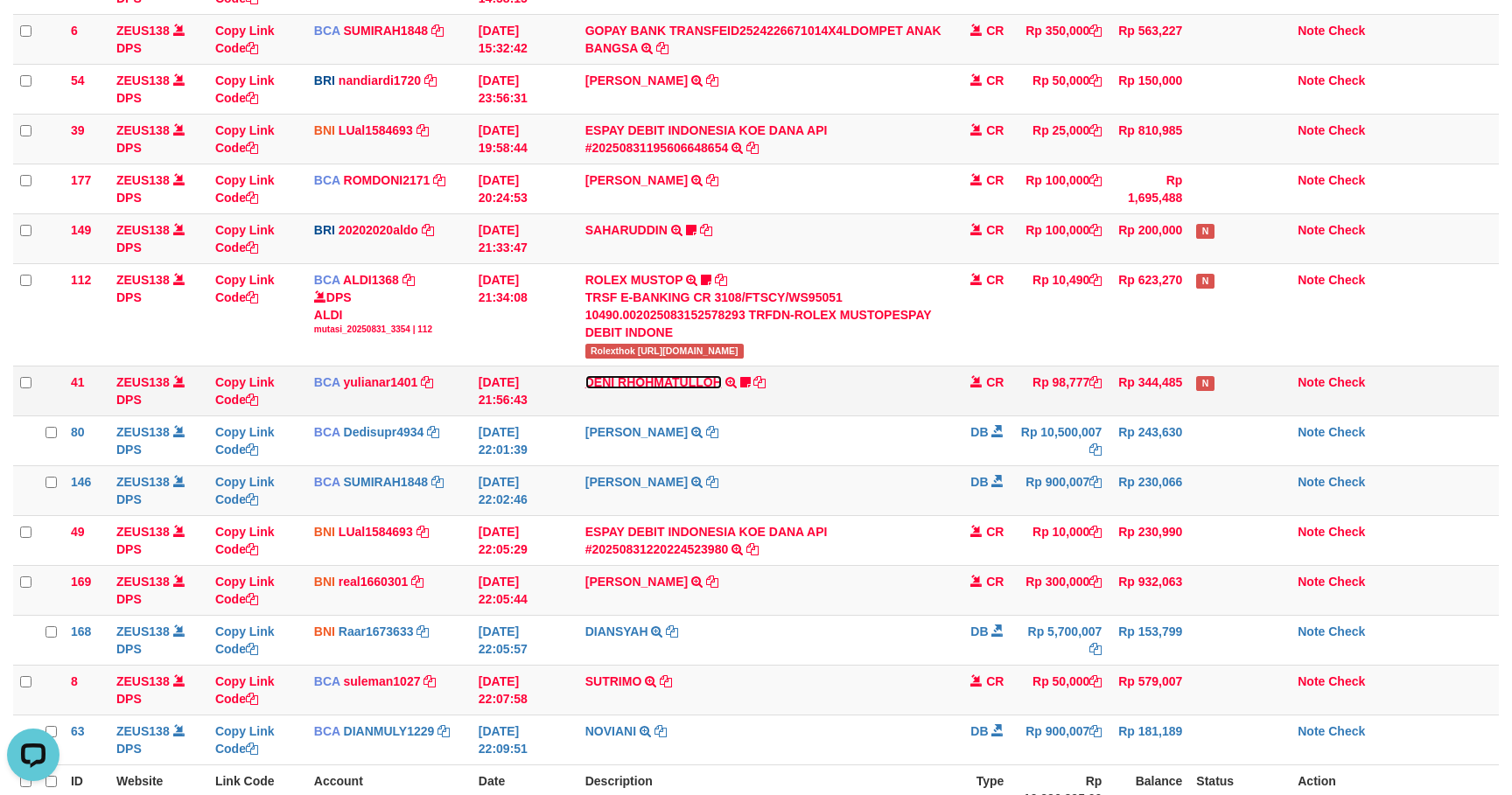
click at [651, 381] on link "DENI RHOHMATULLOH" at bounding box center [653, 382] width 136 height 14
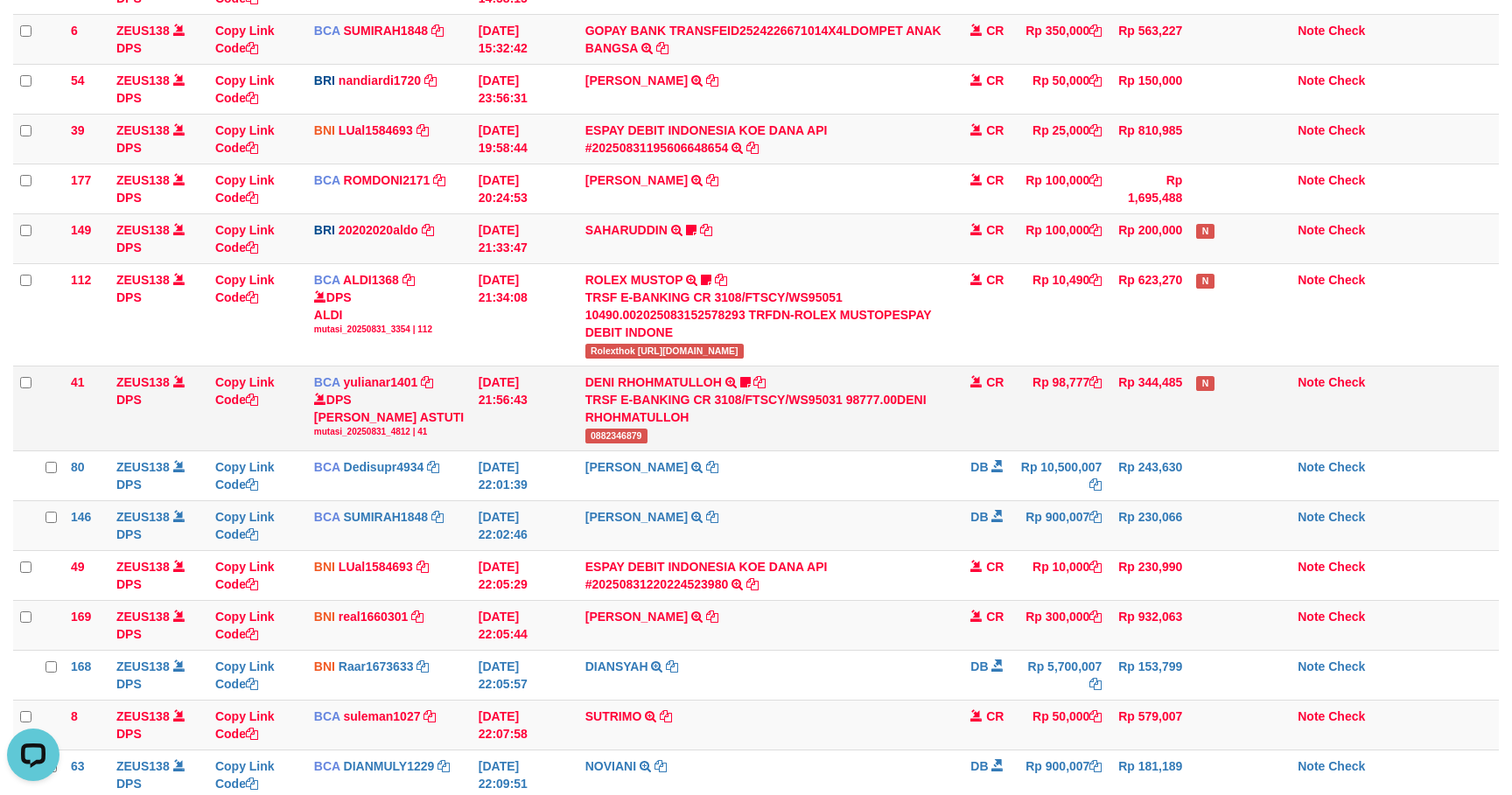
click at [960, 396] on td "CR" at bounding box center [980, 408] width 61 height 84
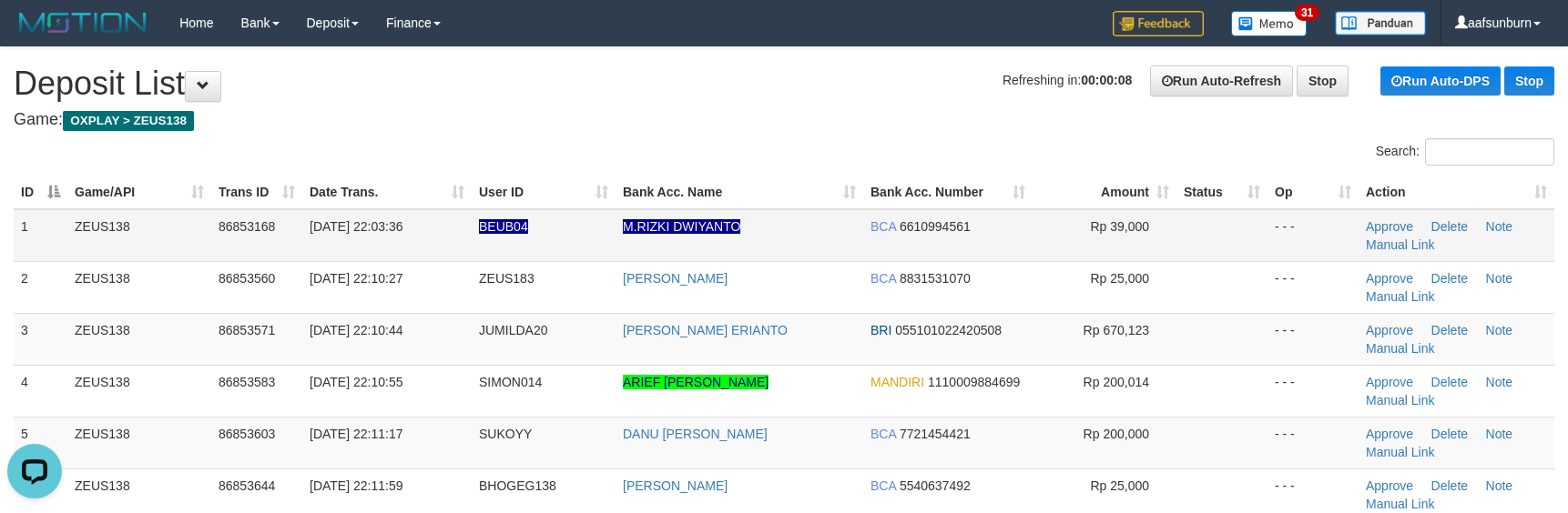
click at [1113, 228] on span "Rp 39,000" at bounding box center [1120, 227] width 59 height 15
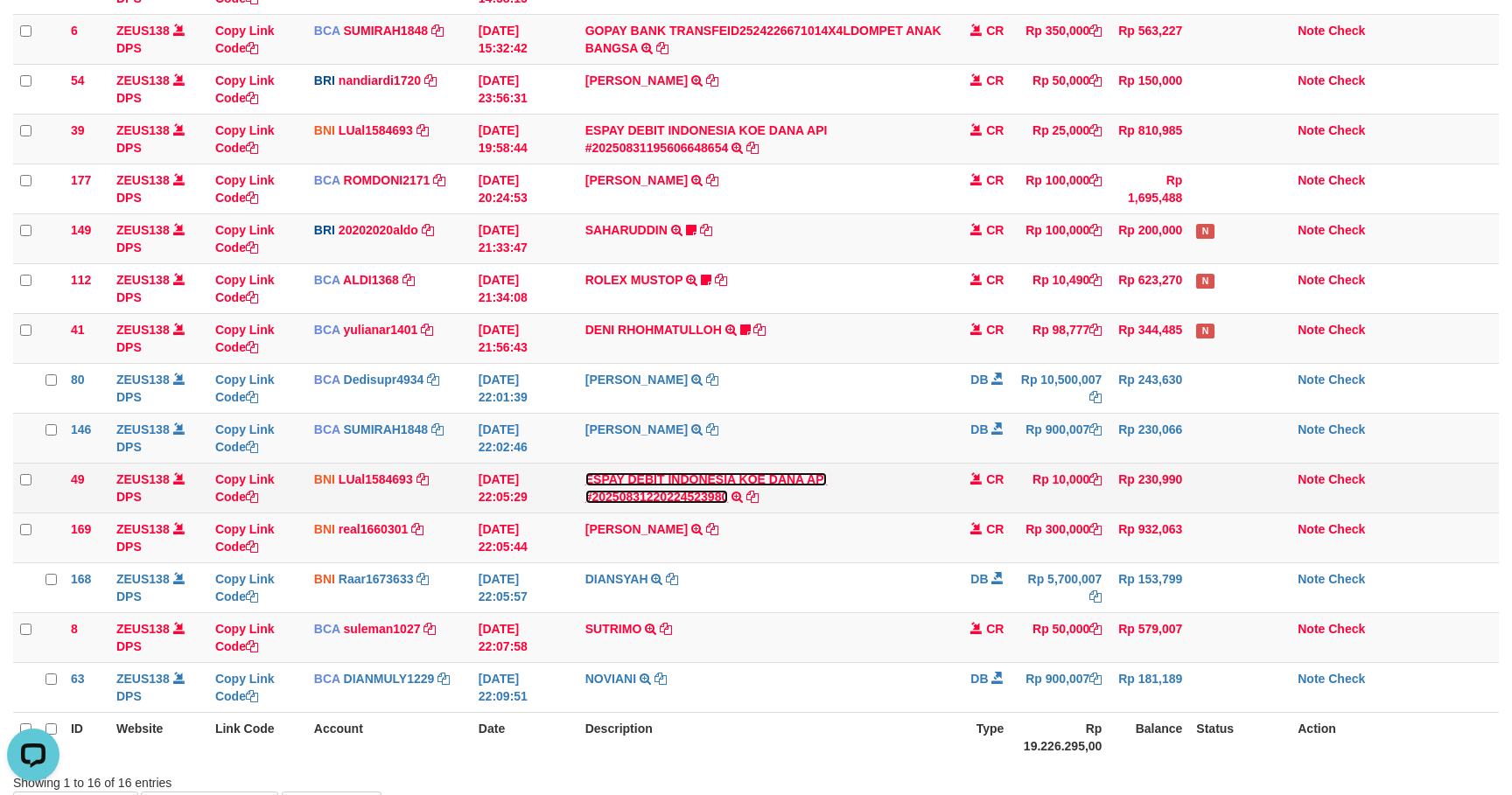
drag, startPoint x: 671, startPoint y: 502, endPoint x: 693, endPoint y: 502, distance: 22.0
click at [671, 502] on link "ESPAY DEBIT INDONESIA KOE DANA API #20250831220224523980" at bounding box center [706, 487] width 243 height 32
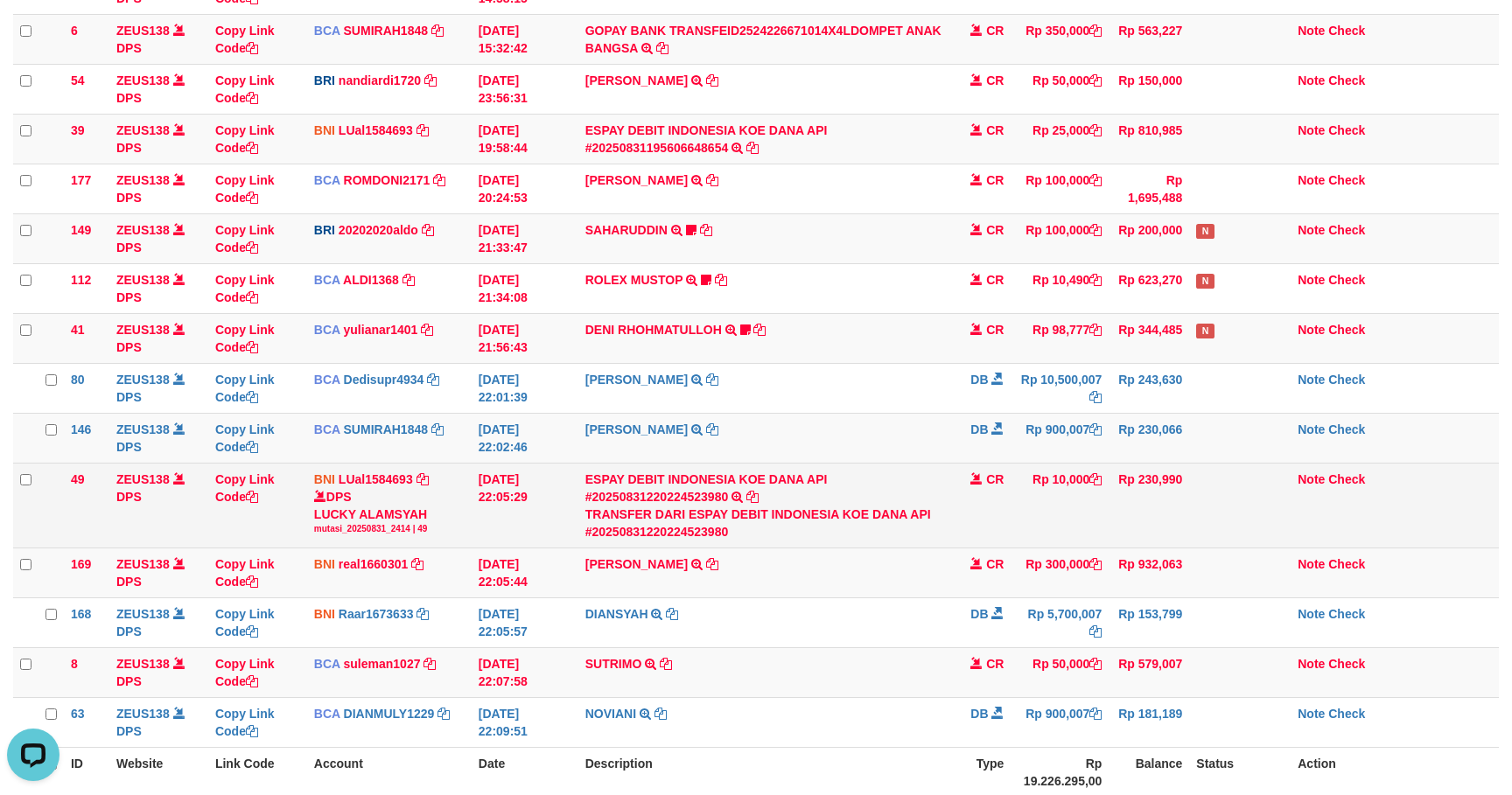
click at [945, 503] on td "ESPAY DEBIT INDONESIA KOE DANA API #20250831220224523980 TRANSFER DARI ESPAY DE…" at bounding box center [765, 504] width 372 height 84
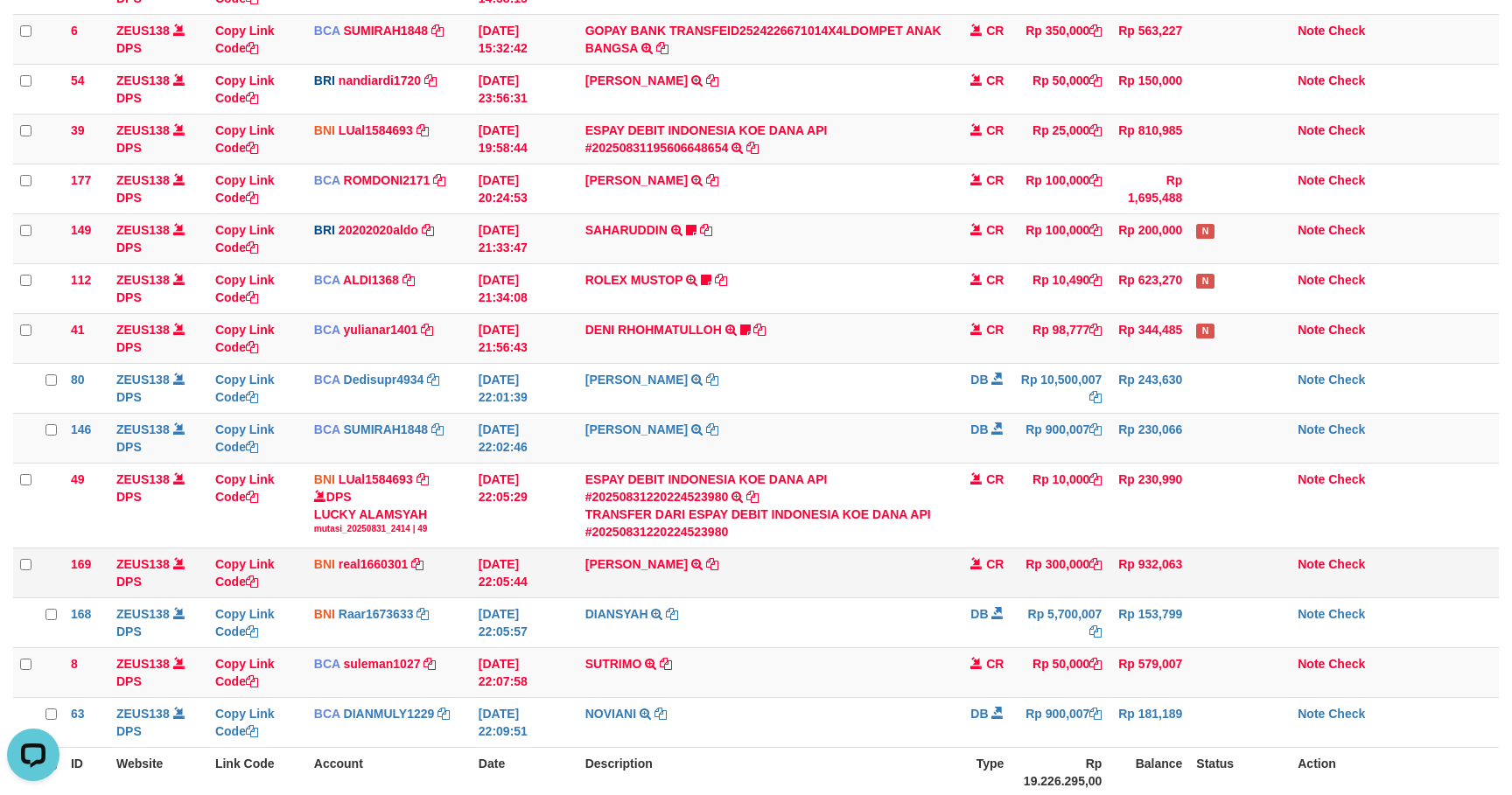
click at [970, 570] on span at bounding box center [976, 563] width 12 height 12
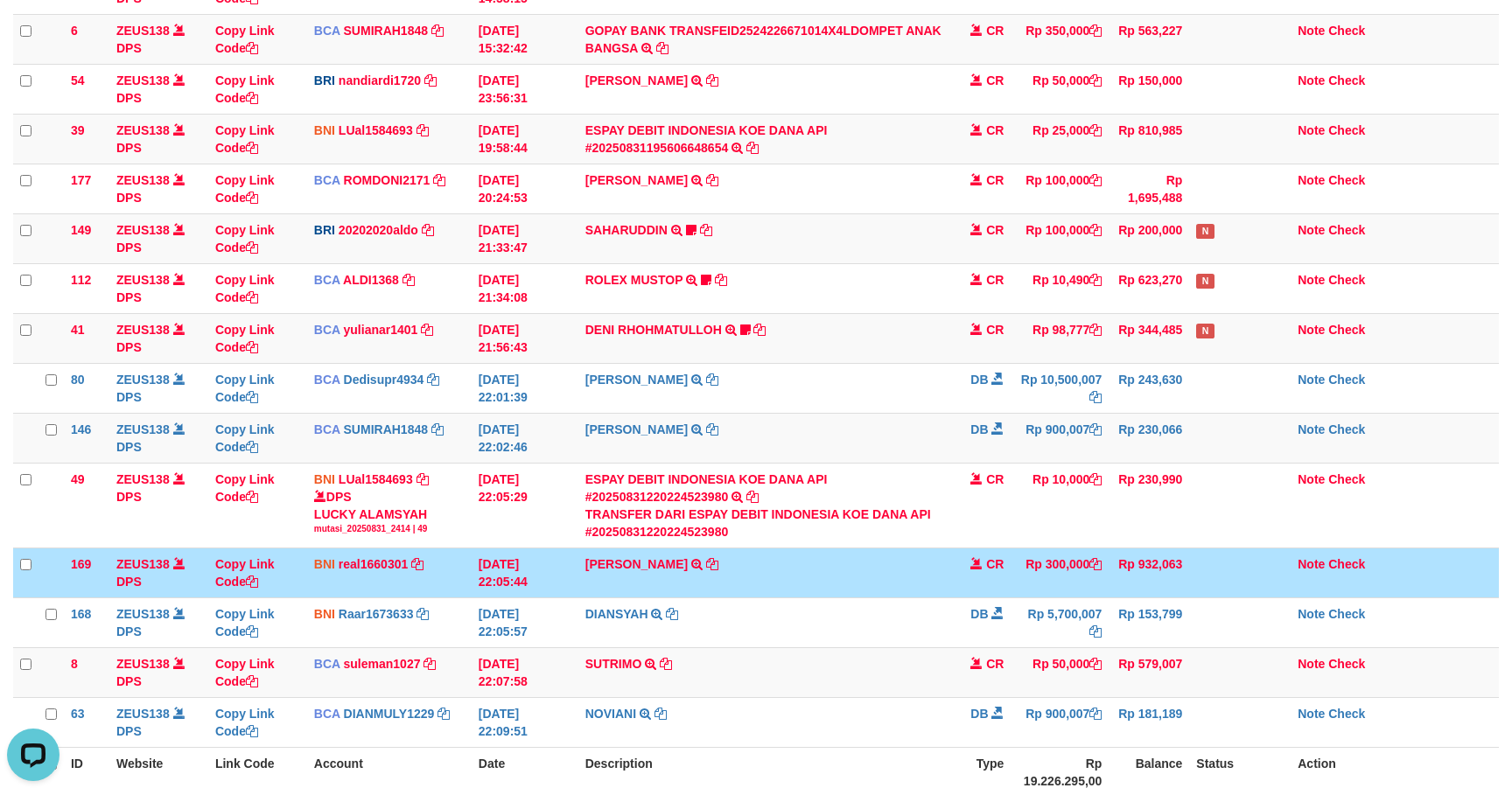
click at [977, 577] on td "CR" at bounding box center [980, 573] width 61 height 50
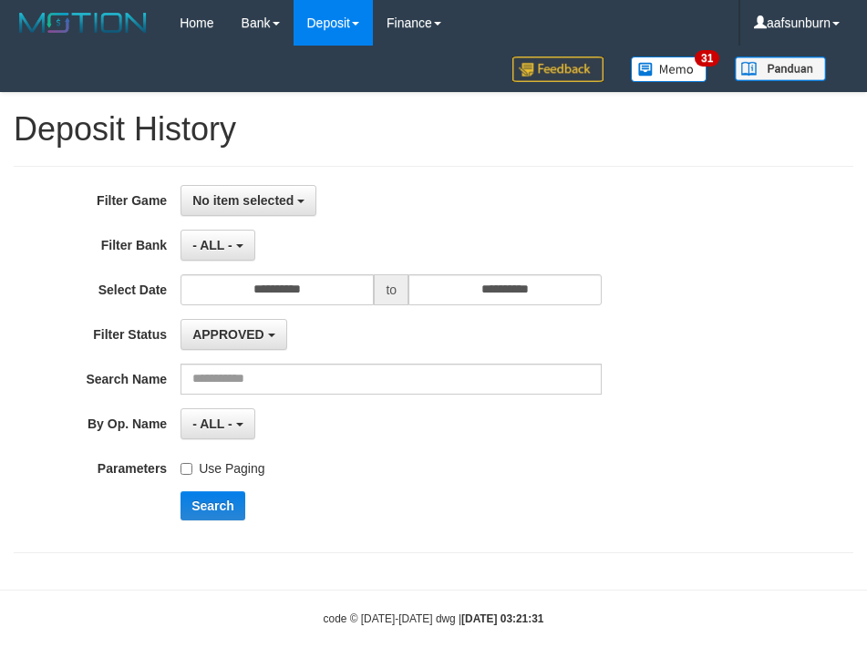
select select
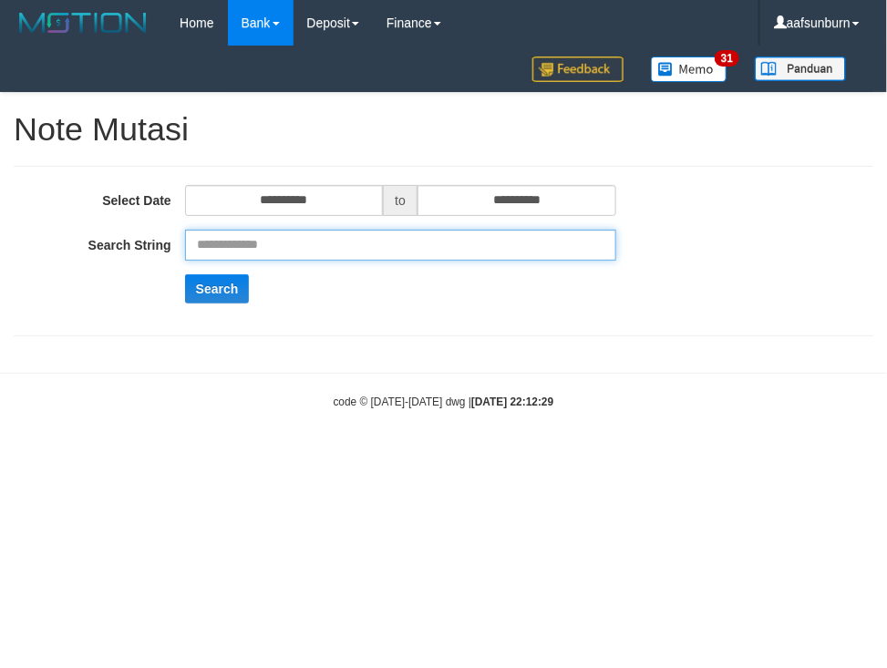
drag, startPoint x: 0, startPoint y: 0, endPoint x: 315, endPoint y: 250, distance: 401.8
click at [315, 250] on input "text" at bounding box center [400, 245] width 431 height 31
paste input "******"
type input "******"
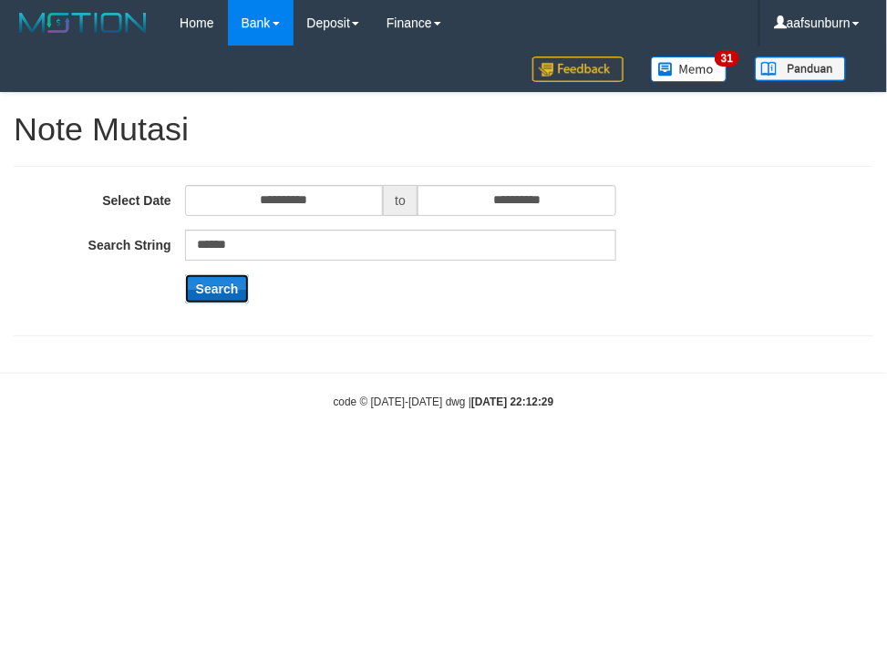
click at [236, 296] on button "Search" at bounding box center [217, 288] width 65 height 29
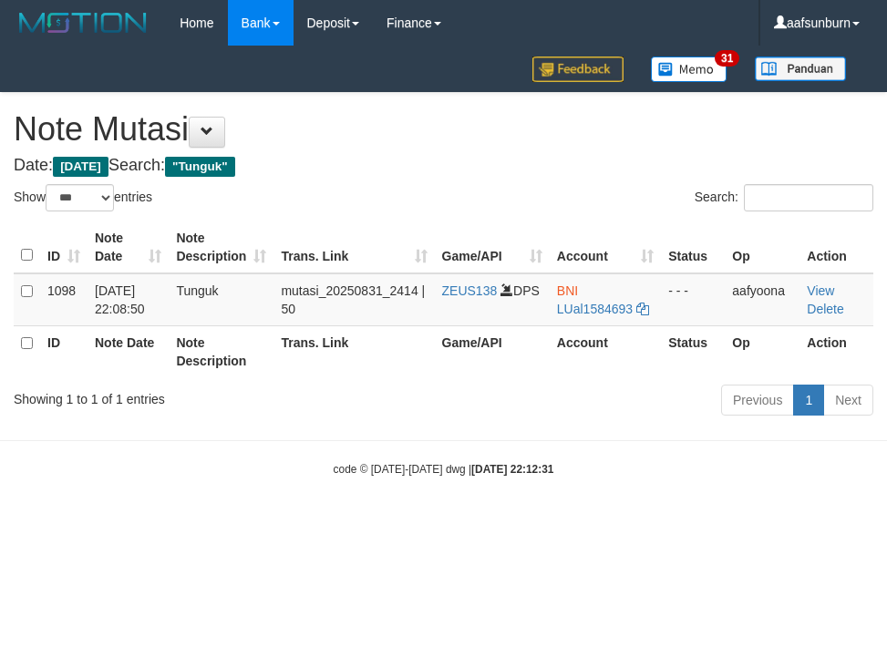
select select "***"
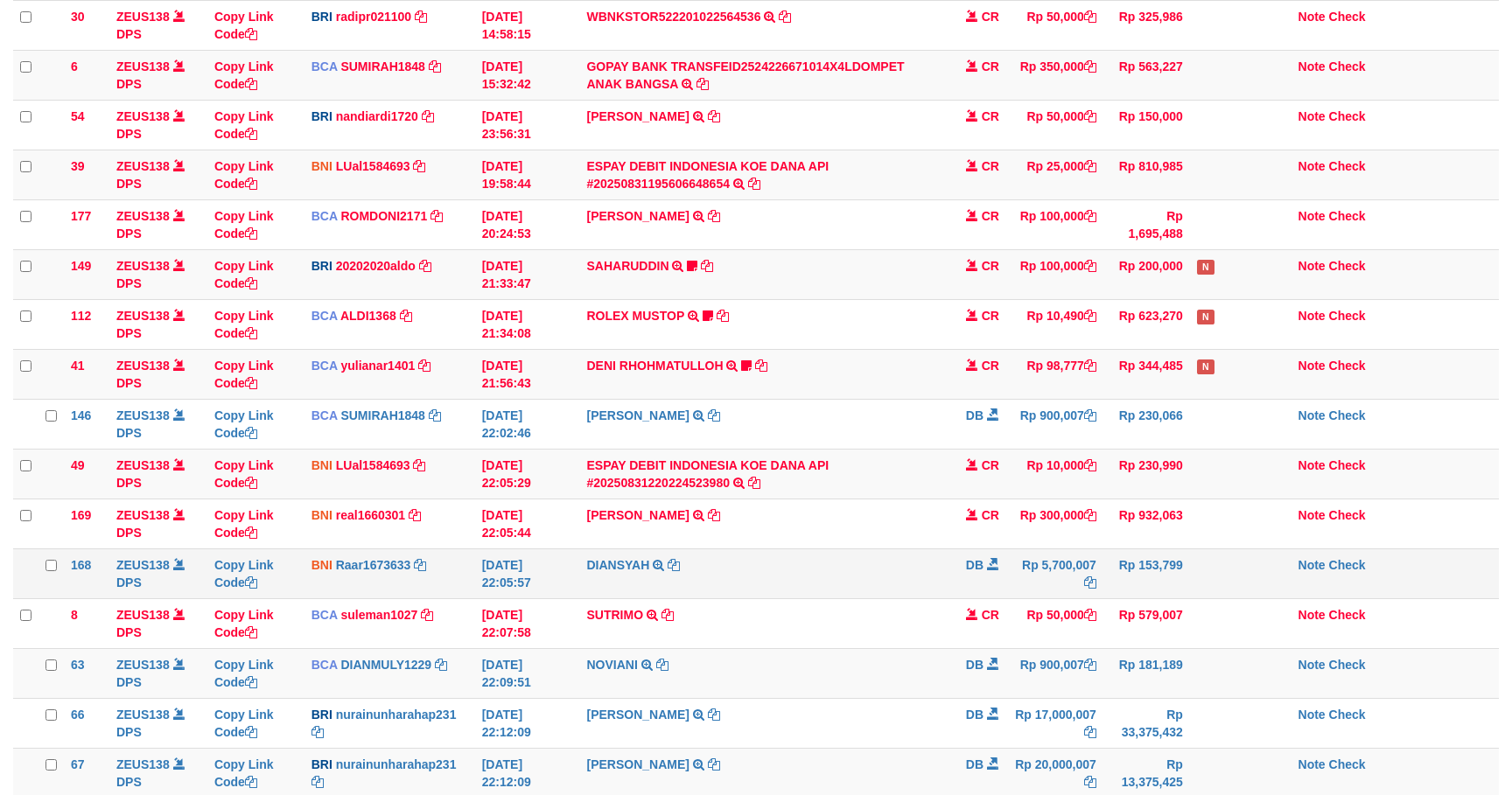
scroll to position [289, 0]
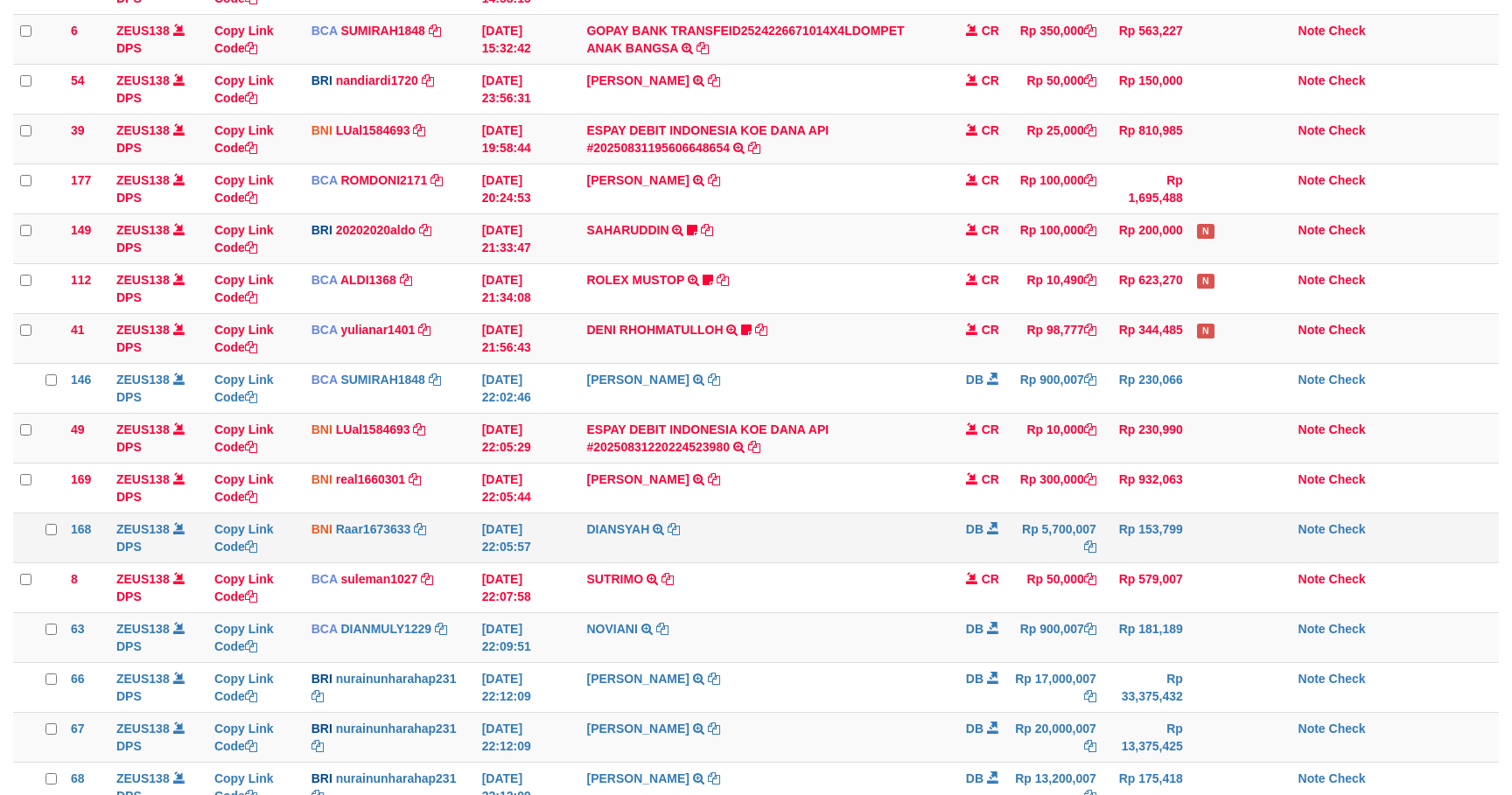
click at [937, 551] on td "DIANSYAH TRANSFER KE DIANSYAH" at bounding box center [762, 537] width 365 height 50
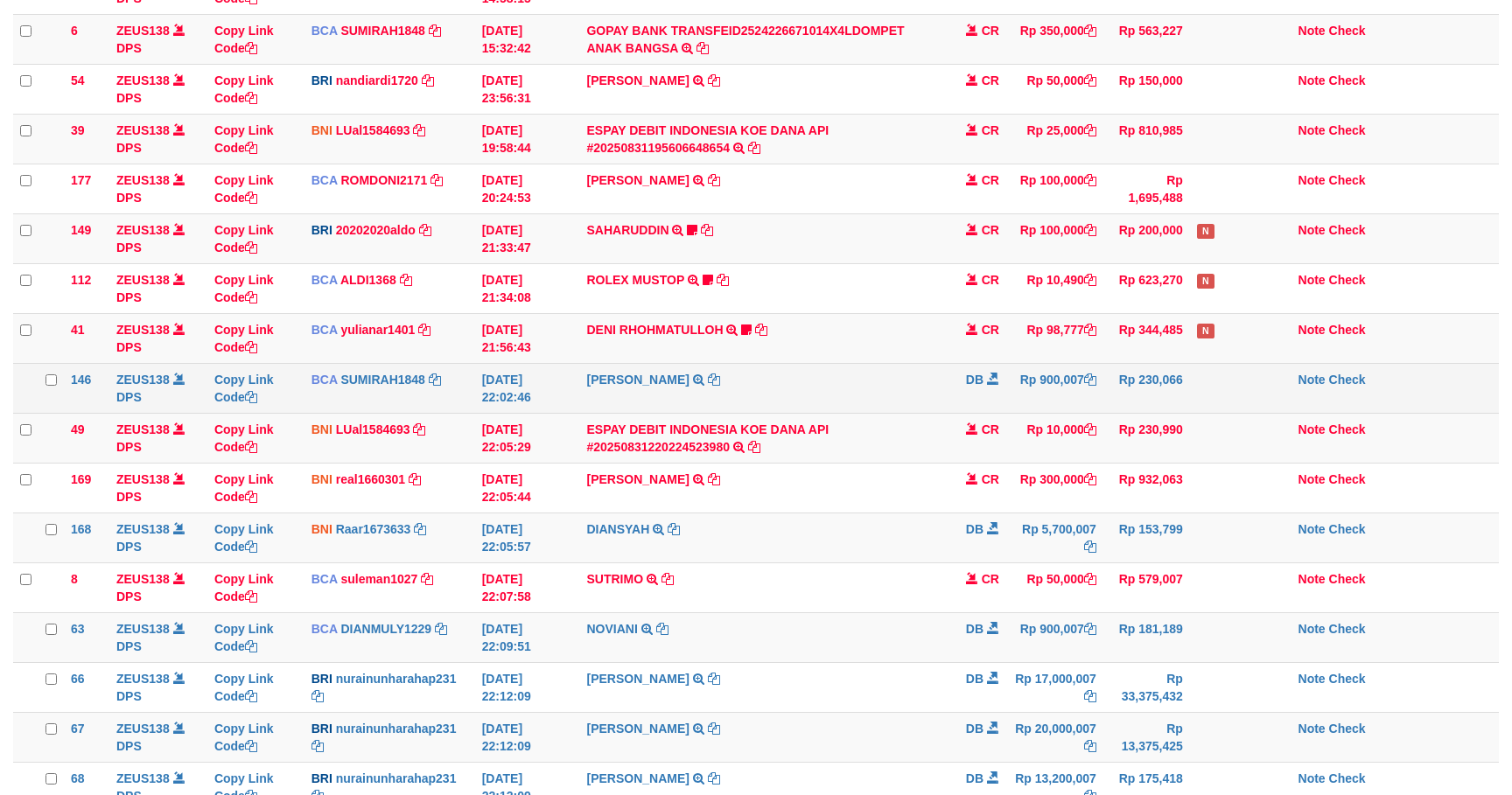
drag, startPoint x: 939, startPoint y: 551, endPoint x: 1388, endPoint y: 402, distance: 473.1
click at [981, 525] on tr "168 ZEUS138 DPS Copy Link Code BNI Raar1673633 DPS RAZA ALAMAR ARDYANSYAH mutas…" at bounding box center [756, 537] width 1485 height 50
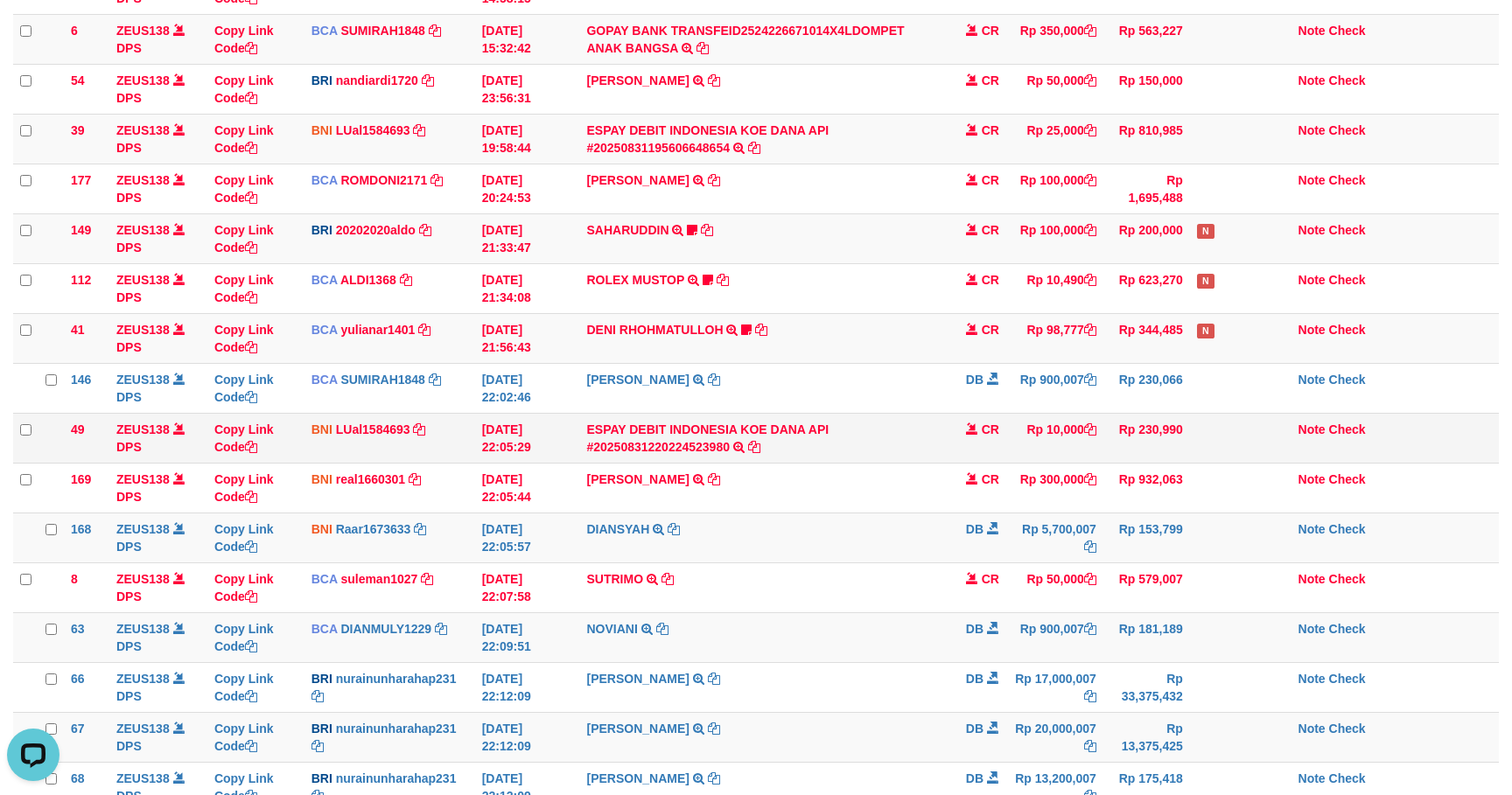
click at [1088, 452] on td "Rp 10,000" at bounding box center [1054, 437] width 97 height 50
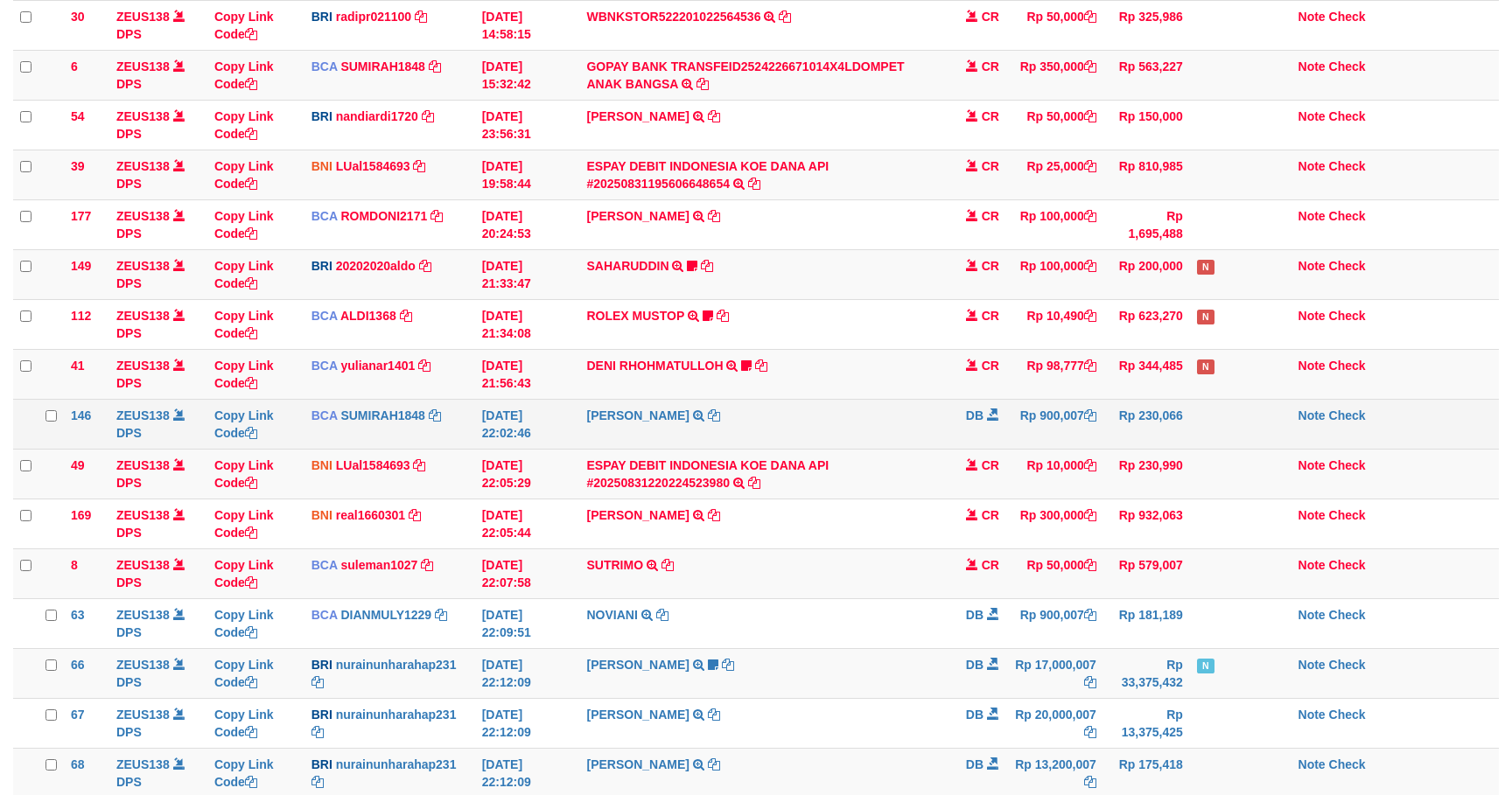
click at [1113, 414] on td "Rp 230,066" at bounding box center [1146, 424] width 86 height 50
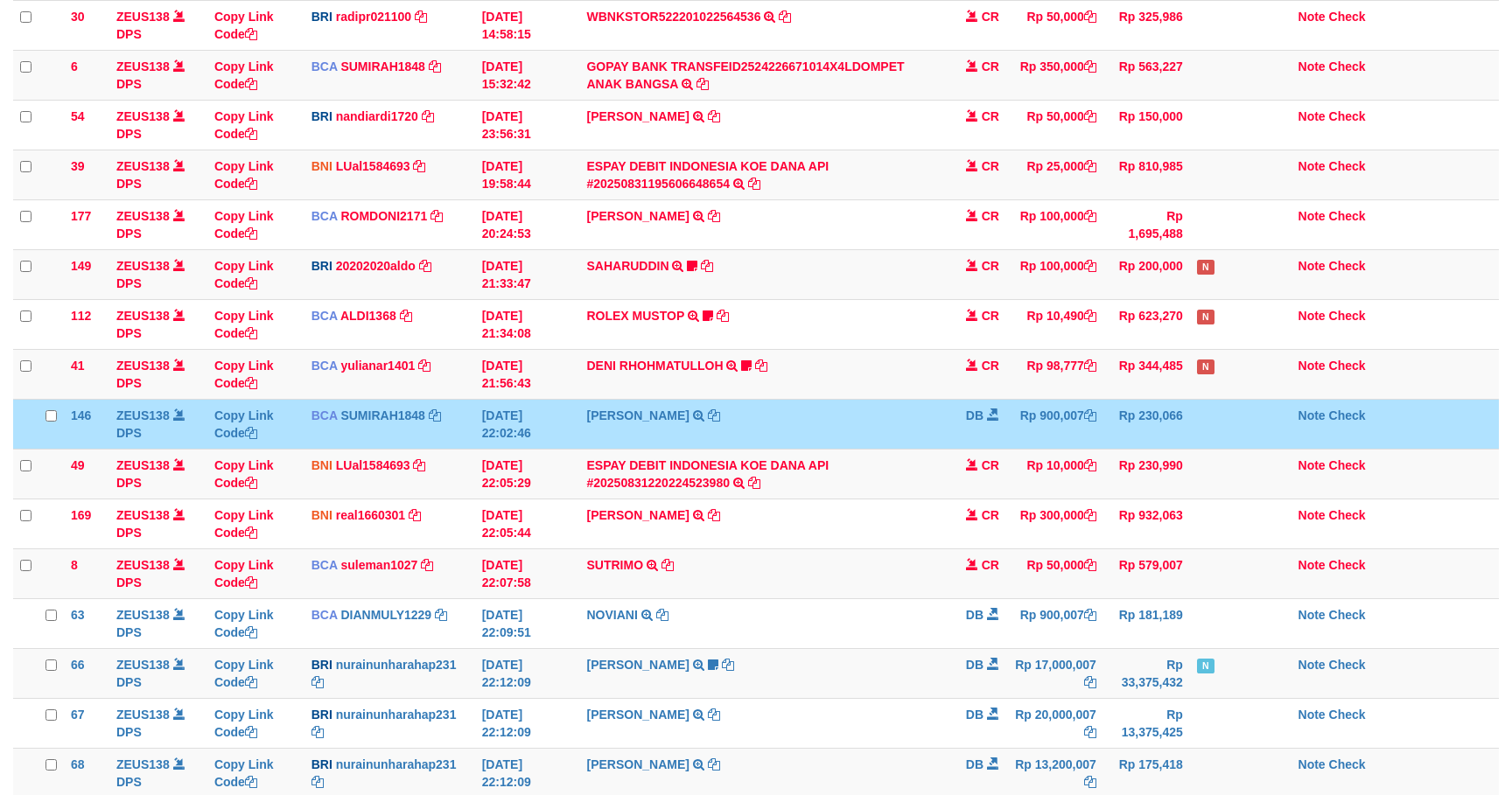
scroll to position [289, 0]
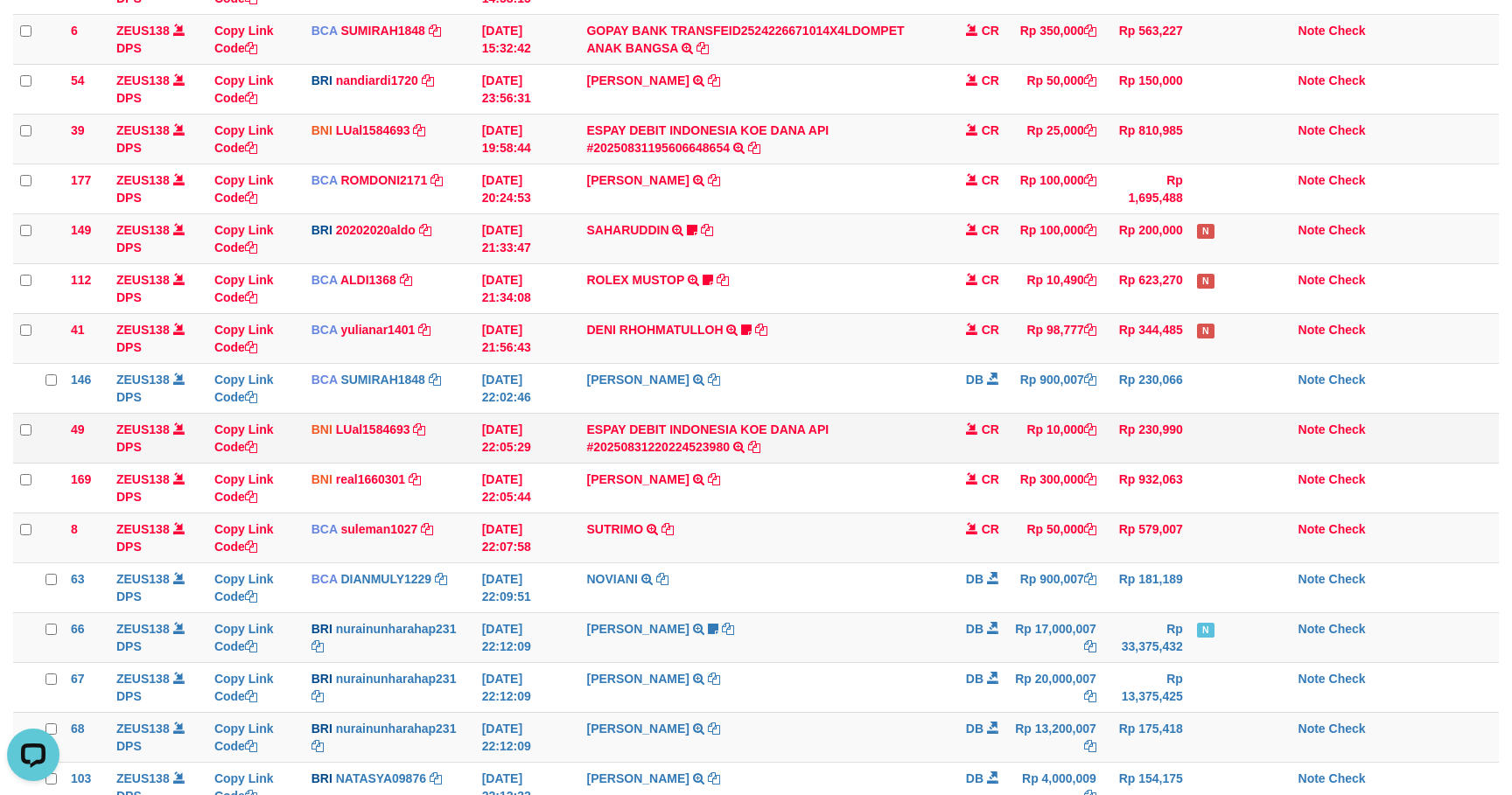
click at [1060, 420] on td "Rp 10,000" at bounding box center [1054, 437] width 97 height 50
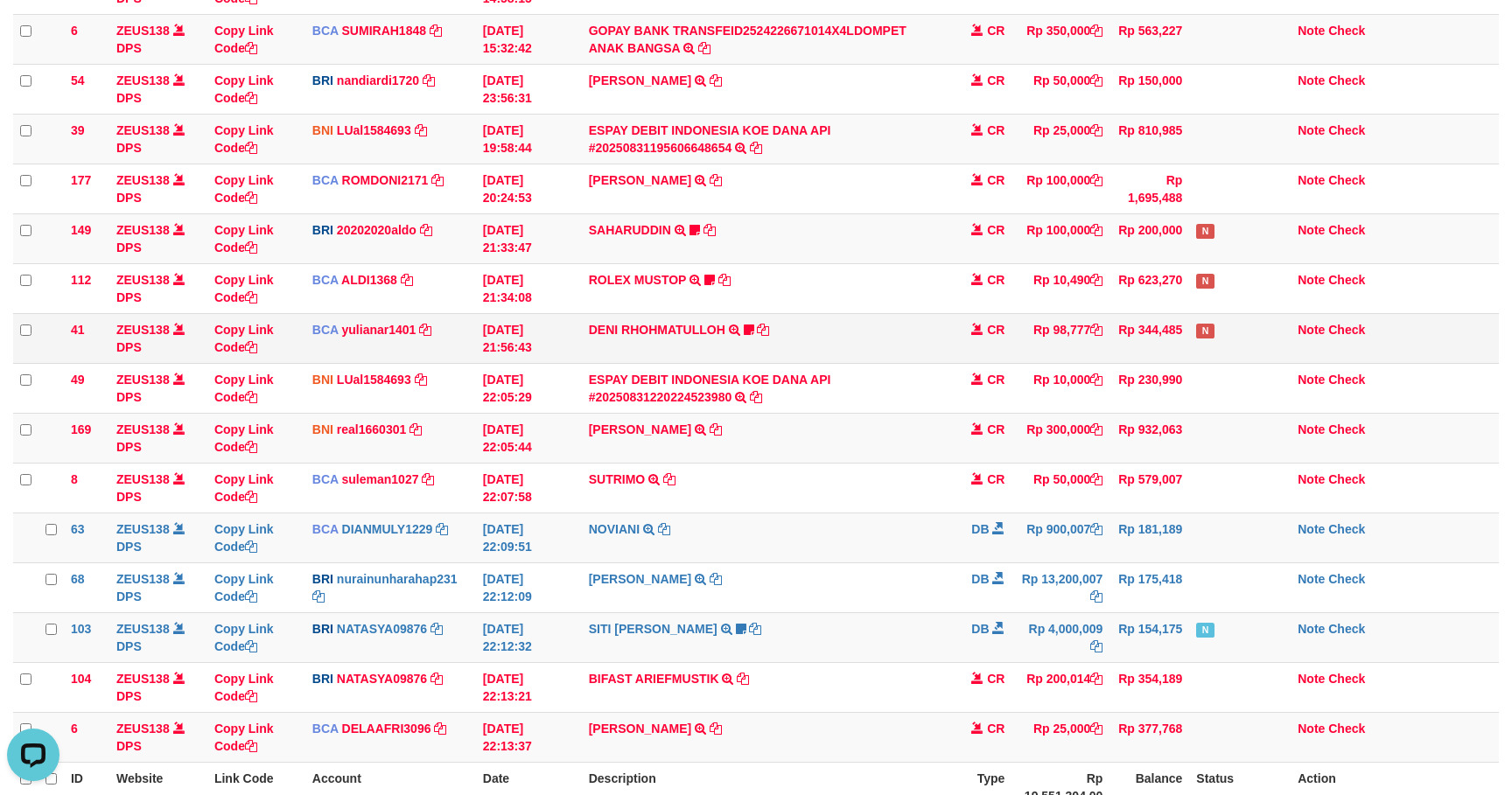
click at [1089, 362] on td "Rp 98,777" at bounding box center [1060, 338] width 98 height 50
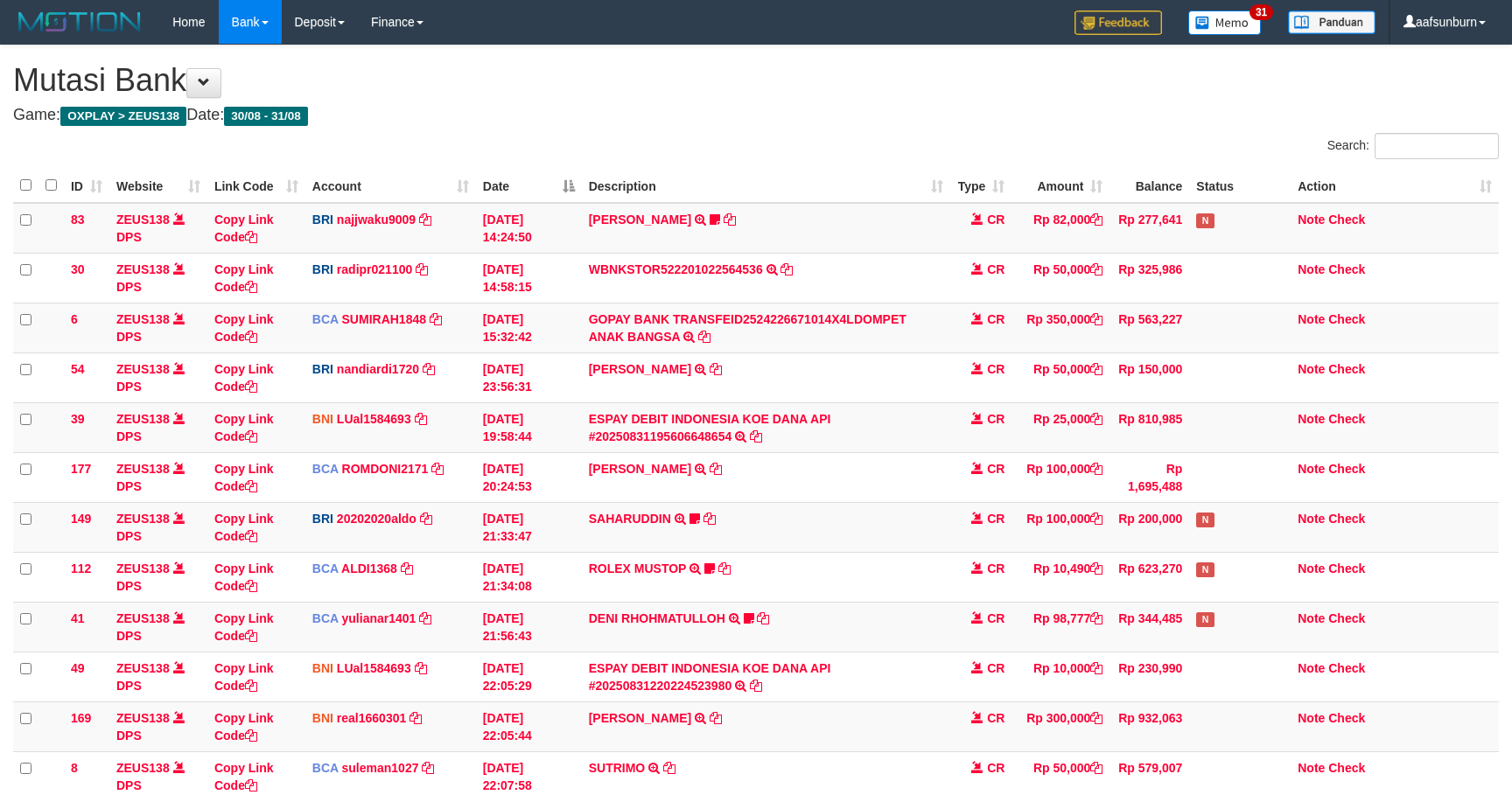
scroll to position [315, 0]
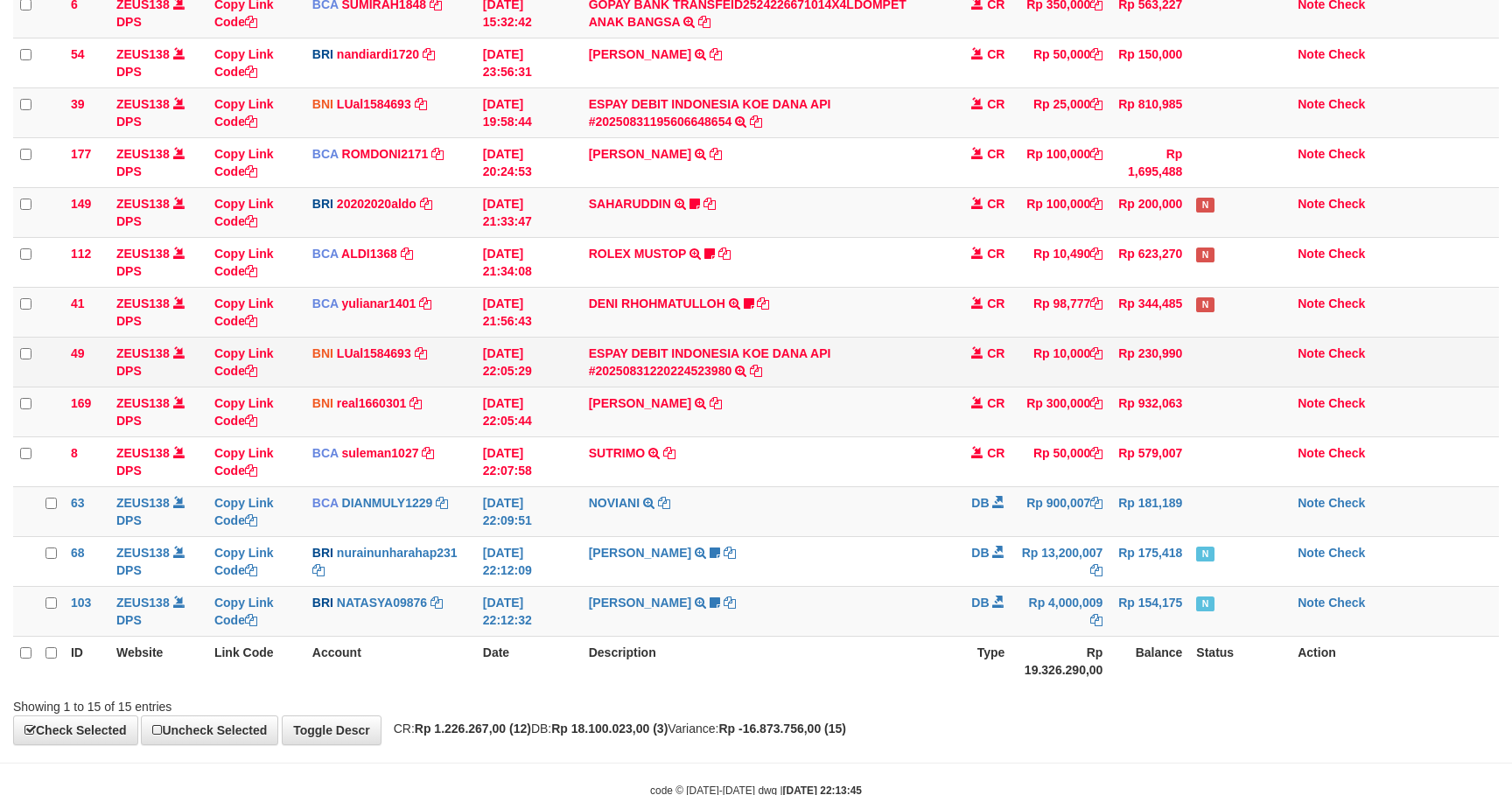
scroll to position [289, 0]
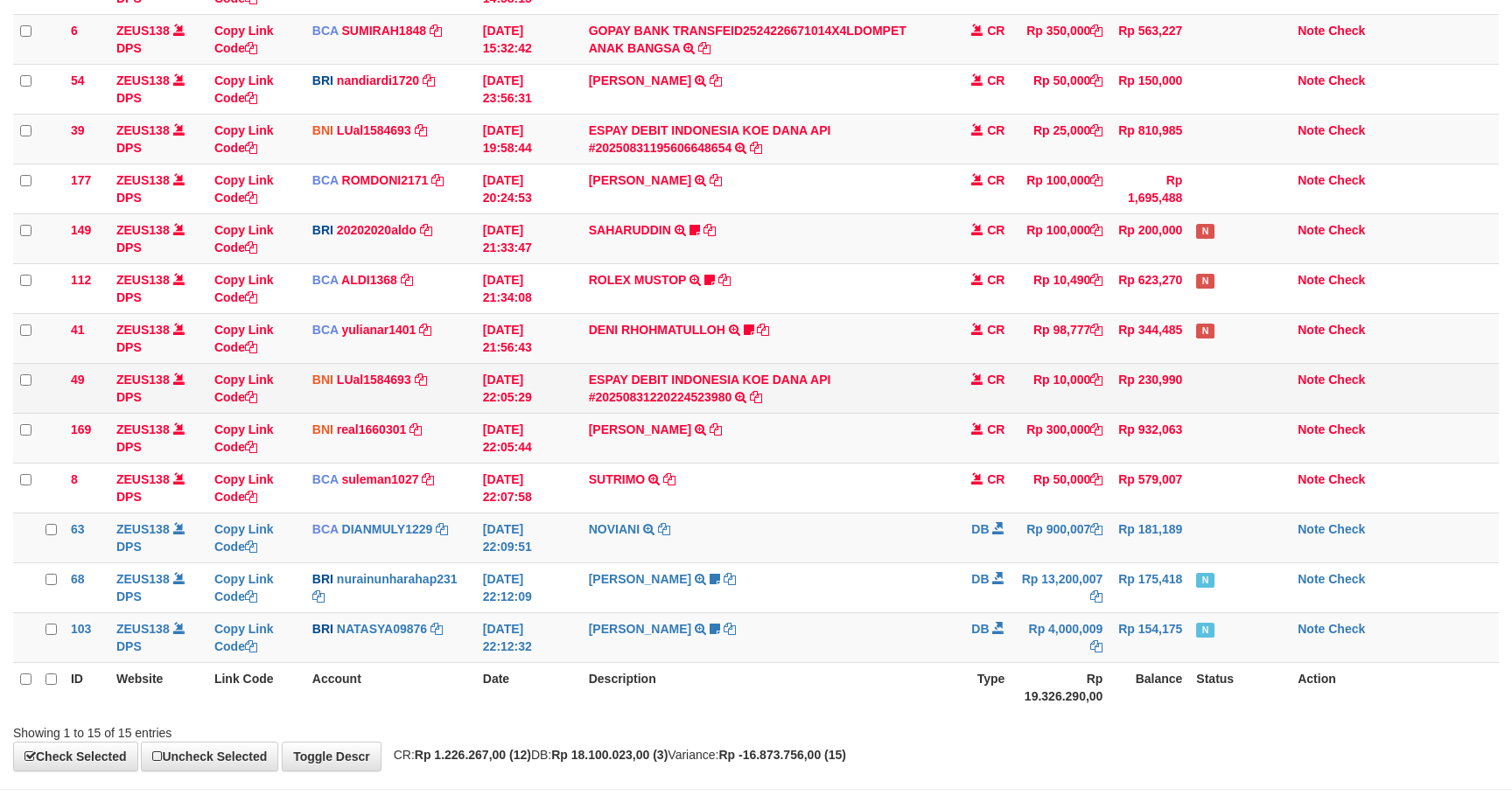
drag, startPoint x: 909, startPoint y: 371, endPoint x: 1174, endPoint y: 404, distance: 267.0
click at [913, 371] on td "ESPAY DEBIT INDONESIA KOE DANA API #20250831220224523980 TRANSFER DARI ESPAY DE…" at bounding box center [766, 387] width 369 height 50
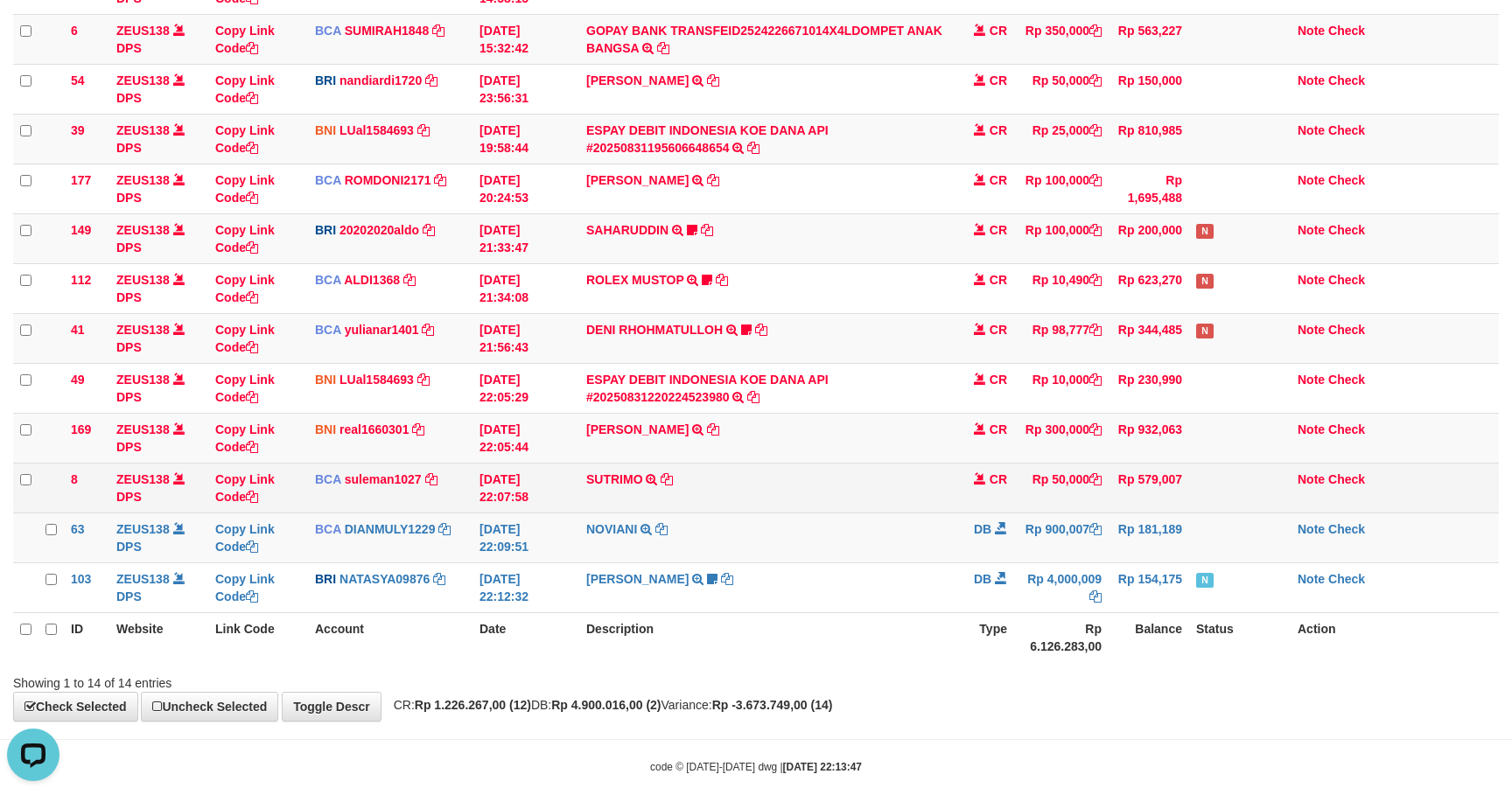
click at [1027, 486] on td "Rp 50,000" at bounding box center [1061, 487] width 94 height 50
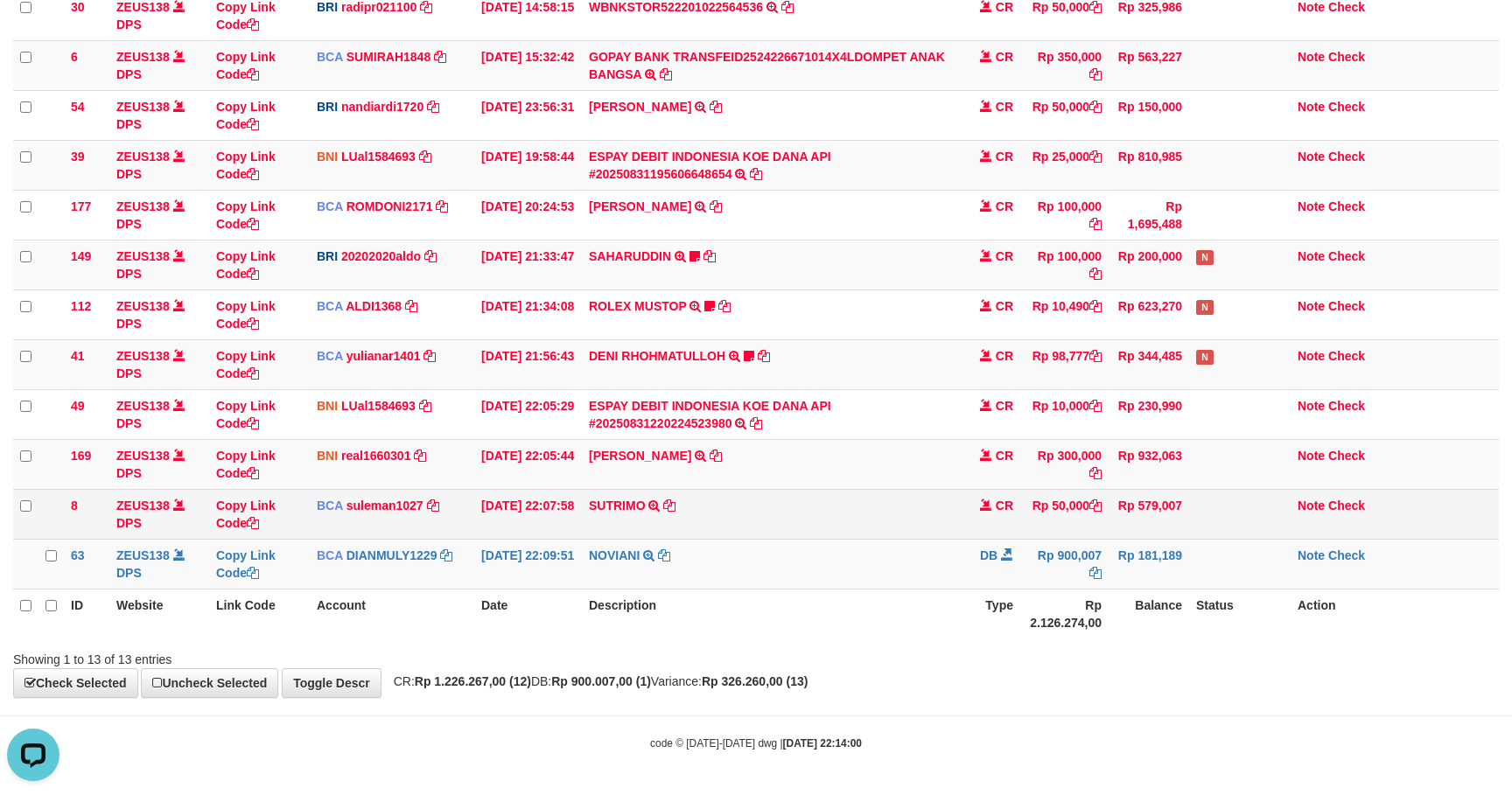
click at [1173, 492] on td "Rp 579,007" at bounding box center [1148, 514] width 81 height 50
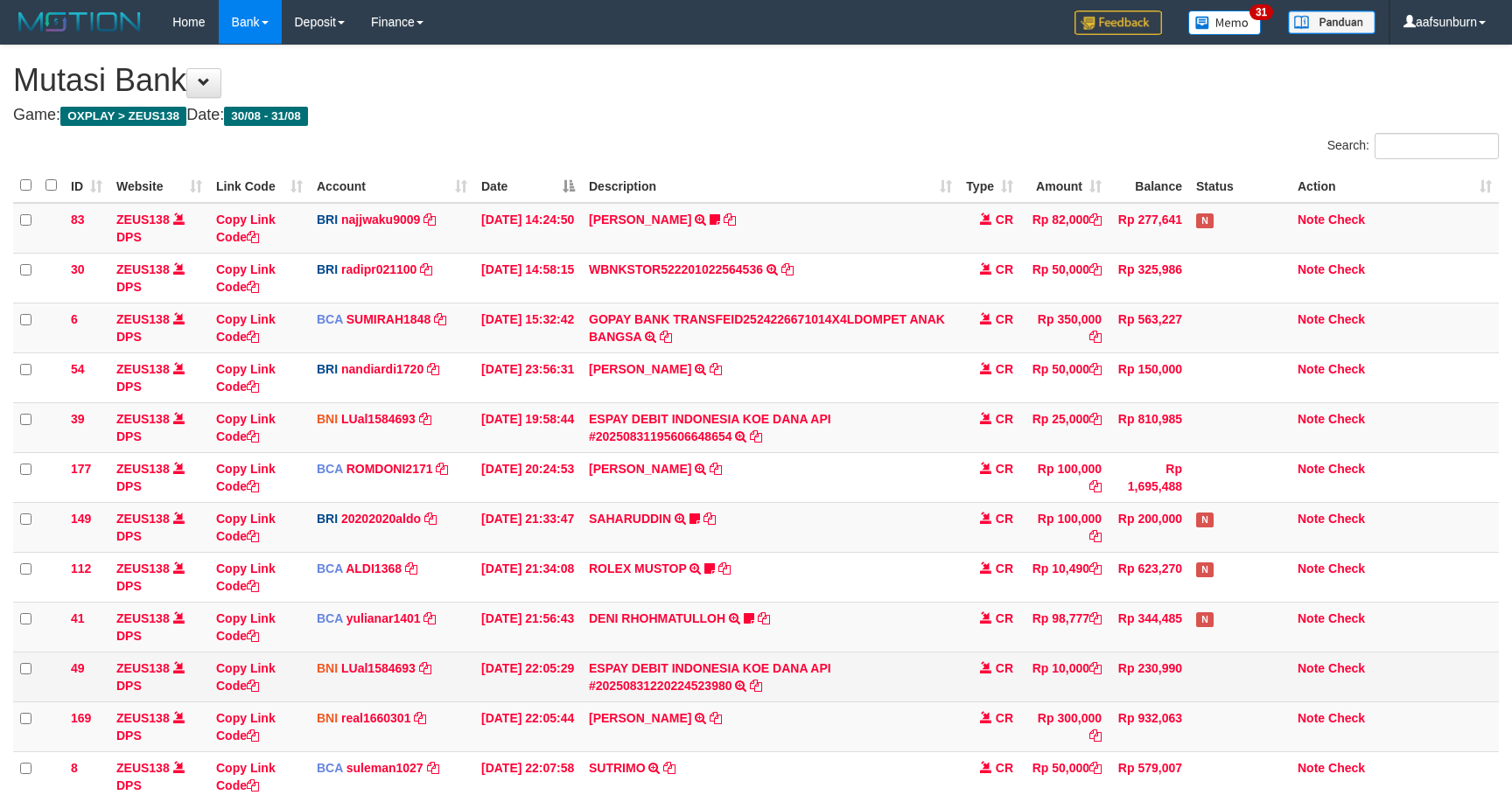
scroll to position [219, 0]
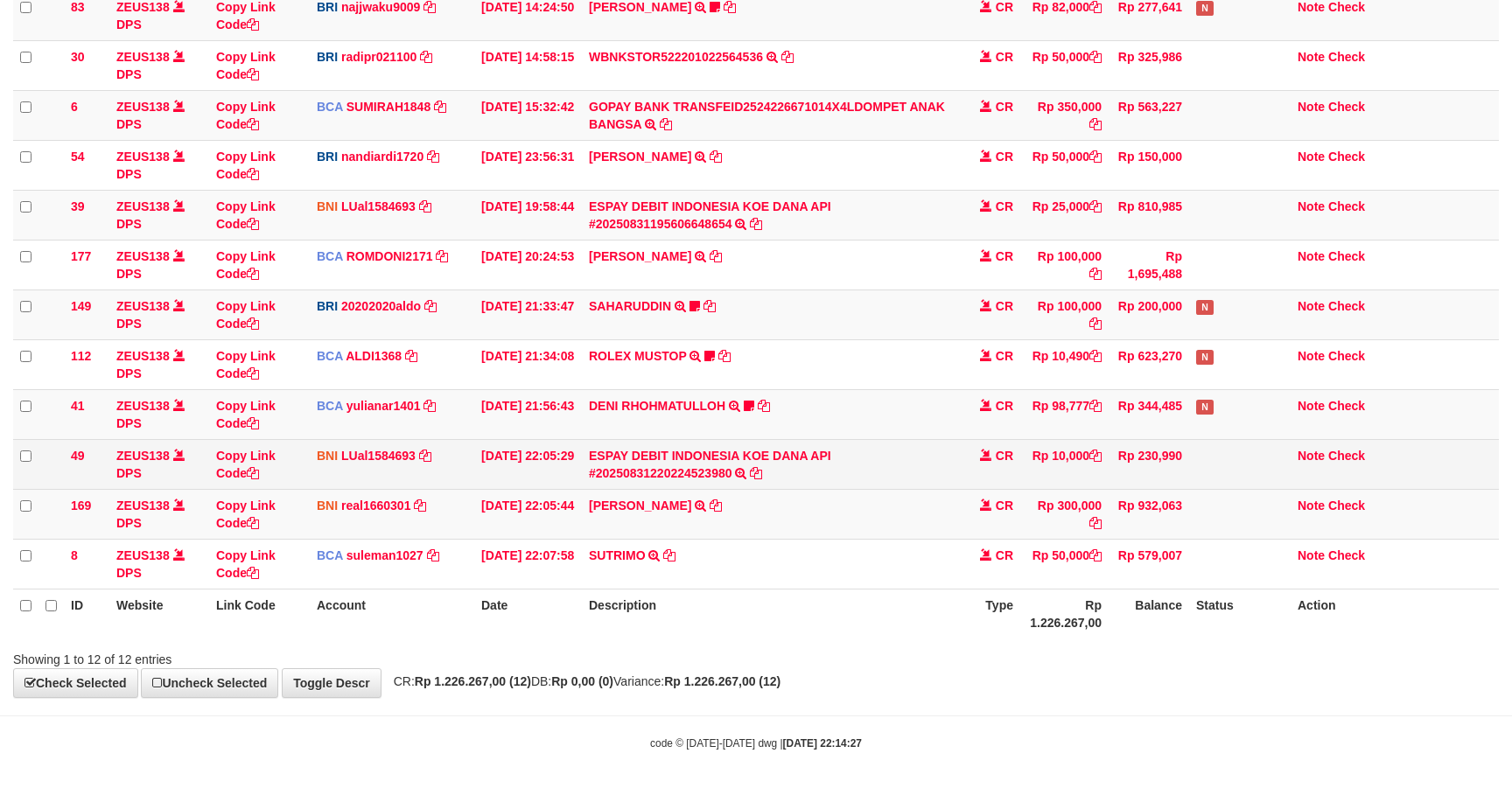
click at [966, 452] on td "CR" at bounding box center [989, 464] width 61 height 50
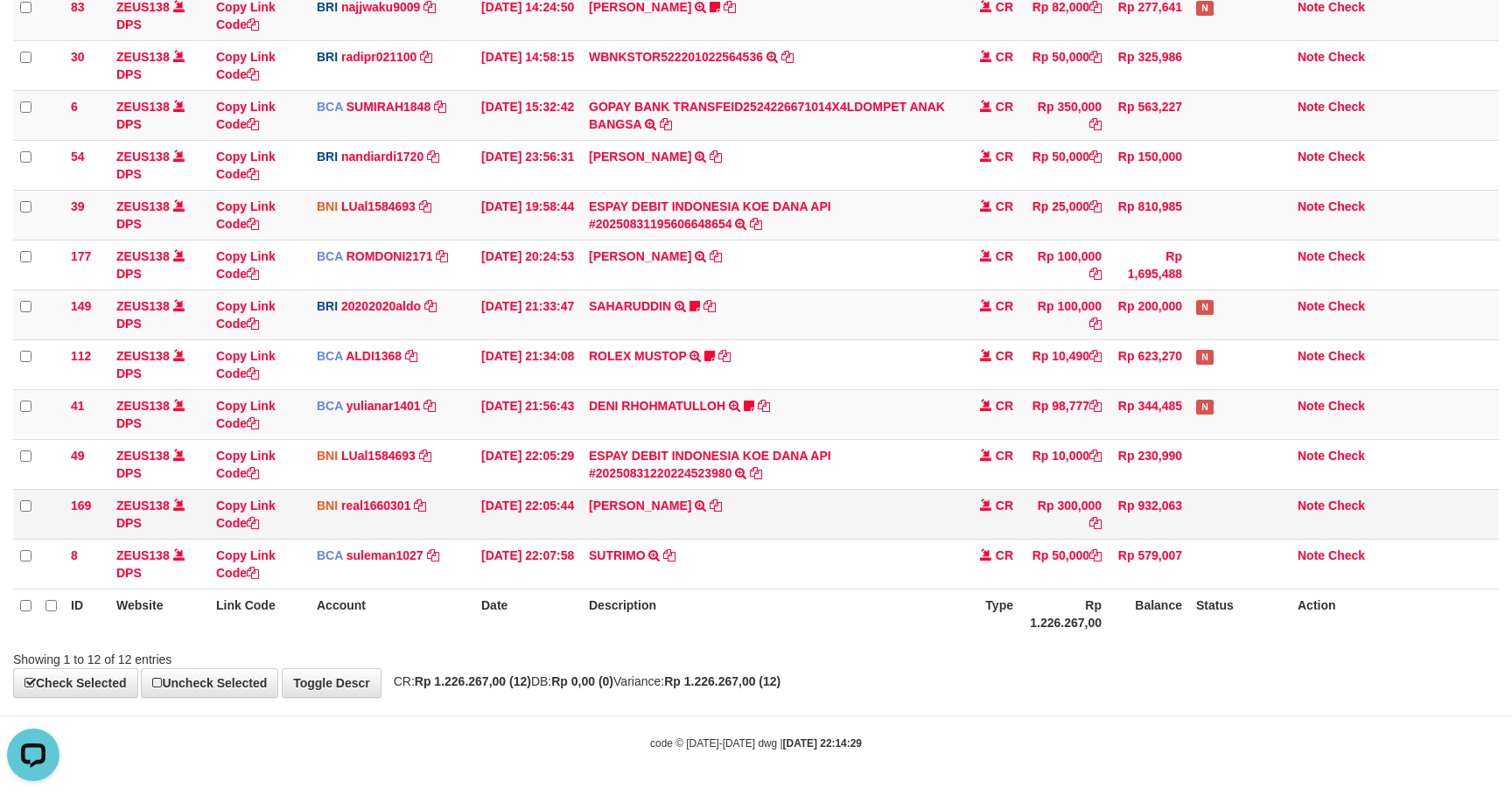
click at [921, 502] on td "BUDI ANTONI TRANSFER DARI BPK BUDI ANTONI" at bounding box center [769, 514] width 377 height 50
click at [1123, 532] on td "Rp 932,063" at bounding box center [1148, 514] width 81 height 50
drag, startPoint x: 1008, startPoint y: 493, endPoint x: 1019, endPoint y: 491, distance: 11.2
click at [1010, 493] on td "CR" at bounding box center [989, 514] width 61 height 50
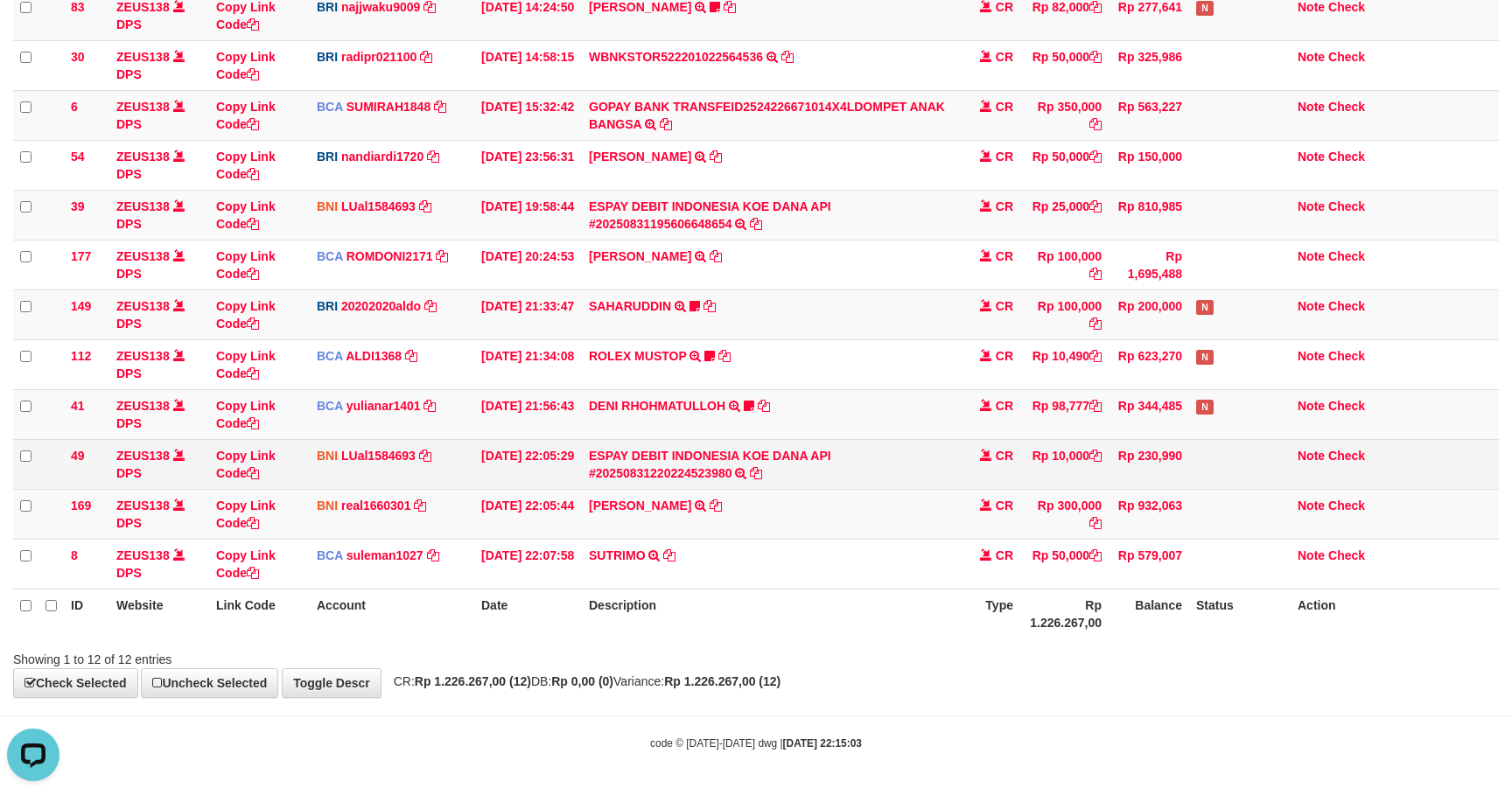
drag, startPoint x: 1025, startPoint y: 479, endPoint x: 1031, endPoint y: 472, distance: 9.2
click at [1024, 479] on td "Rp 10,000" at bounding box center [1064, 464] width 88 height 50
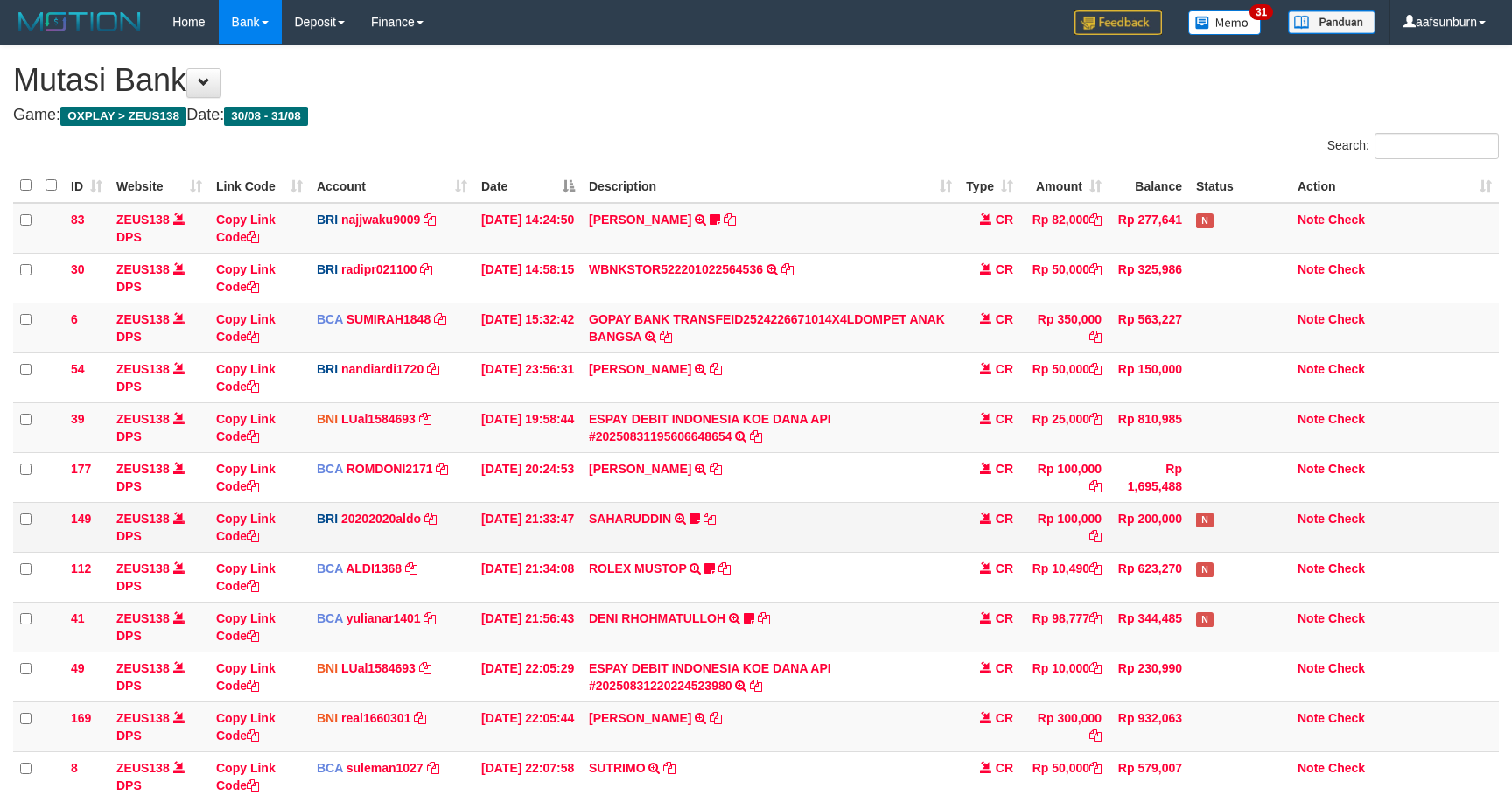
scroll to position [219, 0]
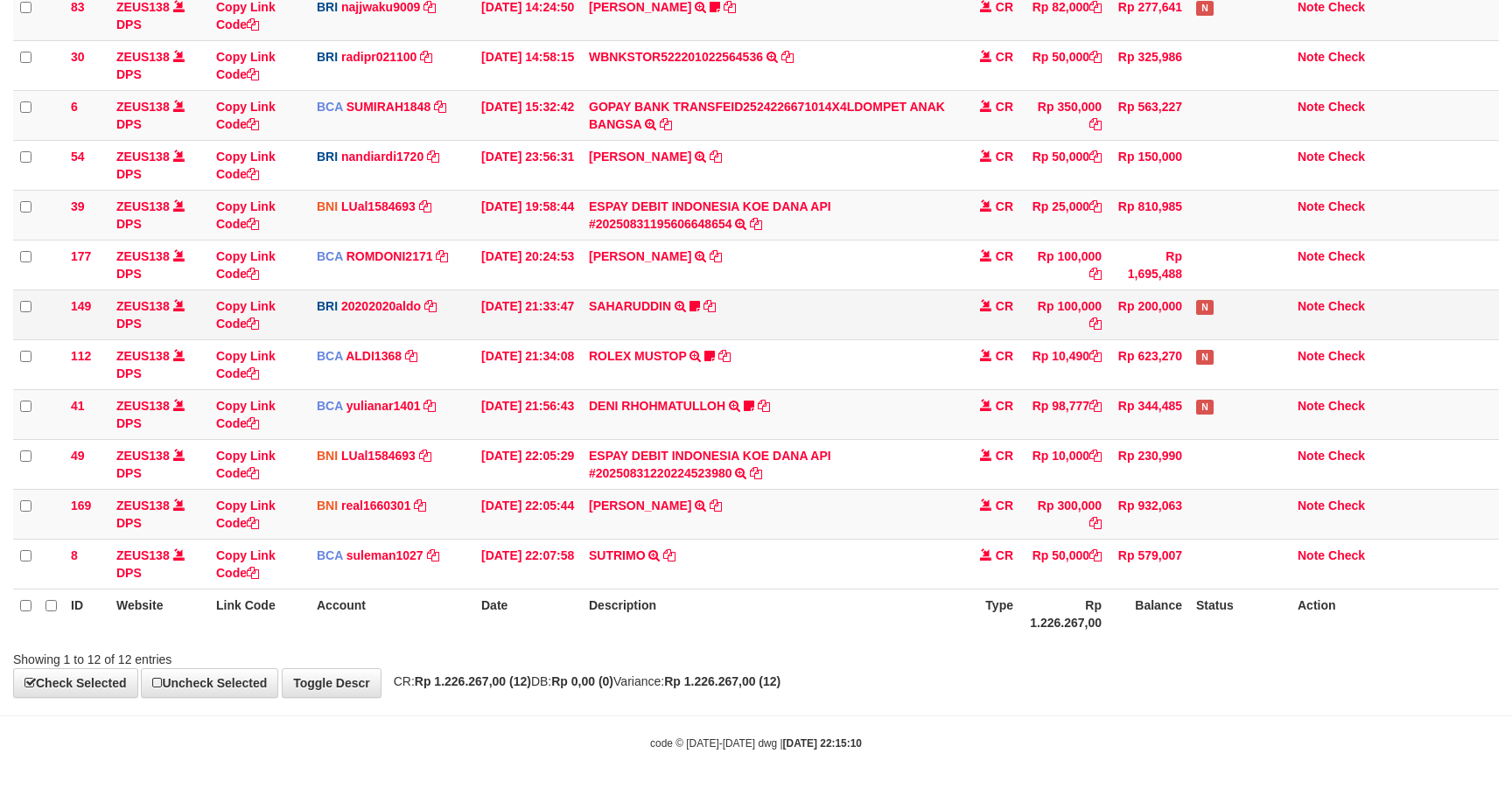
click at [1192, 304] on td "N" at bounding box center [1240, 315] width 102 height 50
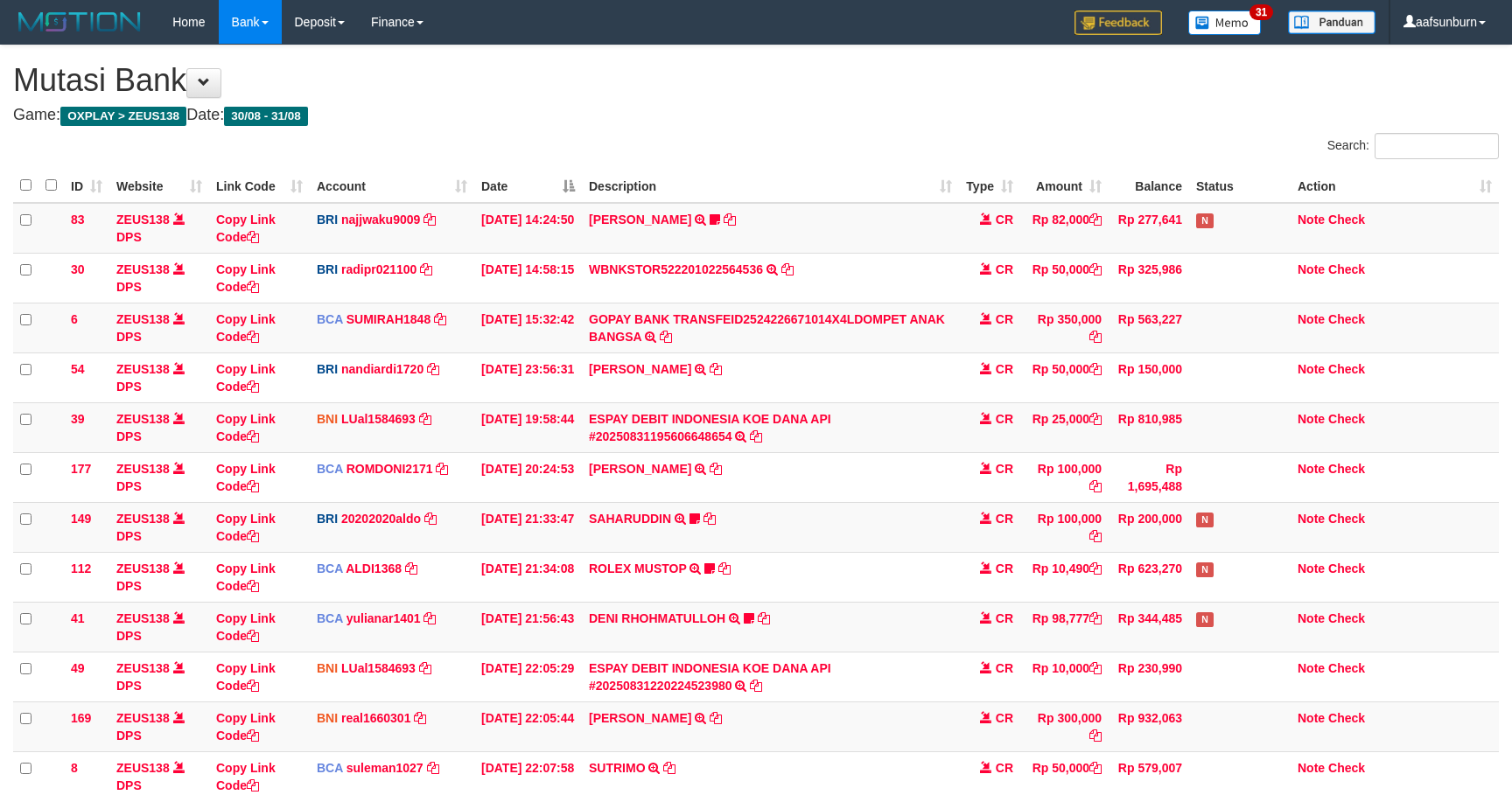
scroll to position [219, 0]
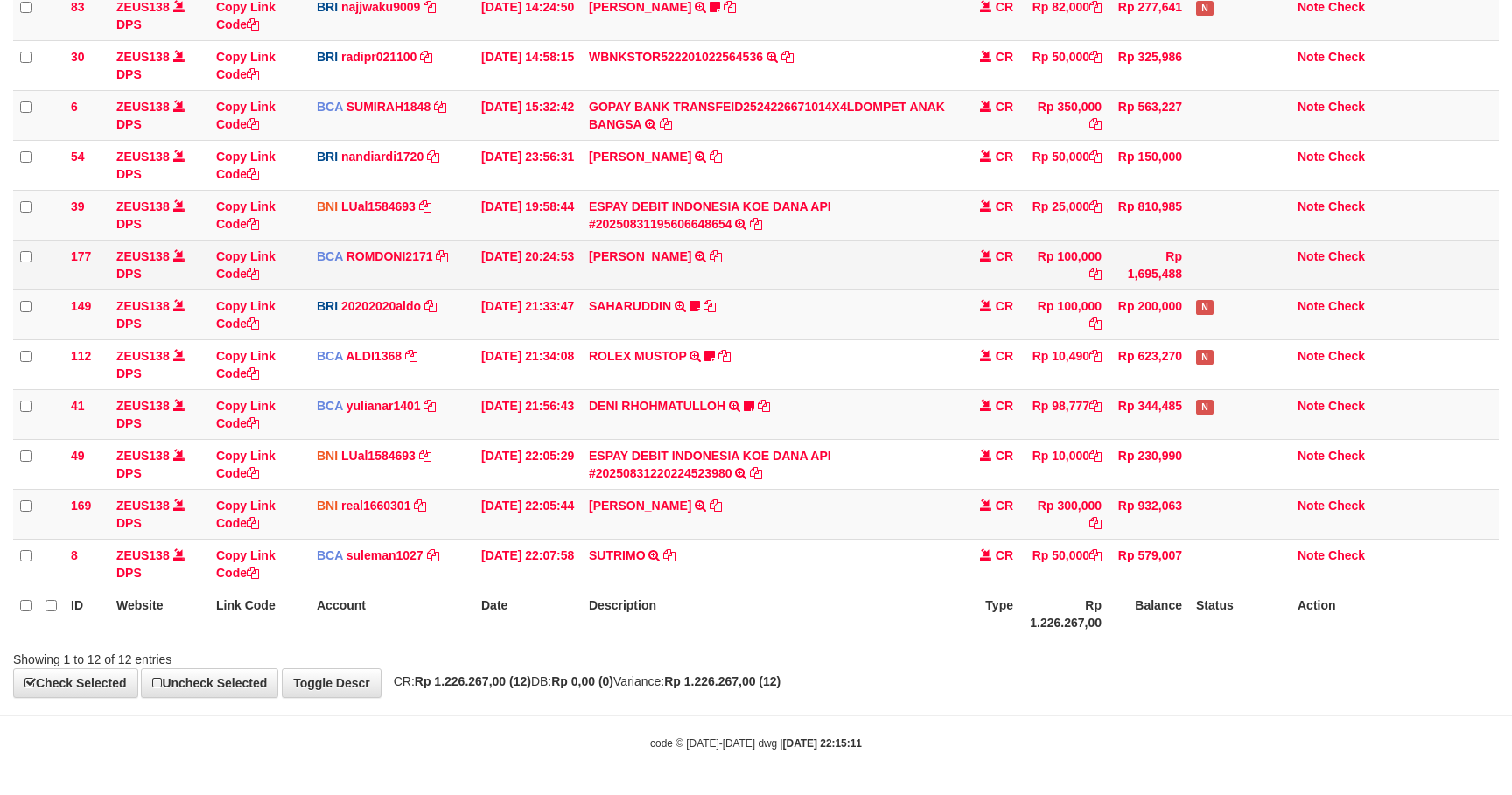
click at [1010, 263] on td "CR" at bounding box center [989, 265] width 61 height 50
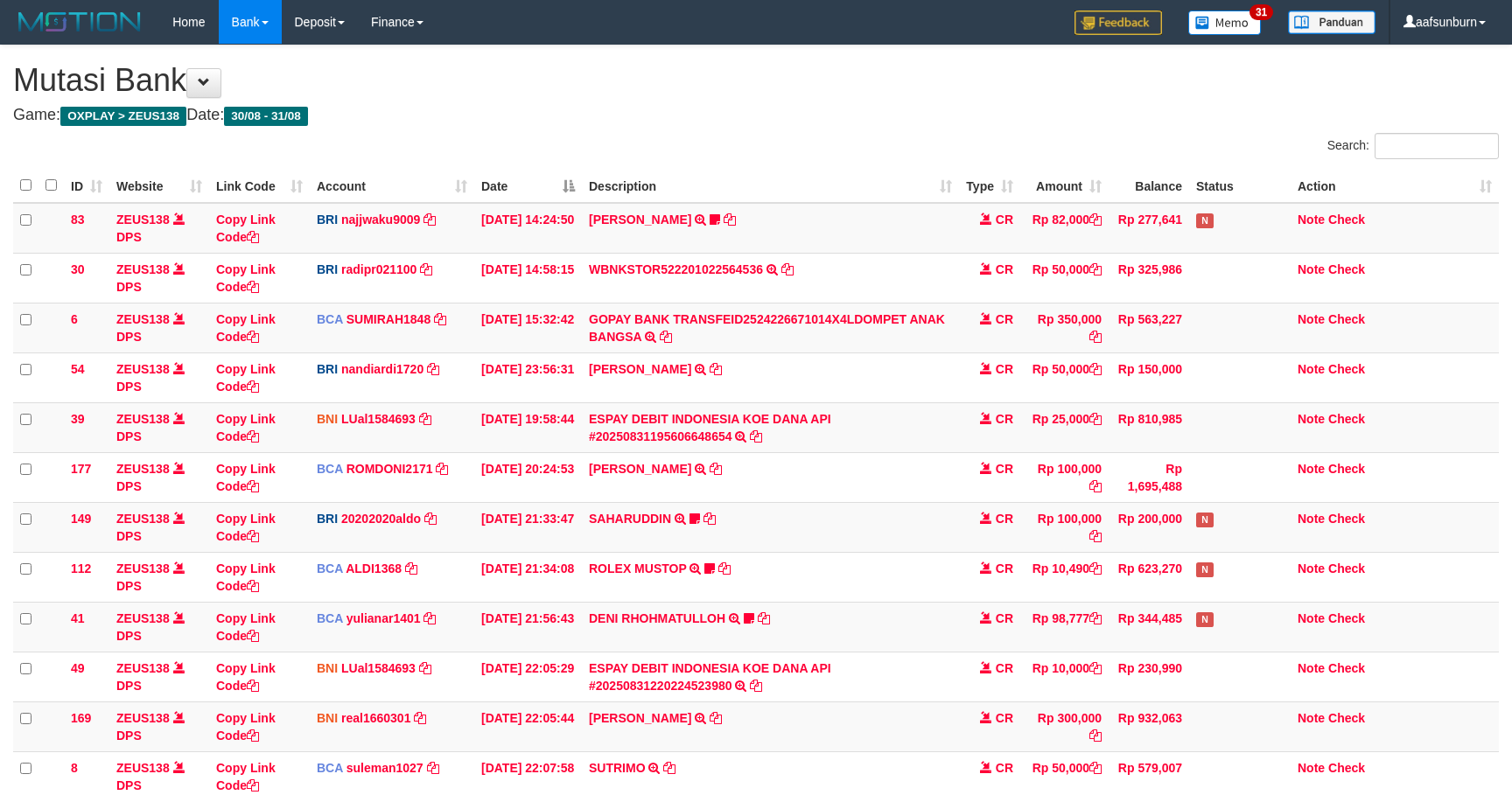
scroll to position [219, 0]
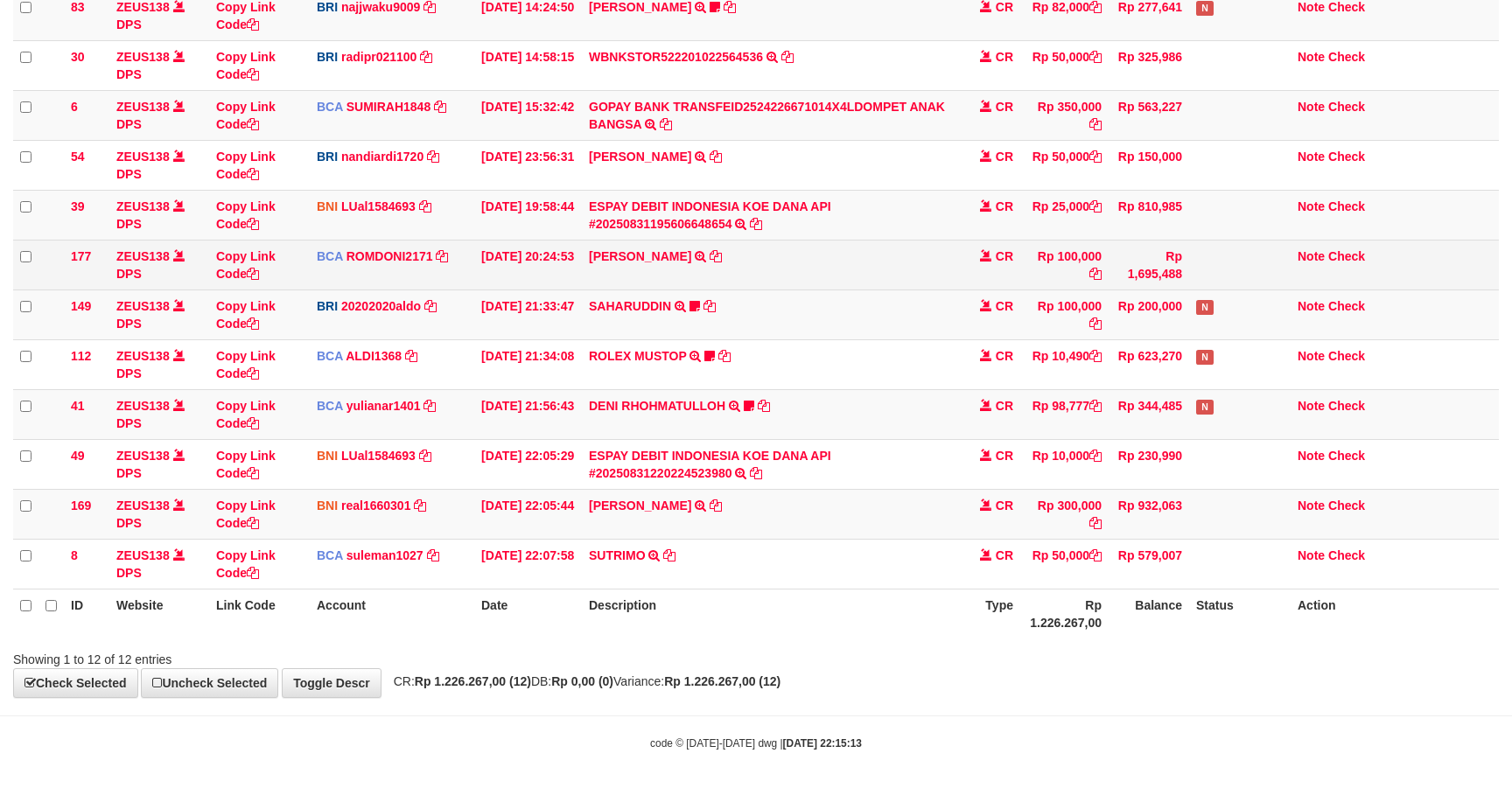
click at [1000, 255] on span "CR" at bounding box center [1004, 256] width 17 height 14
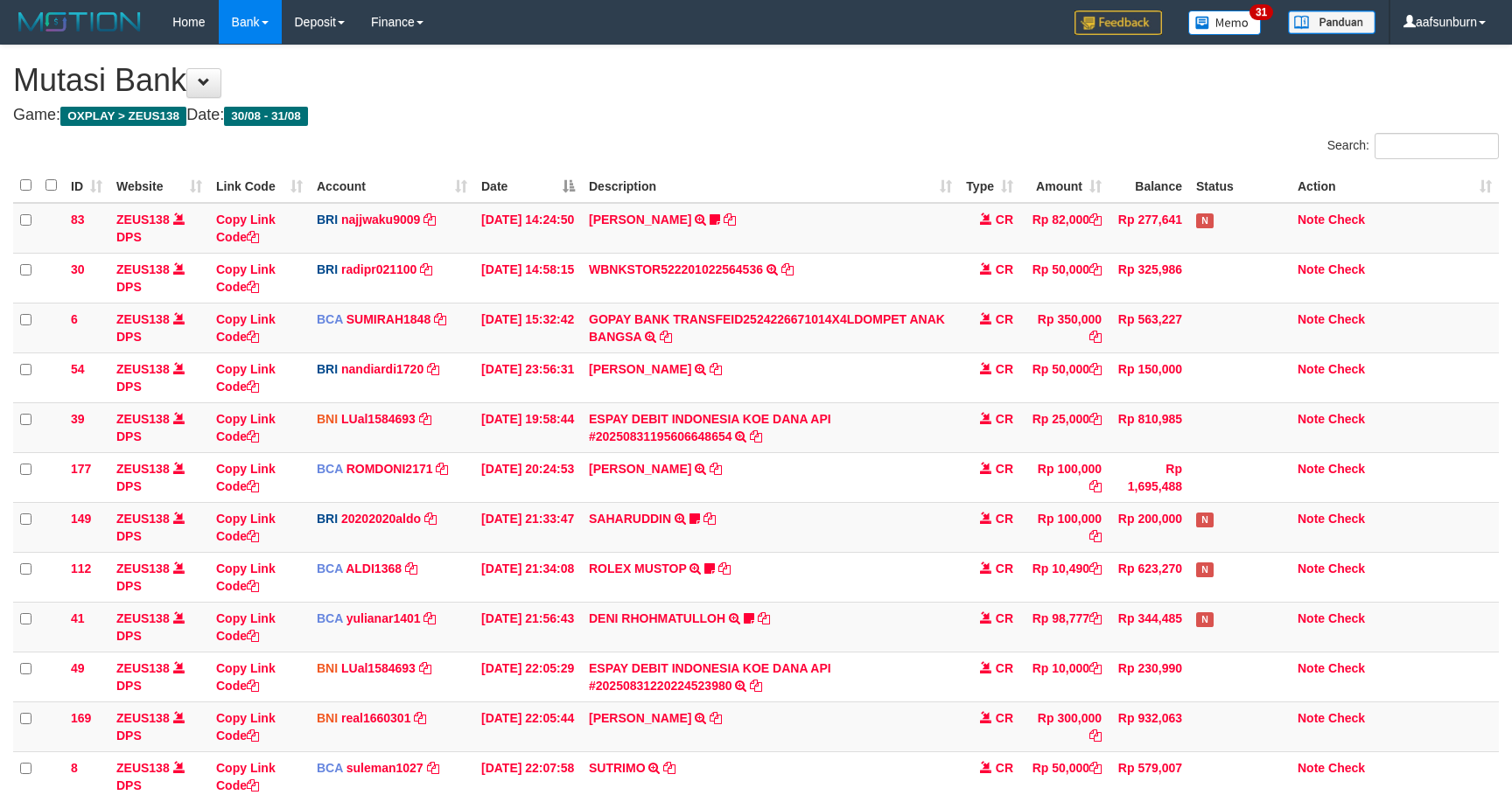
scroll to position [219, 0]
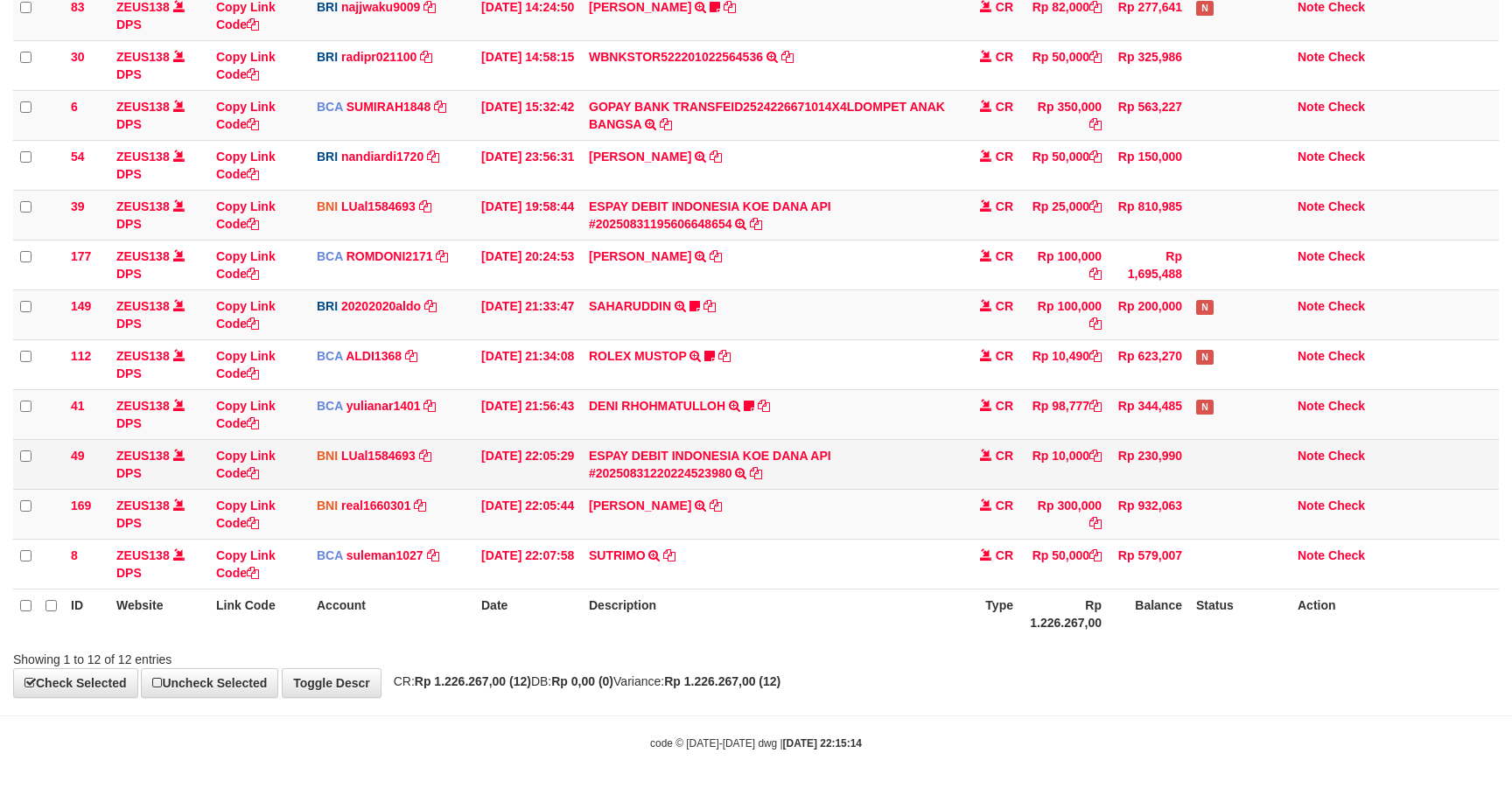
click at [996, 454] on span "CR" at bounding box center [1004, 456] width 17 height 14
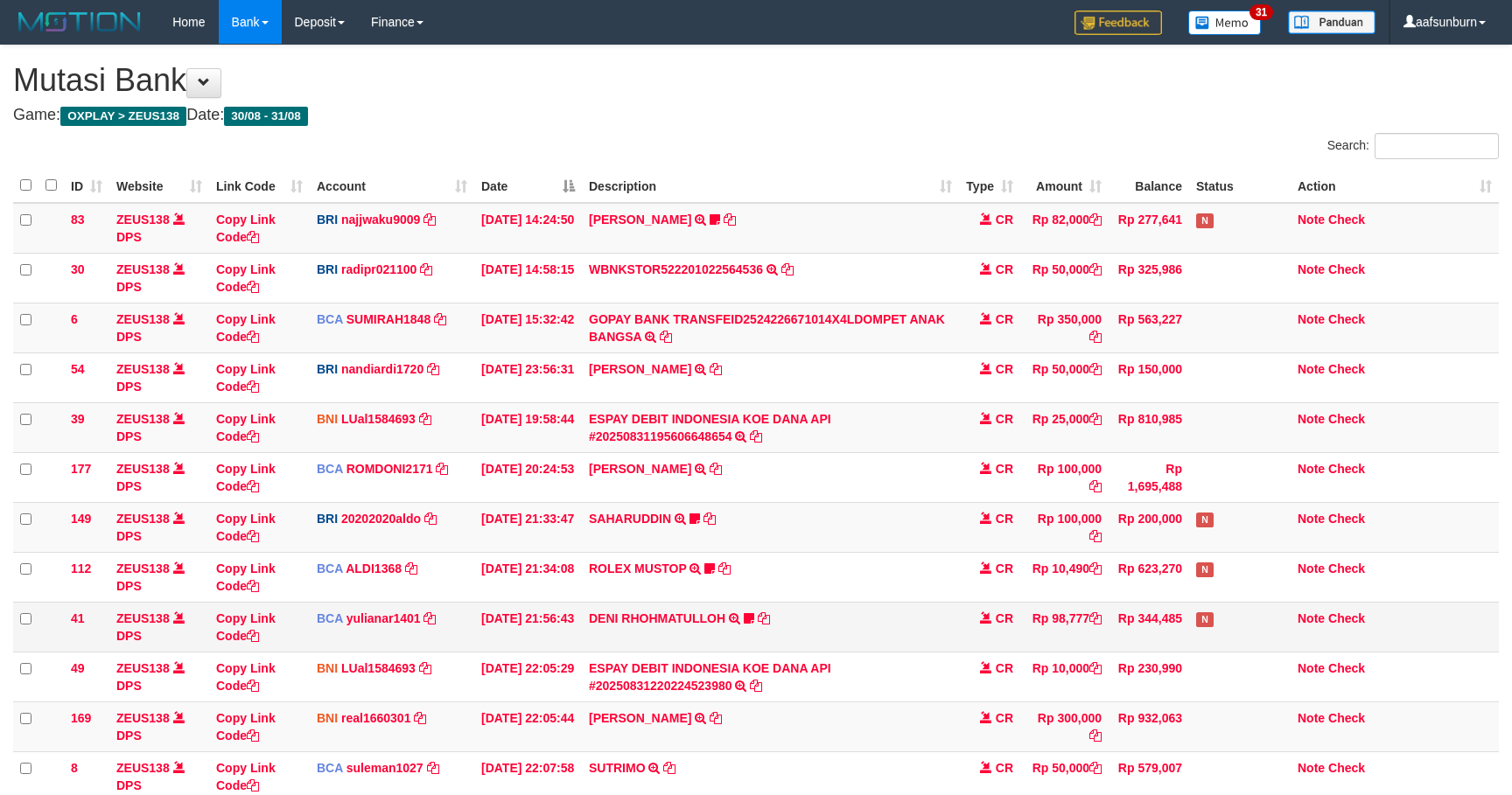
scroll to position [219, 0]
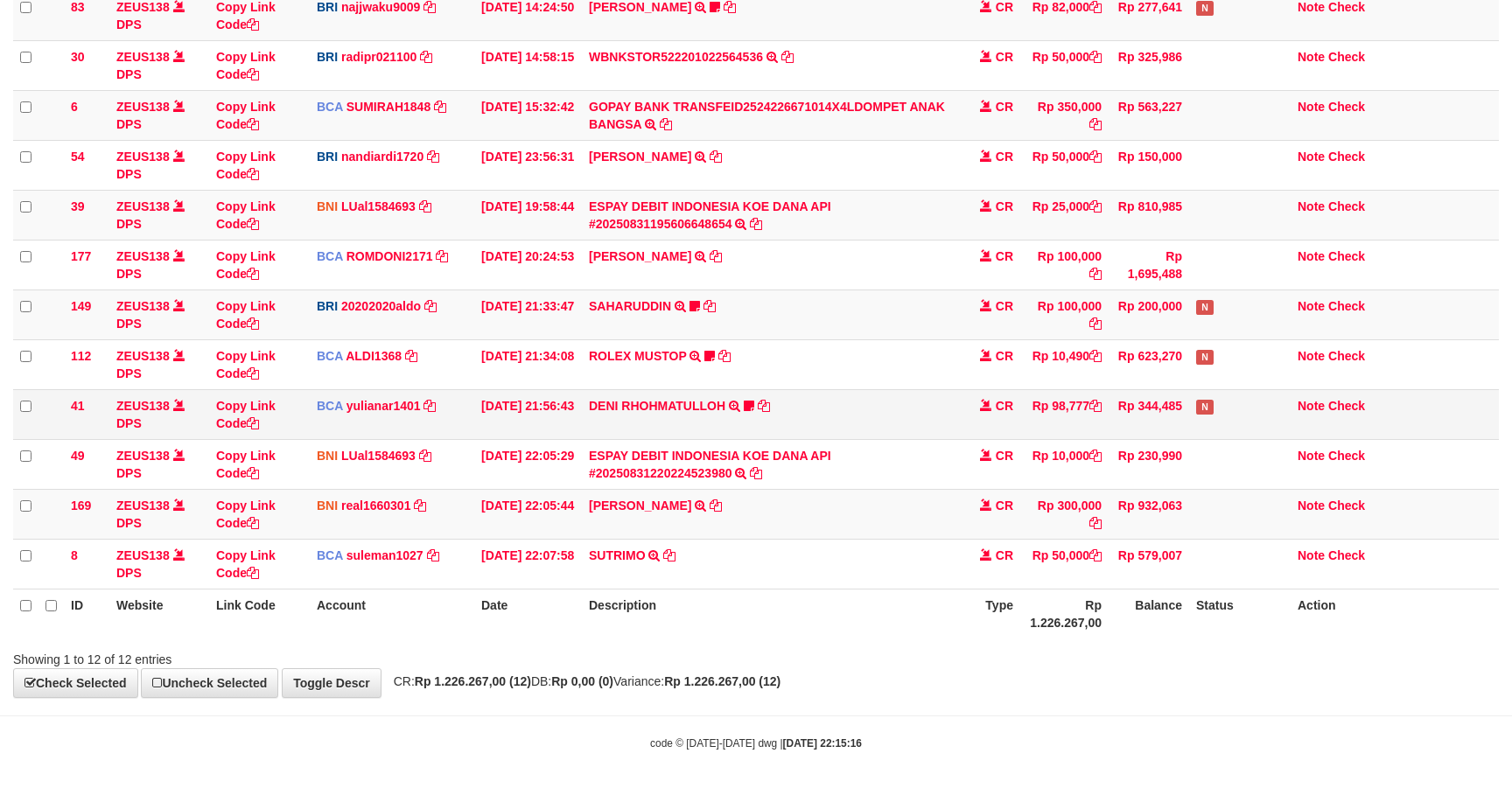
click at [880, 420] on td "DENI RHOHMATULLOH TRSF E-BANKING CR 3108/FTSCY/WS95031 98777.00DENI RHOHMATULLO…" at bounding box center [769, 414] width 377 height 50
click at [1339, 409] on td "Note Check" at bounding box center [1394, 414] width 208 height 50
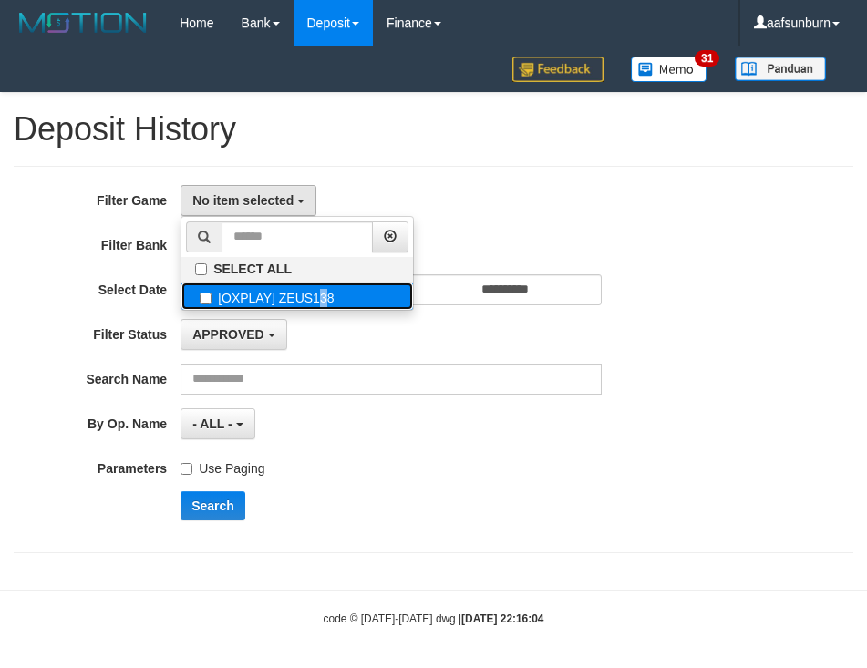
drag, startPoint x: 268, startPoint y: 295, endPoint x: 266, endPoint y: 313, distance: 17.4
click at [266, 298] on label "[OXPLAY] ZEUS138" at bounding box center [297, 296] width 232 height 27
click at [287, 309] on label "[OXPLAY] ZEUS138" at bounding box center [297, 296] width 232 height 27
select select "***"
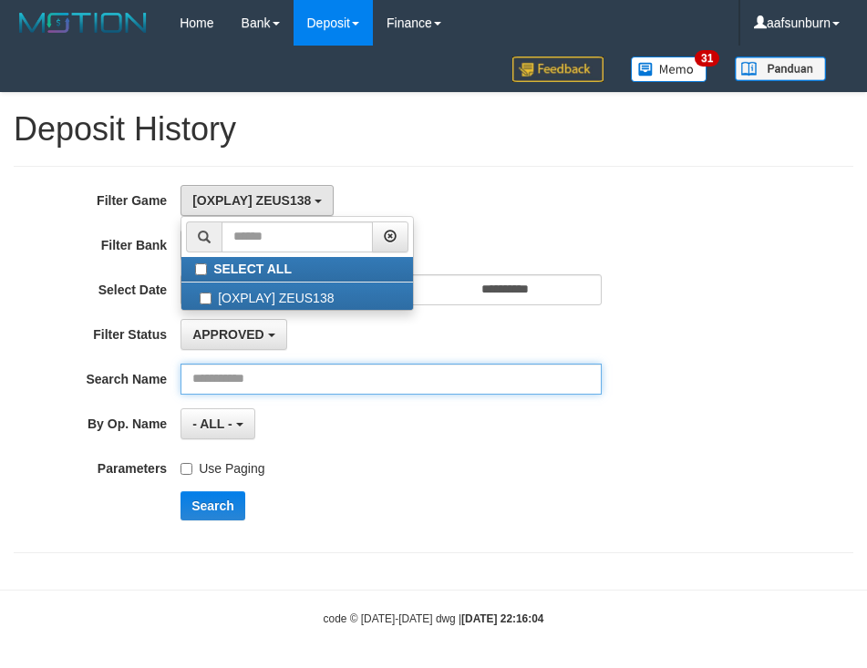
click at [294, 395] on input "text" at bounding box center [391, 379] width 421 height 31
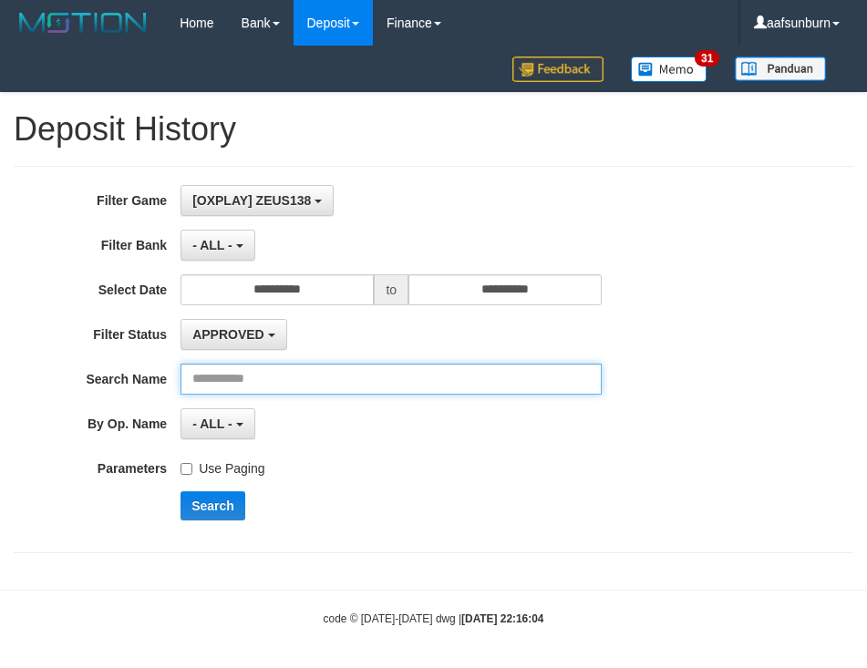
paste input "******"
type input "******"
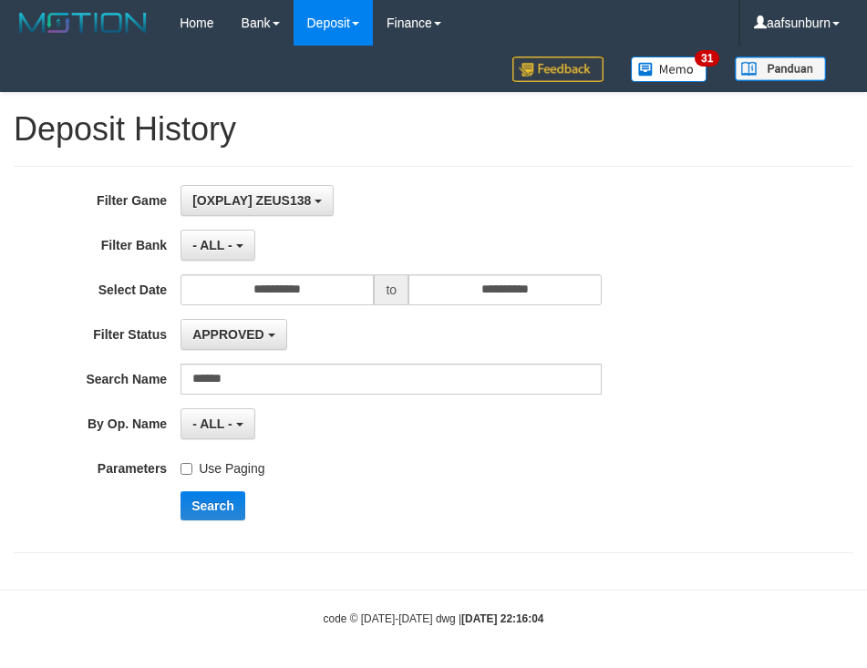
click at [223, 473] on label "Use Paging" at bounding box center [223, 465] width 84 height 25
click at [212, 504] on button "Search" at bounding box center [213, 506] width 65 height 29
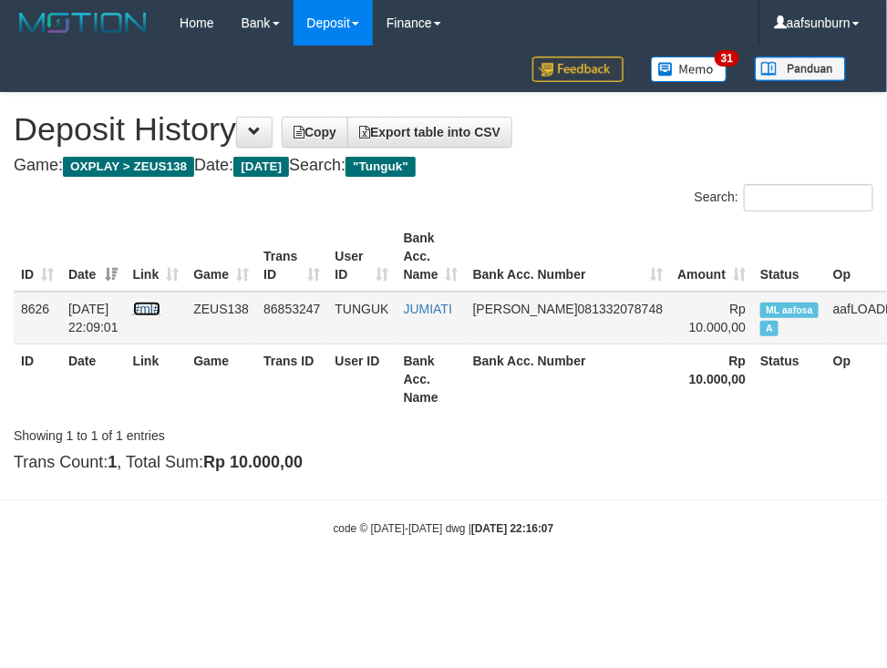
click at [156, 302] on link "#ml#" at bounding box center [146, 309] width 27 height 15
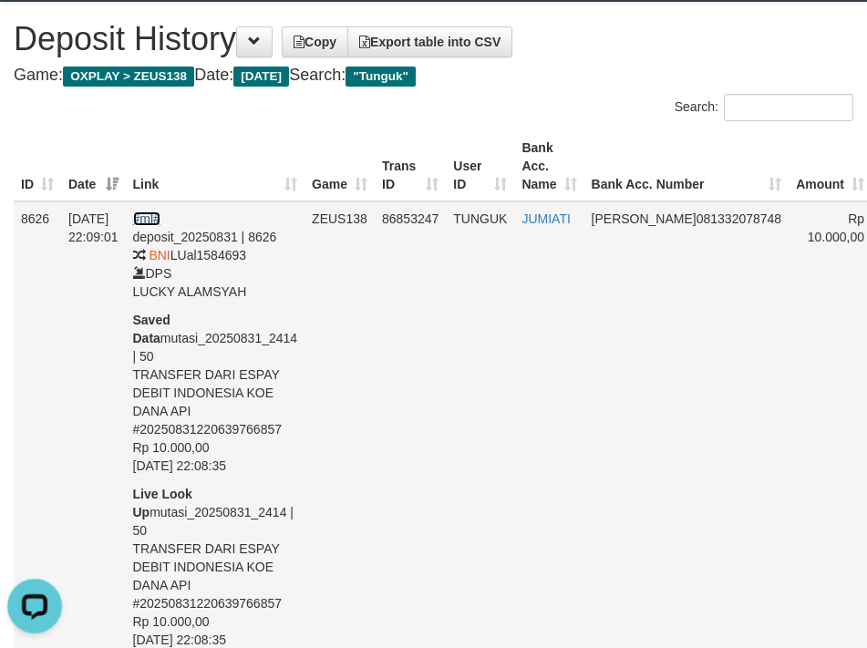
scroll to position [137, 0]
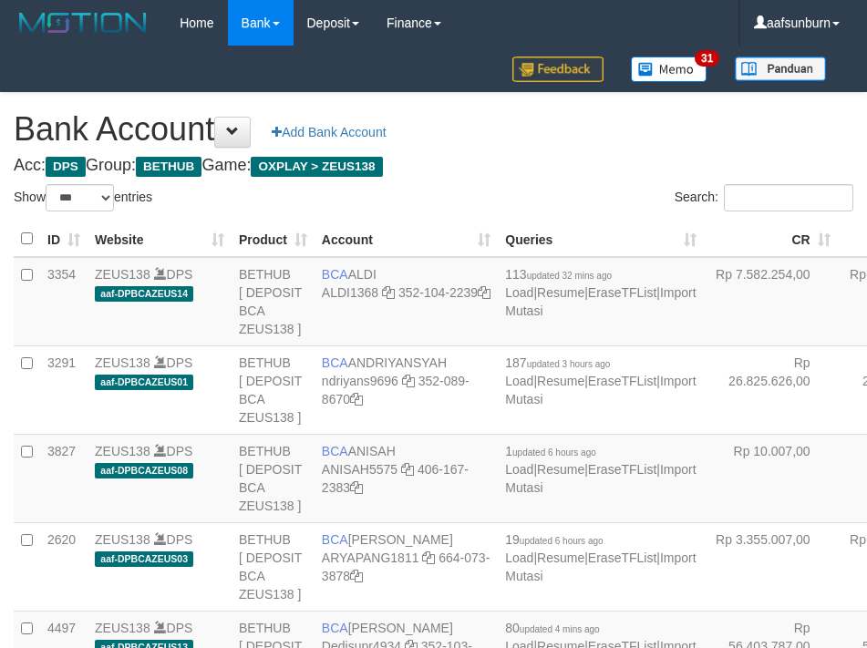
select select "***"
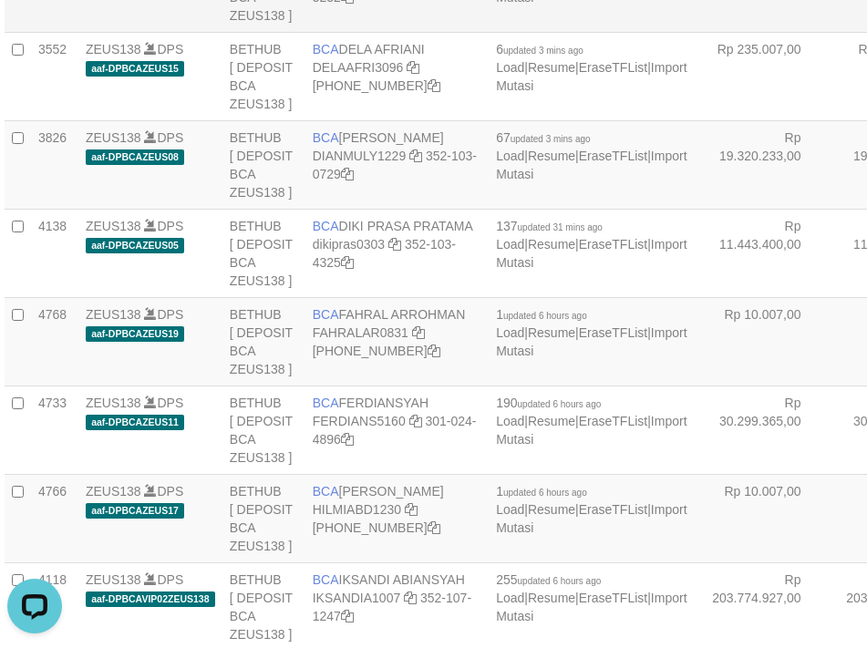
drag, startPoint x: 775, startPoint y: 192, endPoint x: 116, endPoint y: 419, distance: 697.3
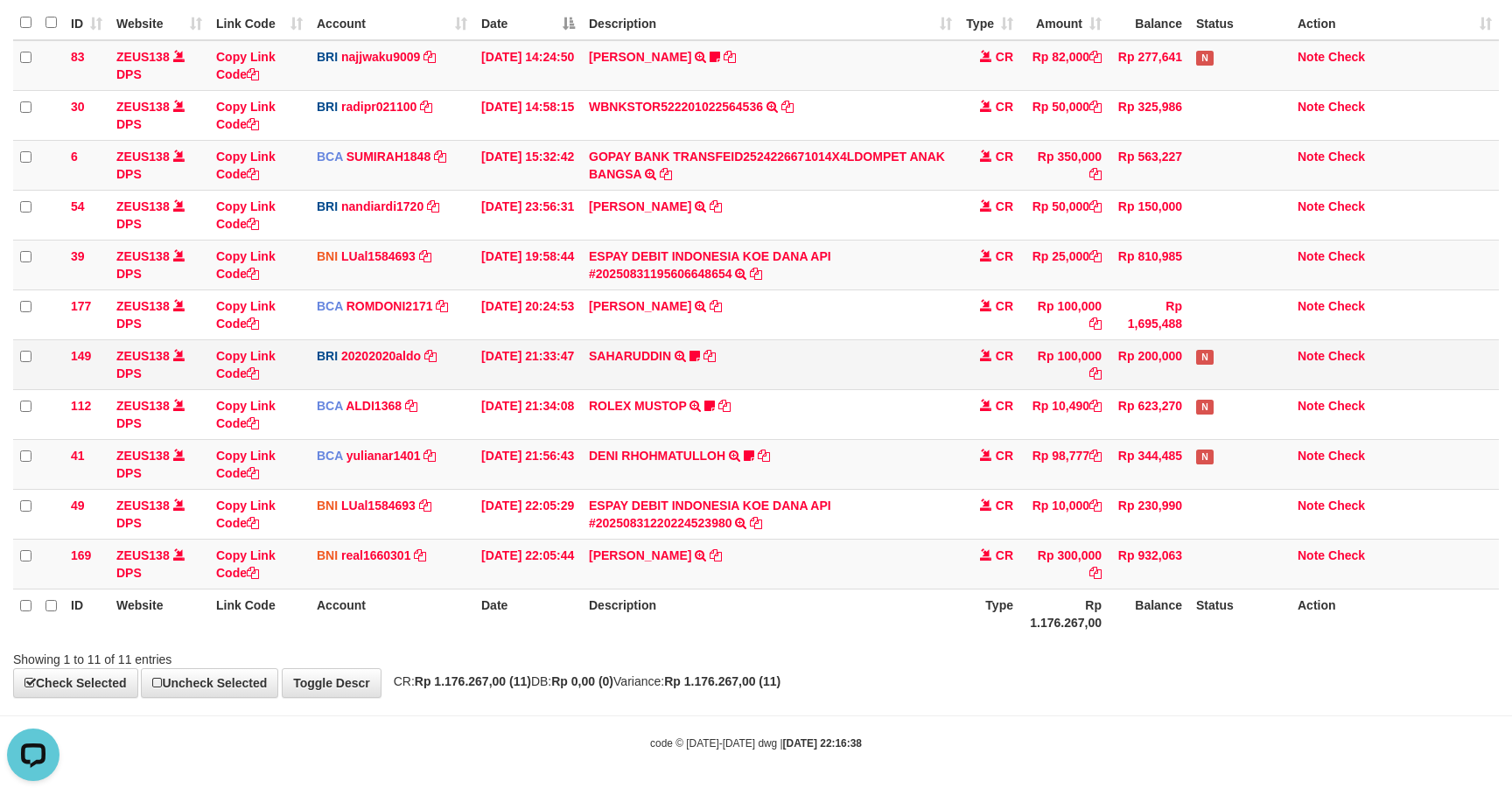
drag, startPoint x: 1169, startPoint y: 364, endPoint x: 1189, endPoint y: 362, distance: 20.1
click at [1169, 364] on td "Rp 200,000" at bounding box center [1148, 364] width 81 height 50
click at [1055, 240] on td "Rp 25,000" at bounding box center [1064, 265] width 88 height 50
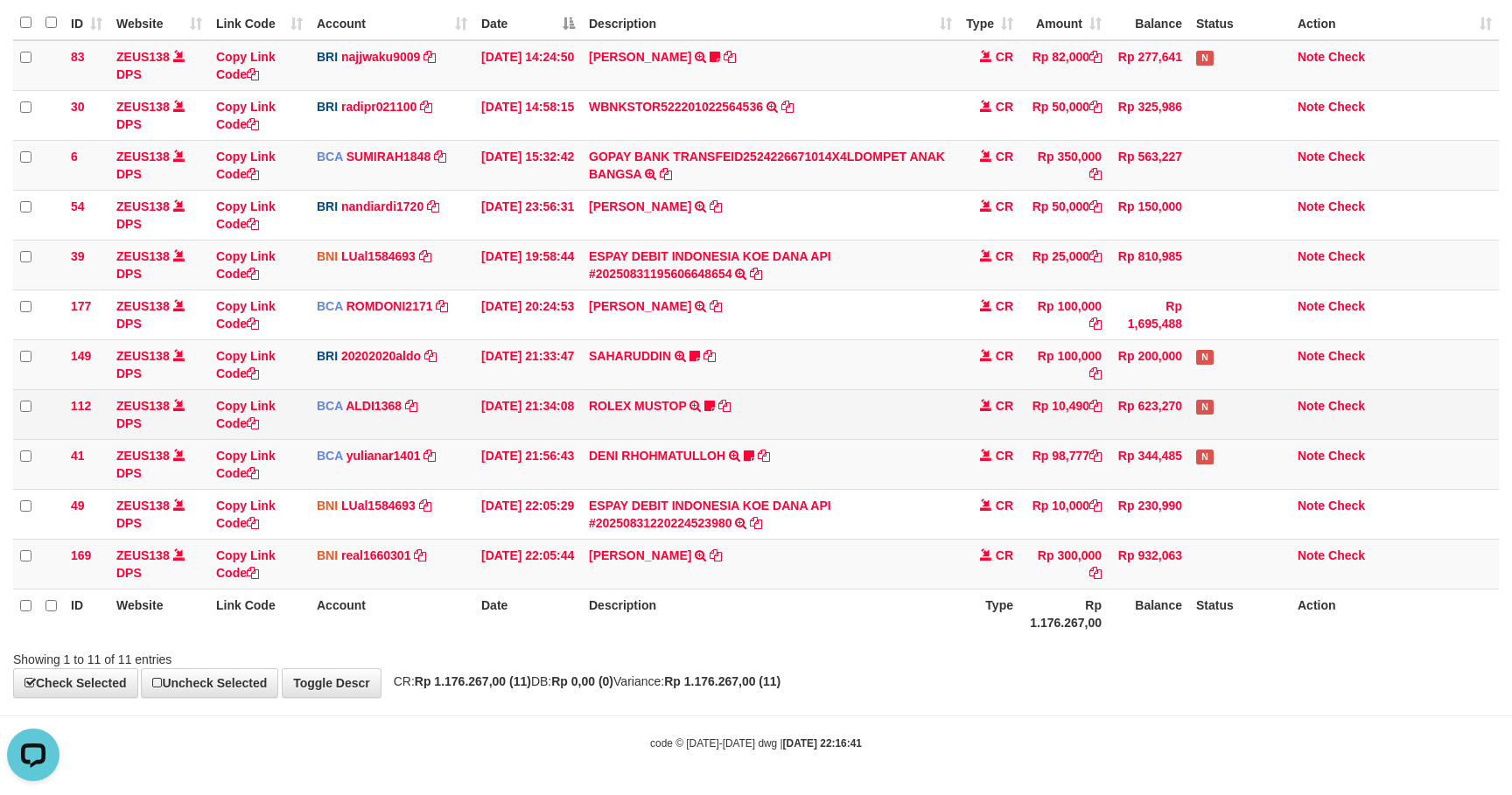
click at [1085, 393] on td "Rp 10,490" at bounding box center [1064, 414] width 88 height 50
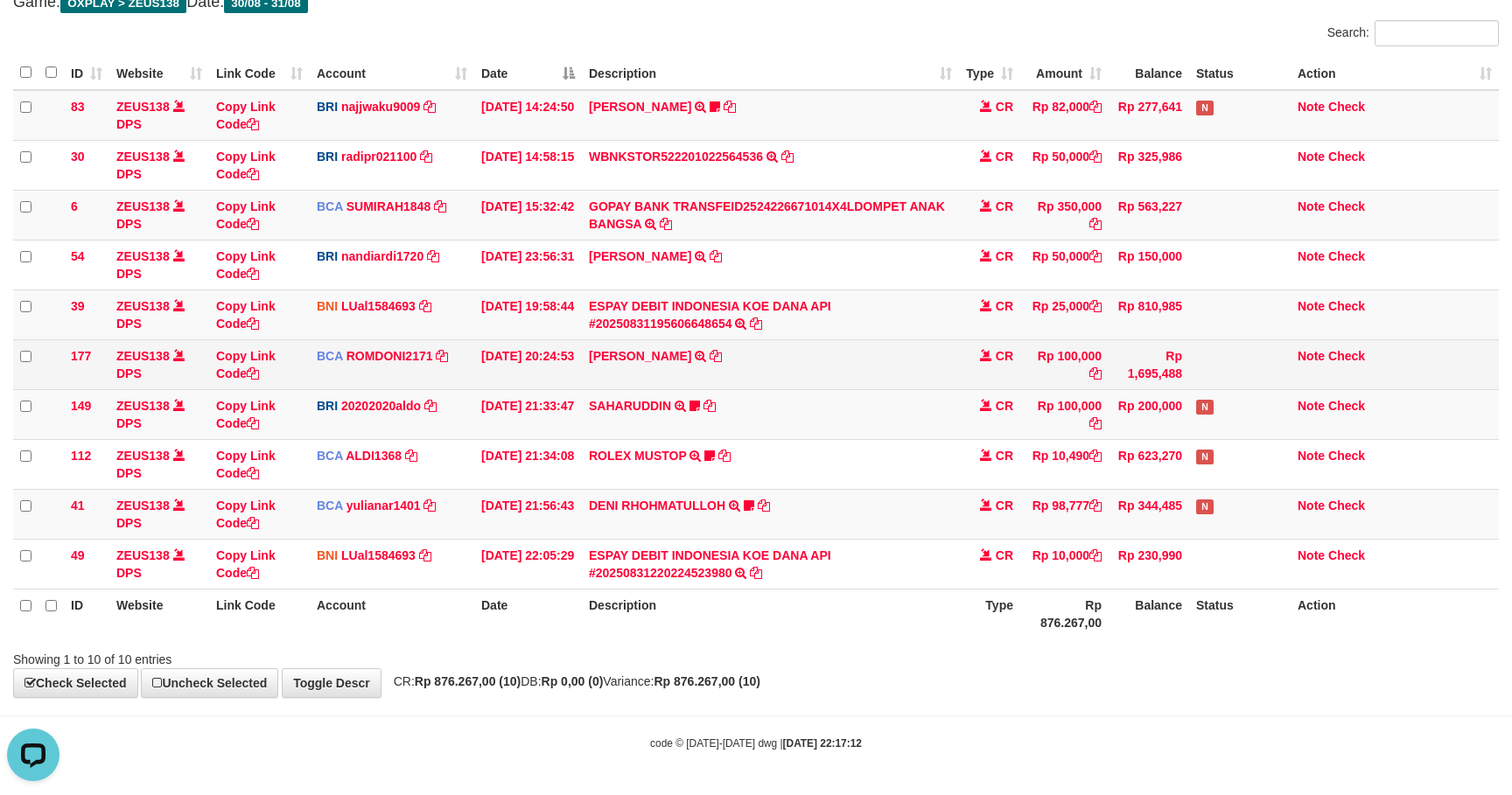
click at [1318, 381] on td "Note Check" at bounding box center [1394, 364] width 208 height 50
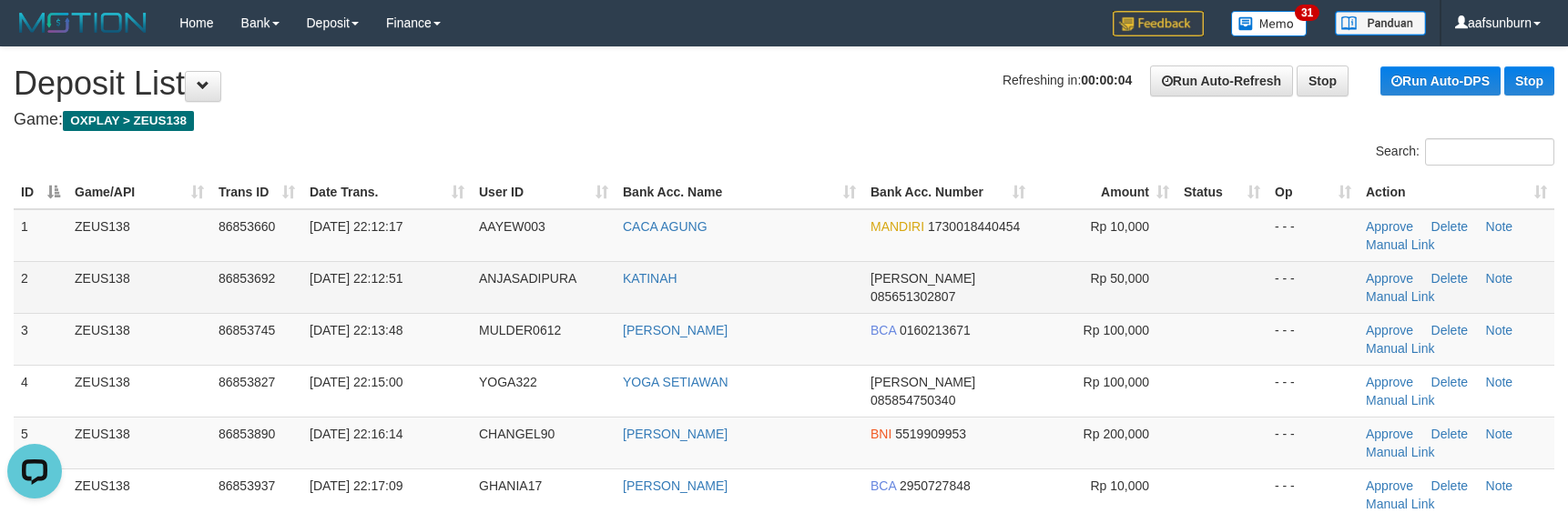
drag, startPoint x: 1154, startPoint y: 286, endPoint x: 1170, endPoint y: 278, distance: 17.9
click at [1156, 286] on td "Rp 50,000" at bounding box center [1105, 287] width 144 height 52
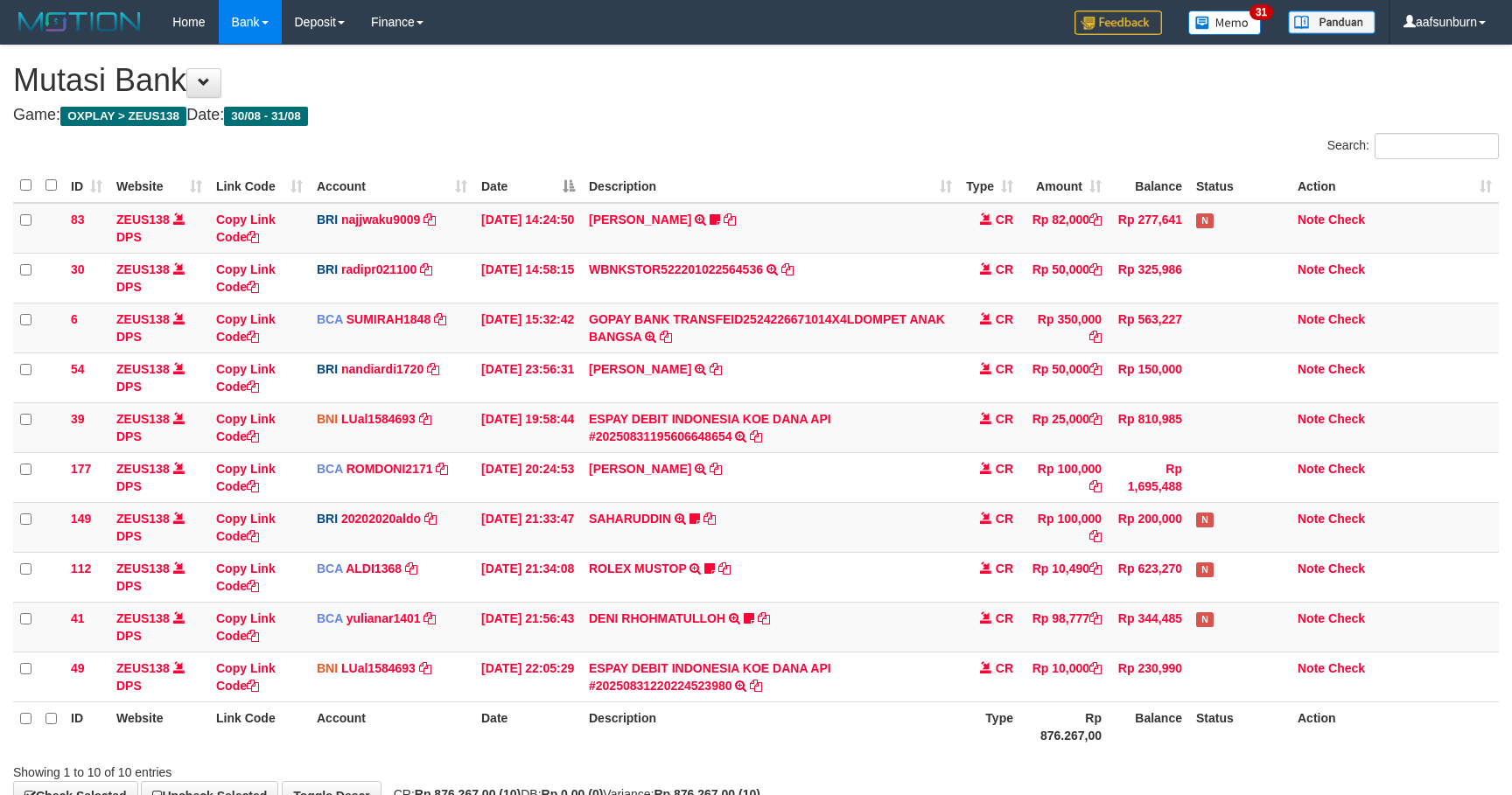
scroll to position [118, 0]
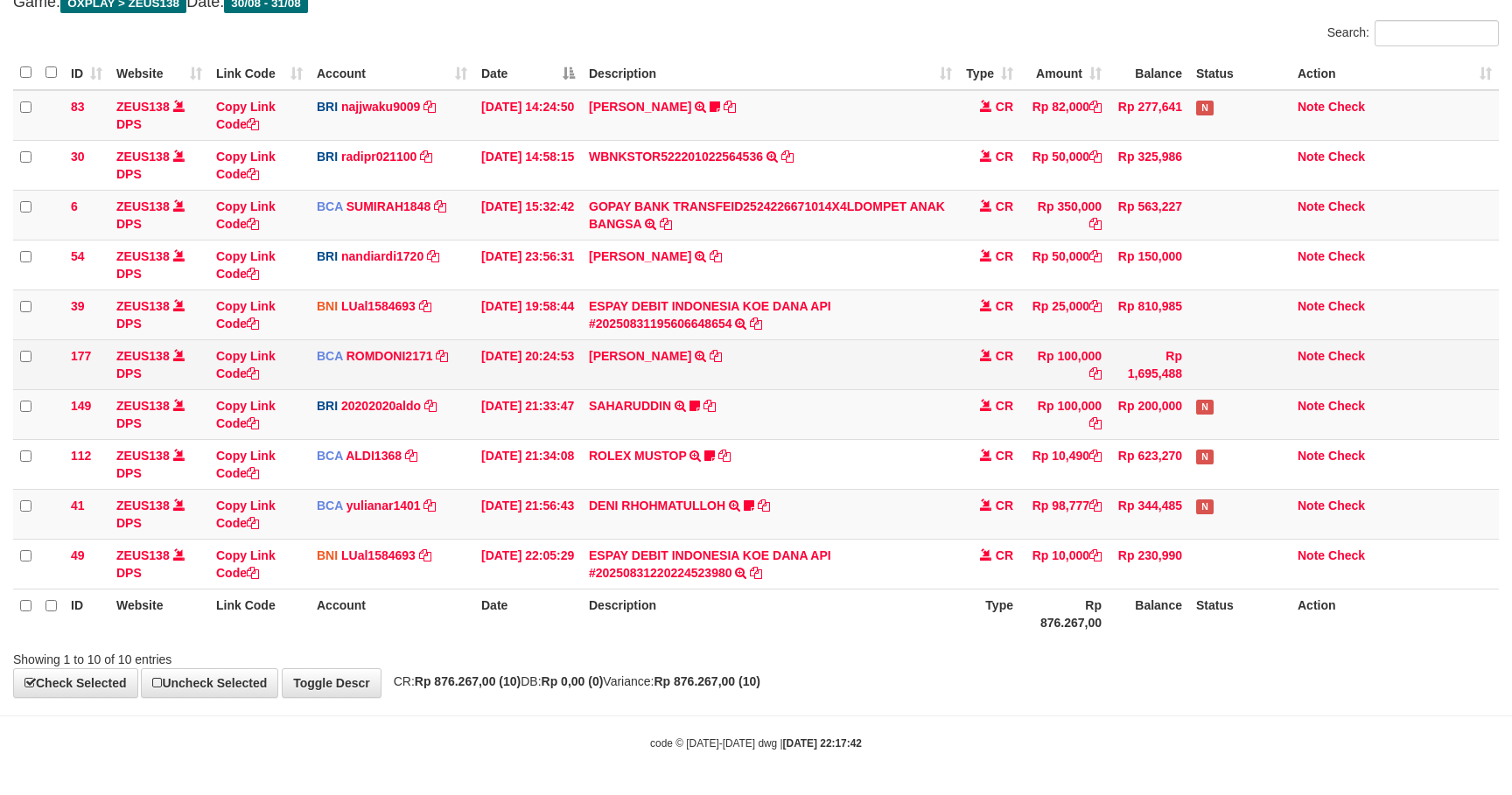
click at [950, 384] on td "[PERSON_NAME] SETORAN VIA CDM TANGGAL :31/08 31/08 WSID:Z3QA1 [PERSON_NAME]" at bounding box center [769, 364] width 377 height 50
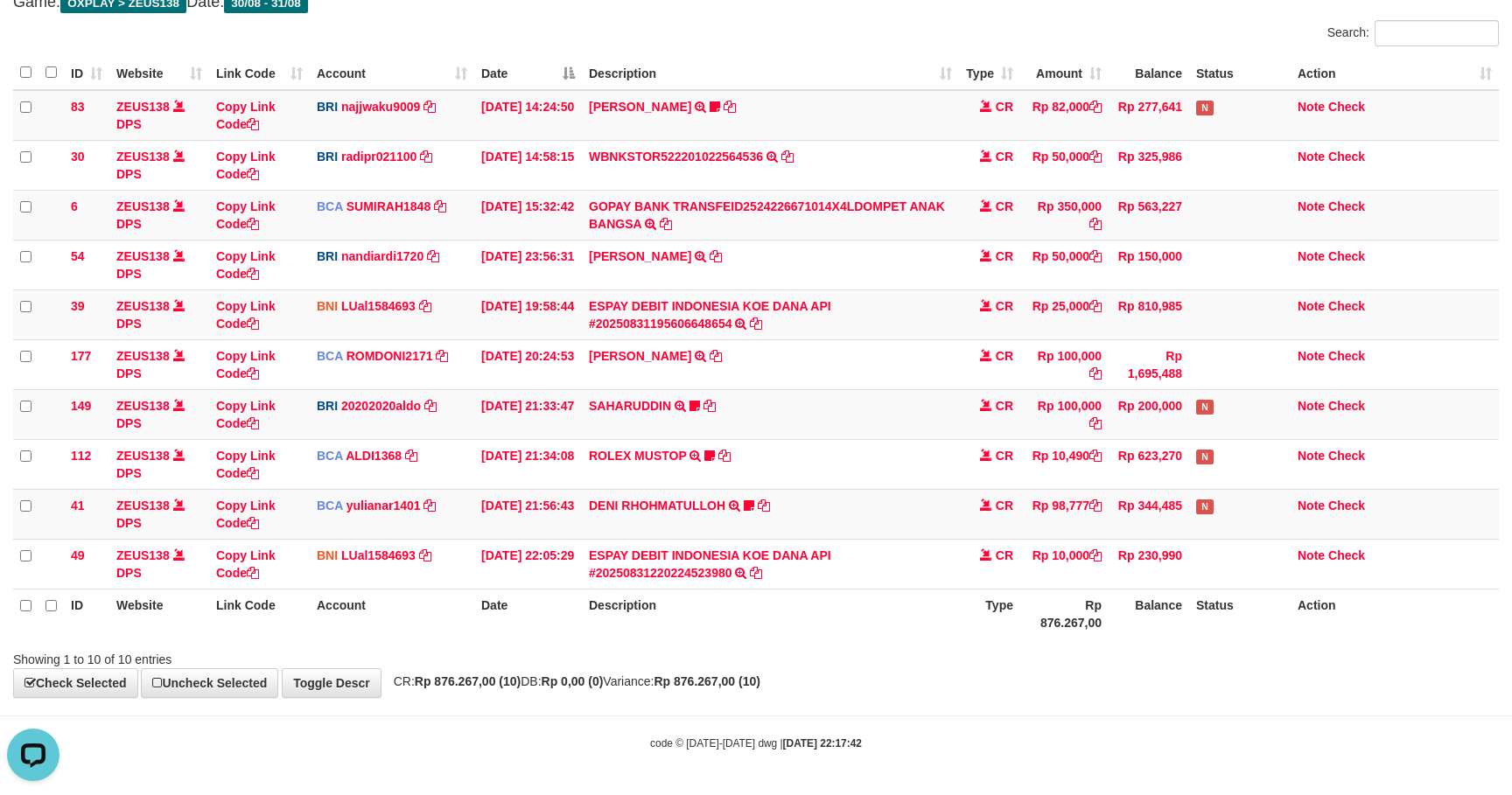
scroll to position [0, 0]
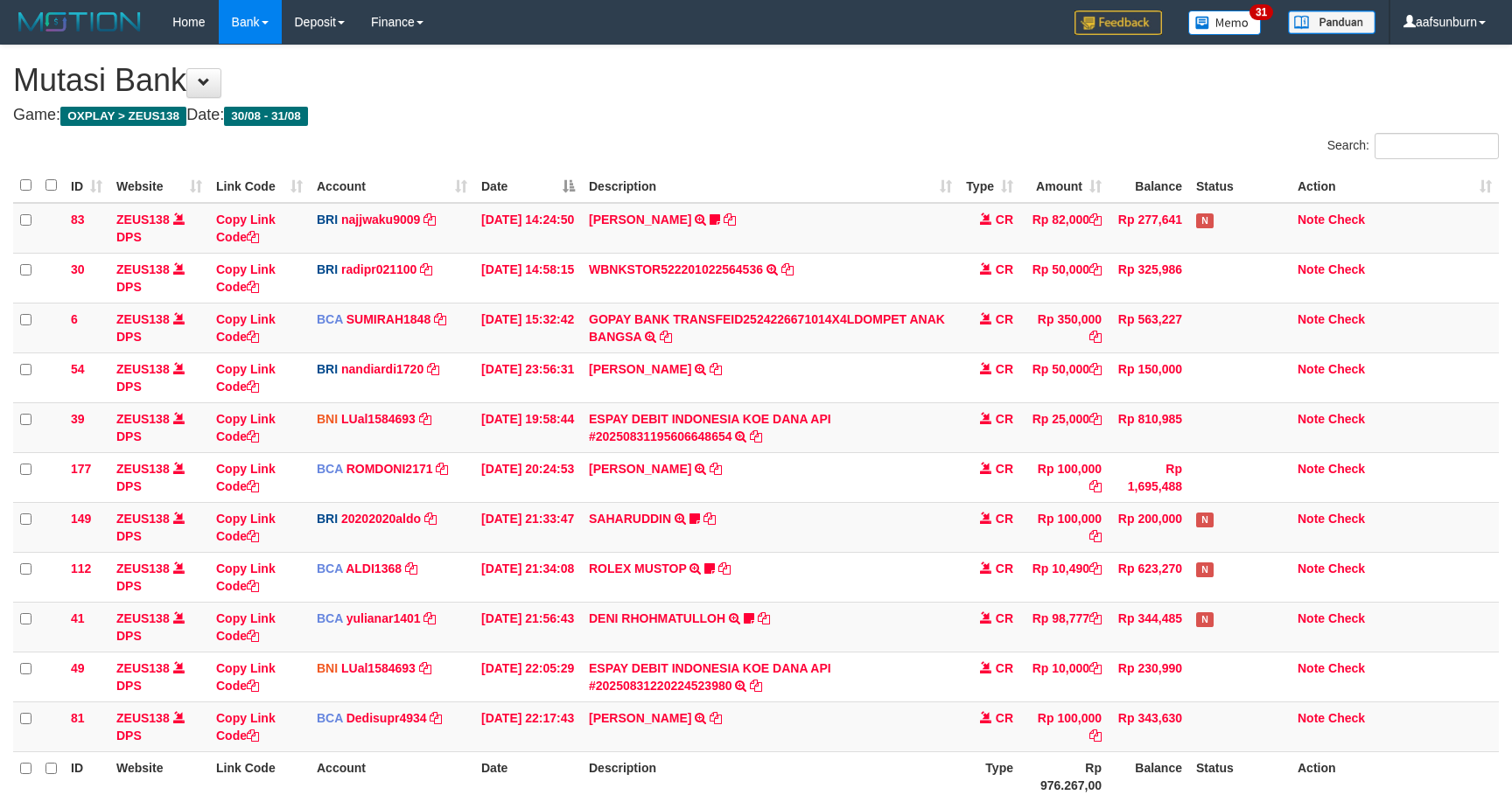
scroll to position [136, 0]
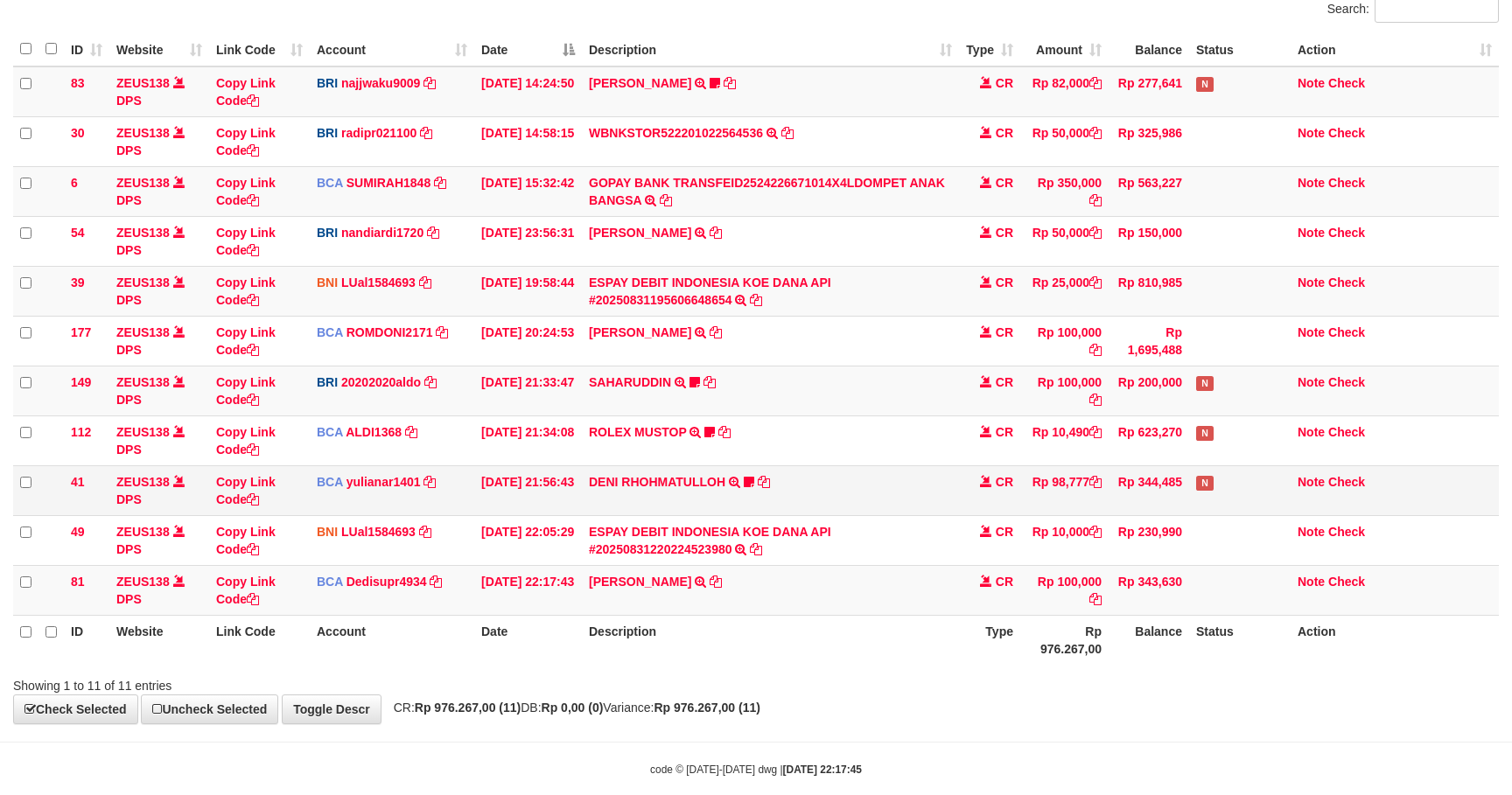
click at [662, 504] on td "DENI RHOHMATULLOH TRSF E-BANKING CR 3108/FTSCY/WS95031 98777.00DENI RHOHMATULLO…" at bounding box center [769, 490] width 377 height 50
copy td "DENI RHOHMATULLOH"
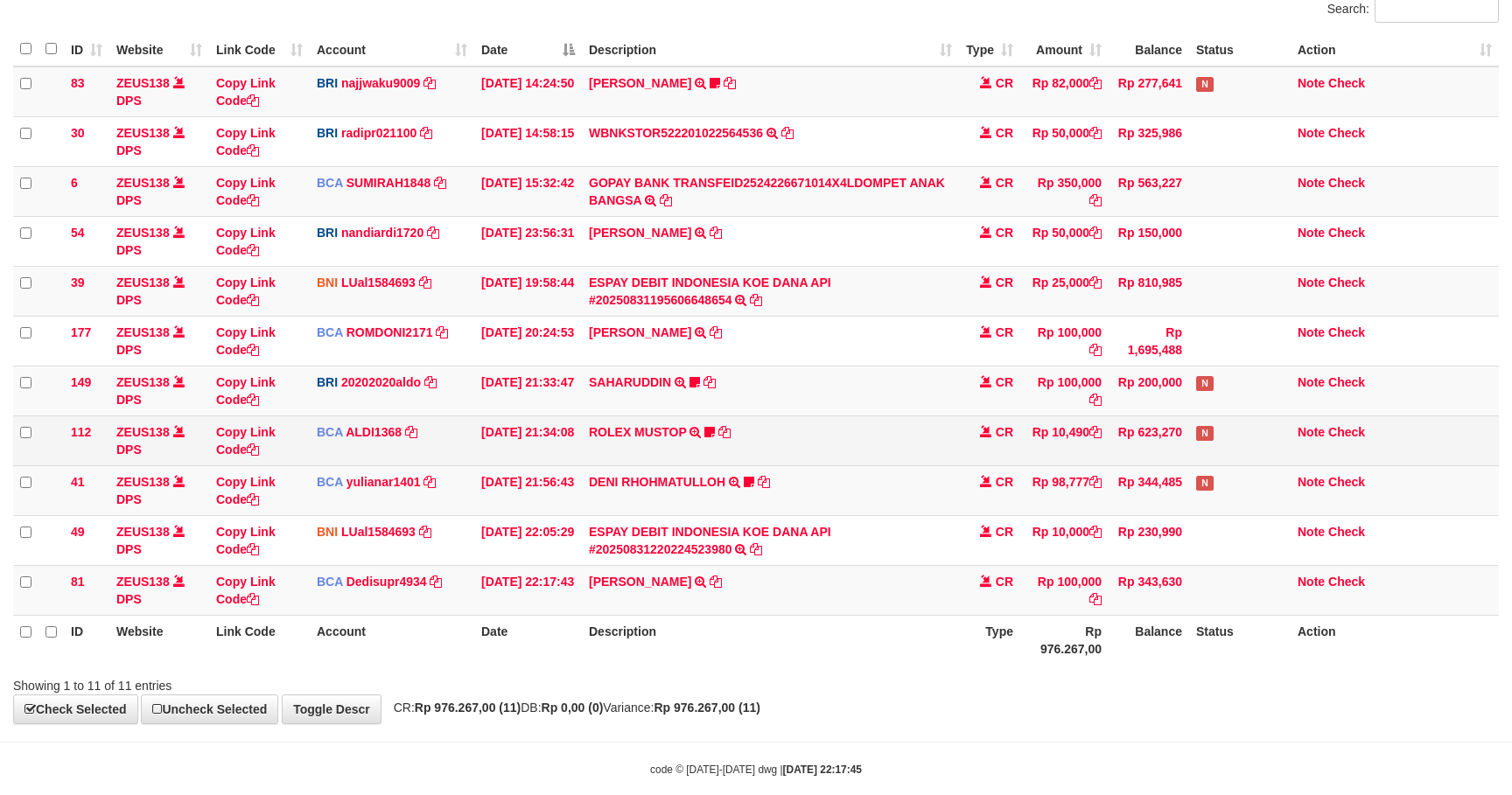
click at [689, 462] on td "ROLEX MUSTOP TRSF E-BANKING CR 3108/FTSCY/WS95051 10490.002025083152578293 TRFD…" at bounding box center [769, 440] width 377 height 50
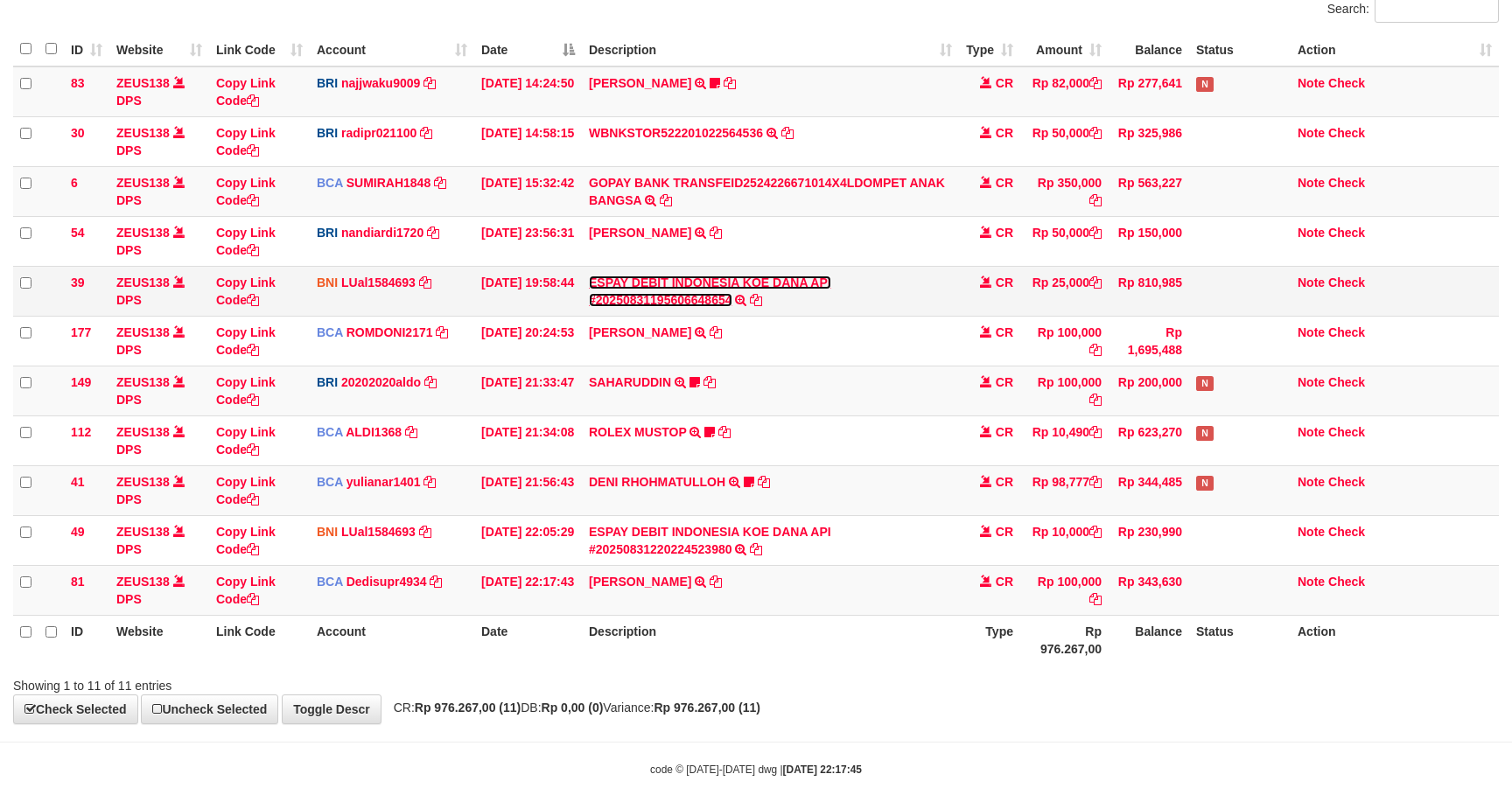
click at [722, 297] on link "ESPAY DEBIT INDONESIA KOE DANA API #20250831195606648654" at bounding box center [710, 291] width 243 height 32
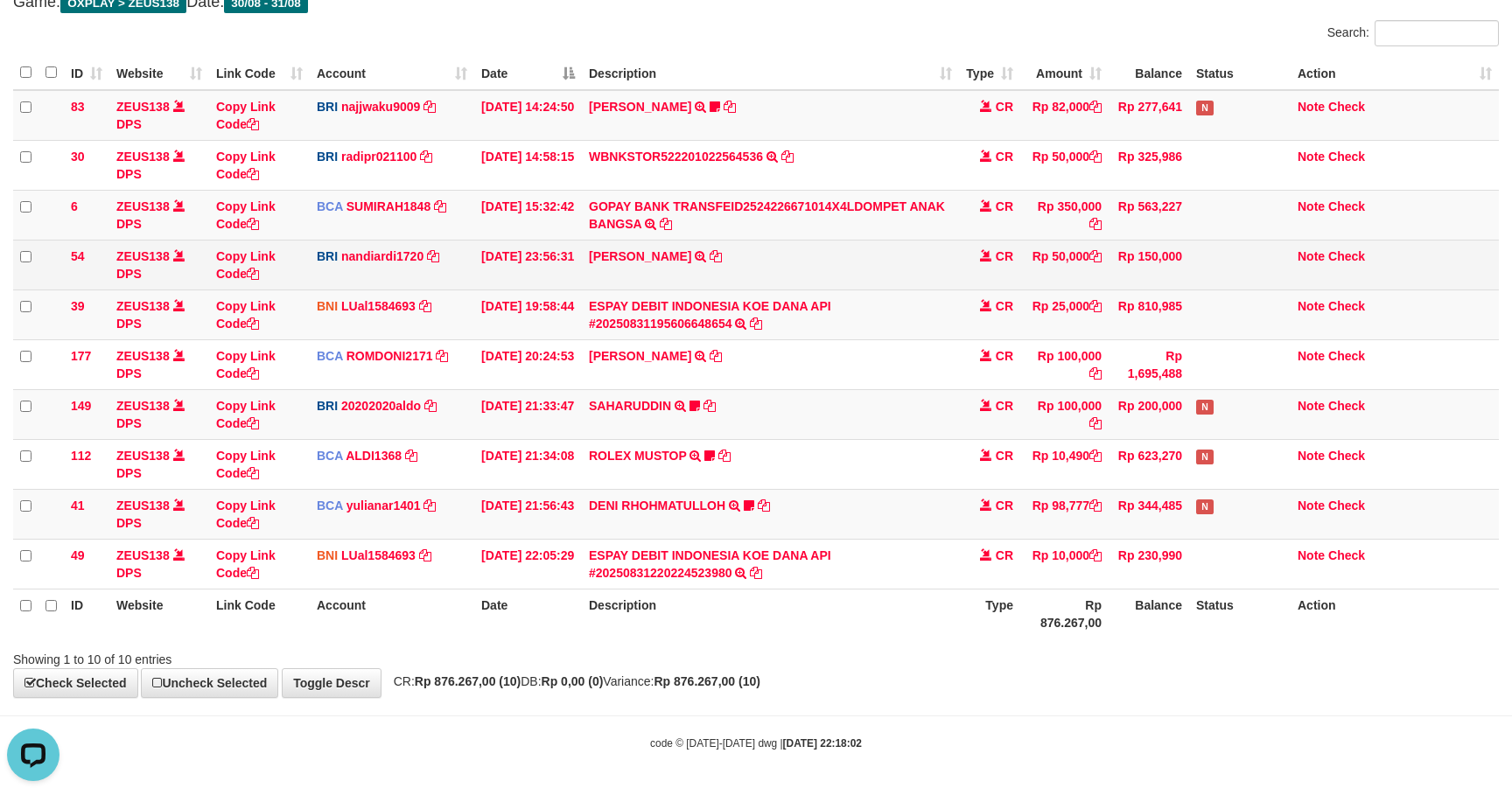
click at [878, 281] on td "VALENTINO LAHU TRANSFER NBMB VALENTINO LAHU TO NANDI ARDIANSYAH" at bounding box center [769, 265] width 377 height 50
click at [880, 281] on td "VALENTINO LAHU TRANSFER NBMB VALENTINO LAHU TO NANDI ARDIANSYAH" at bounding box center [769, 265] width 377 height 50
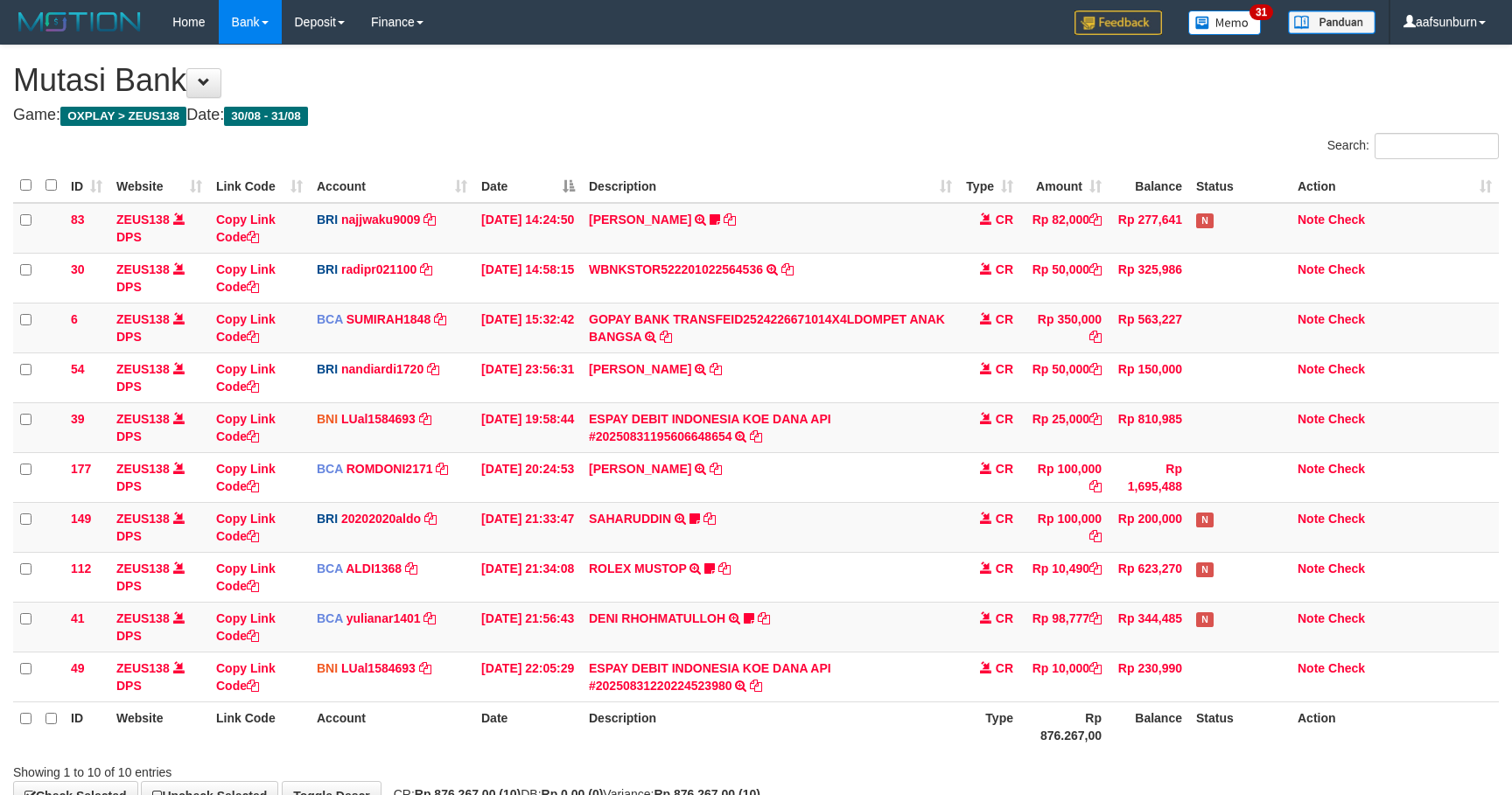
scroll to position [118, 0]
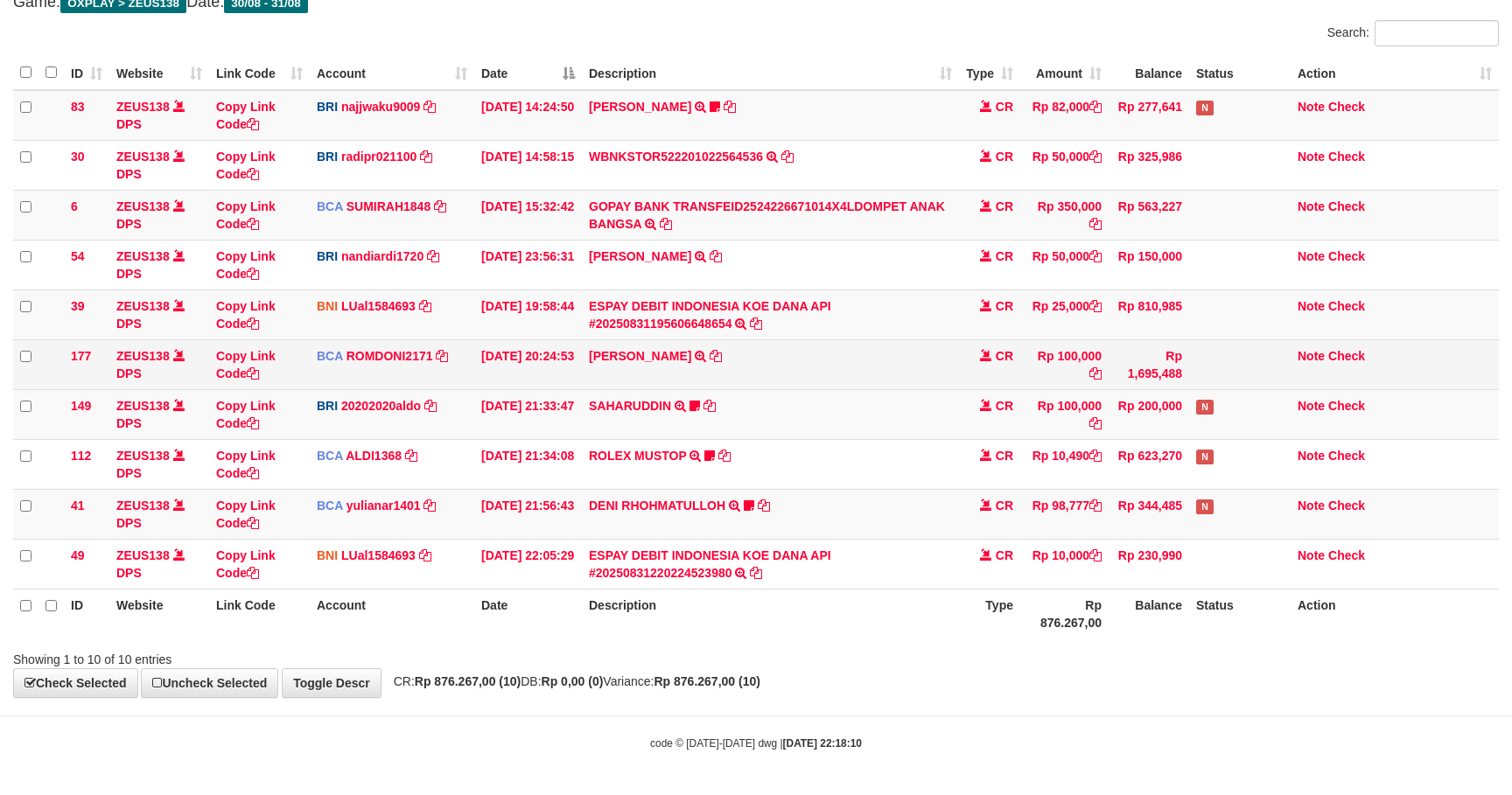
click at [1117, 370] on td "Rp 1,695,488" at bounding box center [1148, 364] width 81 height 50
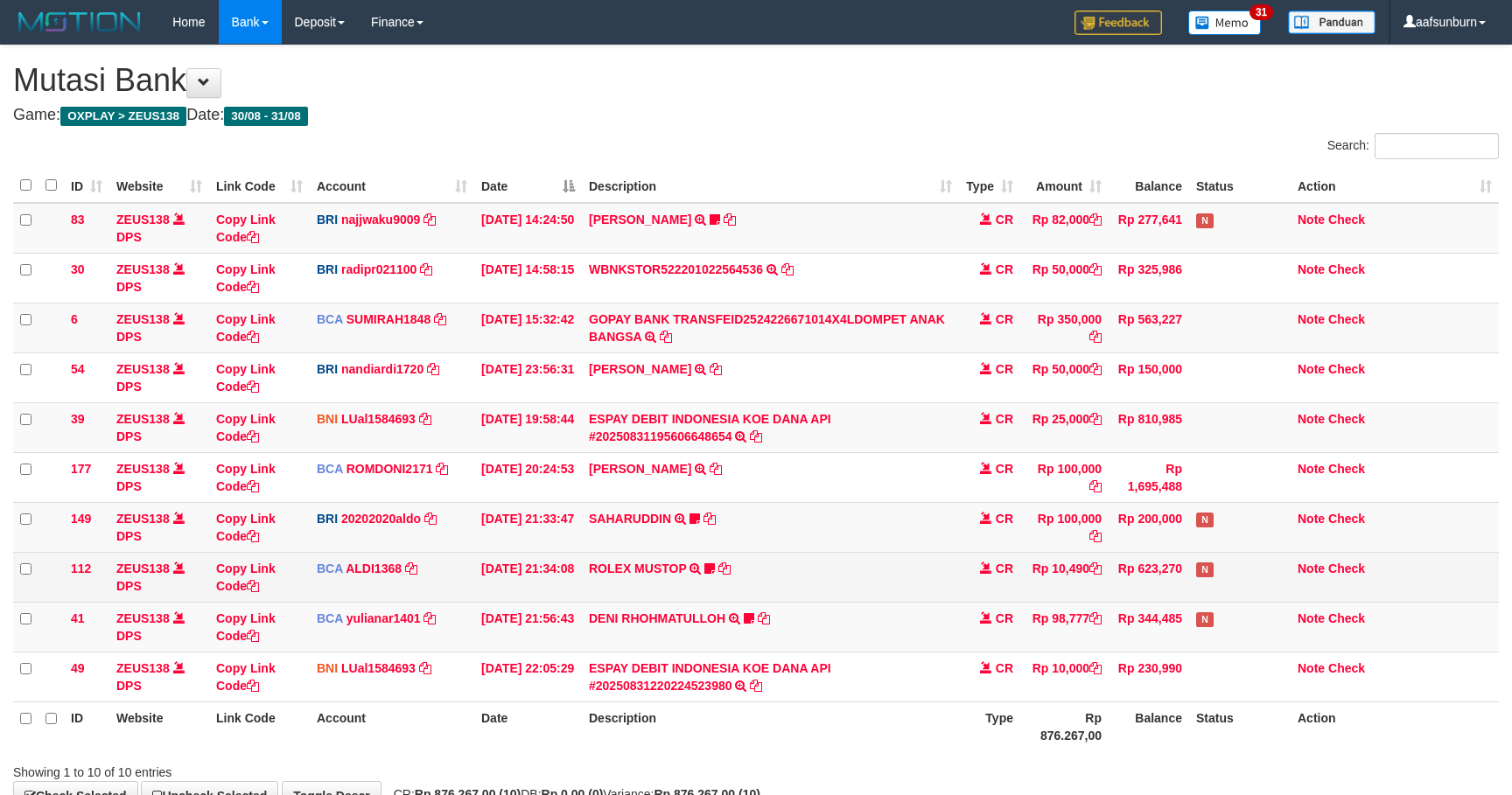
scroll to position [118, 0]
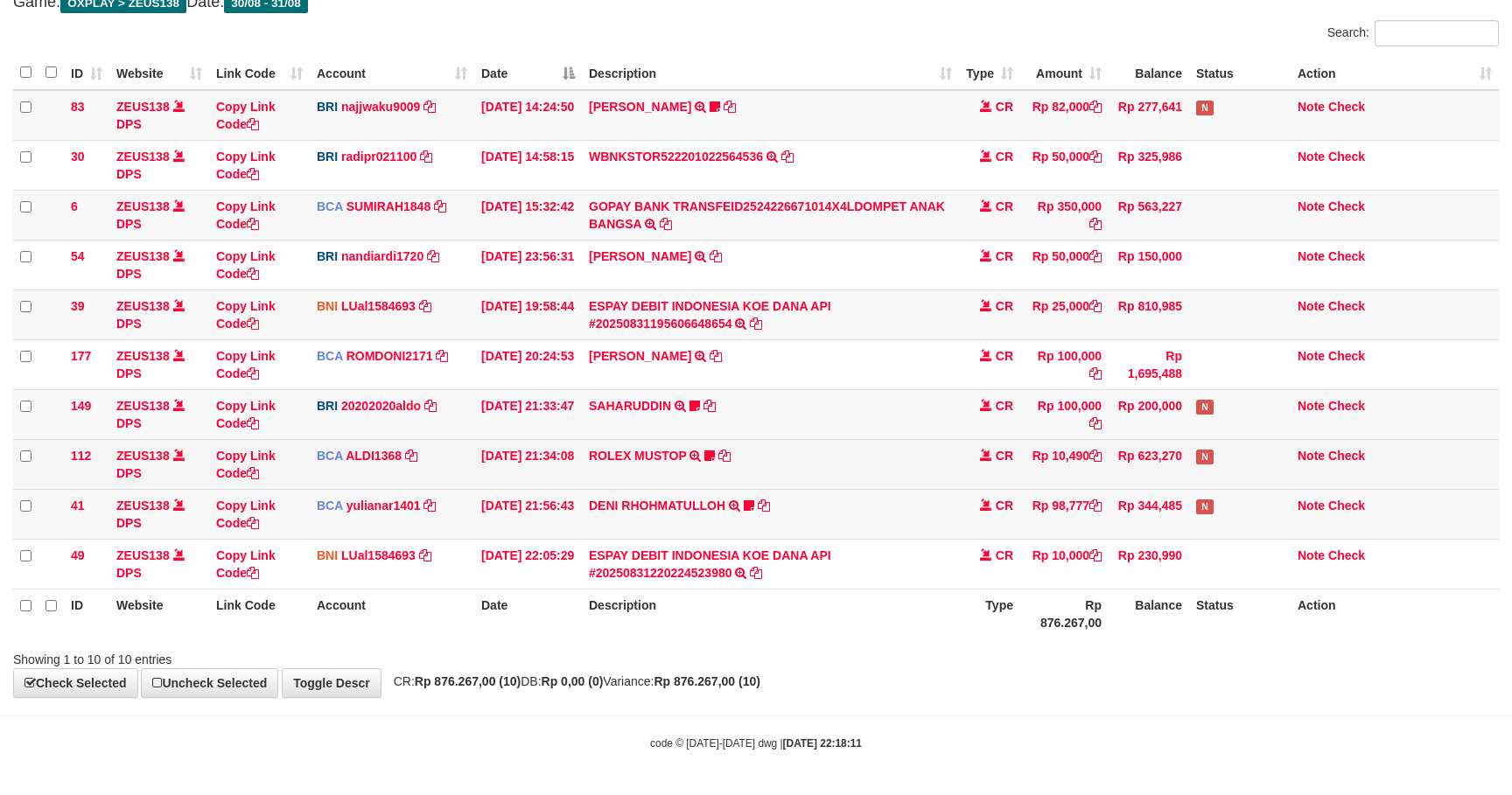
click at [1205, 389] on tbody "83 ZEUS138 DPS Copy Link Code BRI najjwaku9009 DPS [PERSON_NAME] mutasi_2025083…" at bounding box center [756, 339] width 1485 height 500
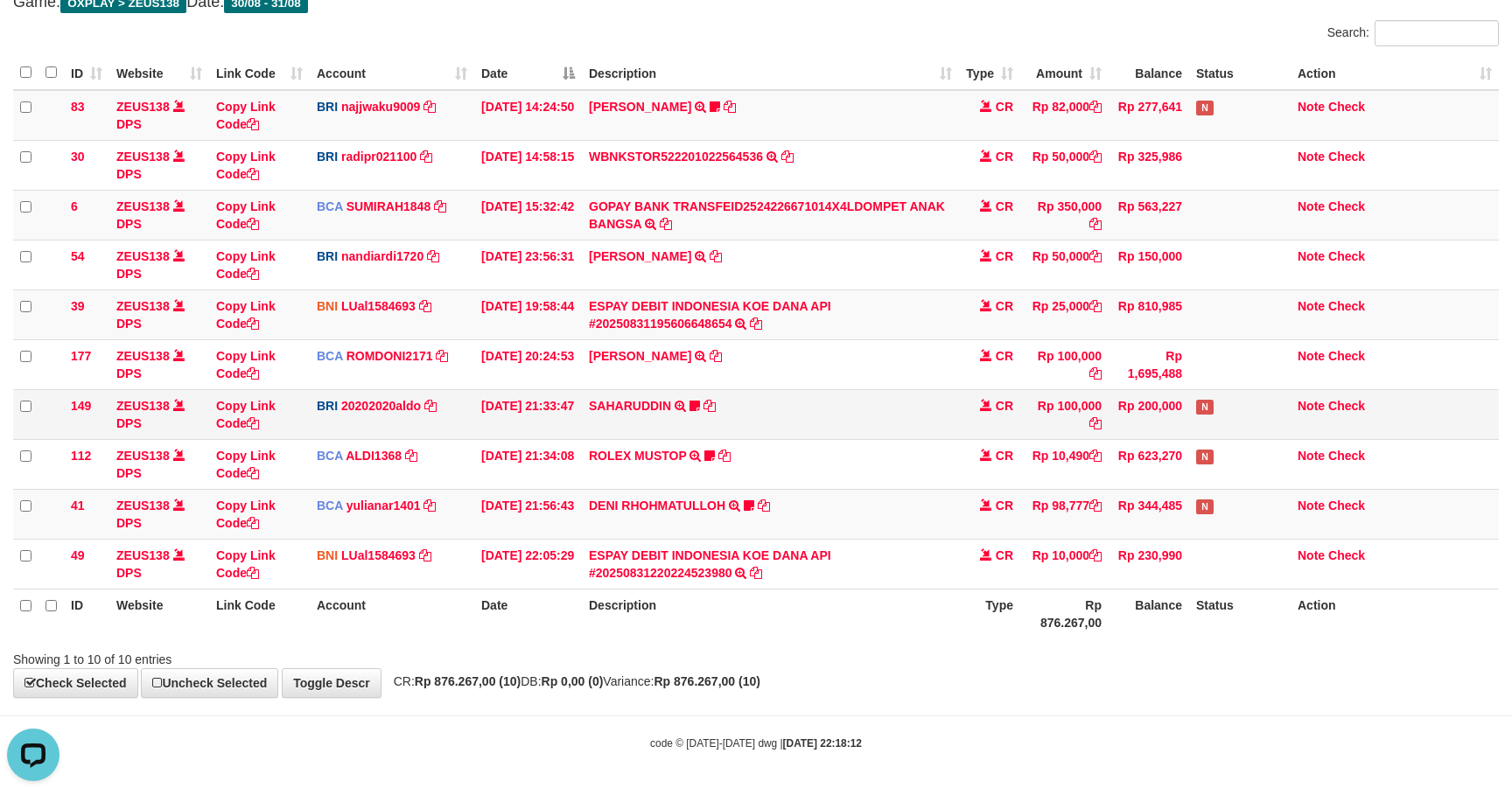
drag, startPoint x: 790, startPoint y: 415, endPoint x: 806, endPoint y: 410, distance: 16.8
click at [804, 410] on td "SAHARUDDIN TRANSFER NBMB SAHARUDDIN TO REVALDO SAGITA SaharuddinTRF REK TIDAK A…" at bounding box center [769, 414] width 377 height 50
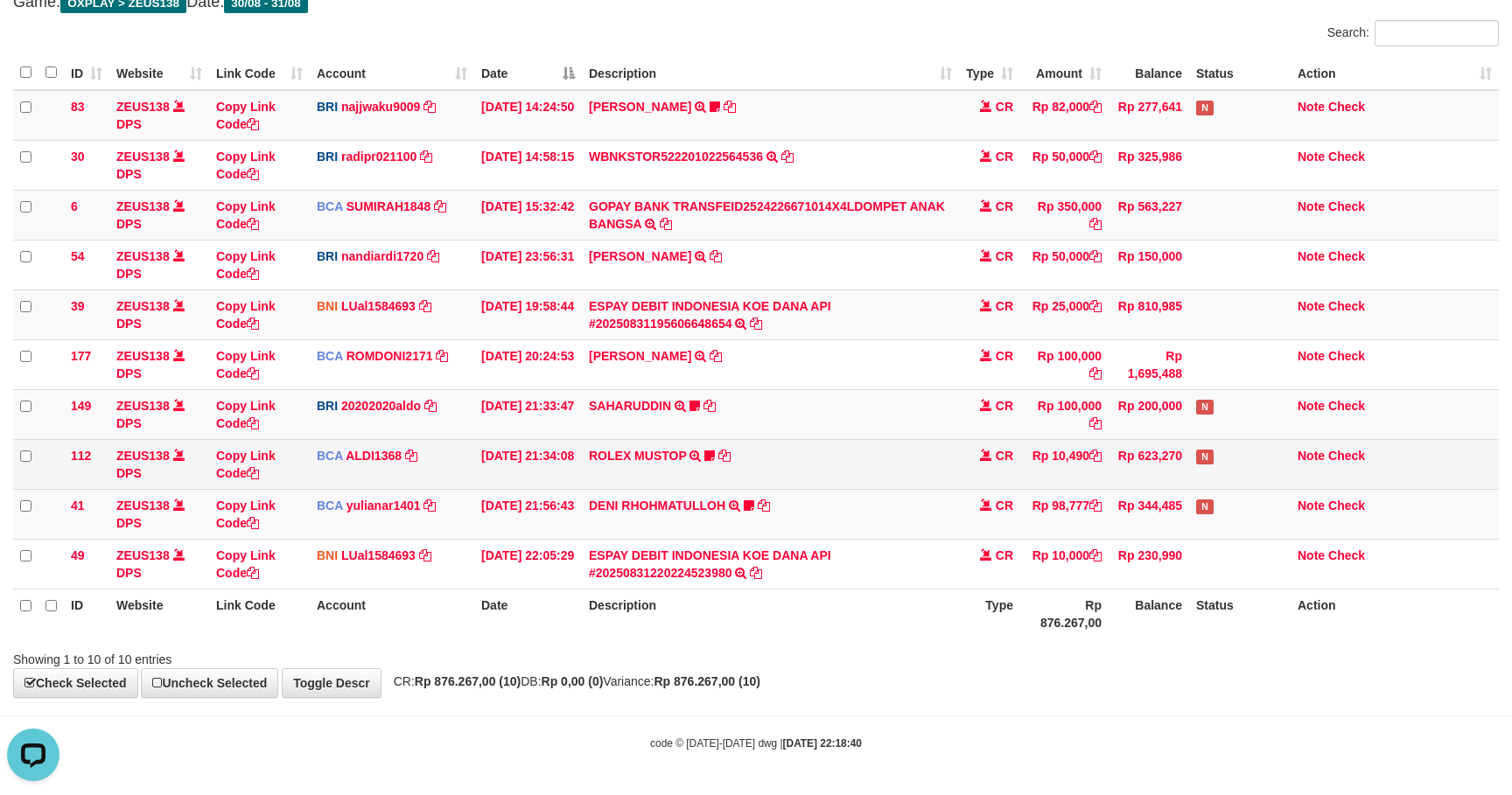
click at [1123, 444] on td "Rp 623,270" at bounding box center [1148, 464] width 81 height 50
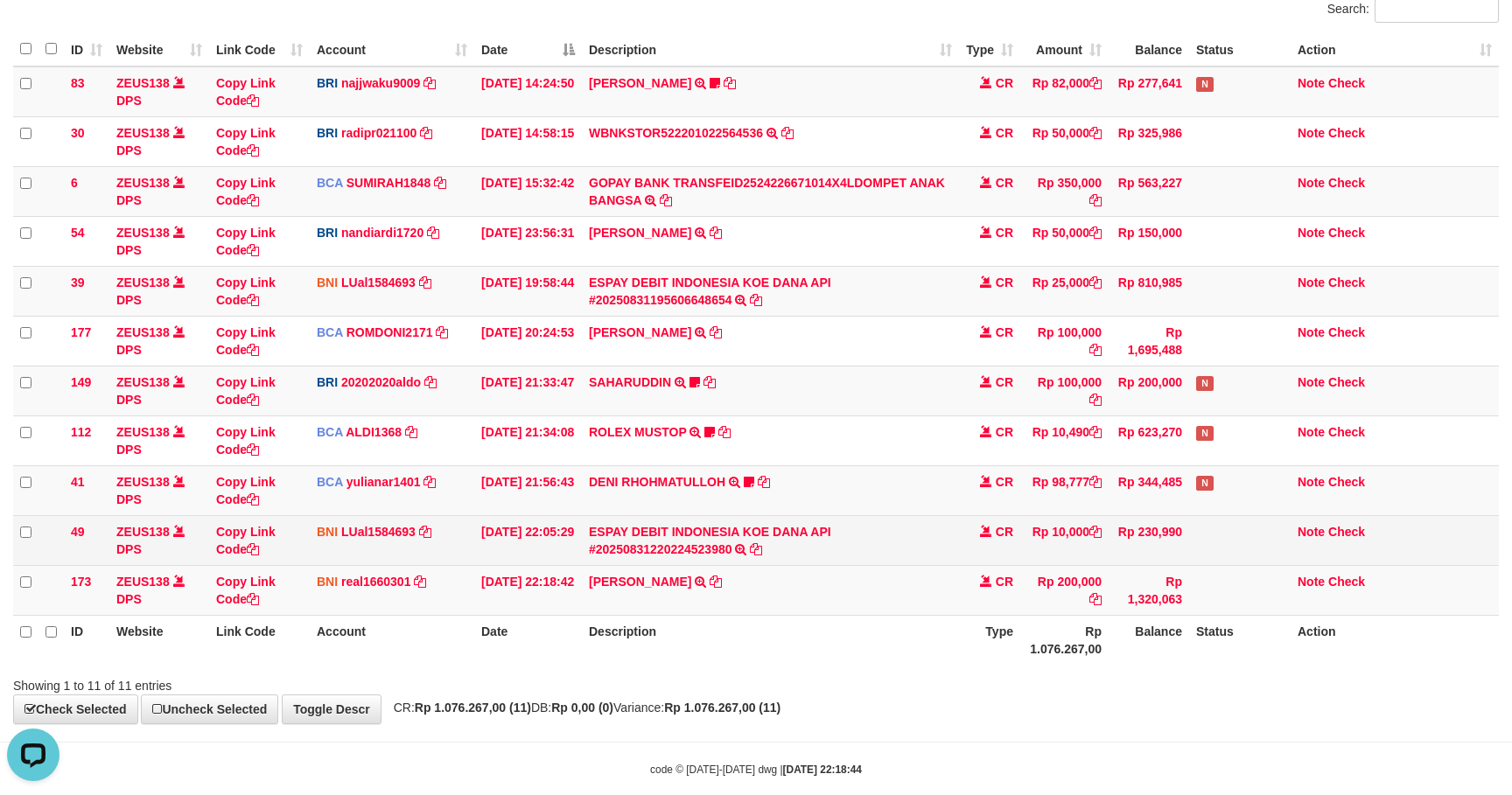
click at [1156, 541] on td "Rp 230,990" at bounding box center [1148, 540] width 81 height 50
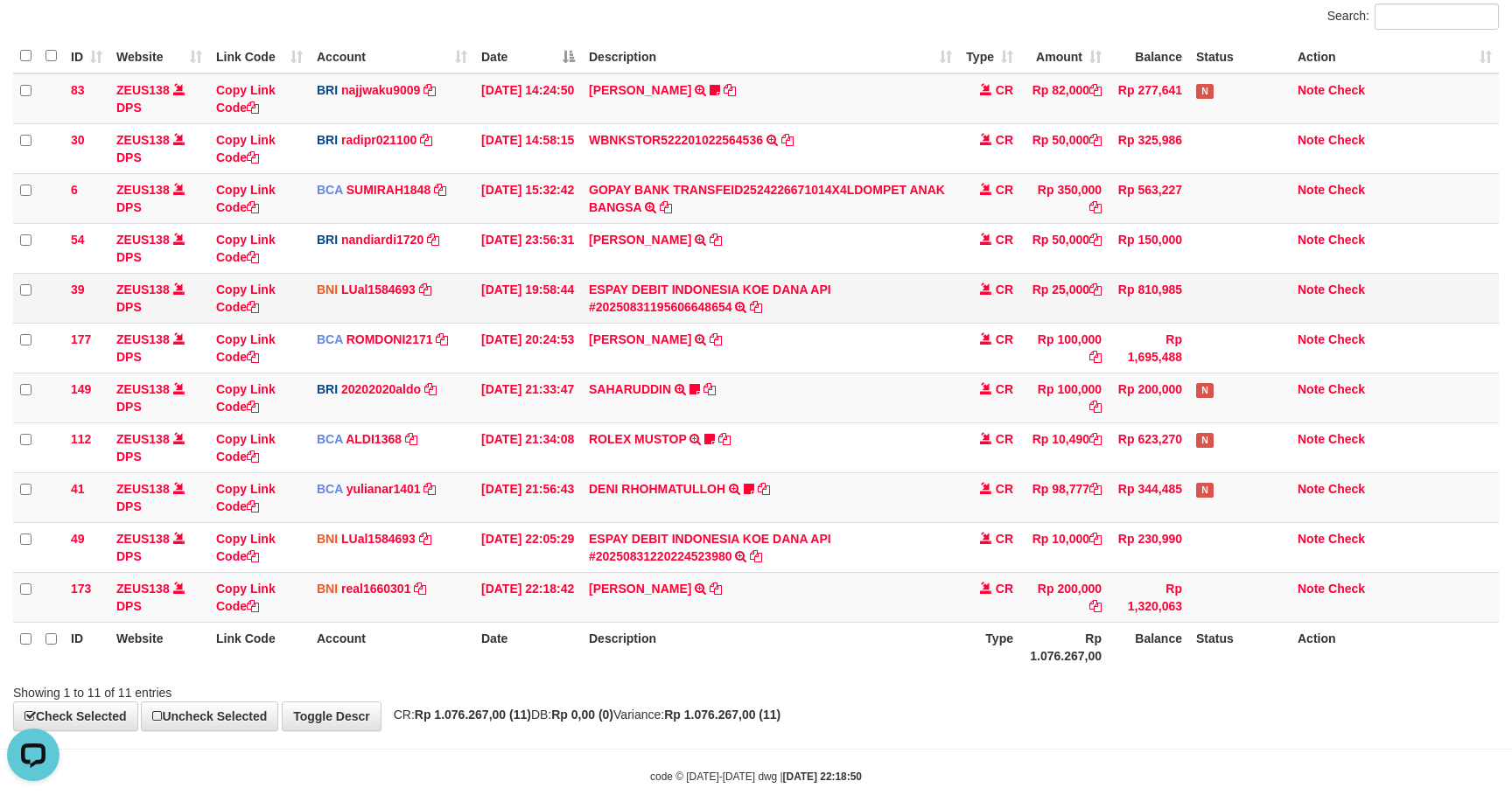
drag, startPoint x: 1140, startPoint y: 278, endPoint x: 1155, endPoint y: 290, distance: 19.2
click at [1155, 290] on td "Rp 810,985" at bounding box center [1148, 298] width 81 height 50
click at [1064, 412] on td "Rp 100,000" at bounding box center [1064, 397] width 88 height 50
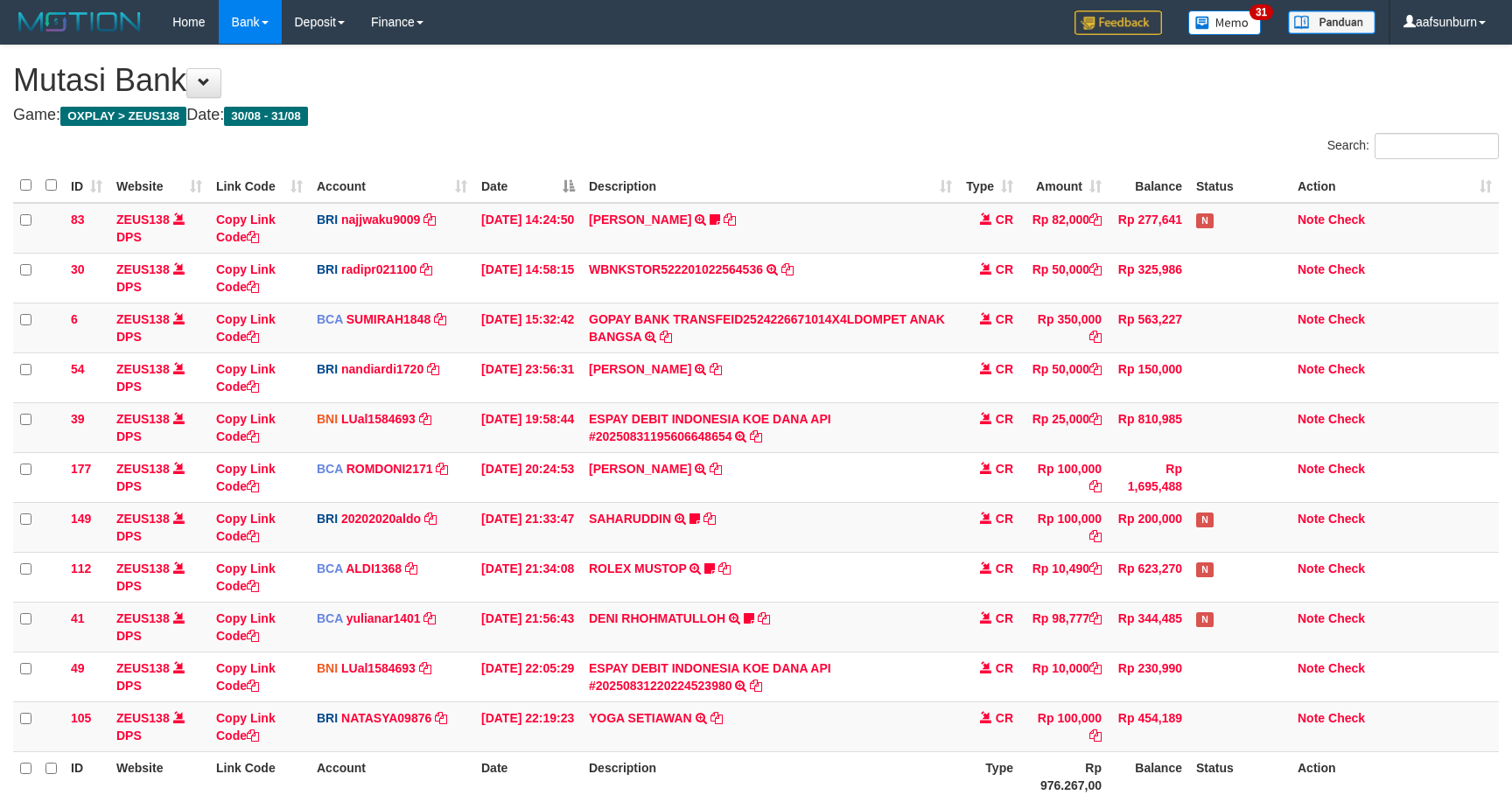
scroll to position [129, 0]
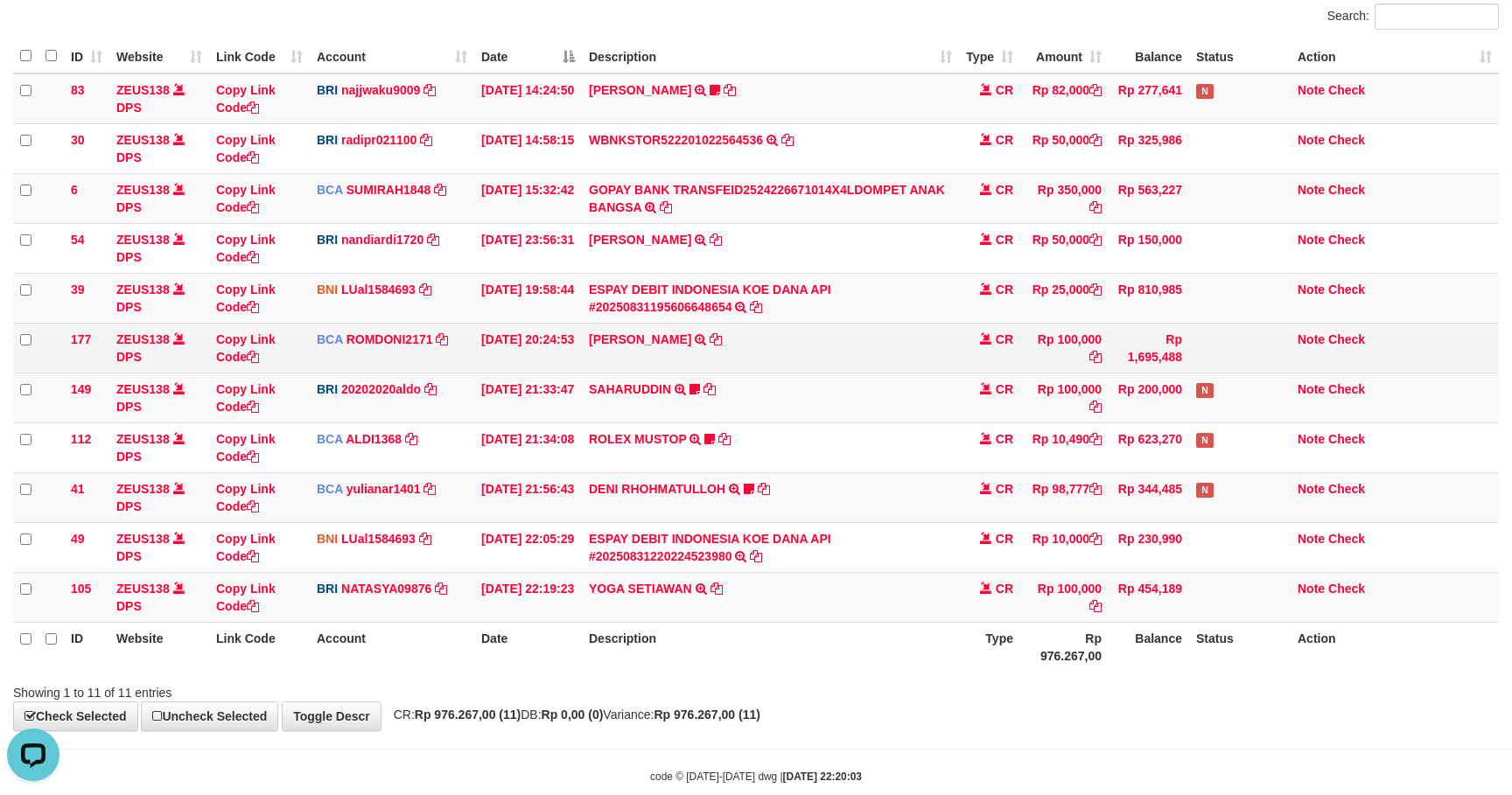
click at [988, 370] on td "CR" at bounding box center [989, 348] width 61 height 50
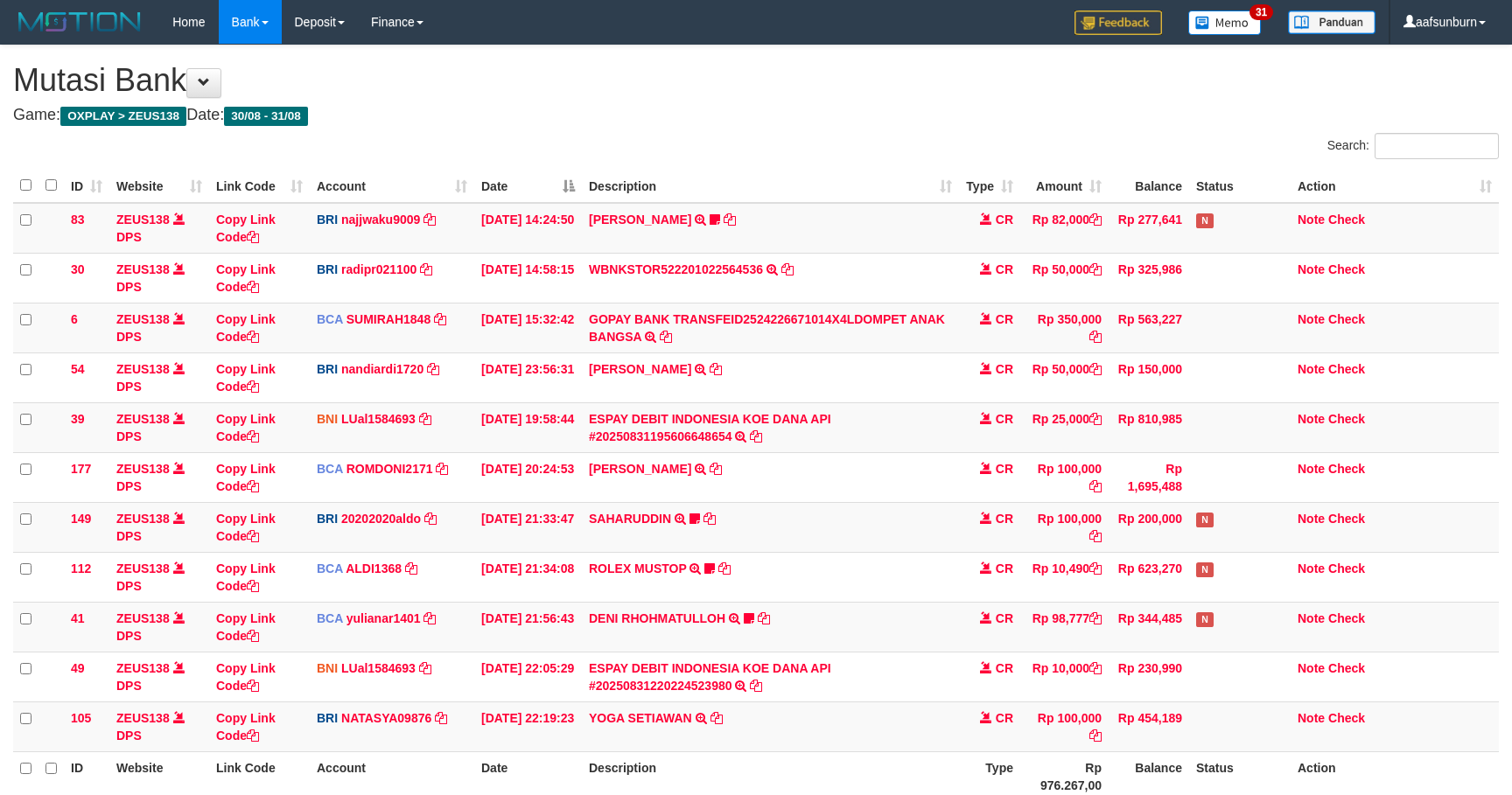
scroll to position [129, 0]
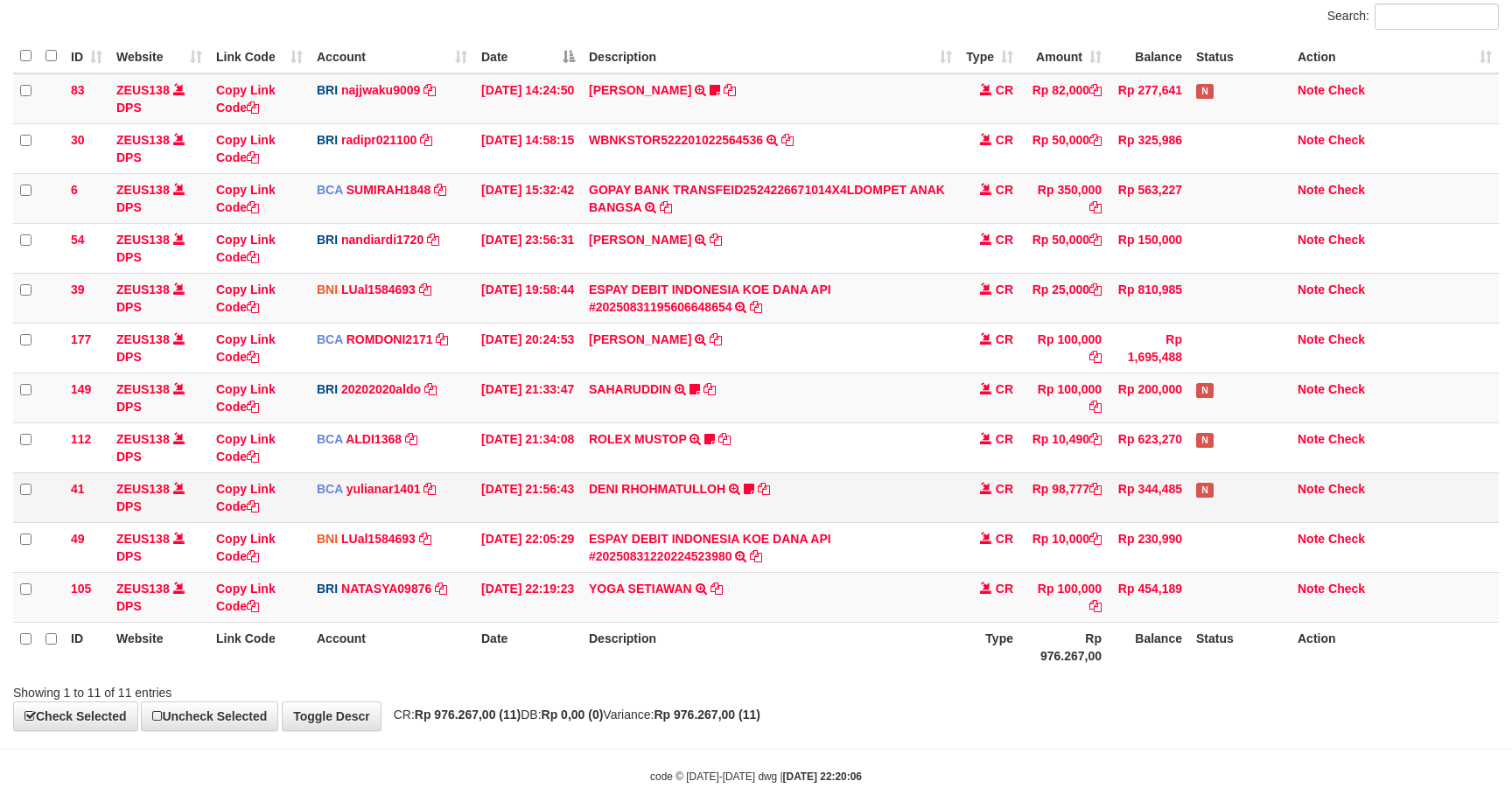
click at [927, 512] on td "DENI RHOHMATULLOH TRSF E-BANKING CR 3108/FTSCY/WS95031 98777.00DENI RHOHMATULLO…" at bounding box center [769, 497] width 377 height 50
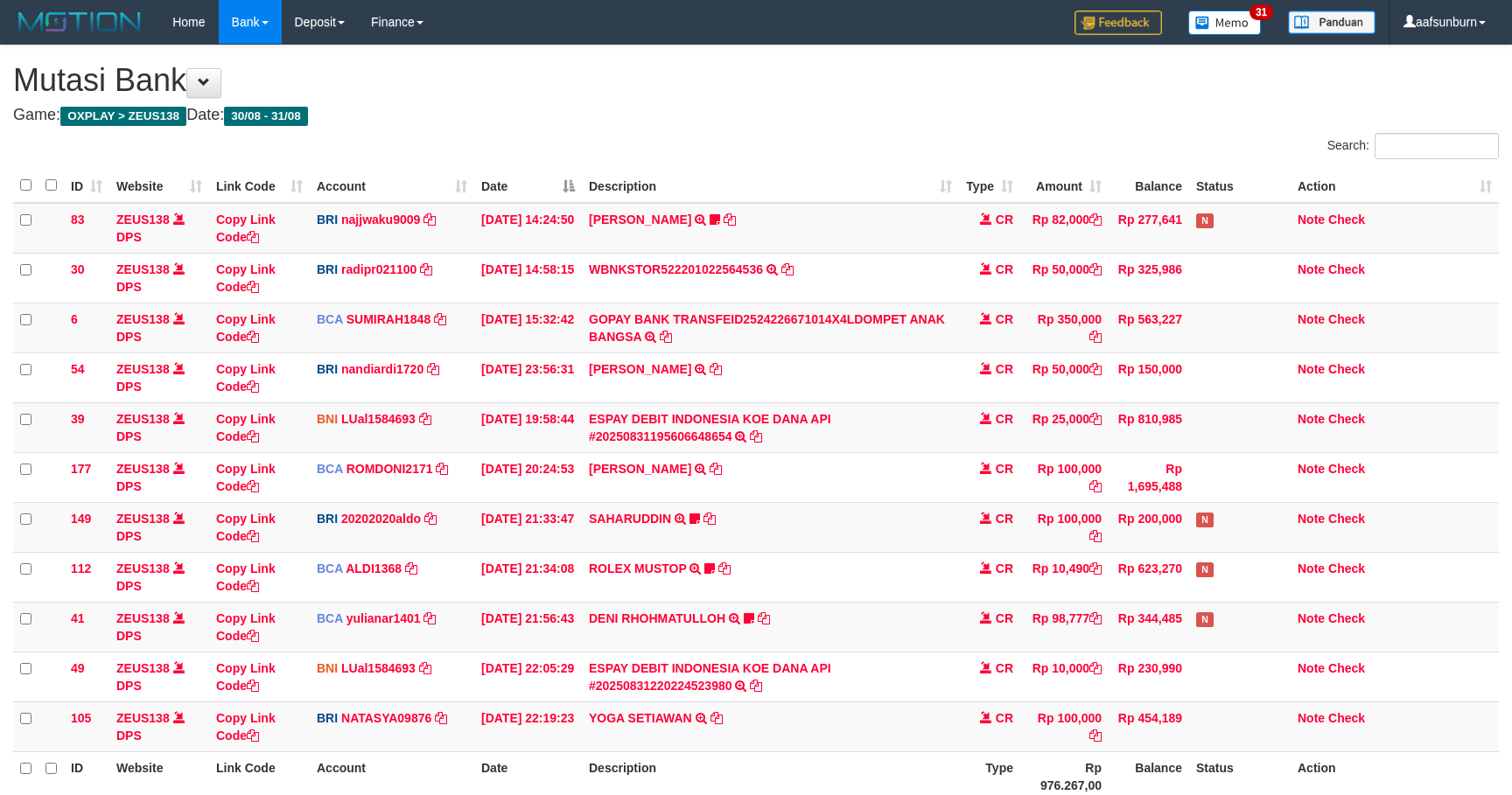
scroll to position [129, 0]
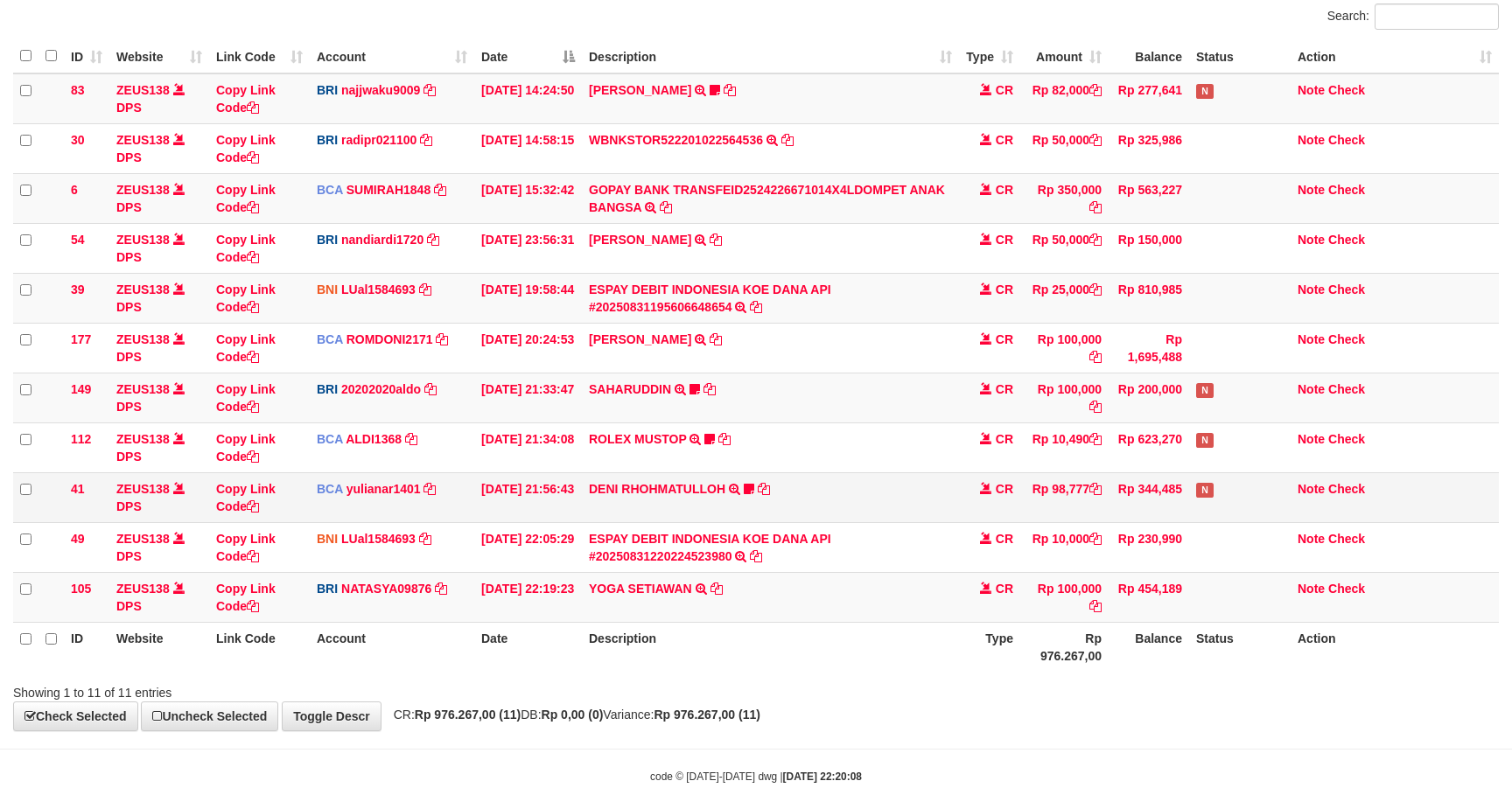
click at [935, 488] on td "DENI RHOHMATULLOH TRSF E-BANKING CR 3108/FTSCY/WS95031 98777.00DENI RHOHMATULLO…" at bounding box center [769, 497] width 377 height 50
click at [935, 482] on td "DENI RHOHMATULLOH TRSF E-BANKING CR 3108/FTSCY/WS95031 98777.00DENI RHOHMATULLO…" at bounding box center [769, 497] width 377 height 50
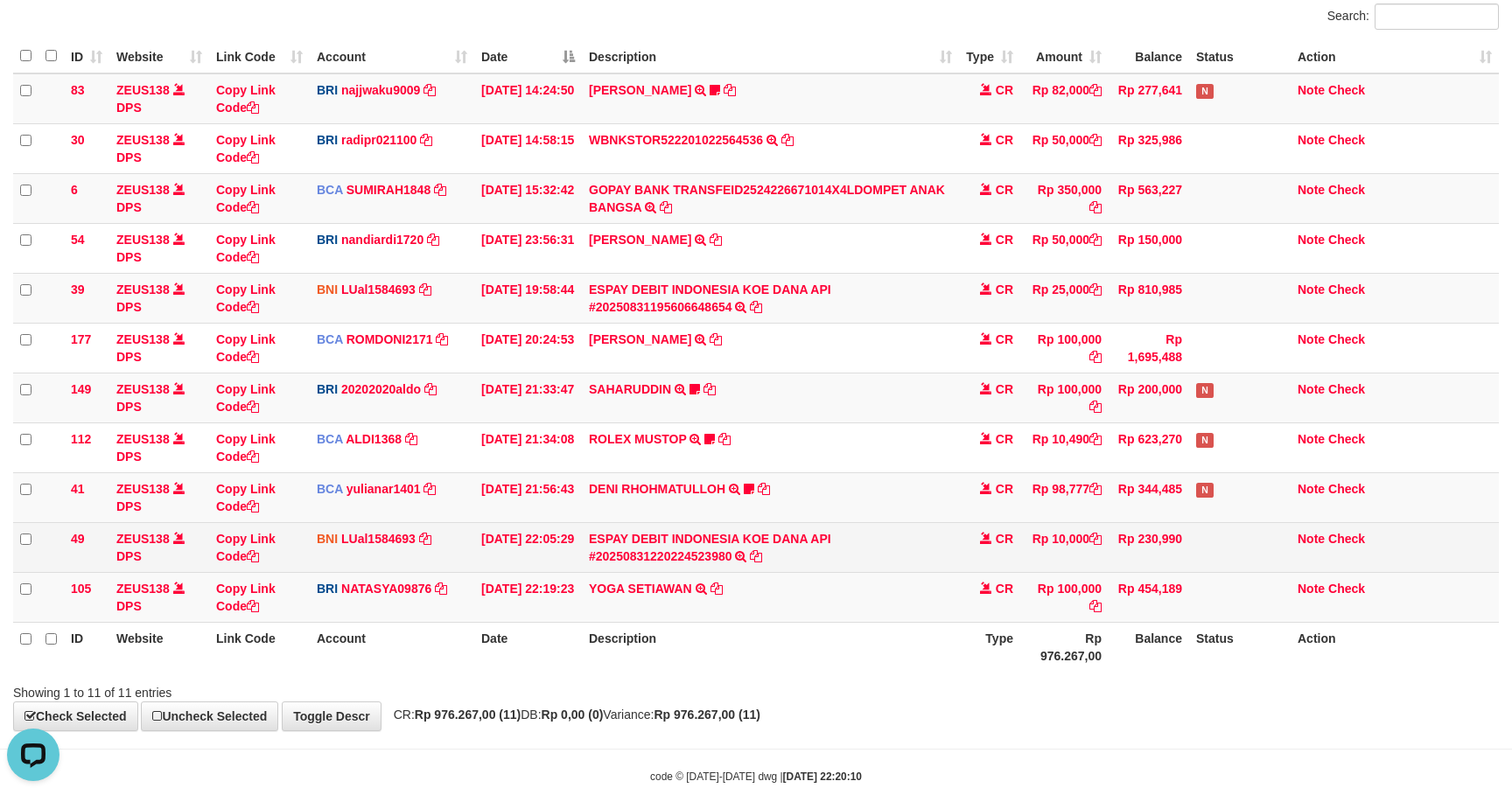
click at [1135, 533] on td "Rp 230,990" at bounding box center [1148, 547] width 81 height 50
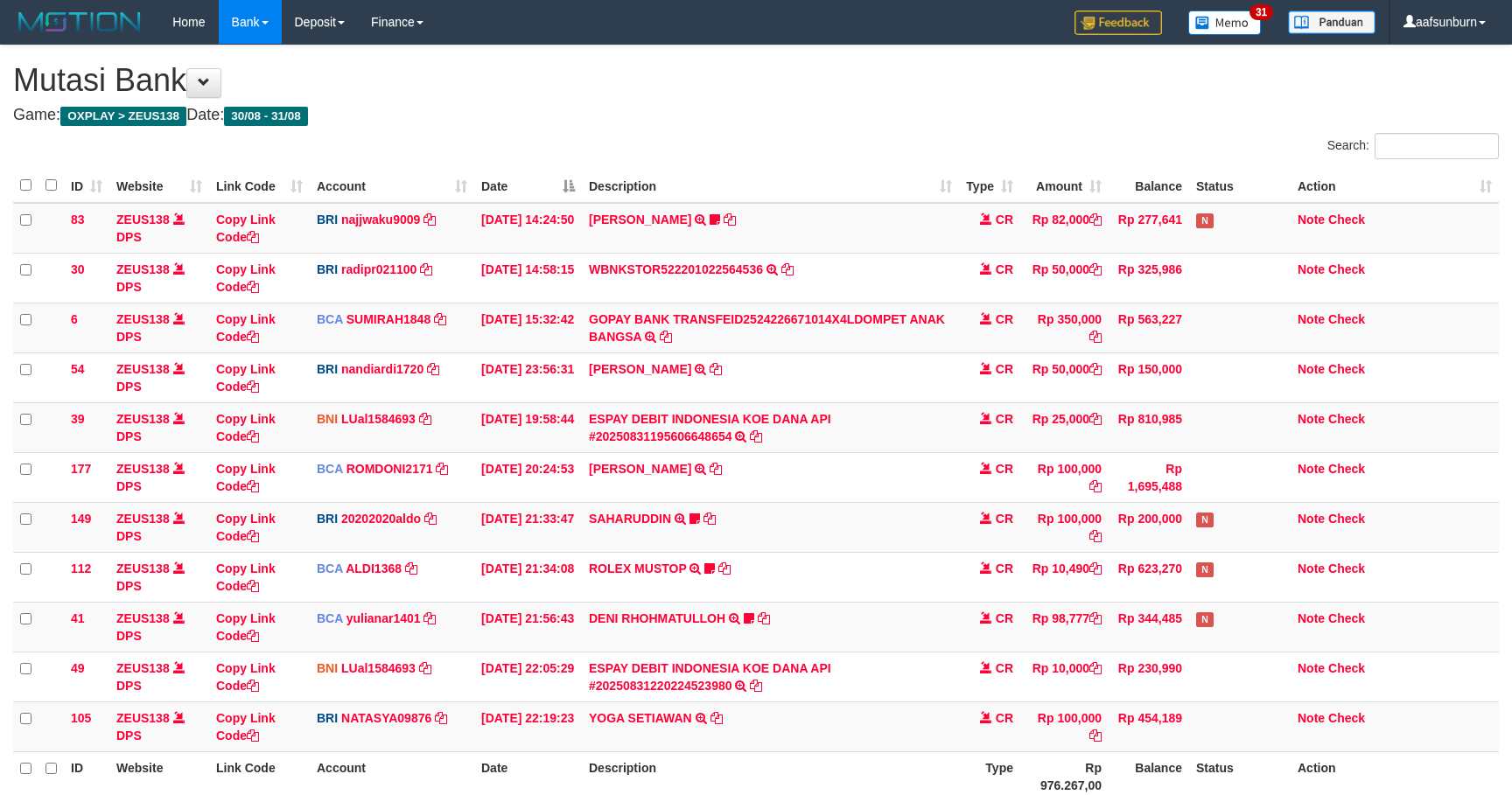
scroll to position [129, 0]
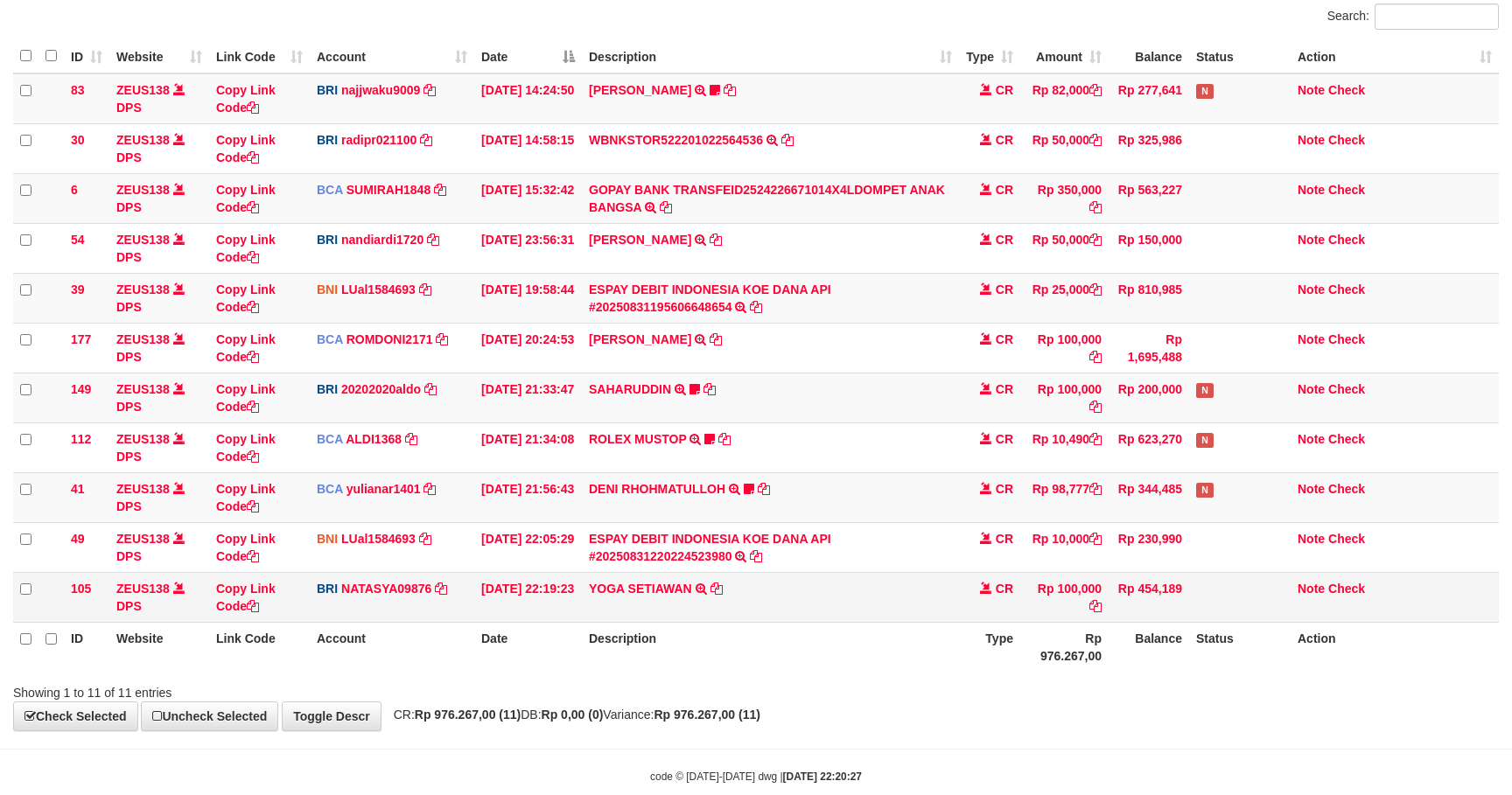
click at [1211, 594] on td at bounding box center [1240, 596] width 102 height 50
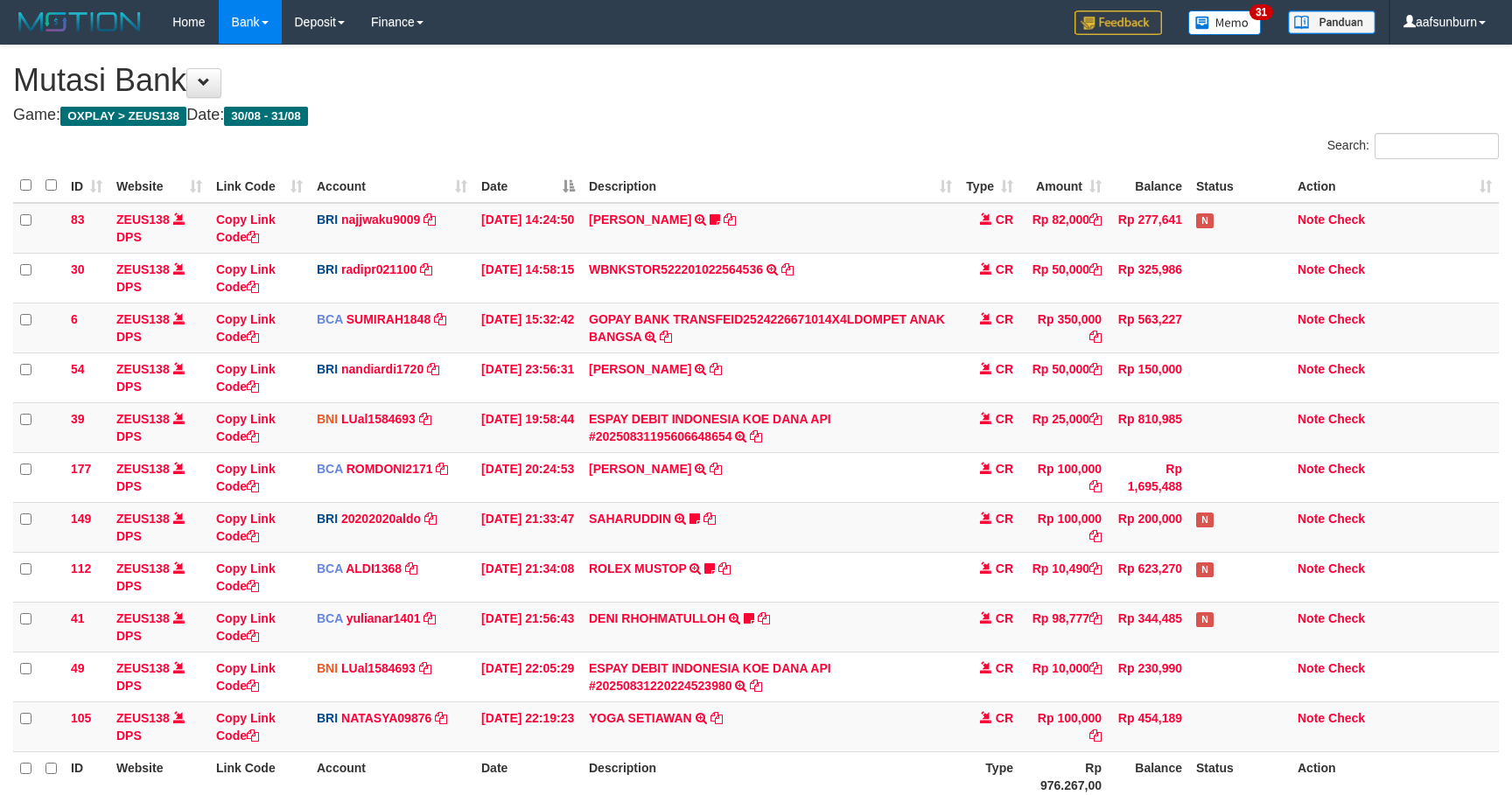
scroll to position [129, 0]
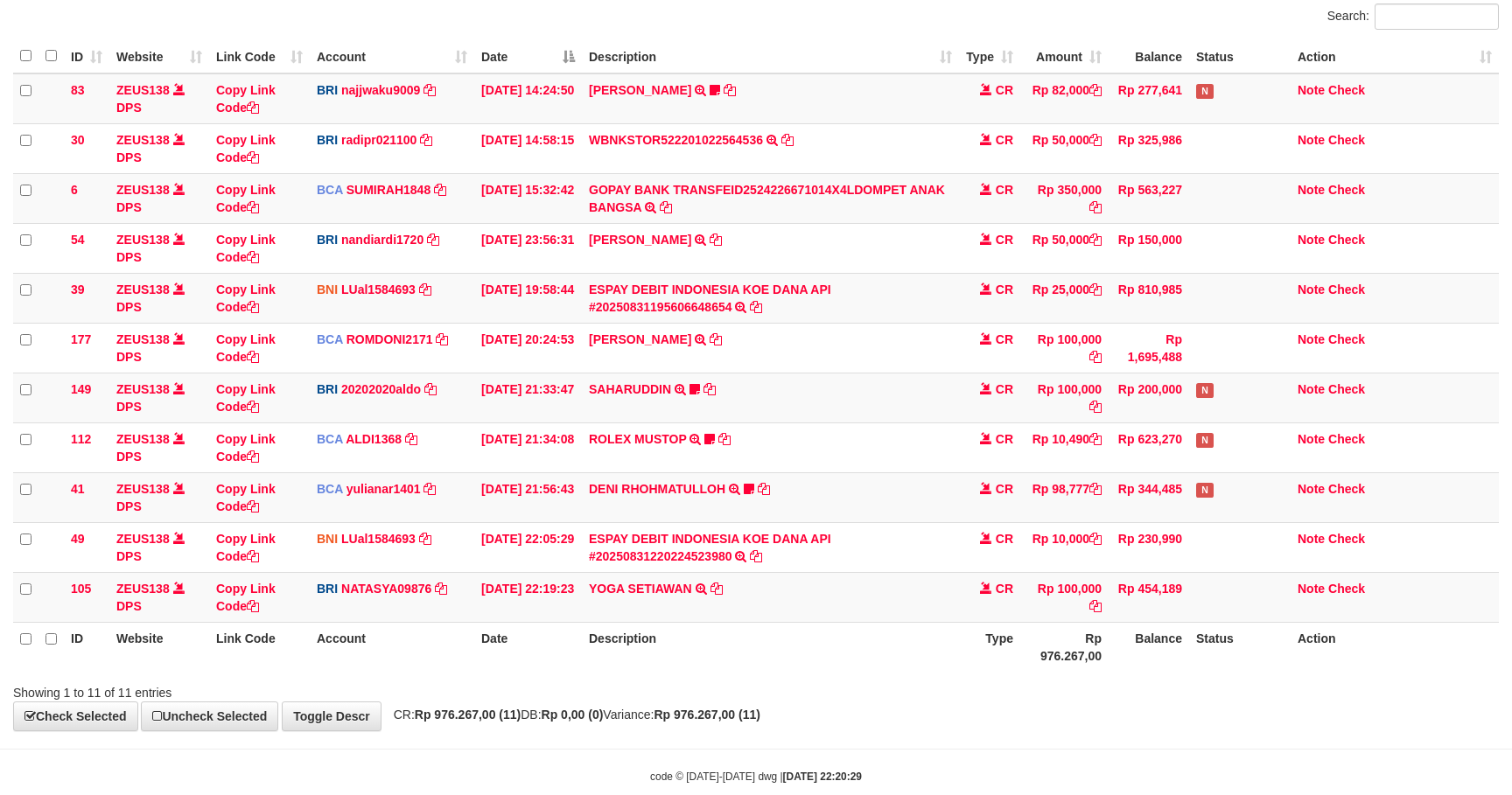
click at [1260, 632] on th "Status" at bounding box center [1240, 646] width 102 height 50
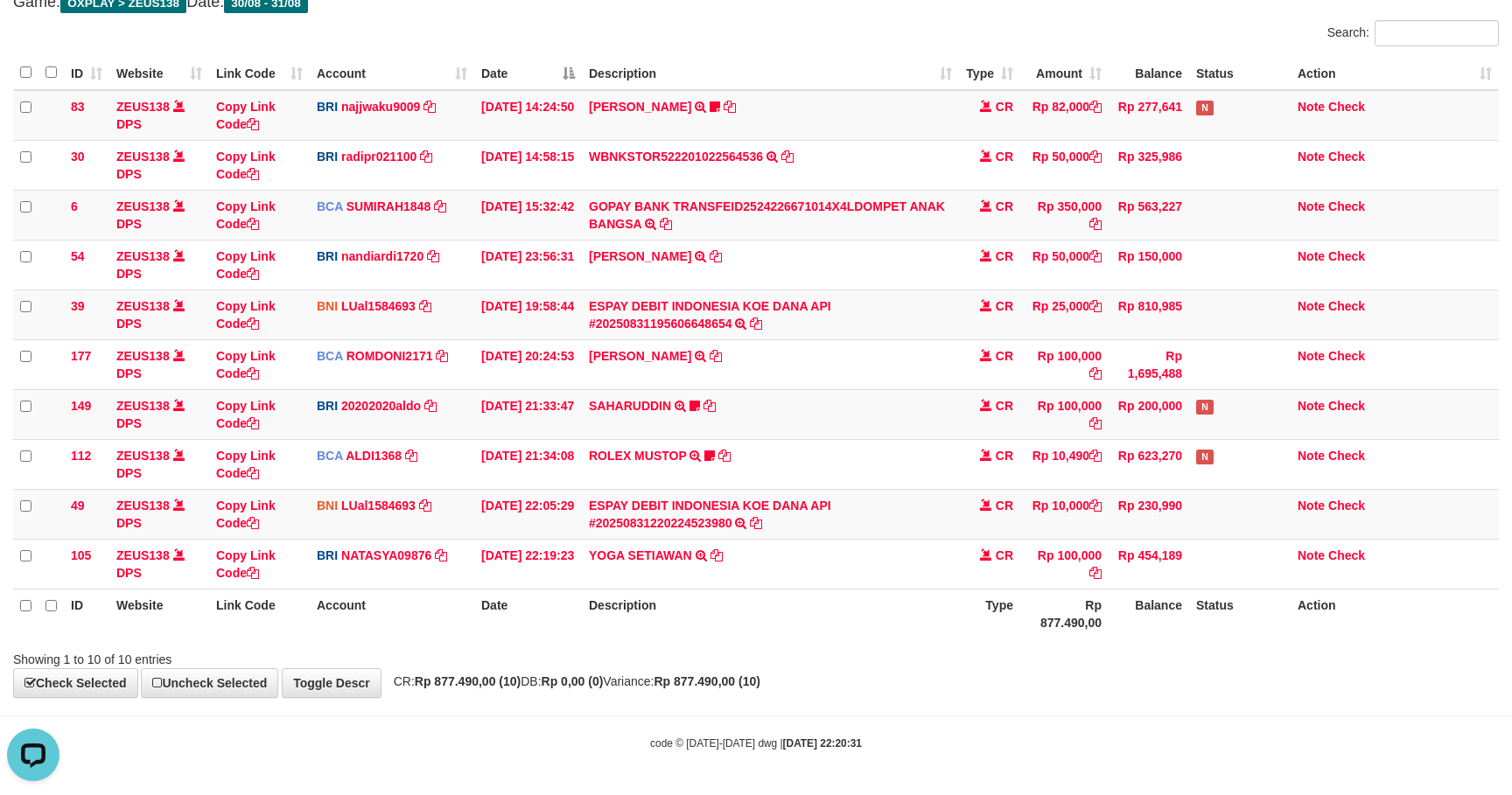
click at [1045, 661] on div "Showing 1 to 10 of 10 entries" at bounding box center [756, 656] width 1512 height 25
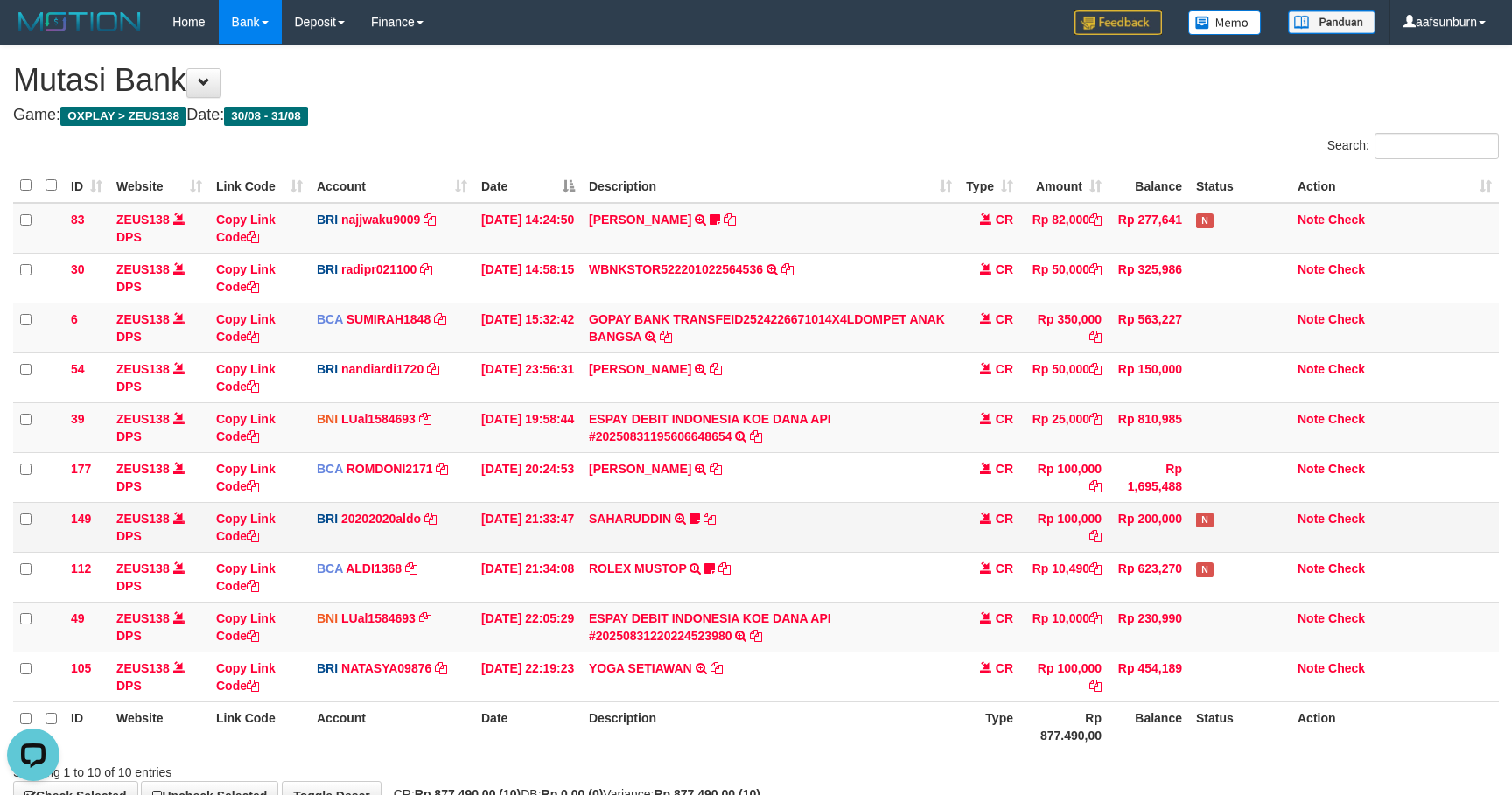
click at [907, 547] on td "[PERSON_NAME] TRANSFER NBMB [PERSON_NAME] TO [PERSON_NAME] REK TIDAK AKTIF" at bounding box center [769, 526] width 377 height 50
click at [906, 547] on td "[PERSON_NAME] TRANSFER NBMB [PERSON_NAME] TO [PERSON_NAME] REK TIDAK AKTIF" at bounding box center [769, 526] width 377 height 50
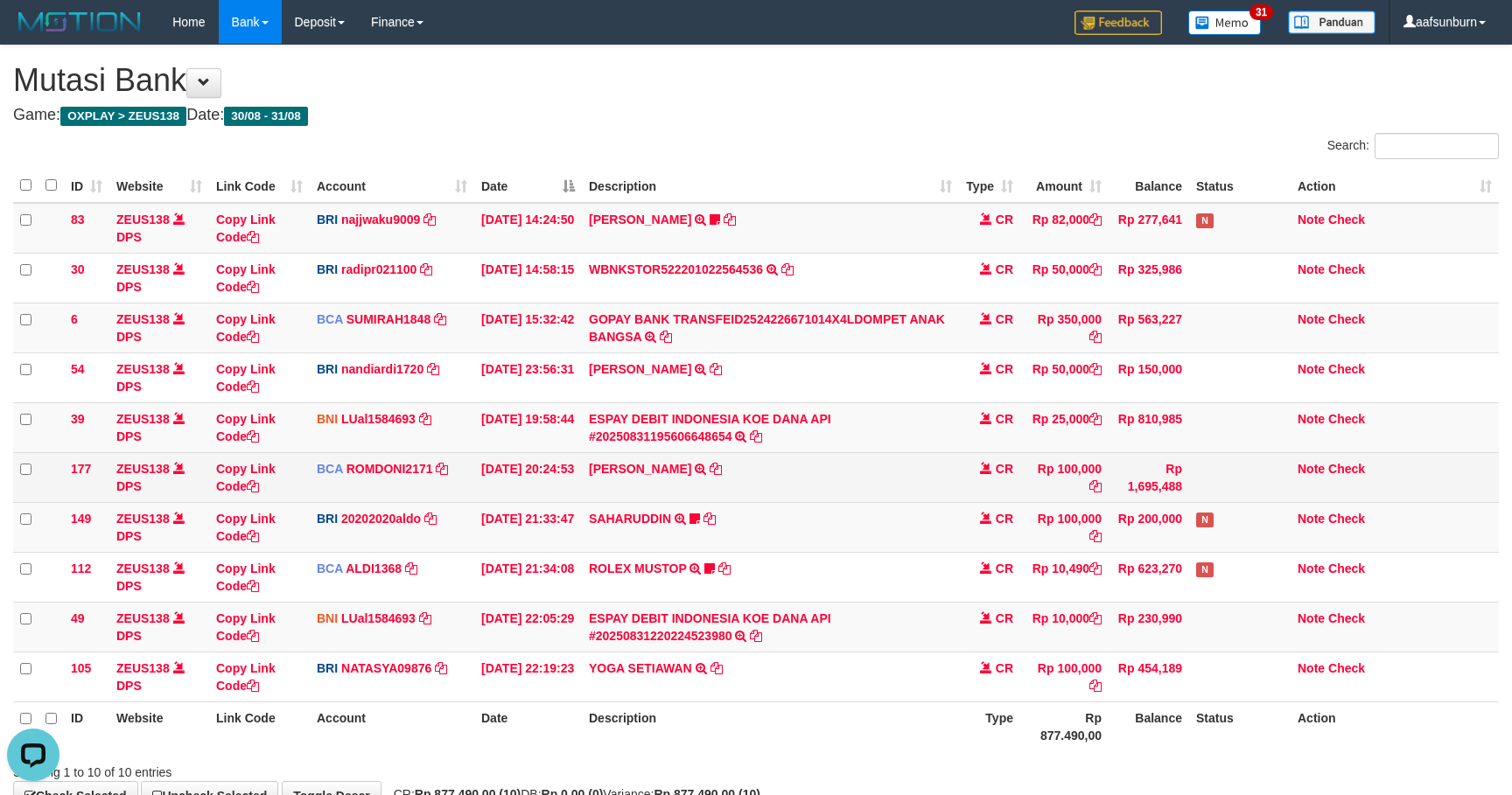
click at [1031, 464] on td "Rp 100,000" at bounding box center [1064, 477] width 88 height 50
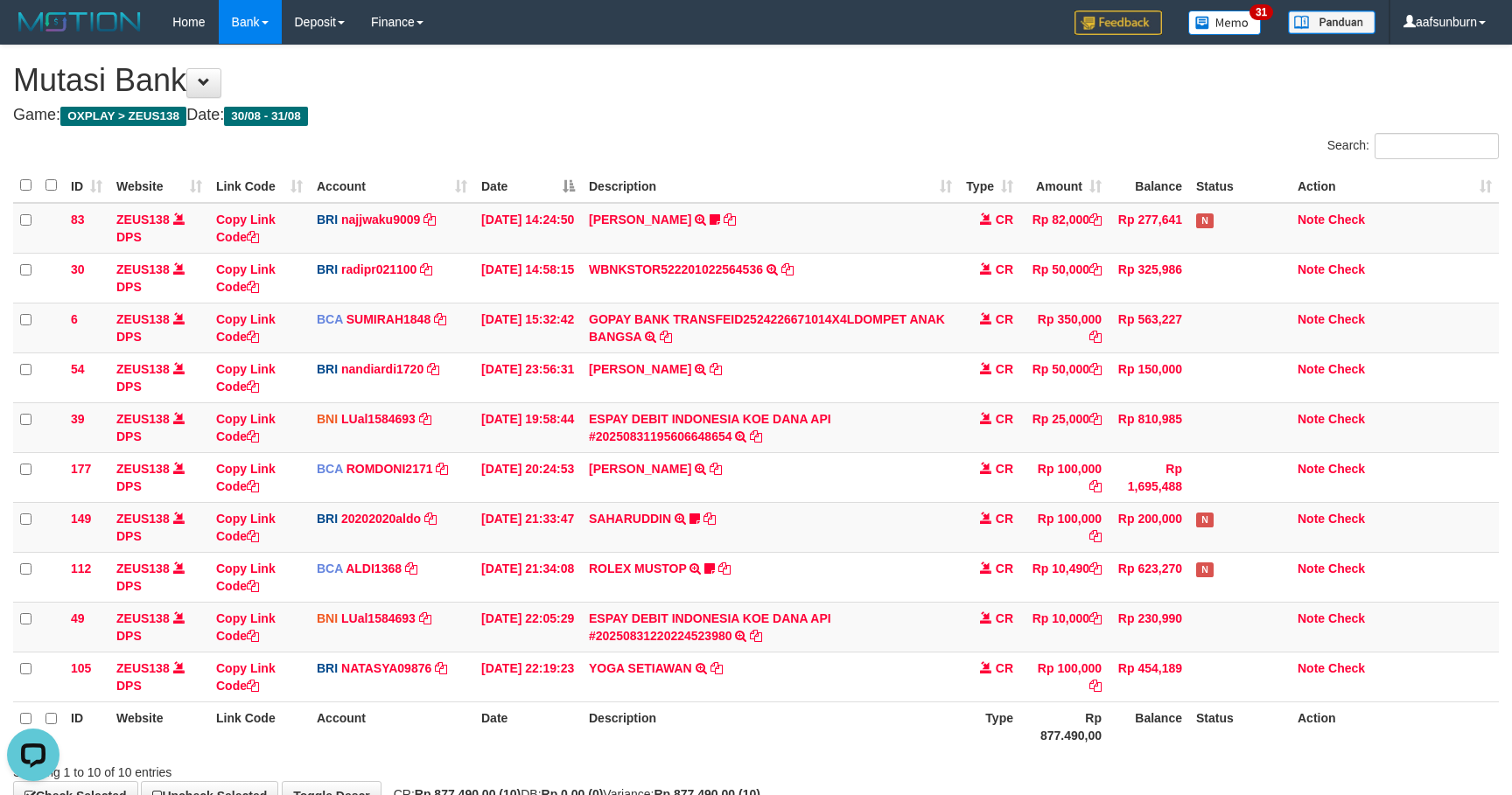
click at [769, 124] on div "**********" at bounding box center [756, 427] width 1512 height 764
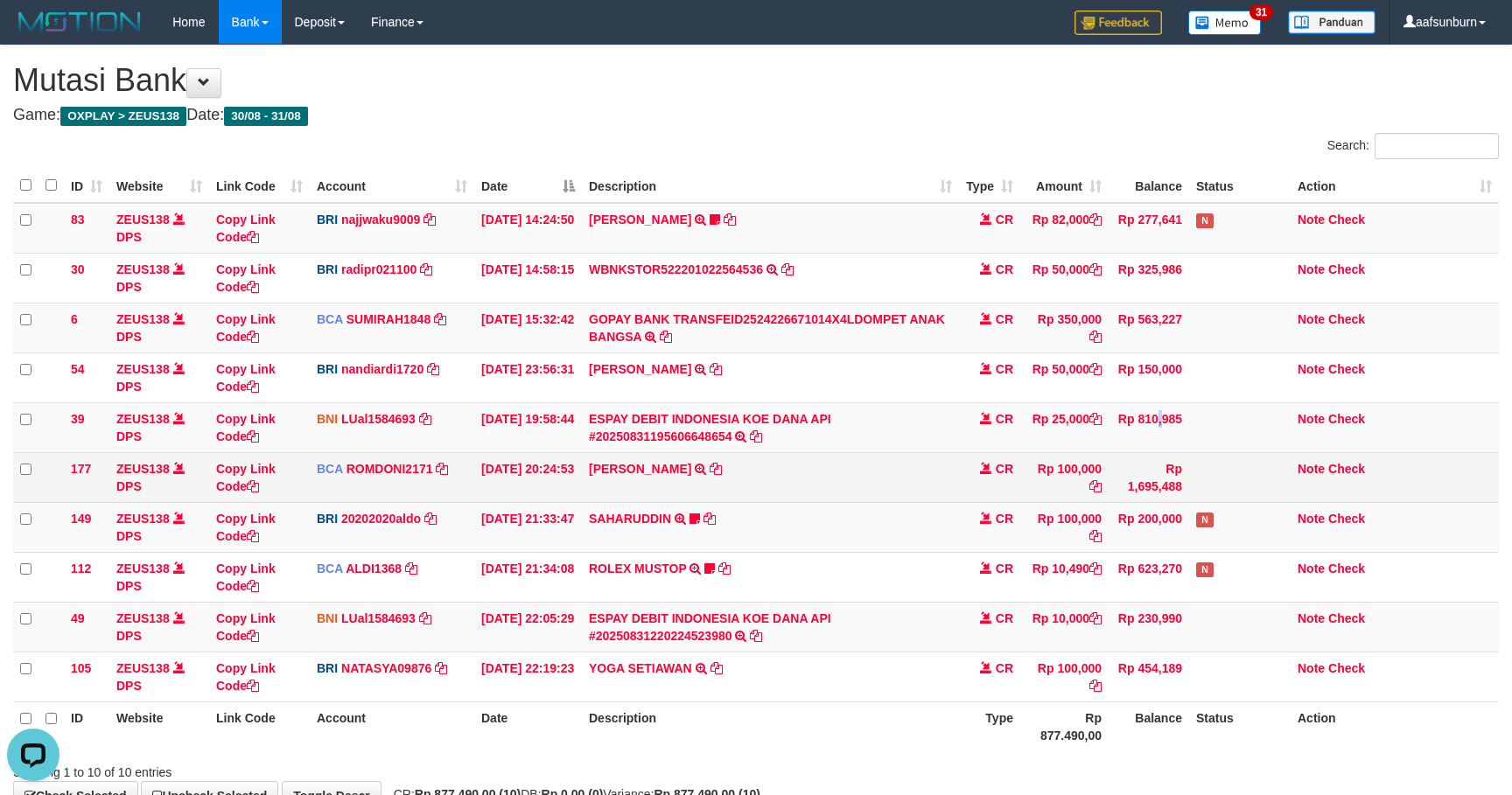
drag, startPoint x: 1122, startPoint y: 450, endPoint x: 1127, endPoint y: 464, distance: 14.9
click at [1126, 460] on tbody "83 ZEUS138 DPS Copy Link Code BRI najjwaku9009 DPS SITI KURNIA NINGSIH mutasi_2…" at bounding box center [756, 453] width 1485 height 500
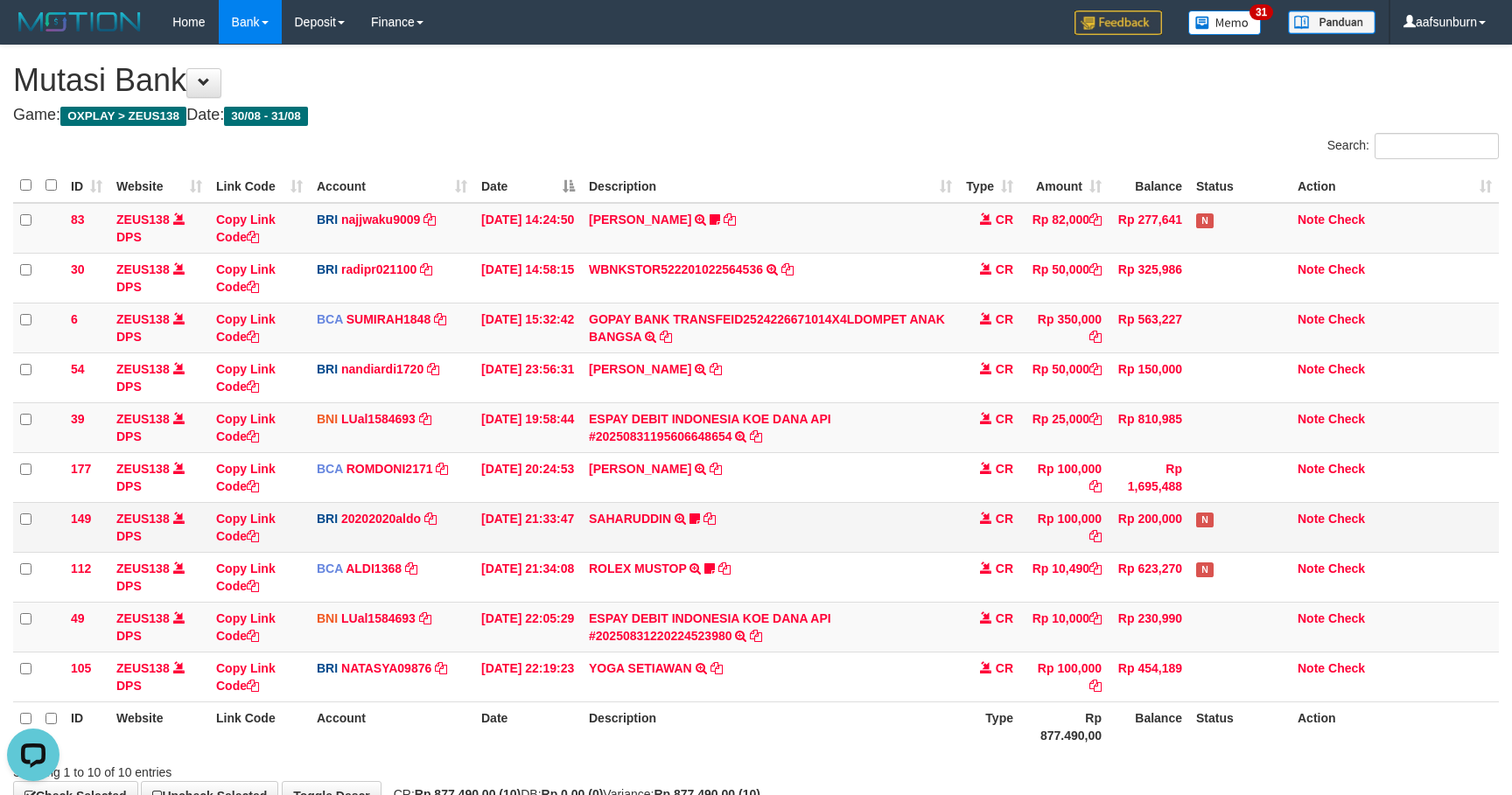
click at [1024, 522] on td "Rp 100,000" at bounding box center [1064, 526] width 88 height 50
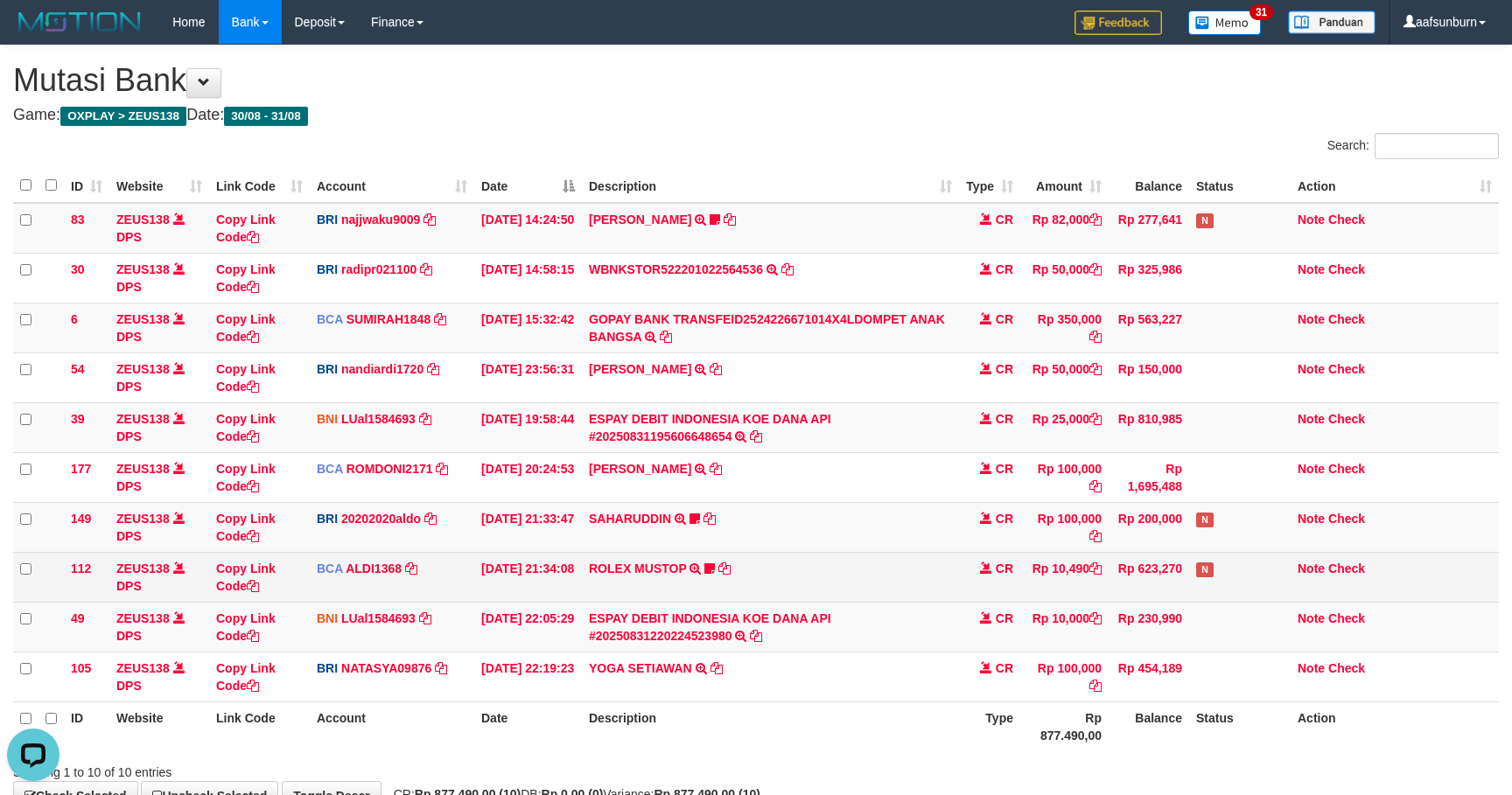
click at [1110, 561] on tr "112 ZEUS138 DPS Copy Link Code BCA ALDI1368 DPS ALDI mutasi_20250831_3354 | 112…" at bounding box center [756, 576] width 1485 height 50
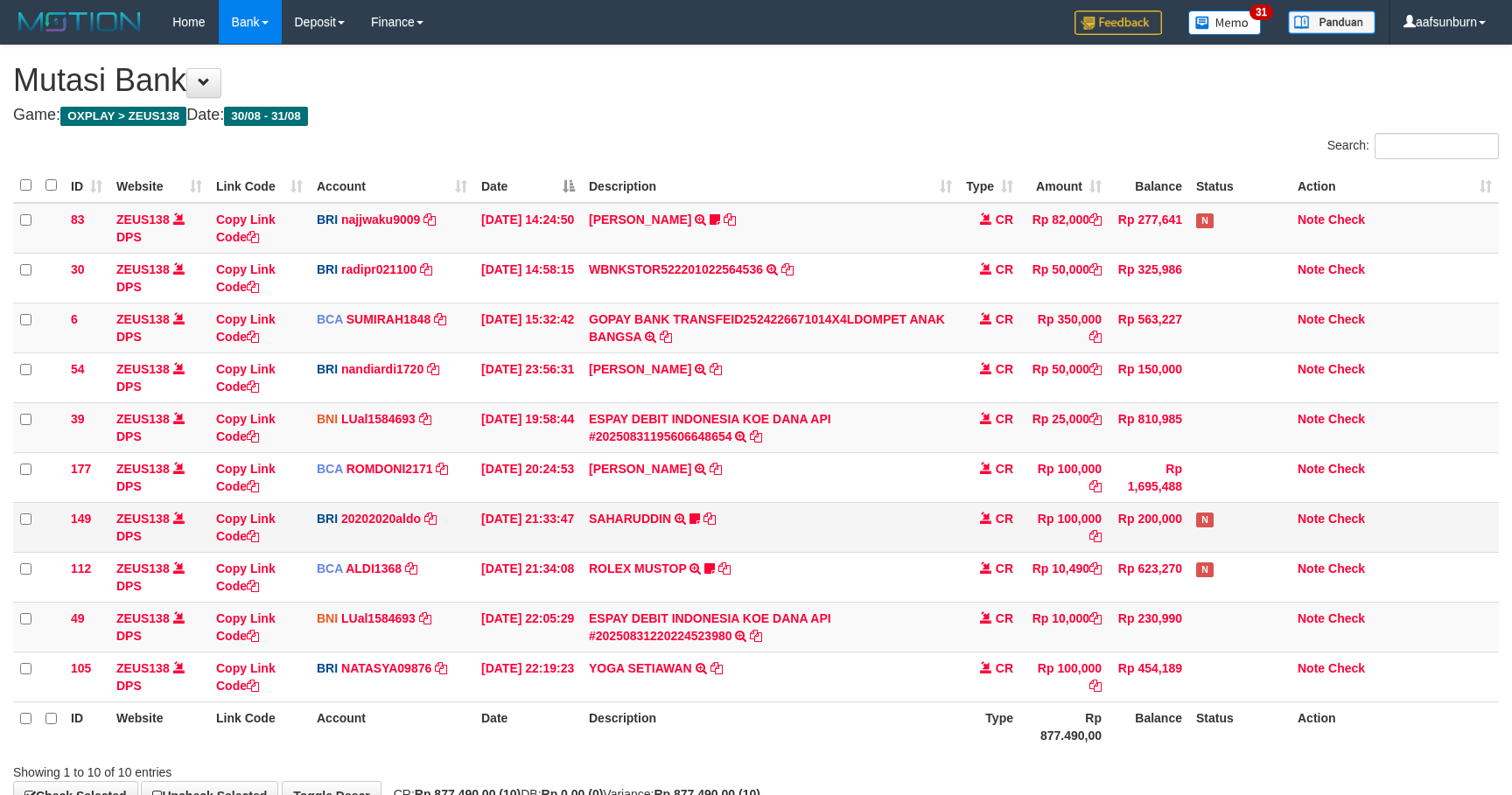
click at [830, 549] on tbody "83 ZEUS138 DPS Copy Link Code BRI najjwaku9009 DPS [PERSON_NAME] mutasi_2025083…" at bounding box center [756, 453] width 1485 height 500
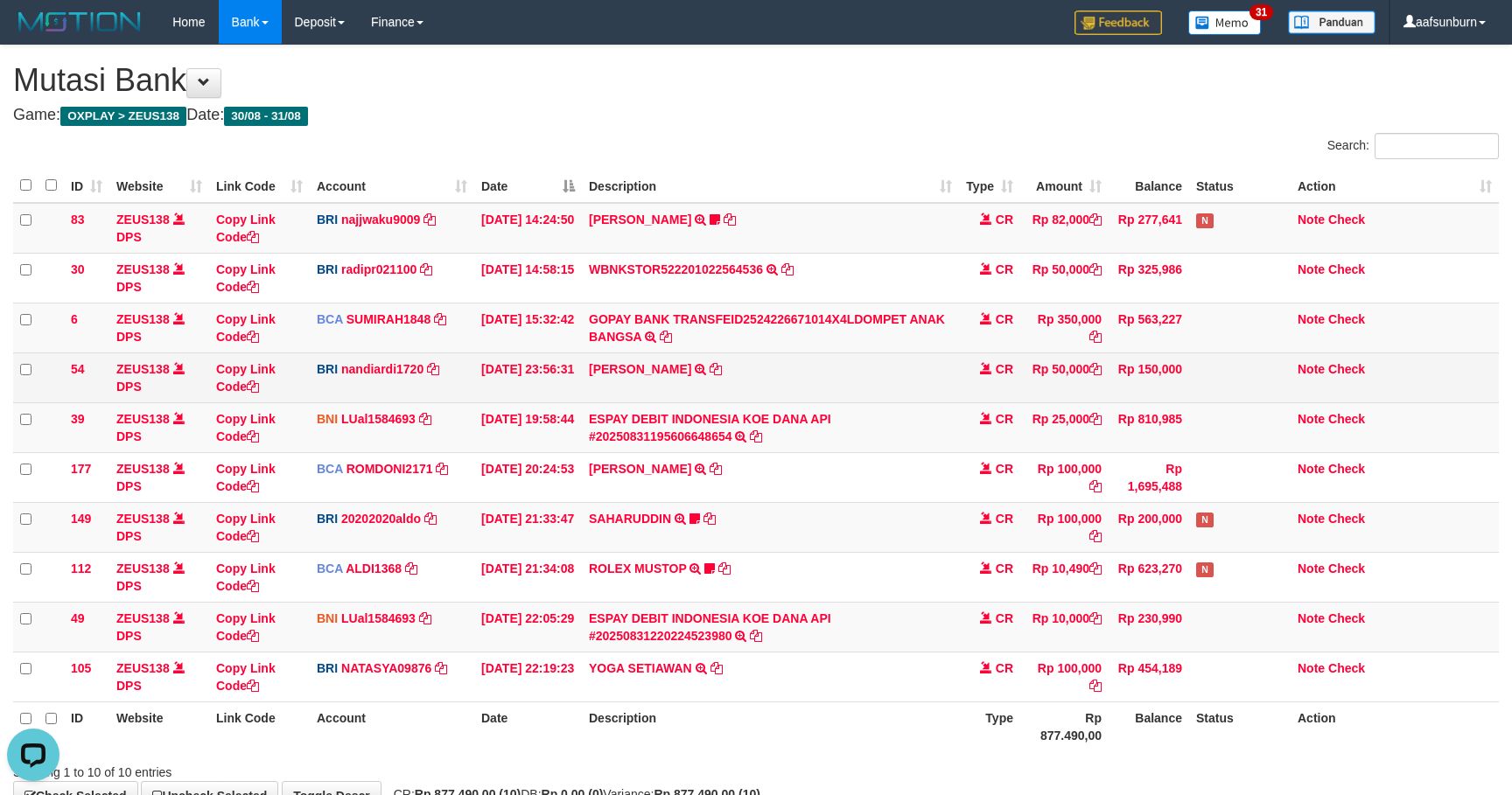
click at [1019, 372] on td "CR" at bounding box center [989, 378] width 61 height 50
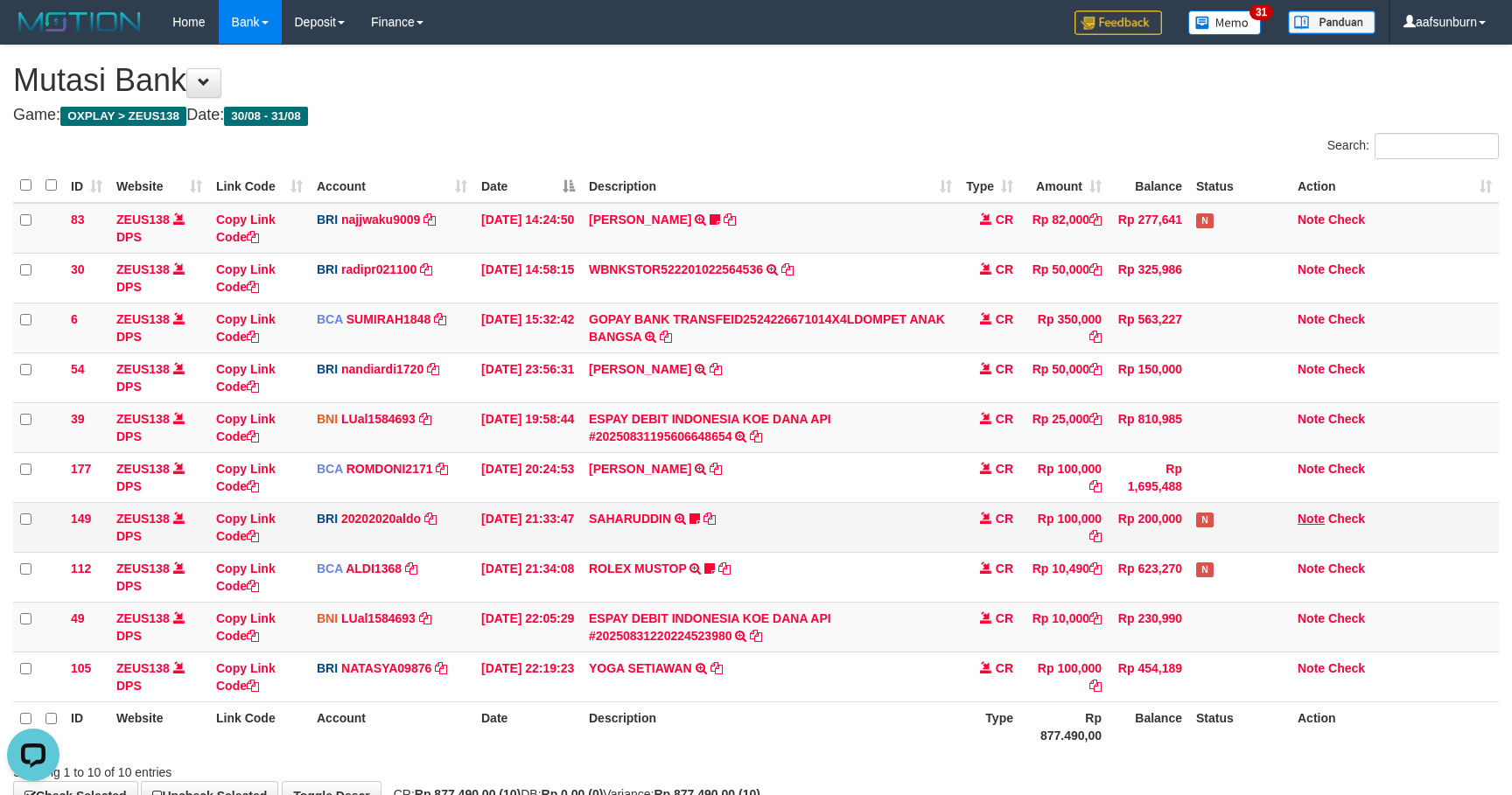
drag, startPoint x: 1127, startPoint y: 499, endPoint x: 1297, endPoint y: 523, distance: 171.7
click at [1127, 499] on td "Rp 1,695,488" at bounding box center [1148, 477] width 81 height 50
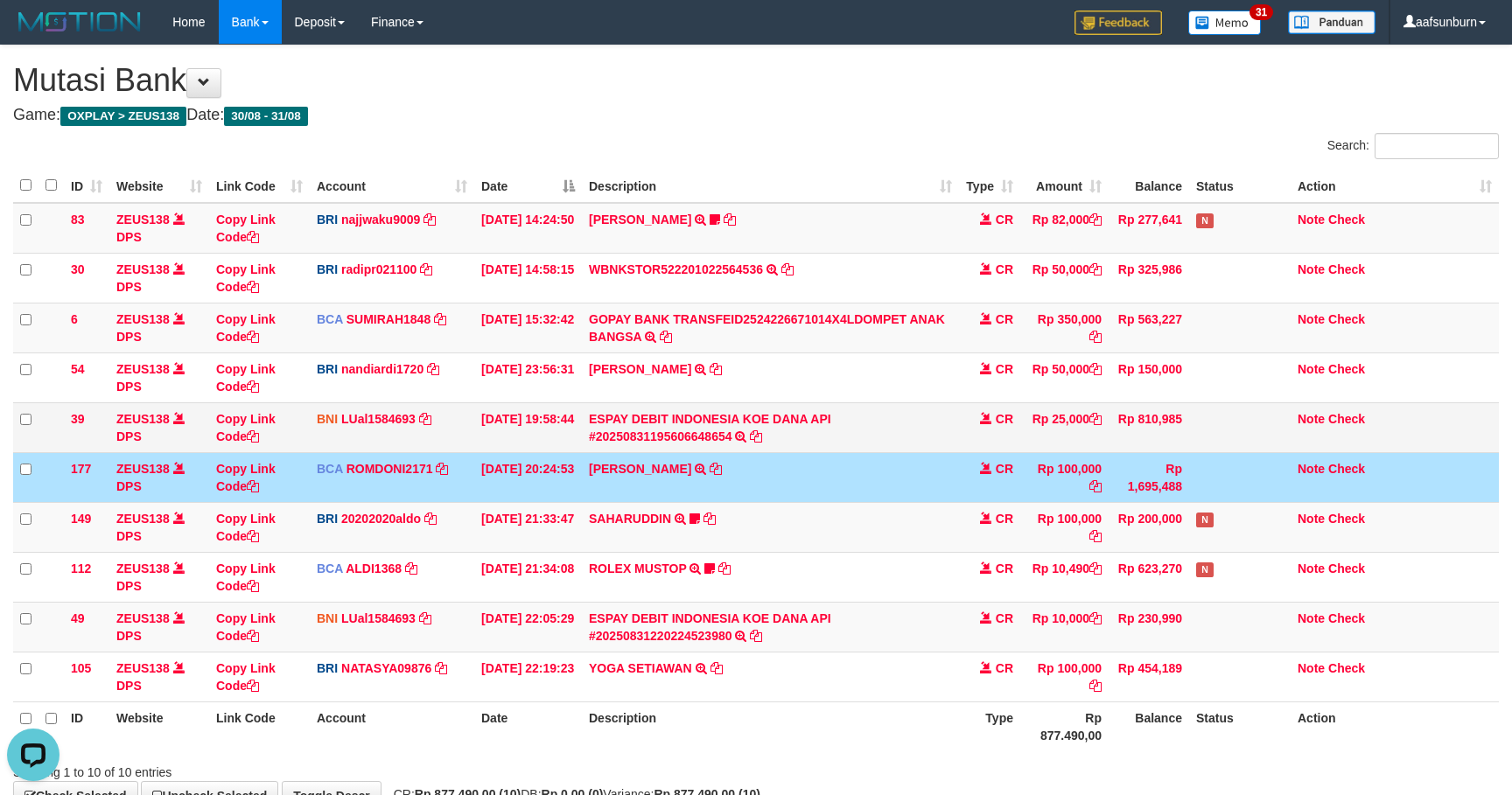
click at [892, 409] on td "ESPAY DEBIT INDONESIA KOE DANA API #20250831195606648654 TRANSFER DARI ESPAY DE…" at bounding box center [769, 427] width 377 height 50
